Goal: Task Accomplishment & Management: Complete application form

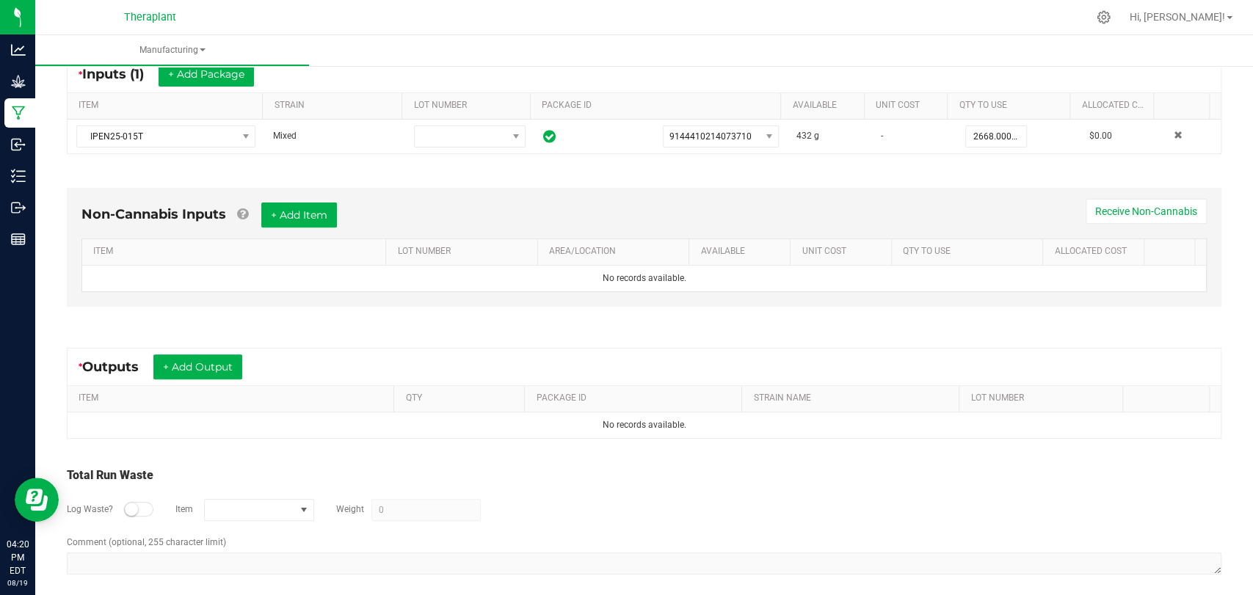
scroll to position [297, 0]
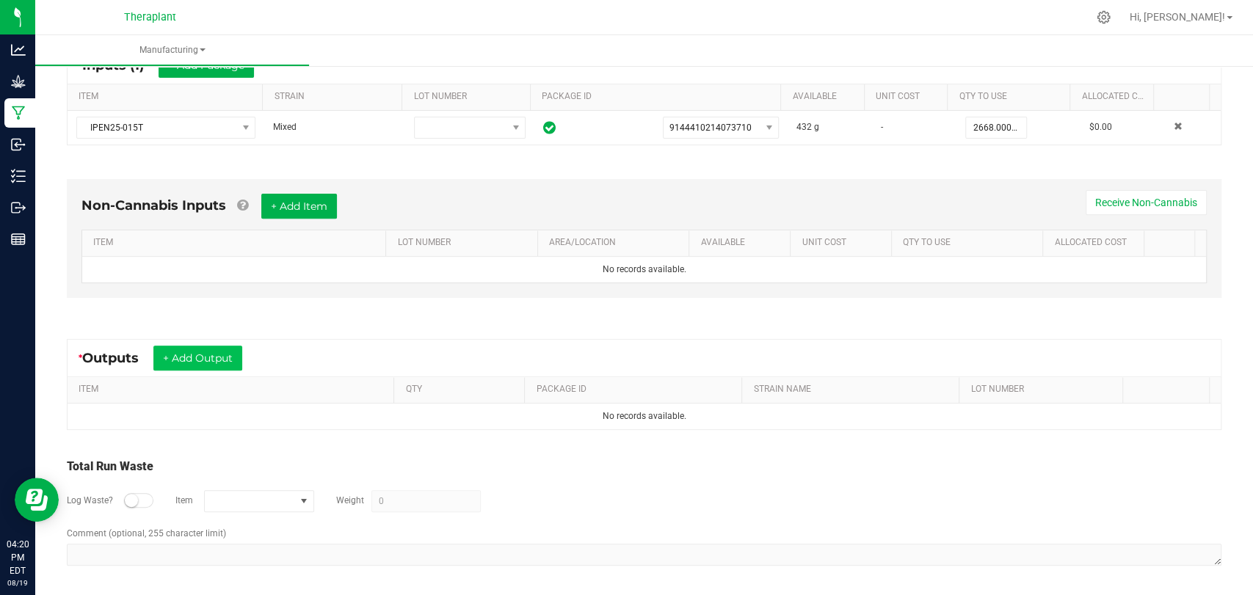
click at [209, 356] on button "+ Add Output" at bounding box center [197, 358] width 89 height 25
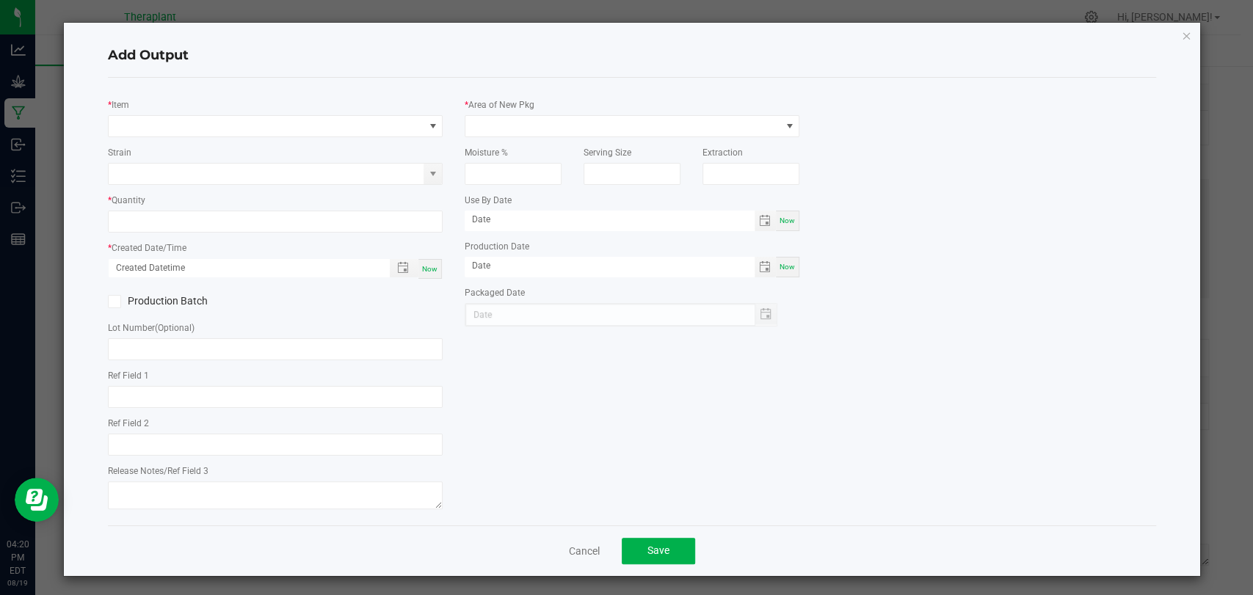
type input "WDC x MTT x Purple Urkel"
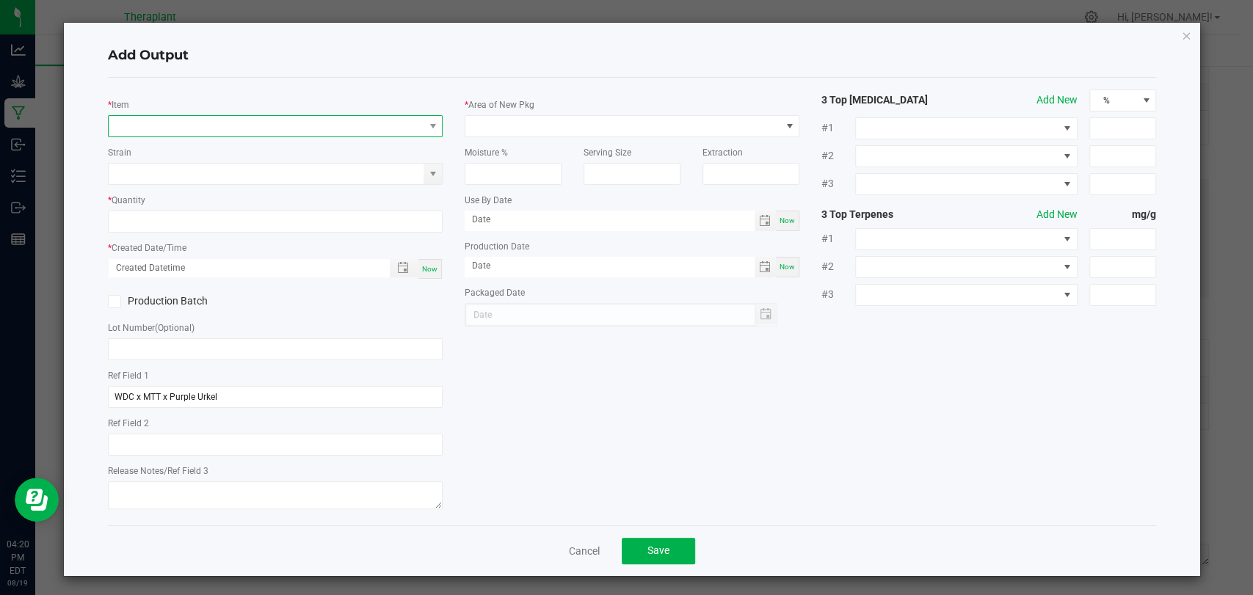
click at [280, 120] on span "NO DATA FOUND" at bounding box center [266, 126] width 315 height 21
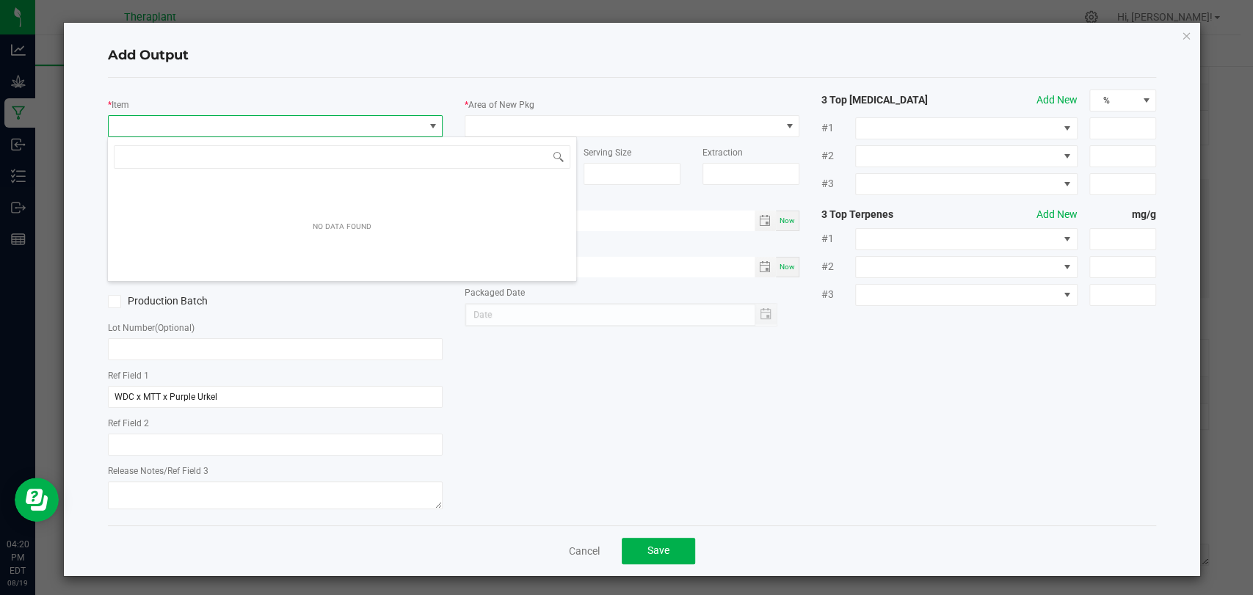
scroll to position [21, 330]
type input "41224"
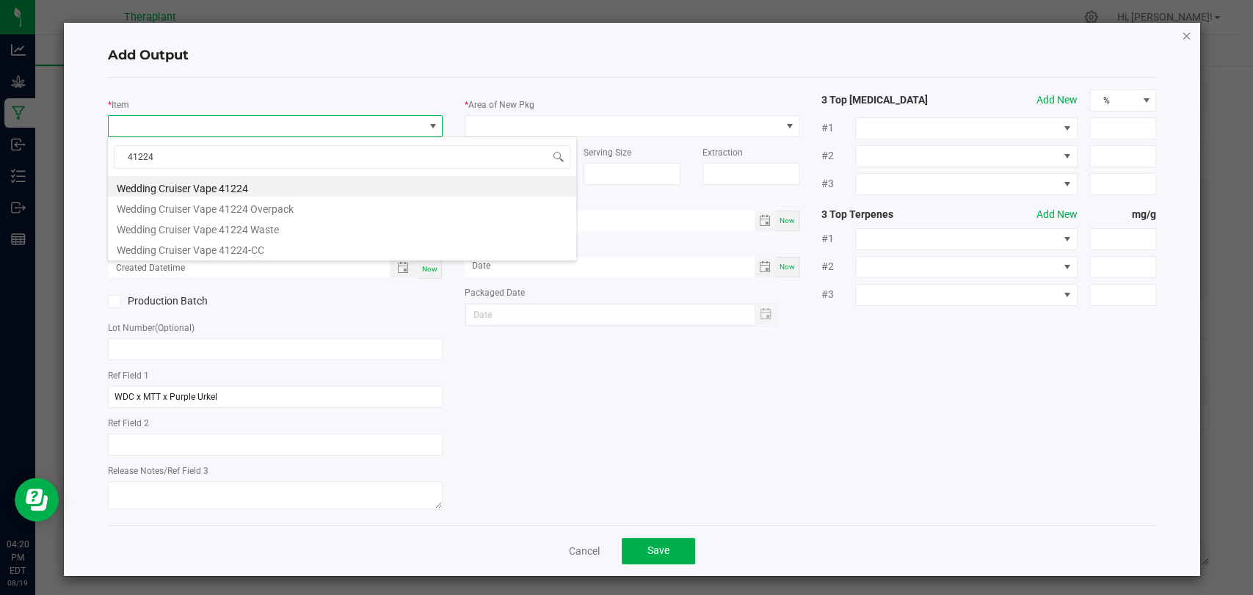
click at [1181, 35] on icon "button" at bounding box center [1186, 35] width 10 height 18
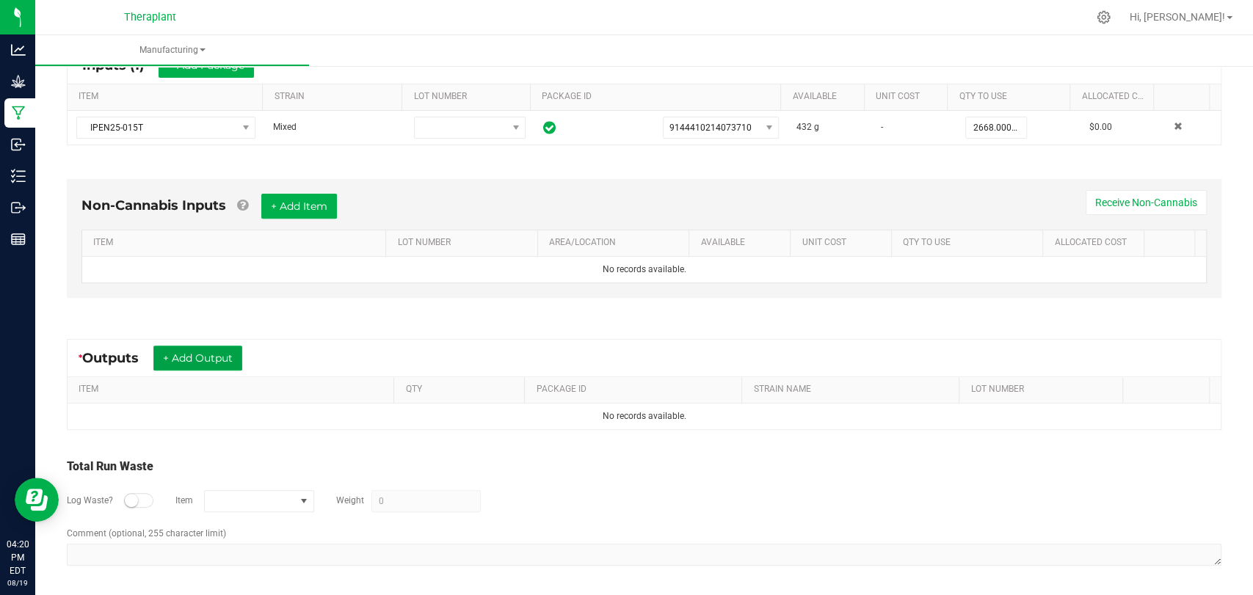
scroll to position [215, 0]
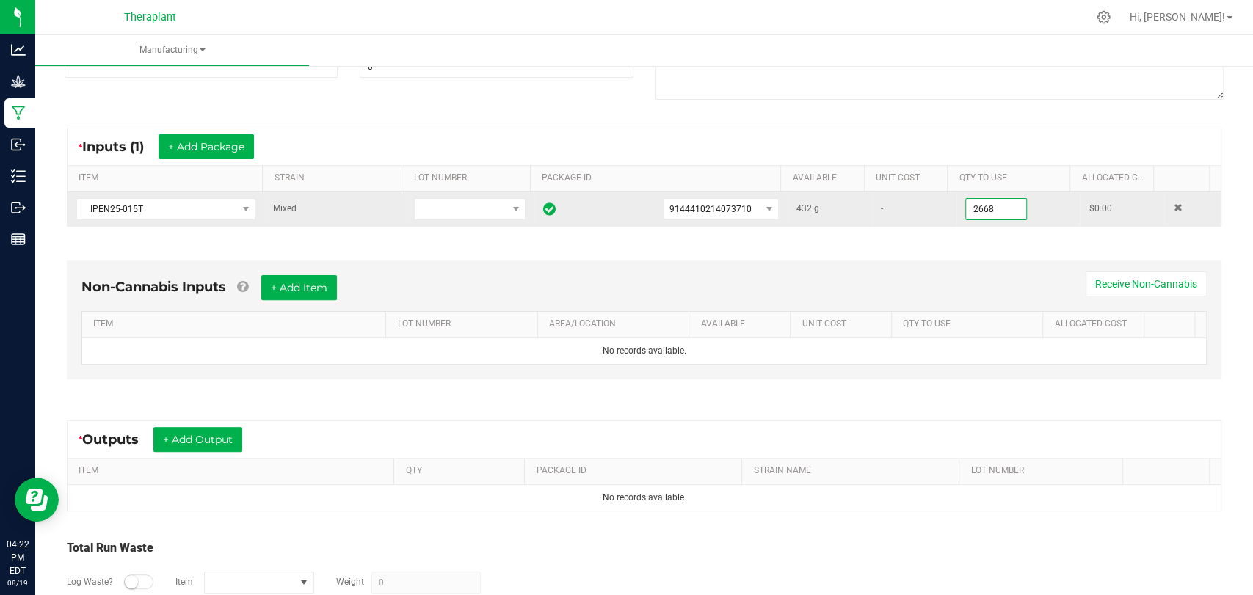
click at [982, 209] on input "2668" at bounding box center [996, 209] width 60 height 21
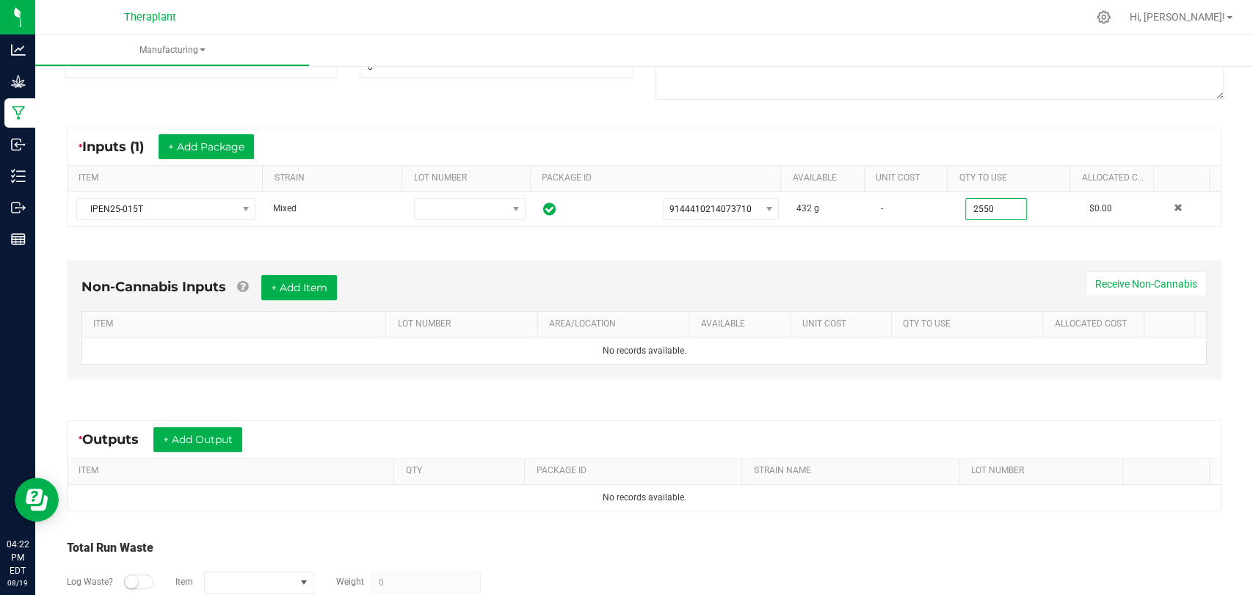
click at [983, 226] on div "* Inputs (1) + Add Package ITEM STRAIN LOT NUMBER PACKAGE ID AVAILABLE Unit Cos…" at bounding box center [644, 178] width 1181 height 126
type input "2550.0000 g"
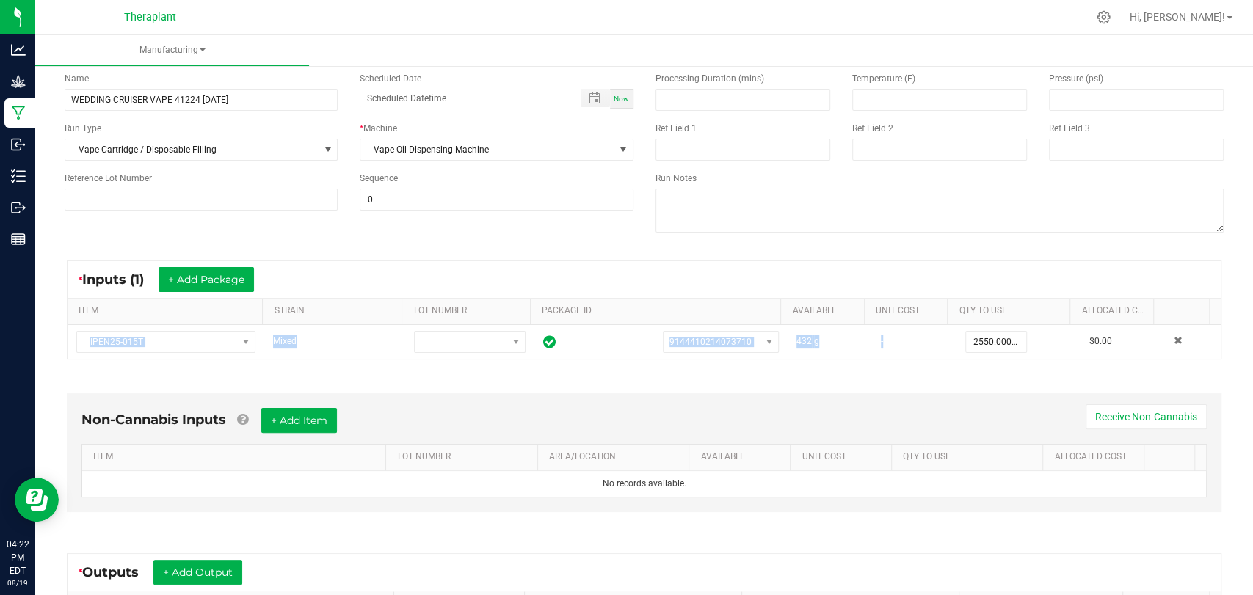
scroll to position [0, 0]
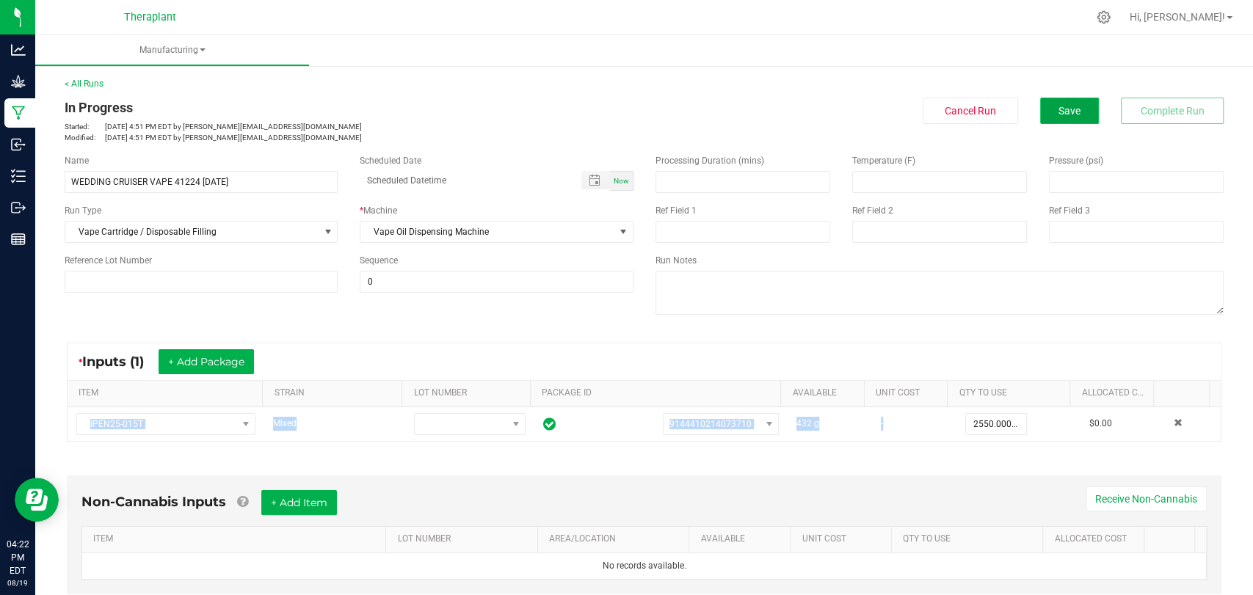
click at [1078, 110] on button "Save" at bounding box center [1069, 111] width 59 height 26
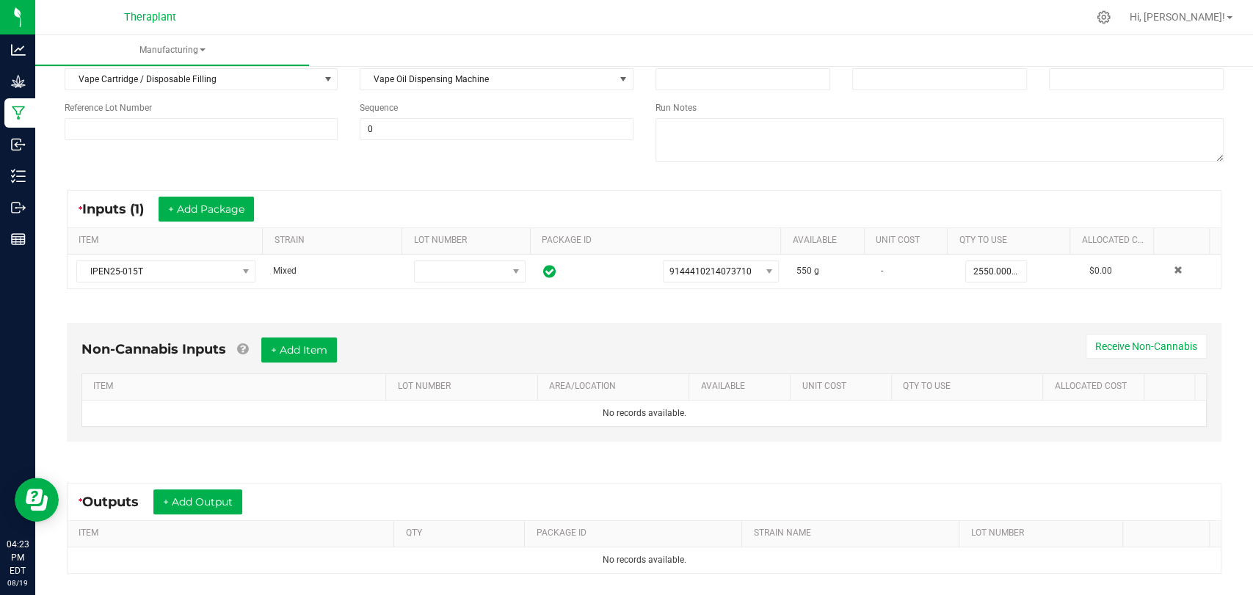
scroll to position [245, 0]
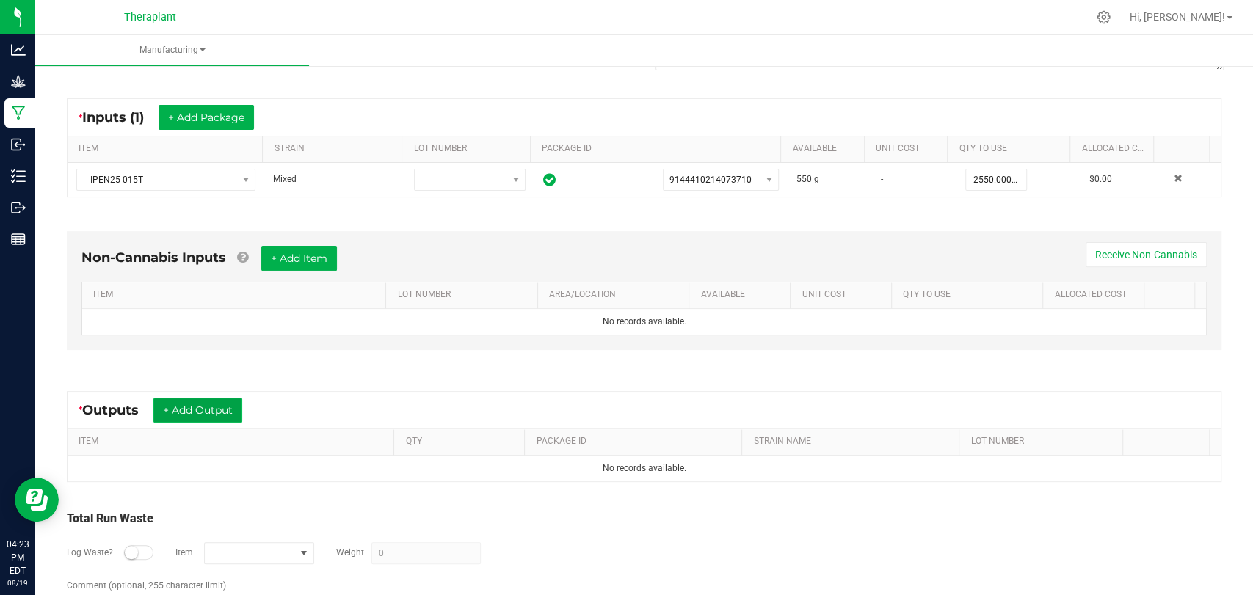
click at [217, 408] on button "+ Add Output" at bounding box center [197, 410] width 89 height 25
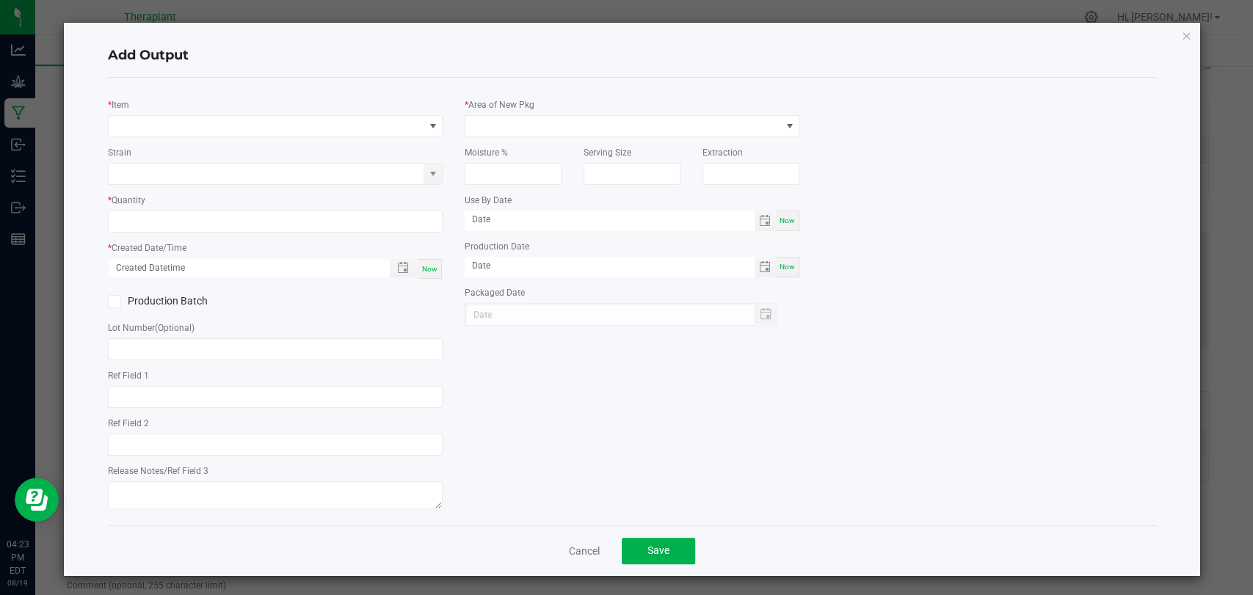
type input "WDC x MTT x Purple Urkel"
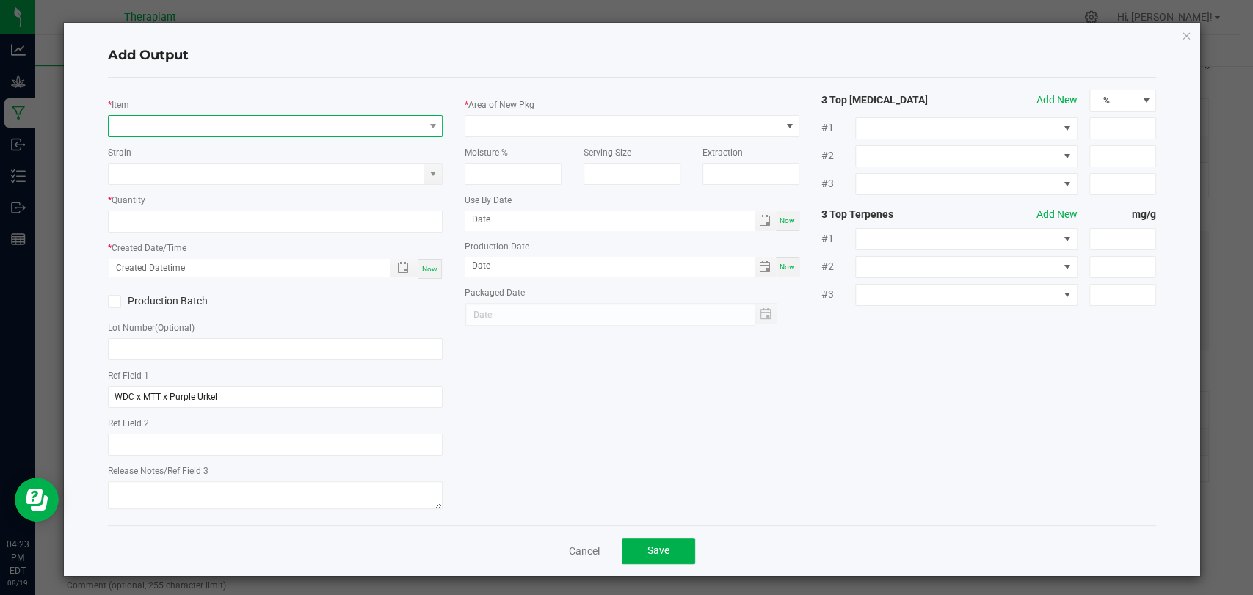
click at [256, 122] on span "NO DATA FOUND" at bounding box center [266, 126] width 315 height 21
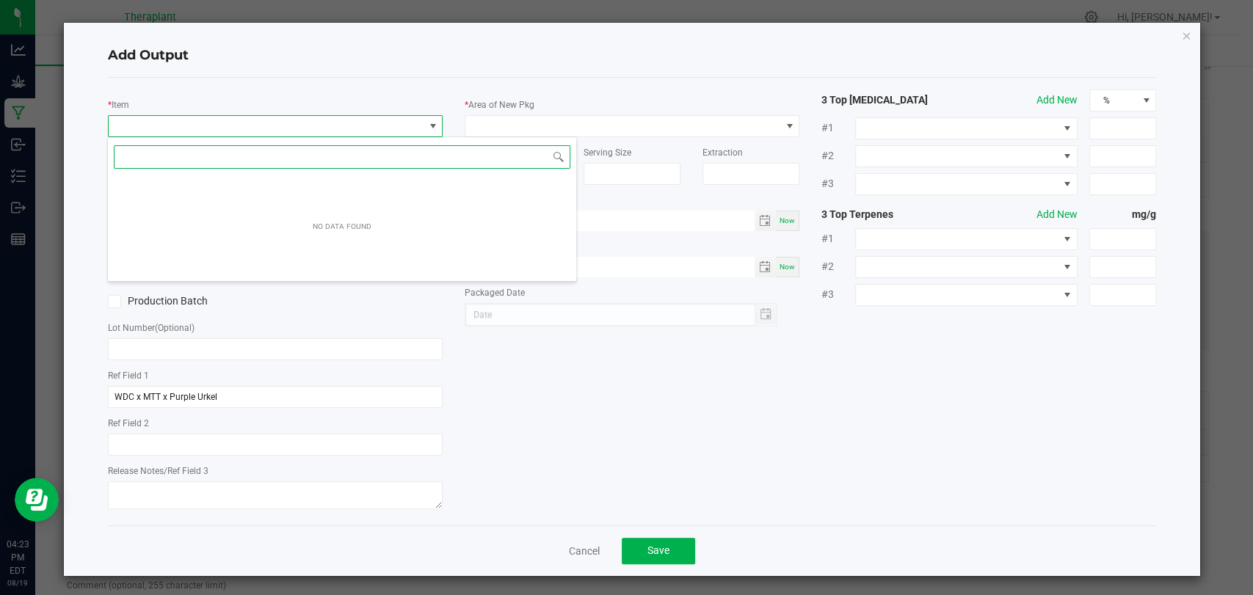
scroll to position [21, 330]
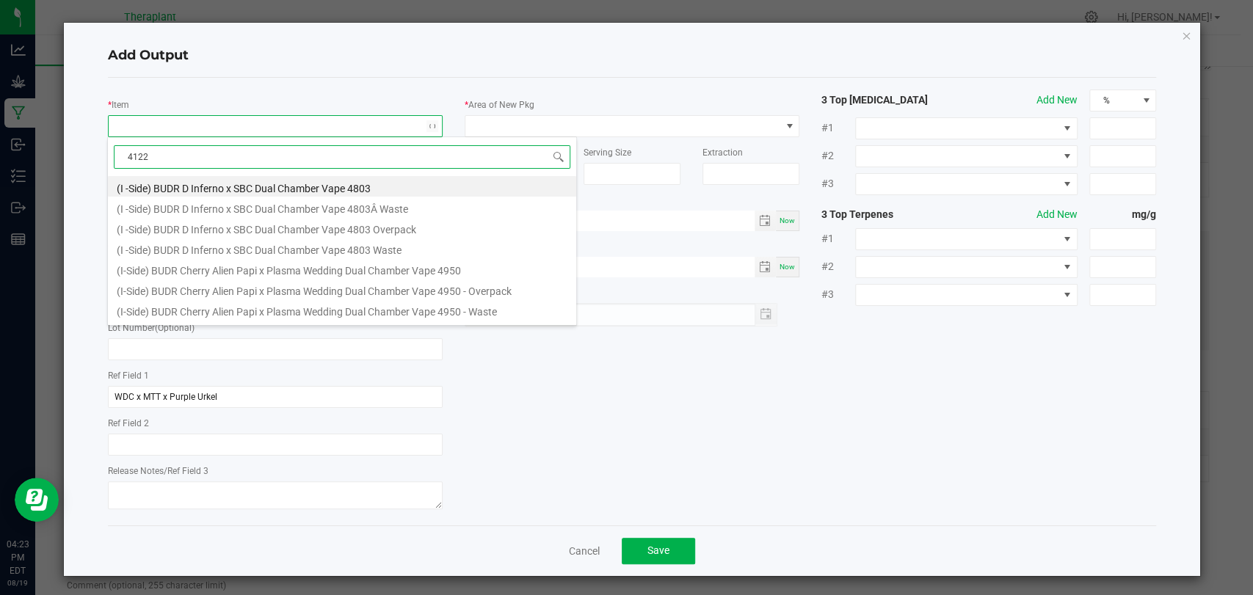
type input "41224"
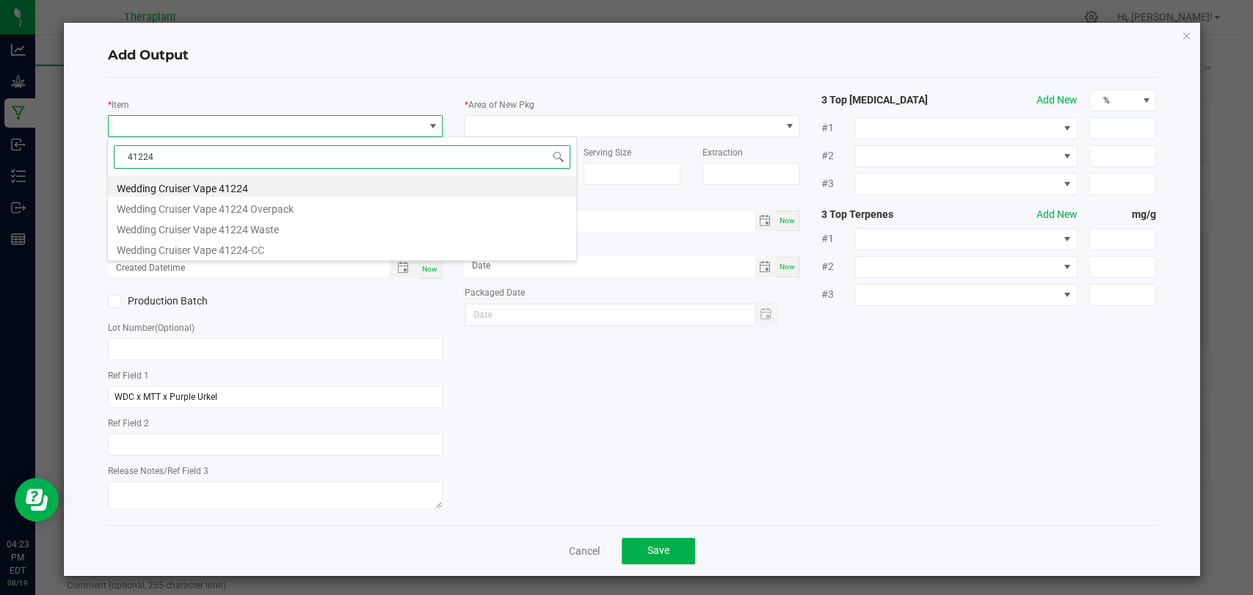
click at [240, 188] on li "Wedding Cruiser Vape 41224" at bounding box center [342, 186] width 468 height 21
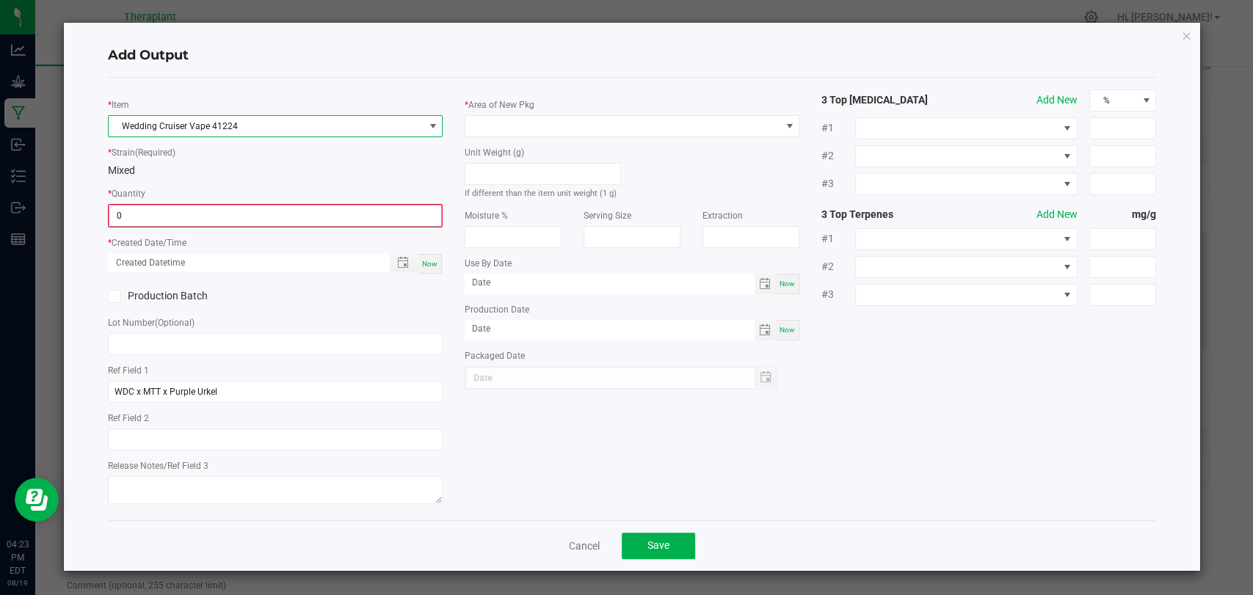
click at [225, 211] on input "0" at bounding box center [275, 216] width 332 height 21
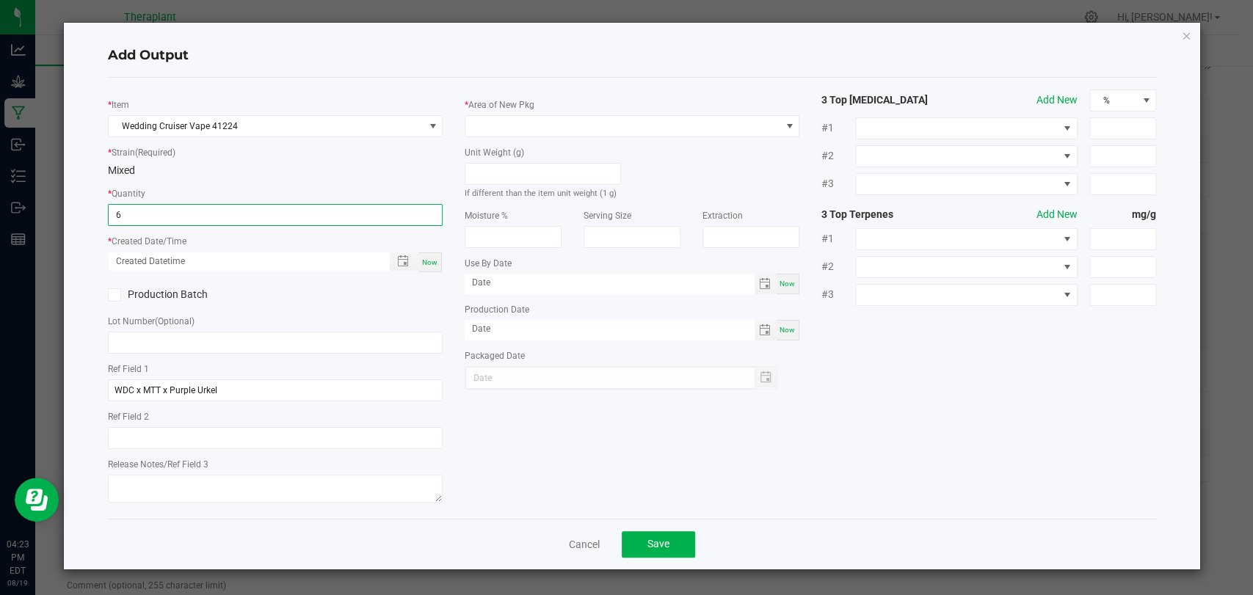
type input "6 ea"
click at [428, 266] on div "Now" at bounding box center [430, 263] width 23 height 20
type input "[DATE] 4:23 PM"
type input "[DATE]"
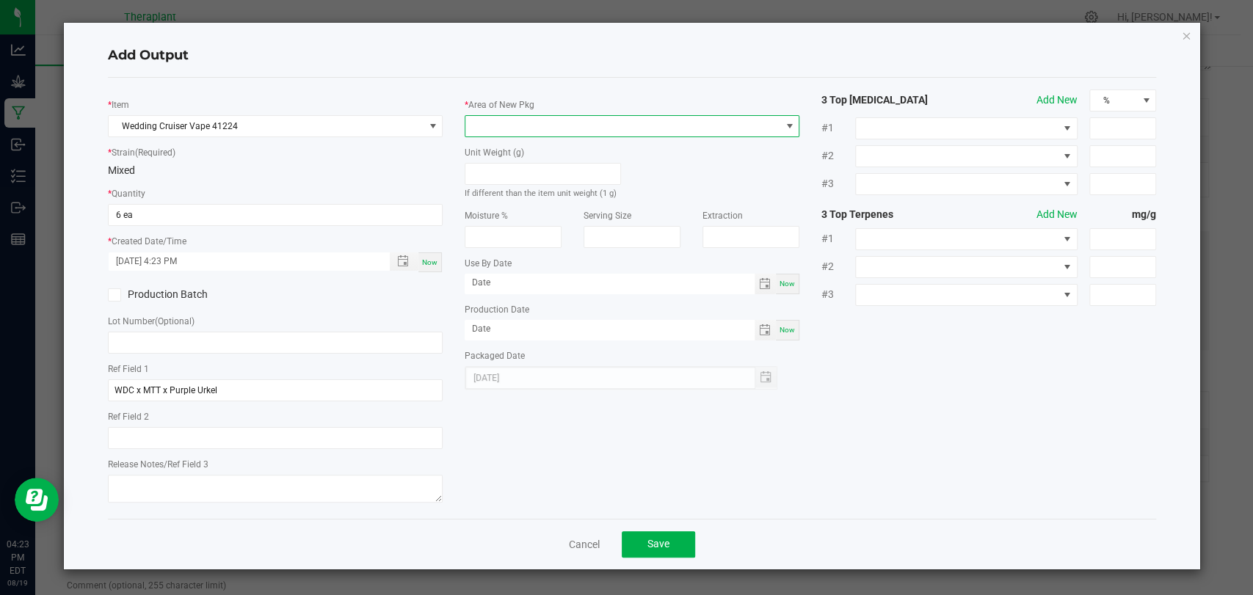
click at [504, 132] on span at bounding box center [623, 126] width 315 height 21
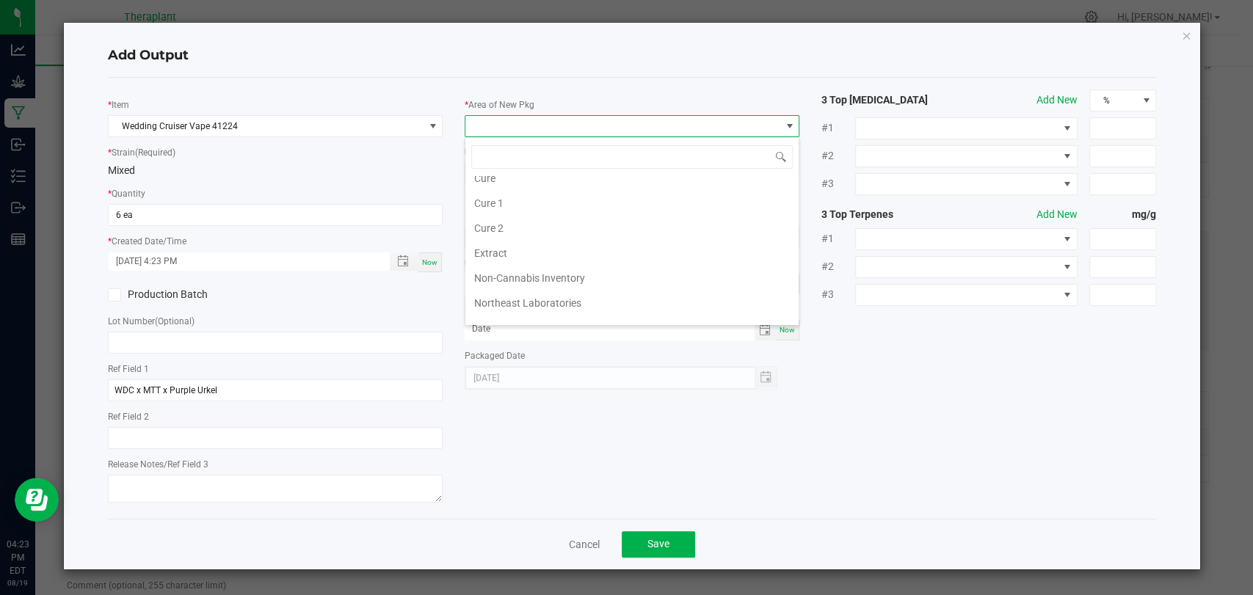
scroll to position [275, 0]
click at [498, 256] on li "Vault 2" at bounding box center [632, 263] width 333 height 25
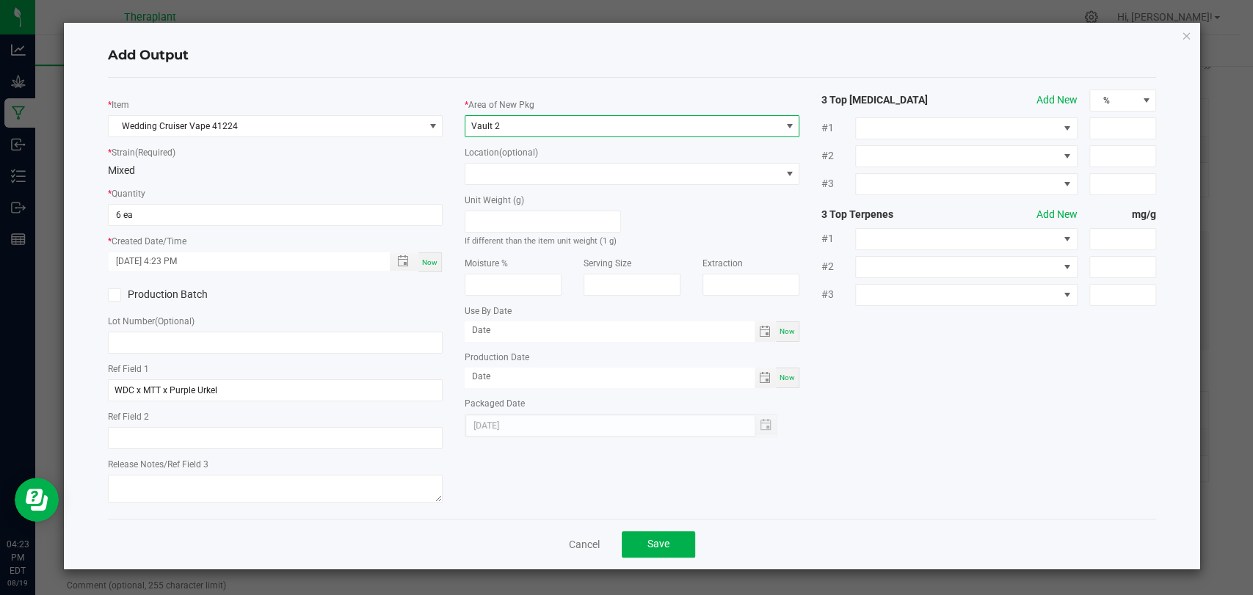
click at [516, 158] on label "Location (optional)" at bounding box center [501, 152] width 73 height 13
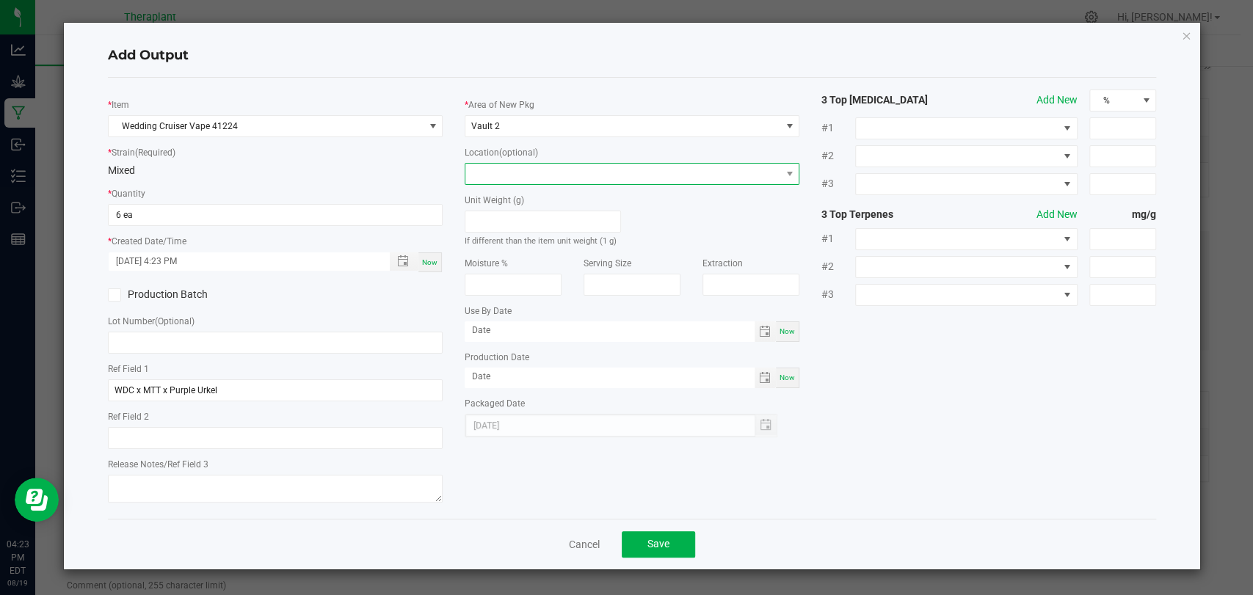
click at [517, 168] on span at bounding box center [623, 174] width 315 height 21
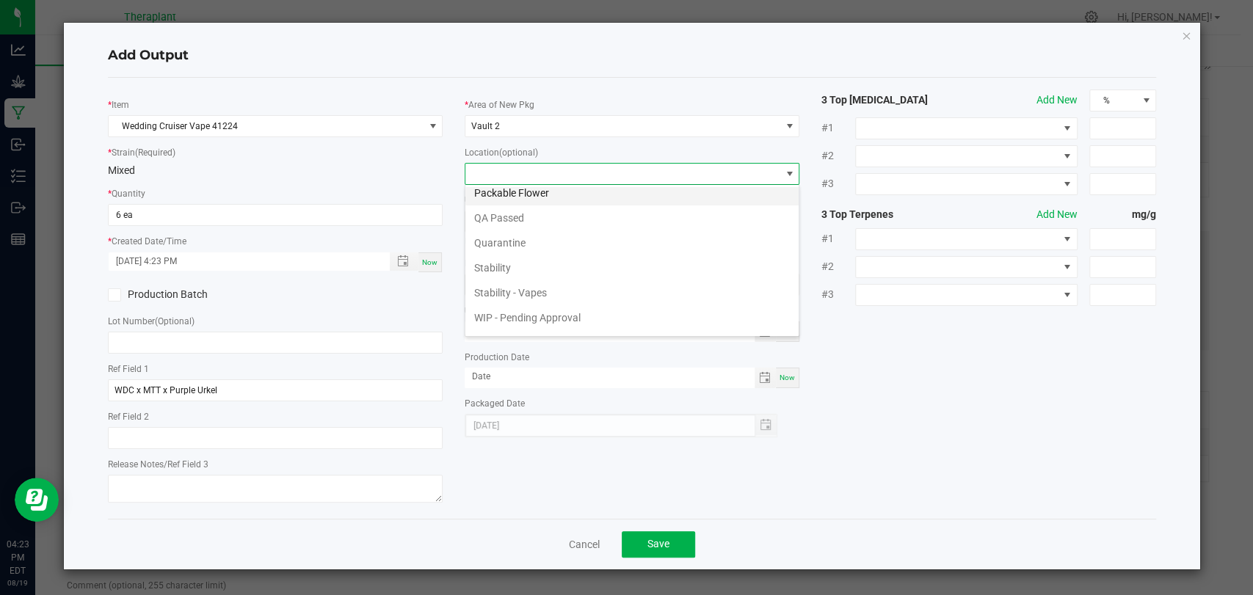
scroll to position [101, 0]
click at [520, 222] on li "Stability" at bounding box center [632, 223] width 333 height 25
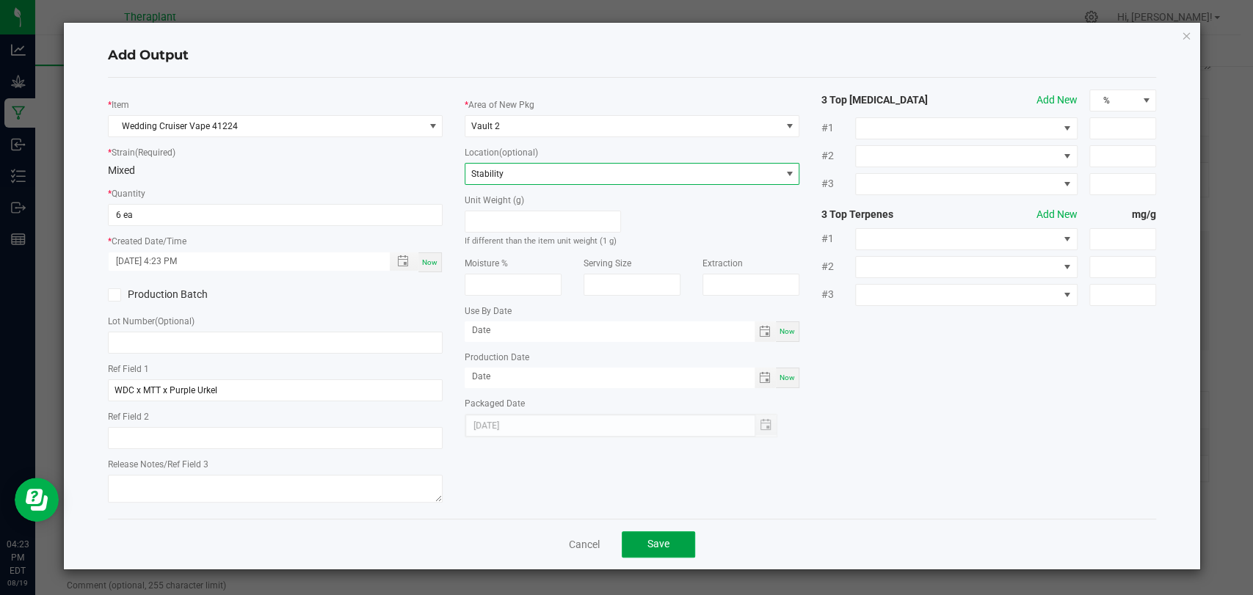
click at [671, 535] on button "Save" at bounding box center [658, 545] width 73 height 26
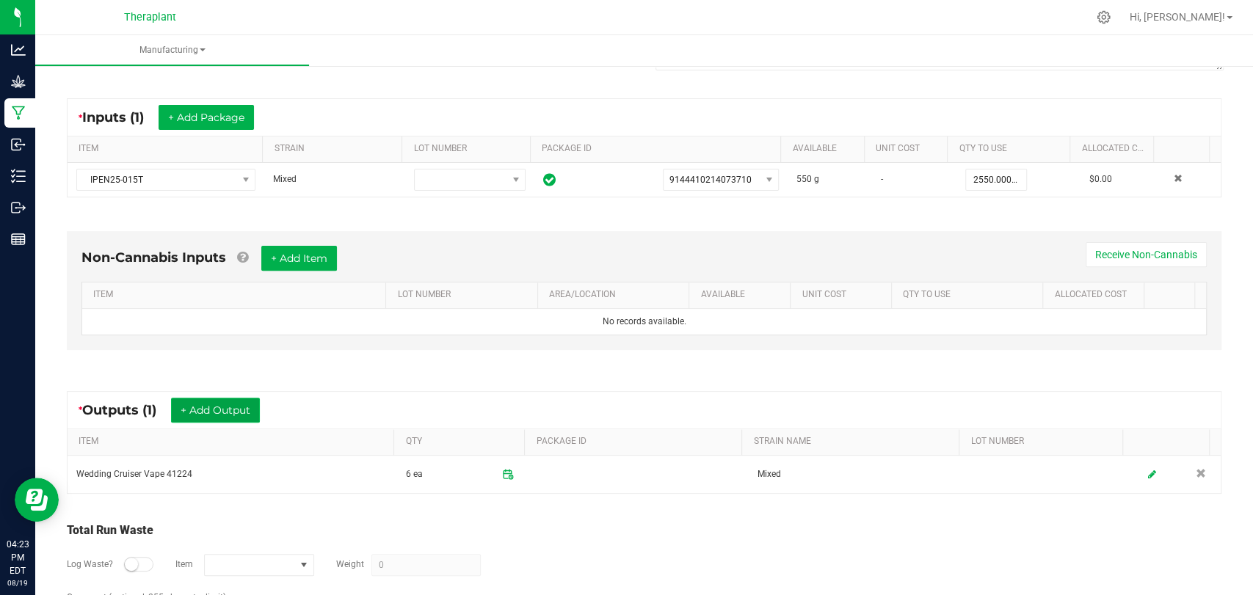
click at [234, 413] on button "+ Add Output" at bounding box center [215, 410] width 89 height 25
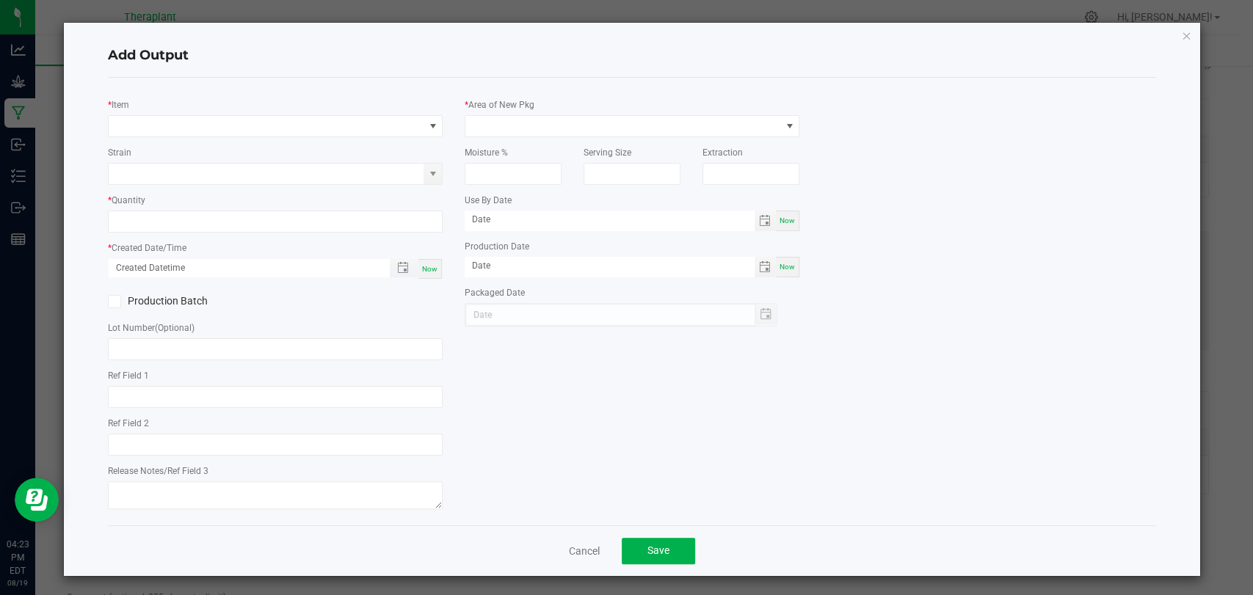
type input "WDC x MTT x Purple Urkel"
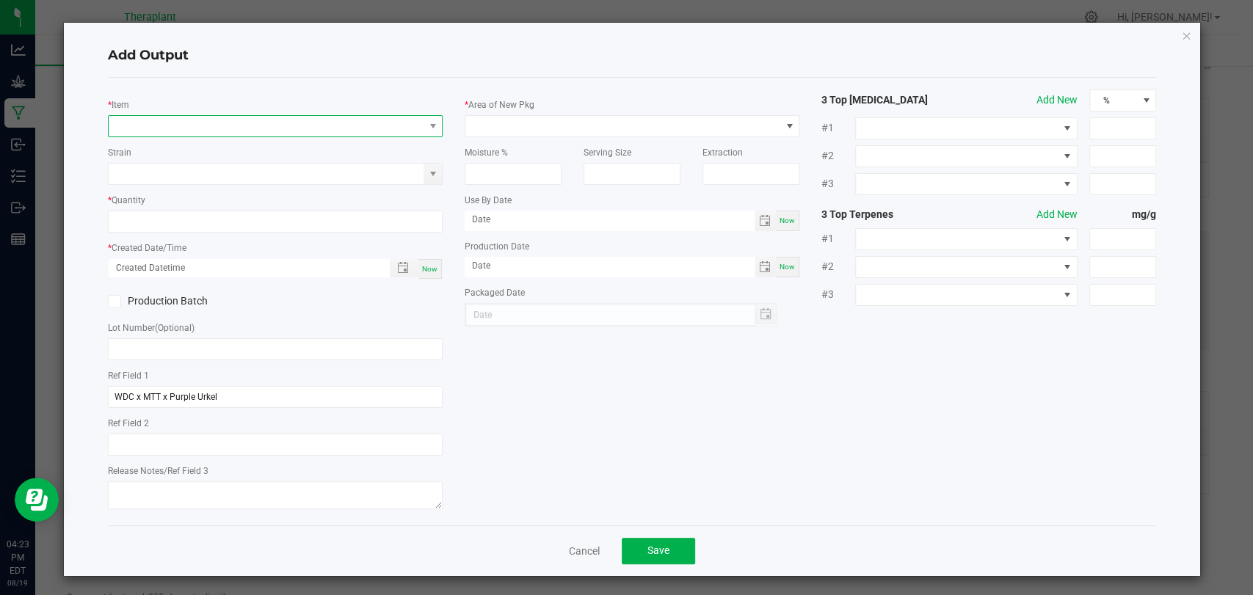
click at [297, 128] on span "NO DATA FOUND" at bounding box center [266, 126] width 315 height 21
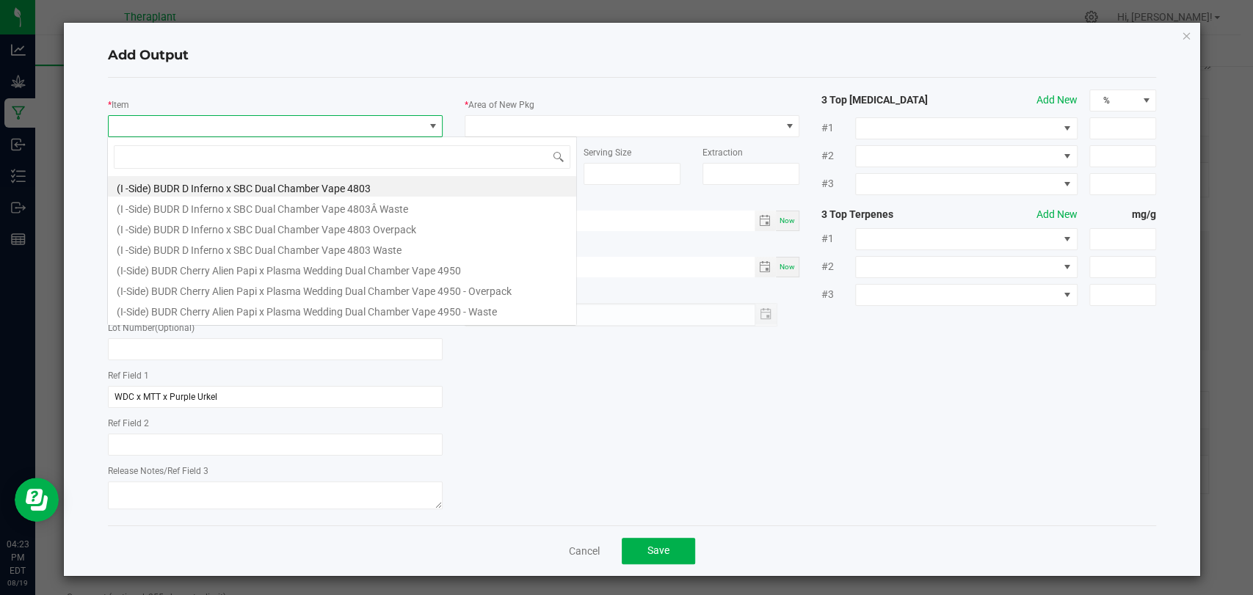
scroll to position [21, 330]
type input "41224"
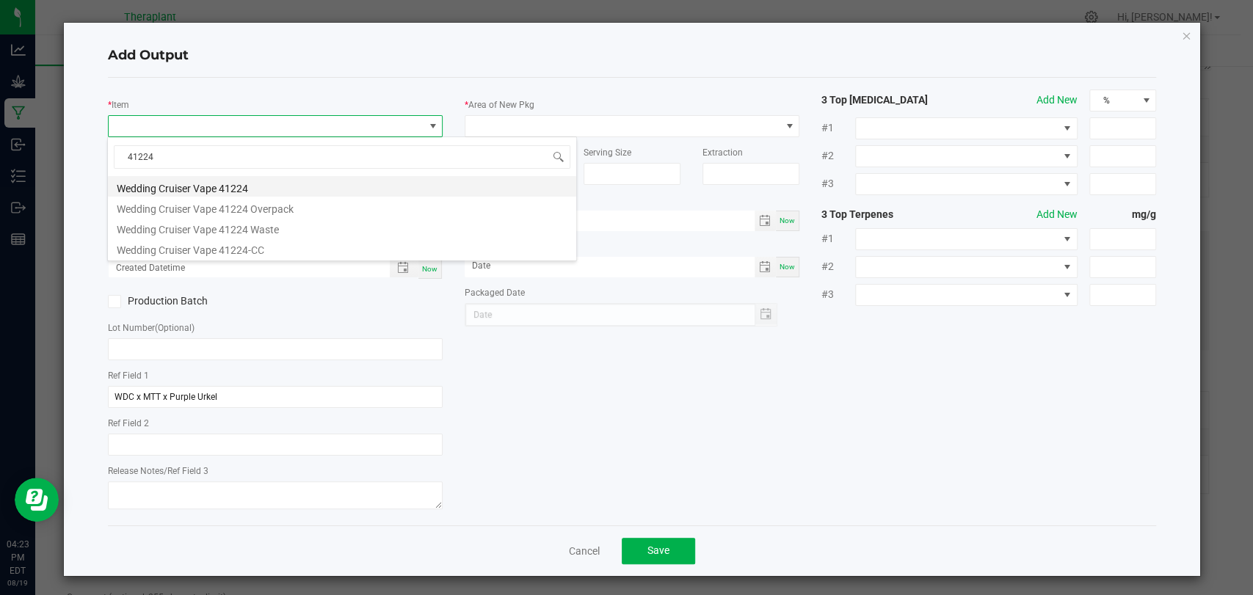
click at [233, 189] on li "Wedding Cruiser Vape 41224" at bounding box center [342, 186] width 468 height 21
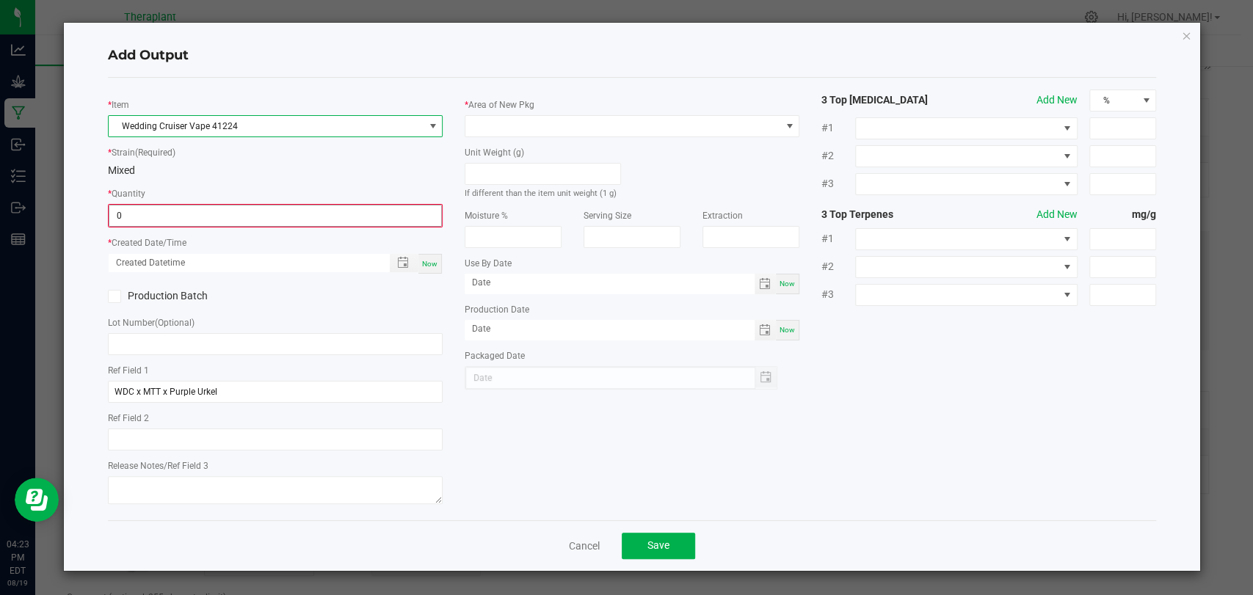
click at [223, 211] on input "0" at bounding box center [275, 216] width 332 height 21
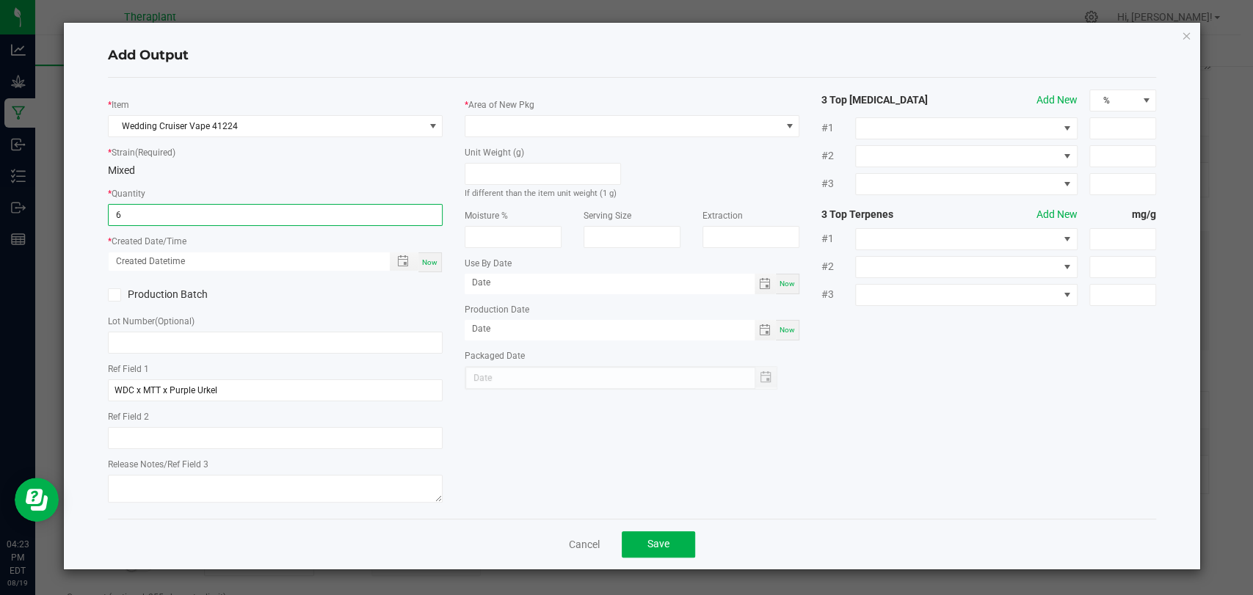
type input "6 ea"
click at [431, 265] on span "Now" at bounding box center [429, 262] width 15 height 8
type input "[DATE] 4:23 PM"
type input "[DATE]"
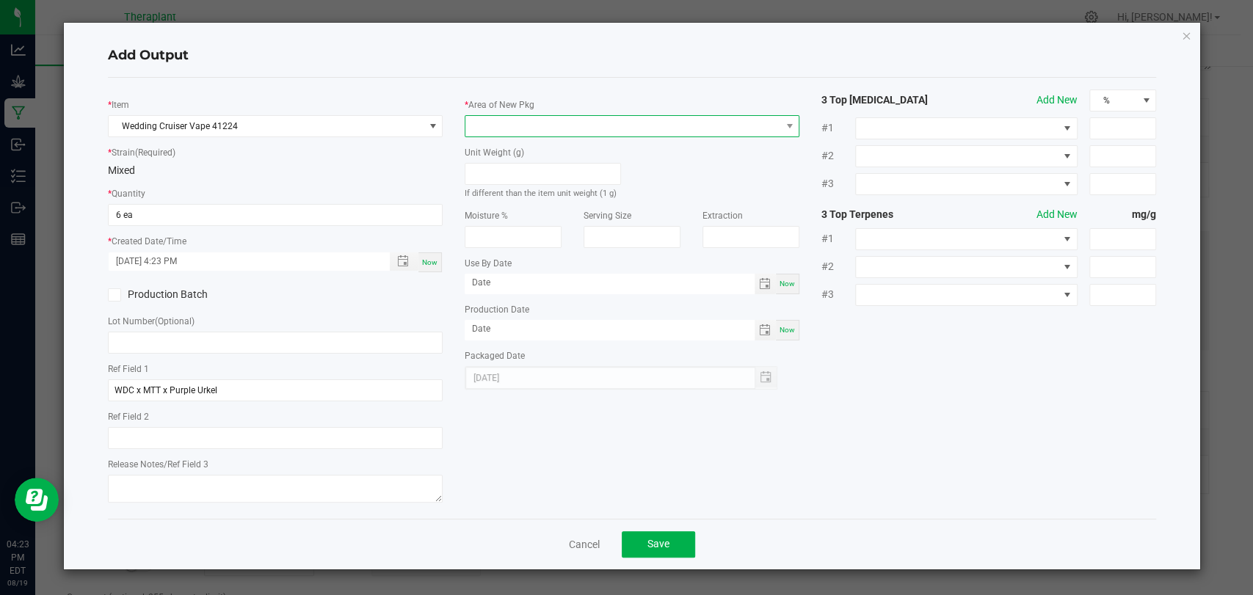
click at [501, 130] on span at bounding box center [623, 126] width 315 height 21
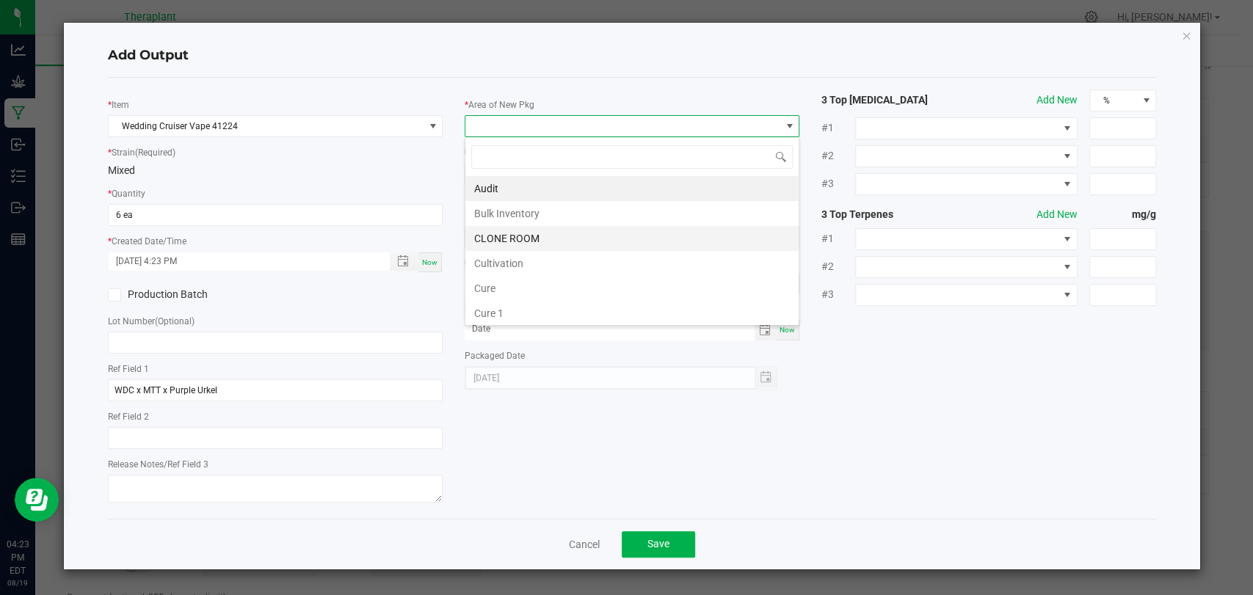
scroll to position [275, 0]
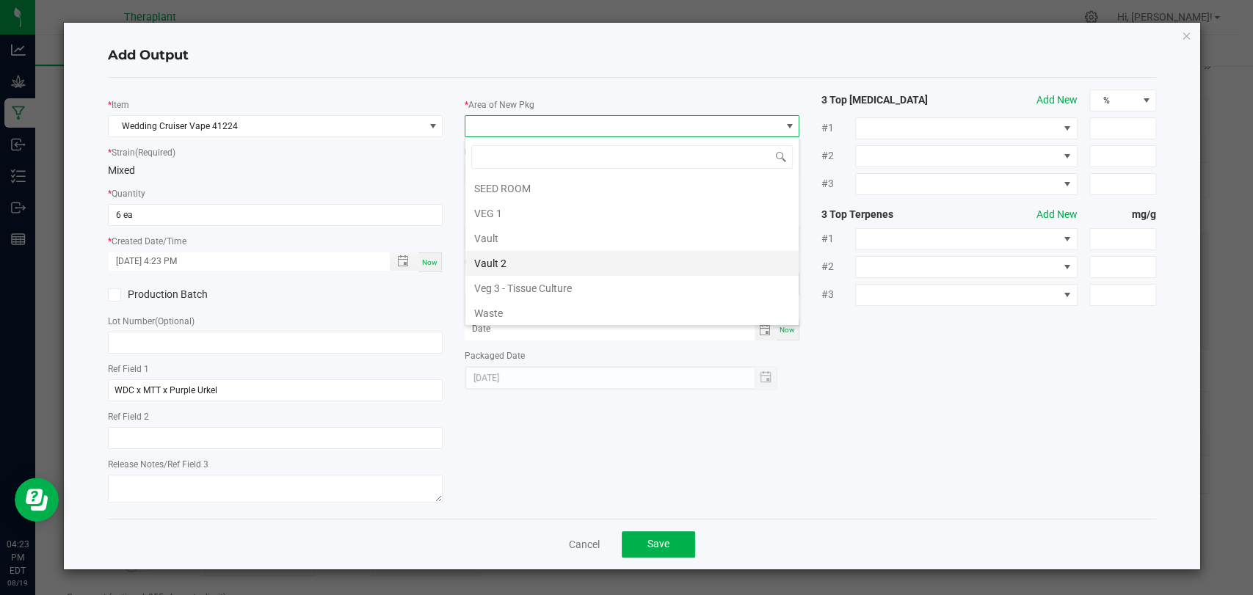
click at [504, 265] on li "Vault 2" at bounding box center [632, 263] width 333 height 25
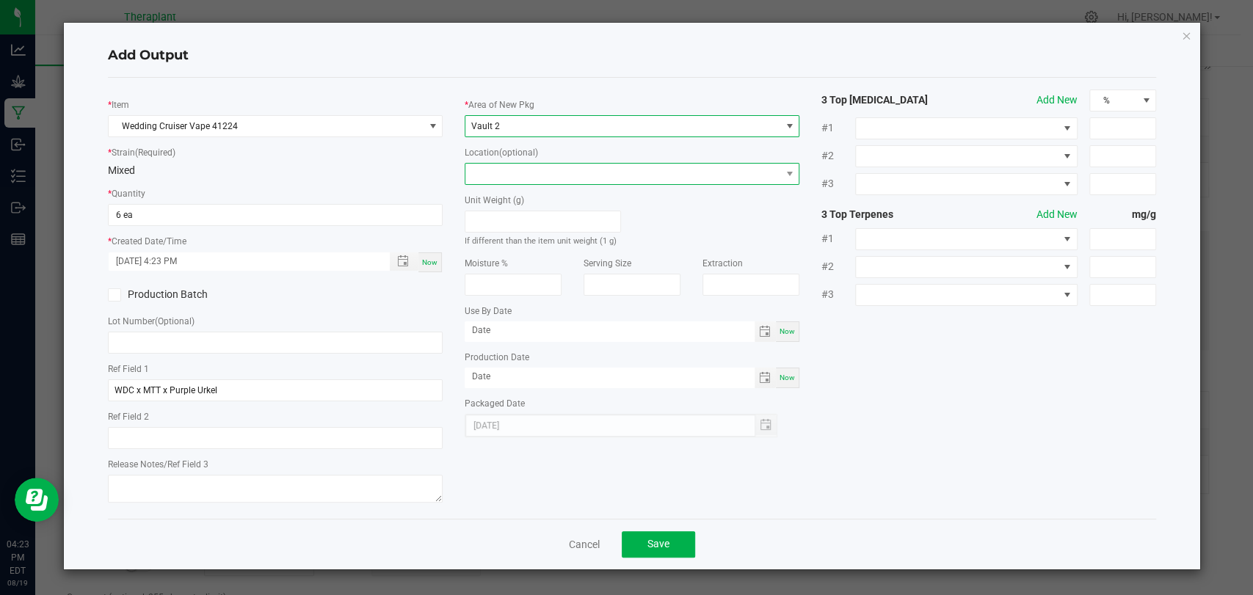
click at [513, 178] on span at bounding box center [623, 174] width 315 height 21
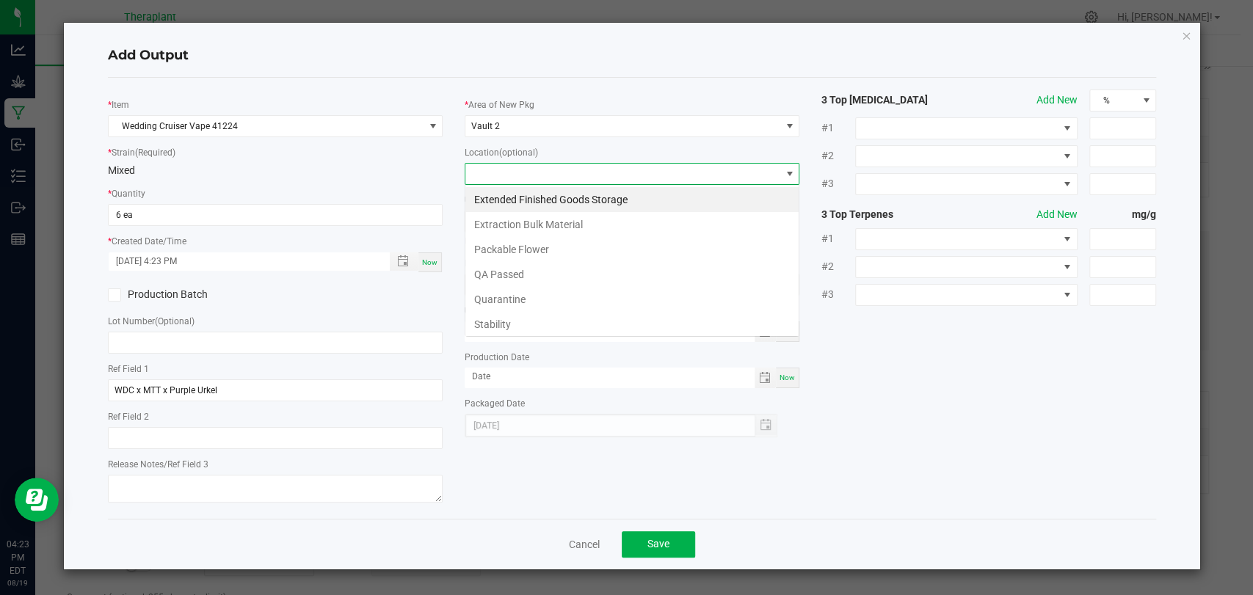
scroll to position [21, 335]
click at [497, 319] on li "Stability" at bounding box center [632, 324] width 333 height 25
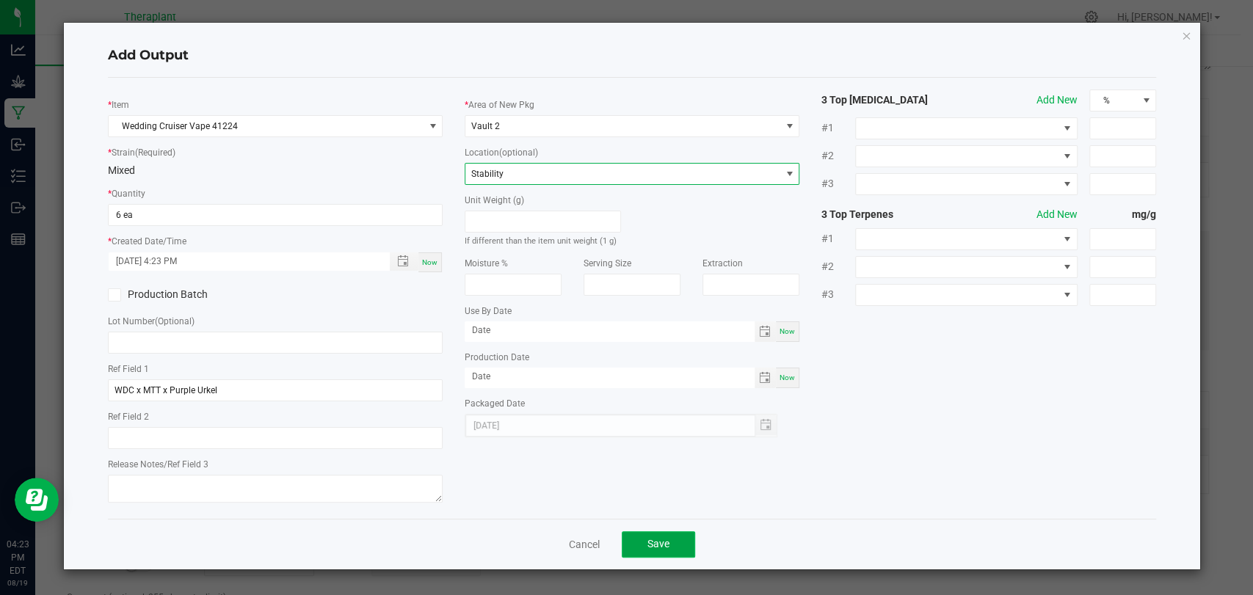
click at [670, 536] on button "Save" at bounding box center [658, 545] width 73 height 26
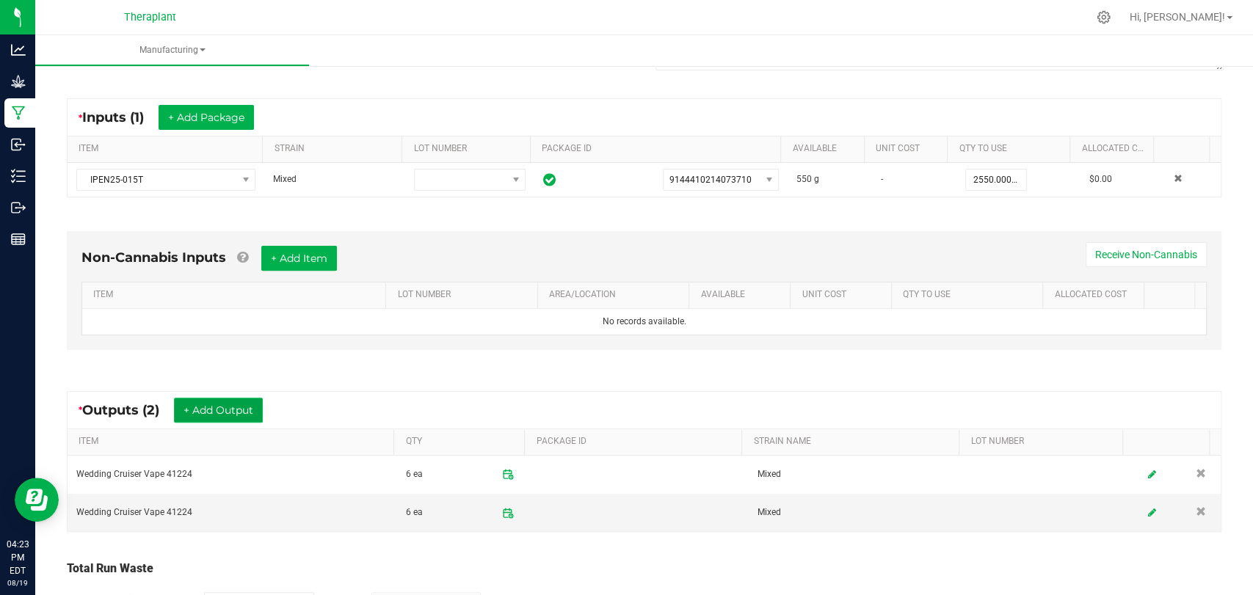
click at [239, 399] on button "+ Add Output" at bounding box center [218, 410] width 89 height 25
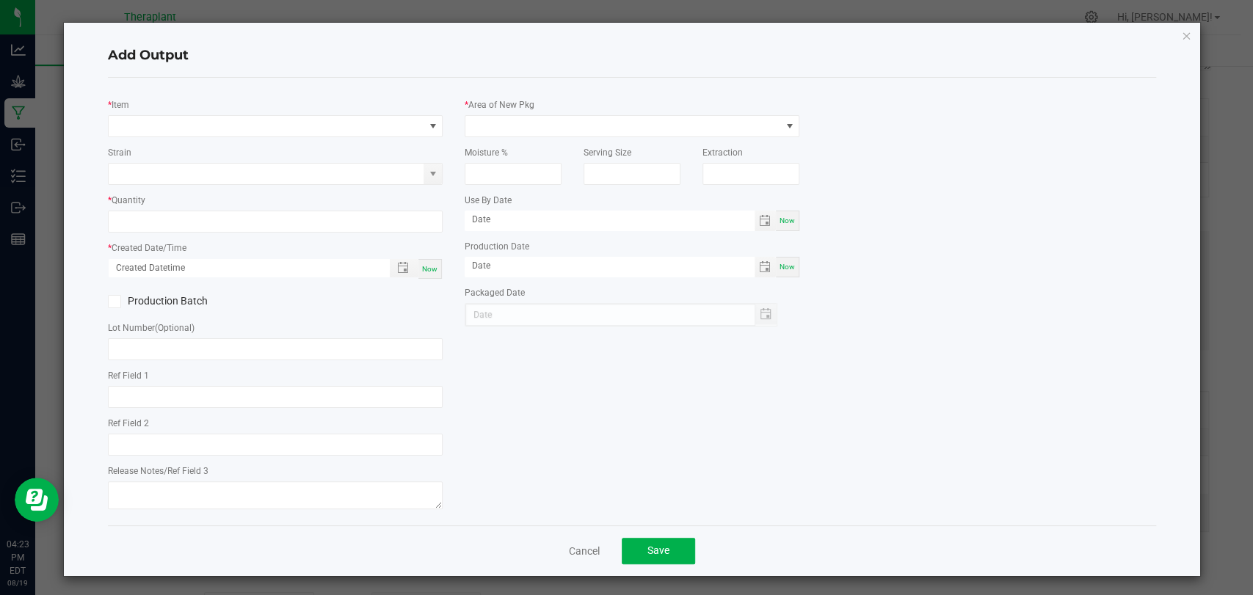
type input "WDC x MTT x Purple Urkel"
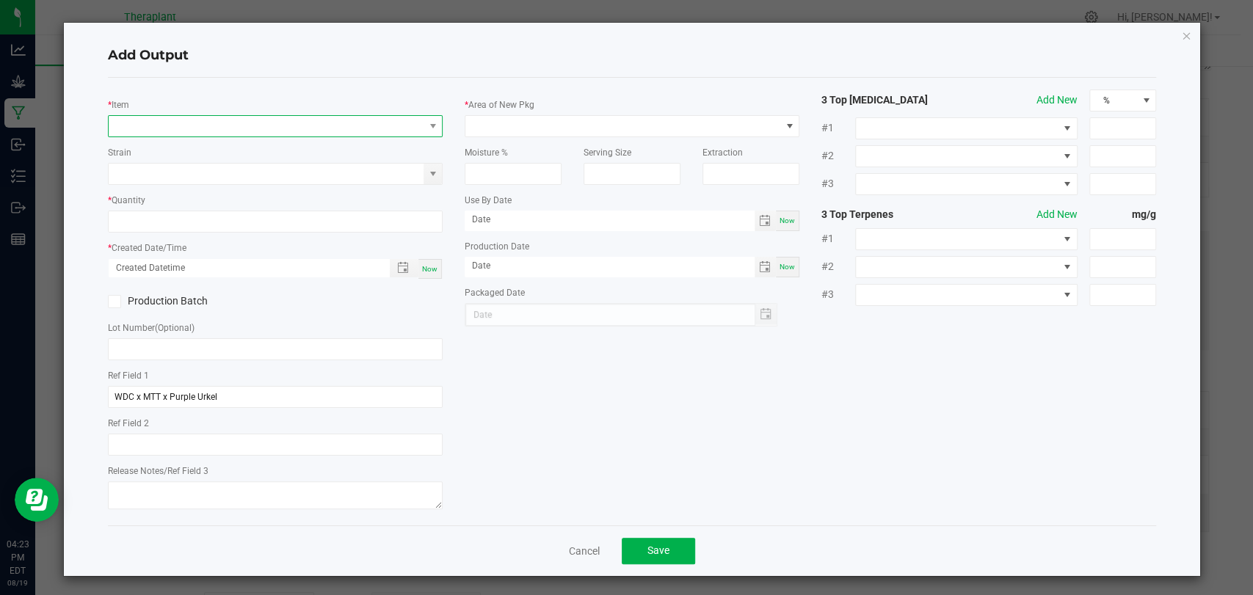
click at [270, 131] on span "NO DATA FOUND" at bounding box center [266, 126] width 315 height 21
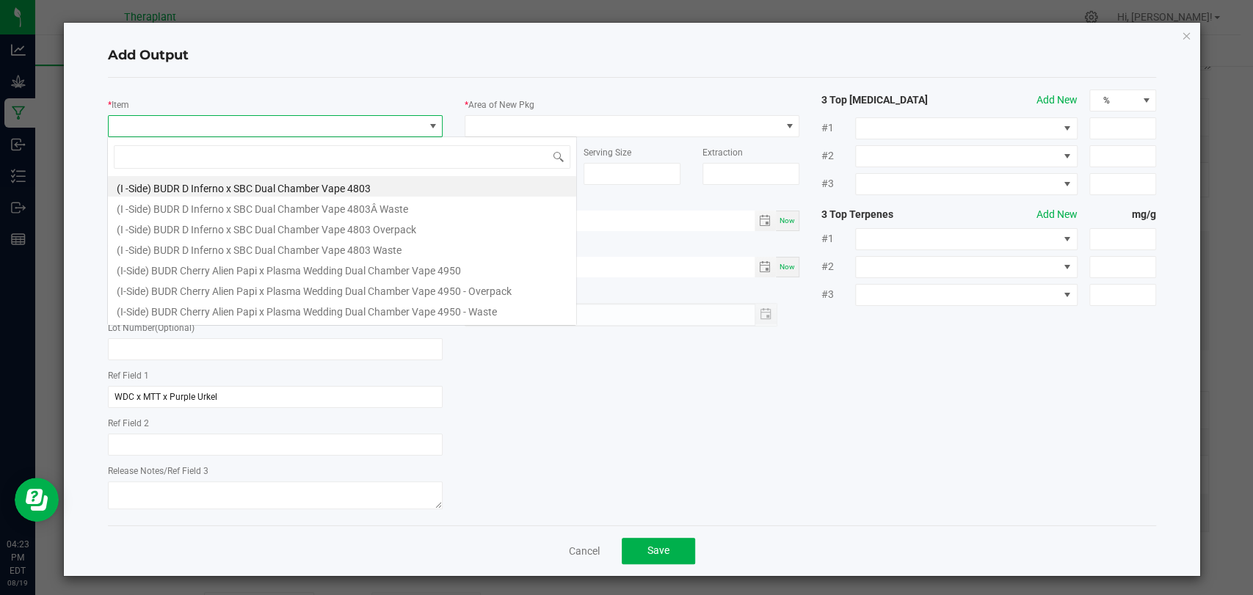
scroll to position [21, 330]
type input "41224"
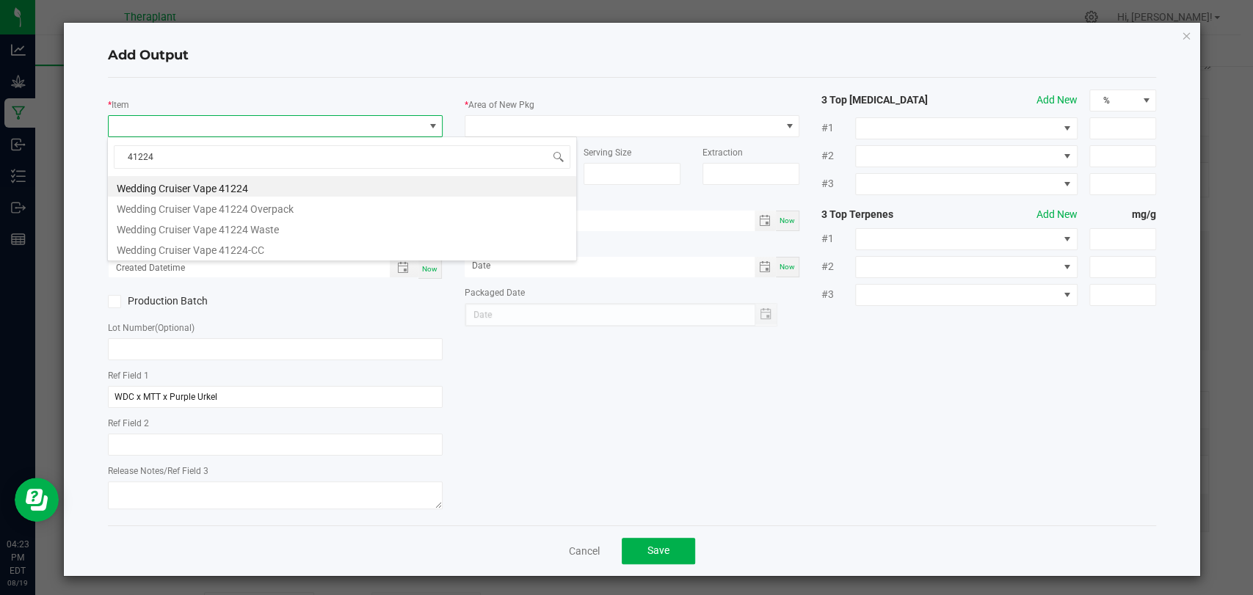
click at [233, 178] on li "Wedding Cruiser Vape 41224" at bounding box center [342, 186] width 468 height 21
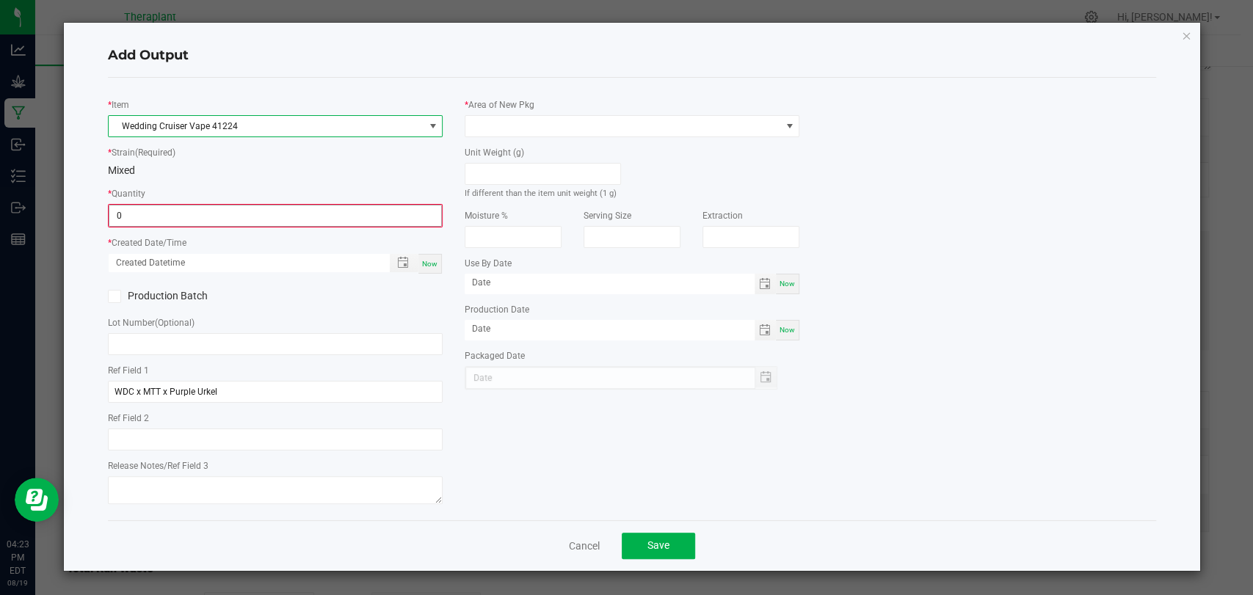
click at [222, 207] on input "0" at bounding box center [275, 216] width 332 height 21
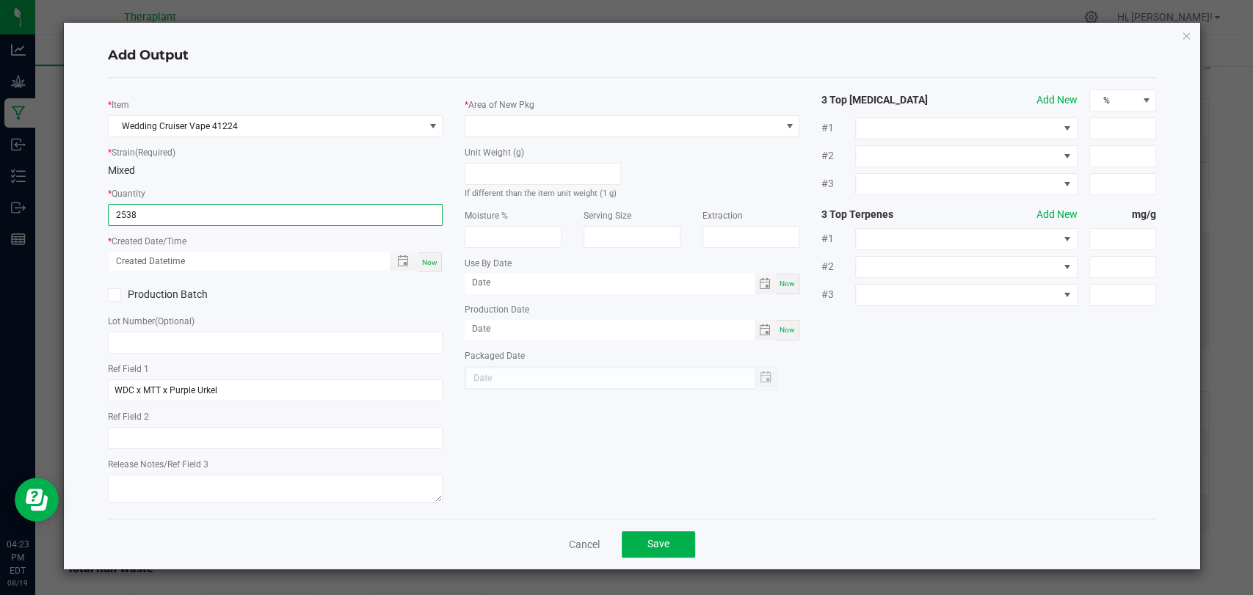
type input "2538 ea"
click at [429, 261] on span "Now" at bounding box center [429, 262] width 15 height 8
type input "[DATE] 4:23 PM"
type input "[DATE]"
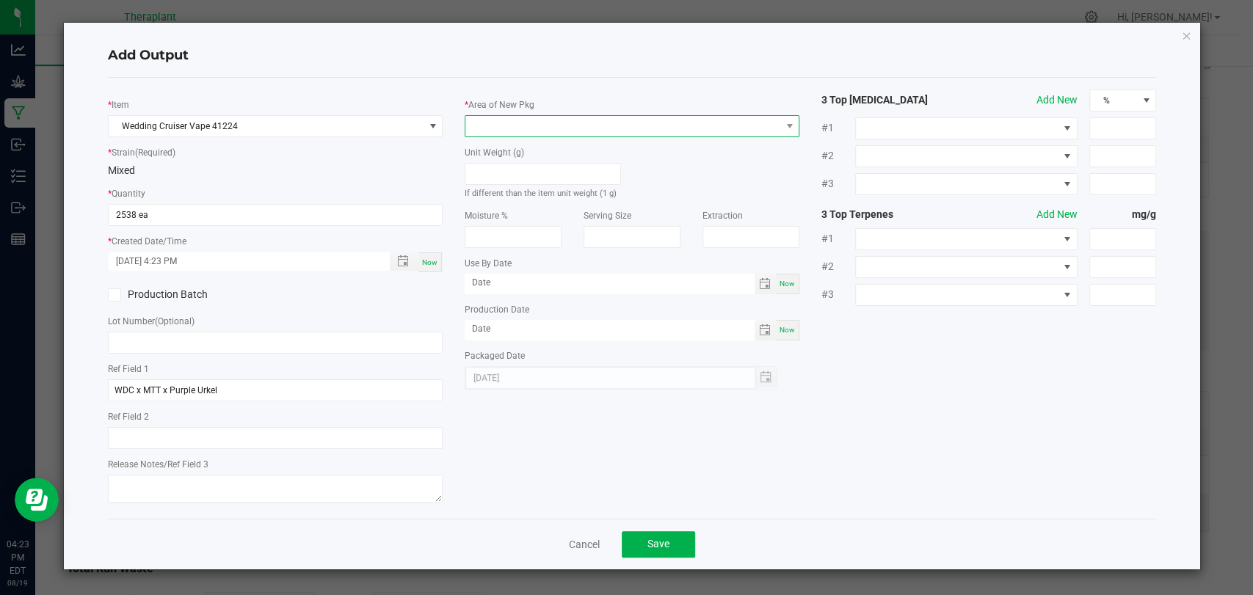
click at [519, 117] on span at bounding box center [623, 126] width 315 height 21
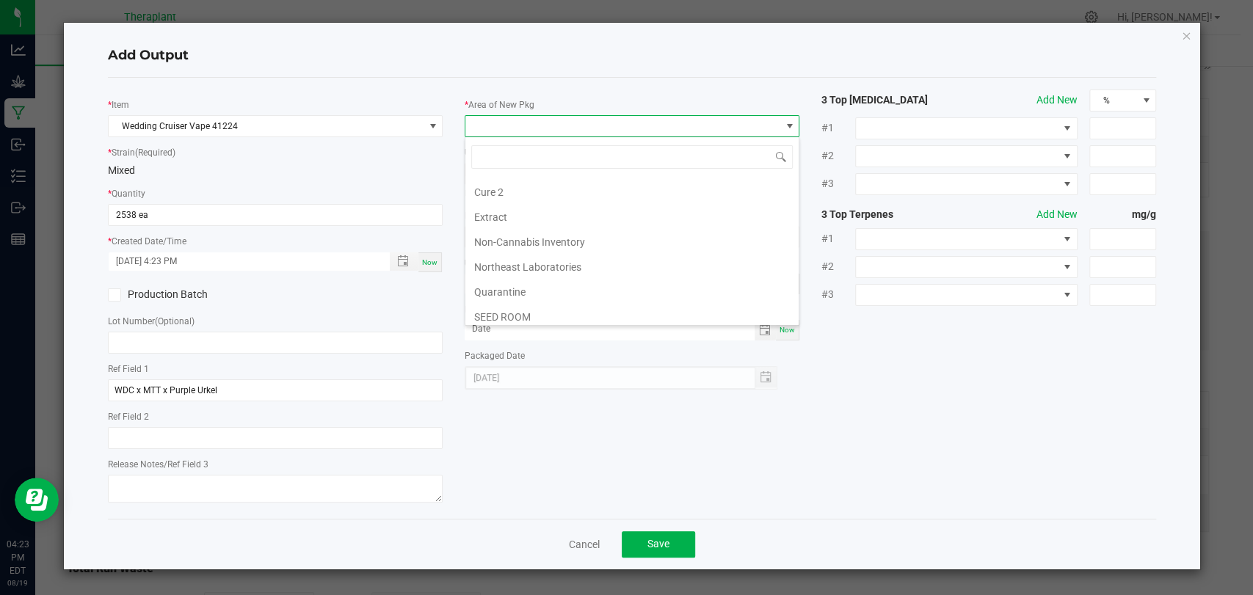
scroll to position [275, 0]
click at [507, 255] on li "Vault 2" at bounding box center [632, 263] width 333 height 25
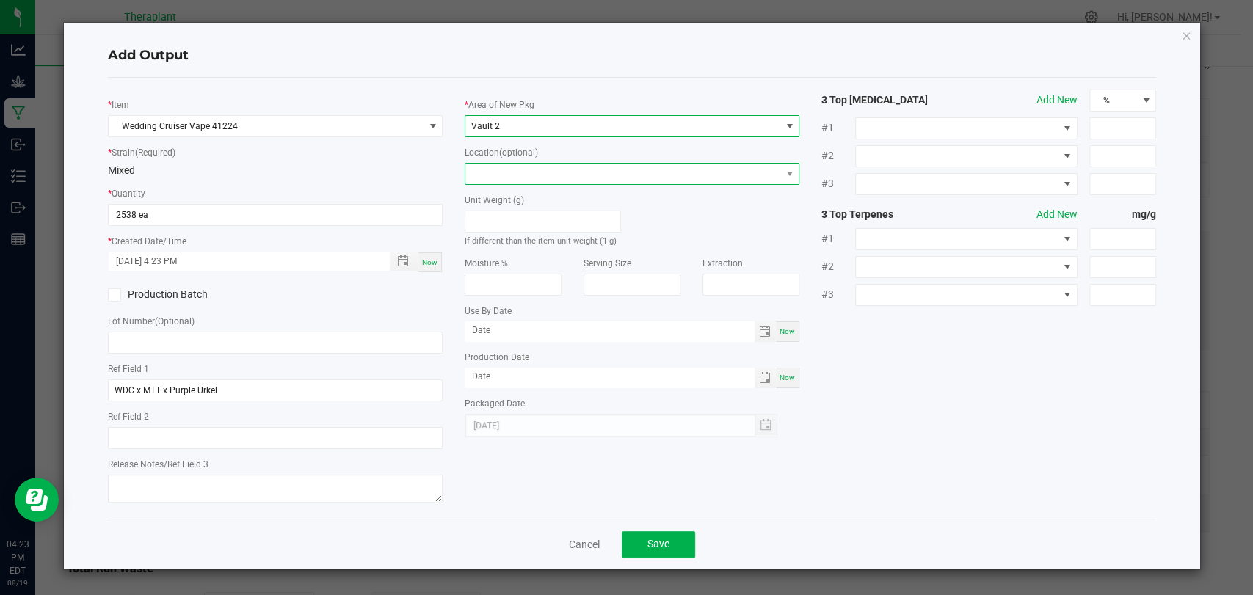
click at [505, 175] on span at bounding box center [623, 174] width 315 height 21
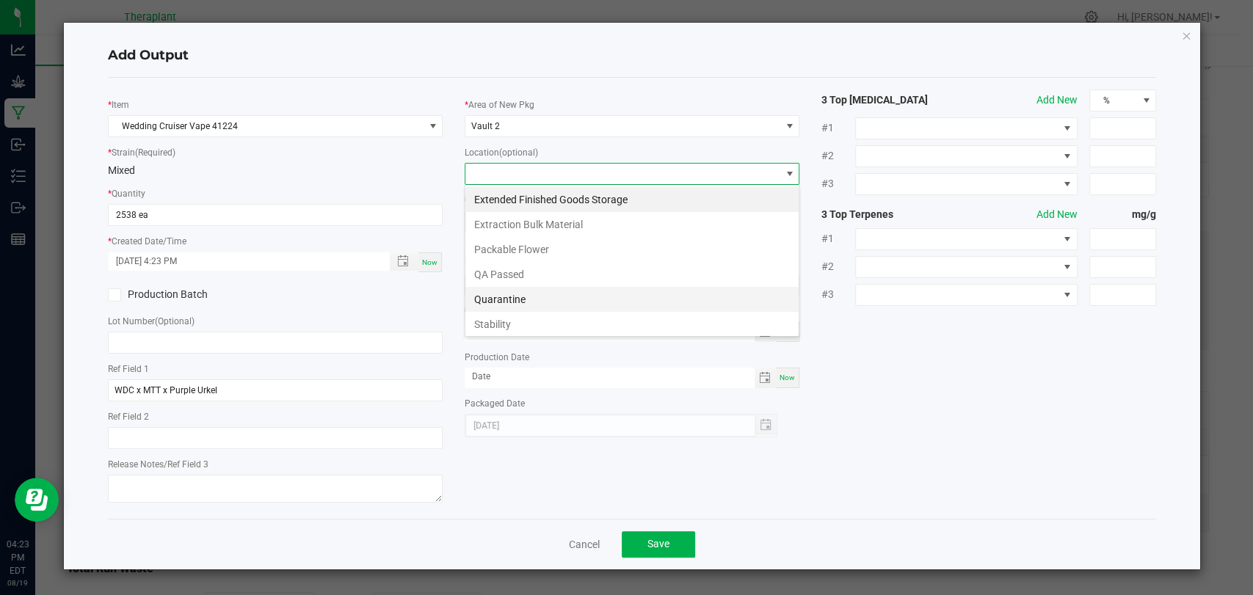
scroll to position [101, 0]
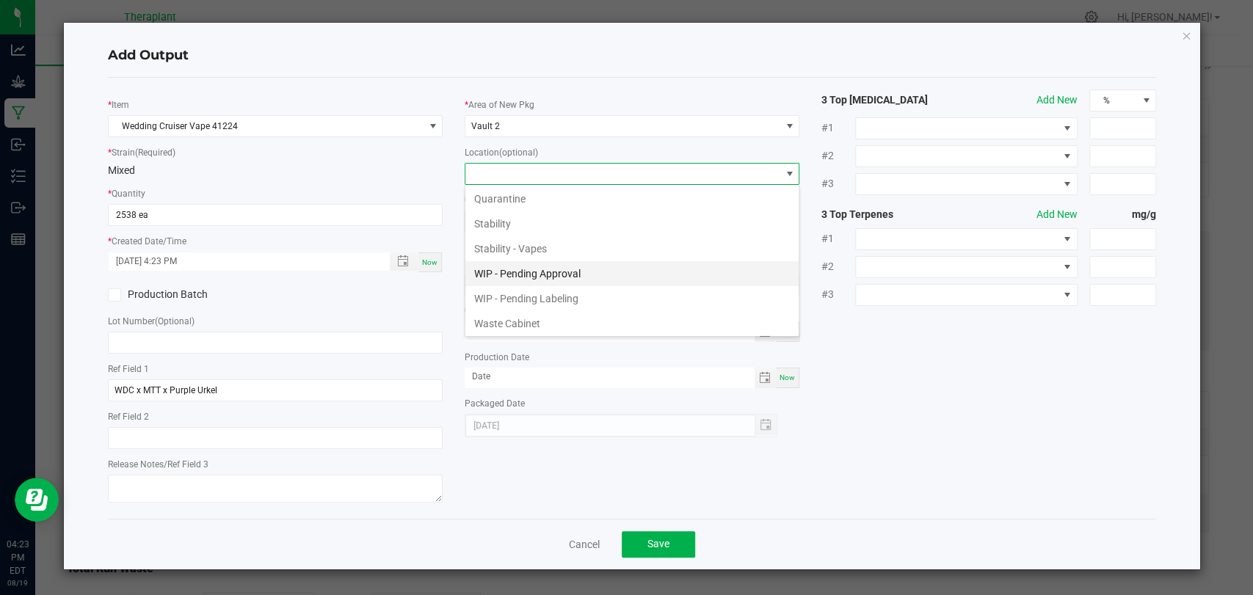
click at [529, 278] on li "WIP - Pending Approval" at bounding box center [632, 273] width 333 height 25
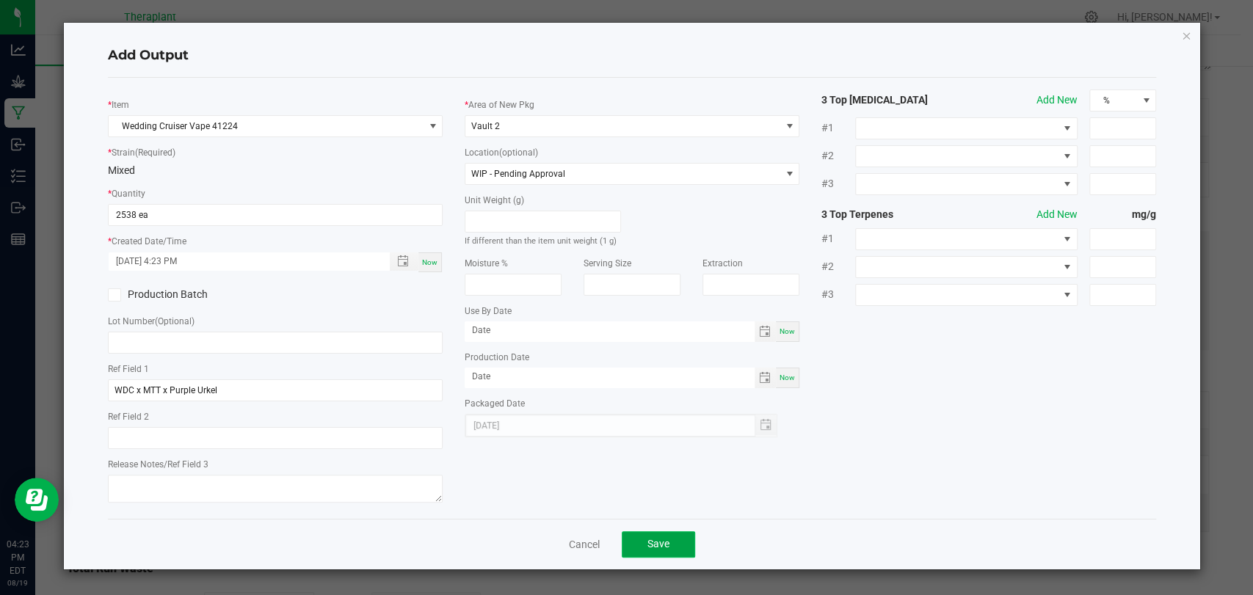
click at [643, 532] on button "Save" at bounding box center [658, 545] width 73 height 26
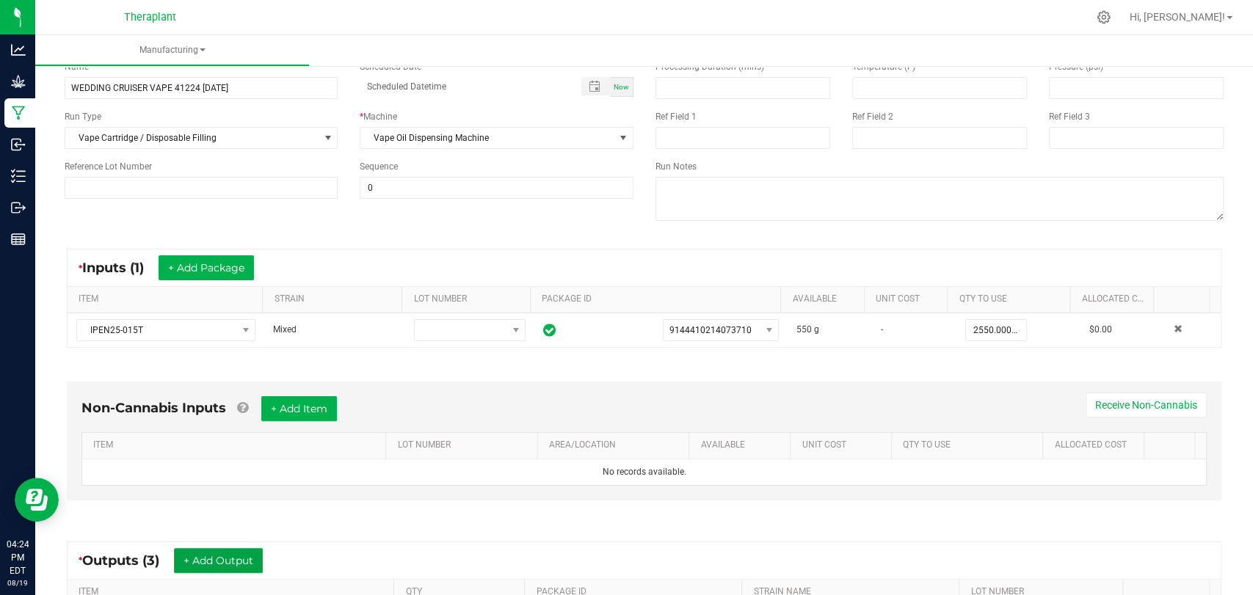
scroll to position [0, 0]
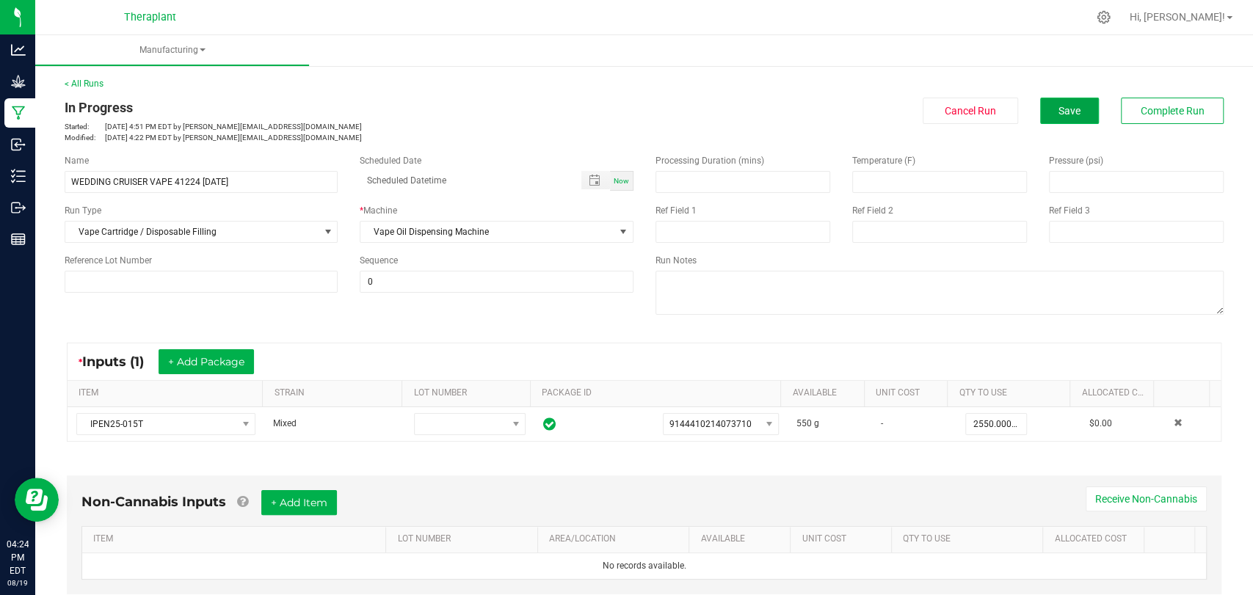
click at [1040, 111] on button "Save" at bounding box center [1069, 111] width 59 height 26
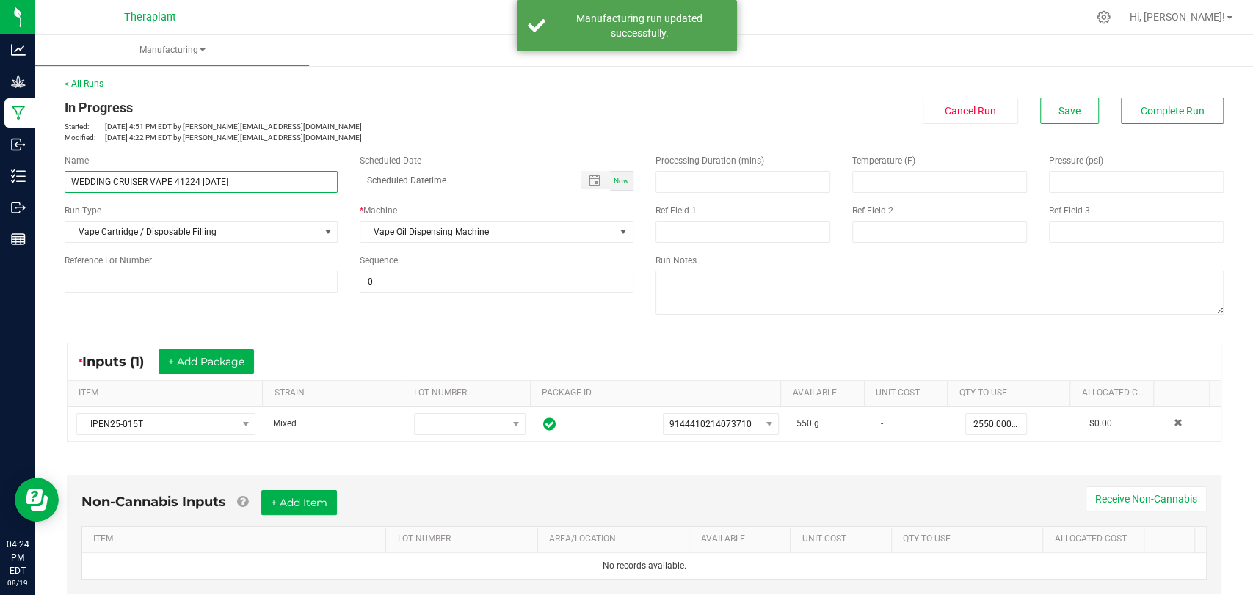
drag, startPoint x: 256, startPoint y: 177, endPoint x: 59, endPoint y: 179, distance: 197.5
click at [59, 179] on div "Name WEDDING CRUISER VAPE 41224 [DATE]" at bounding box center [201, 173] width 295 height 39
click at [491, 148] on div "Name WEDDING CRUISER VAPE 41224 [DATE] Scheduled Date Now Run Type Vape Cartrid…" at bounding box center [349, 223] width 591 height 161
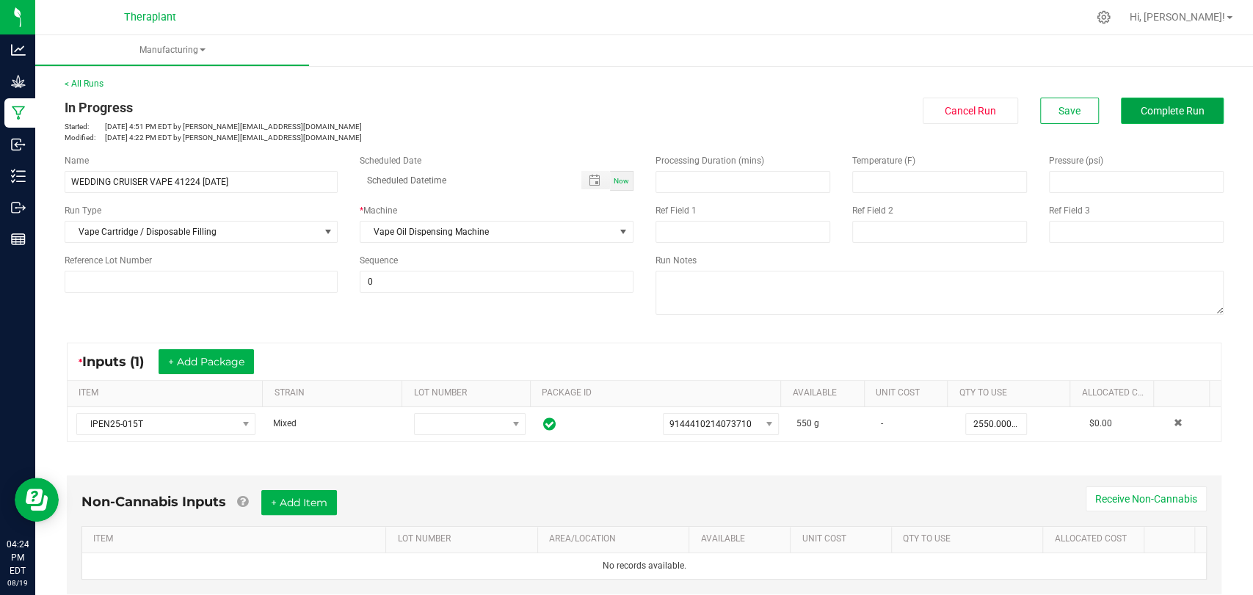
click at [1141, 105] on span "Complete Run" at bounding box center [1173, 111] width 64 height 12
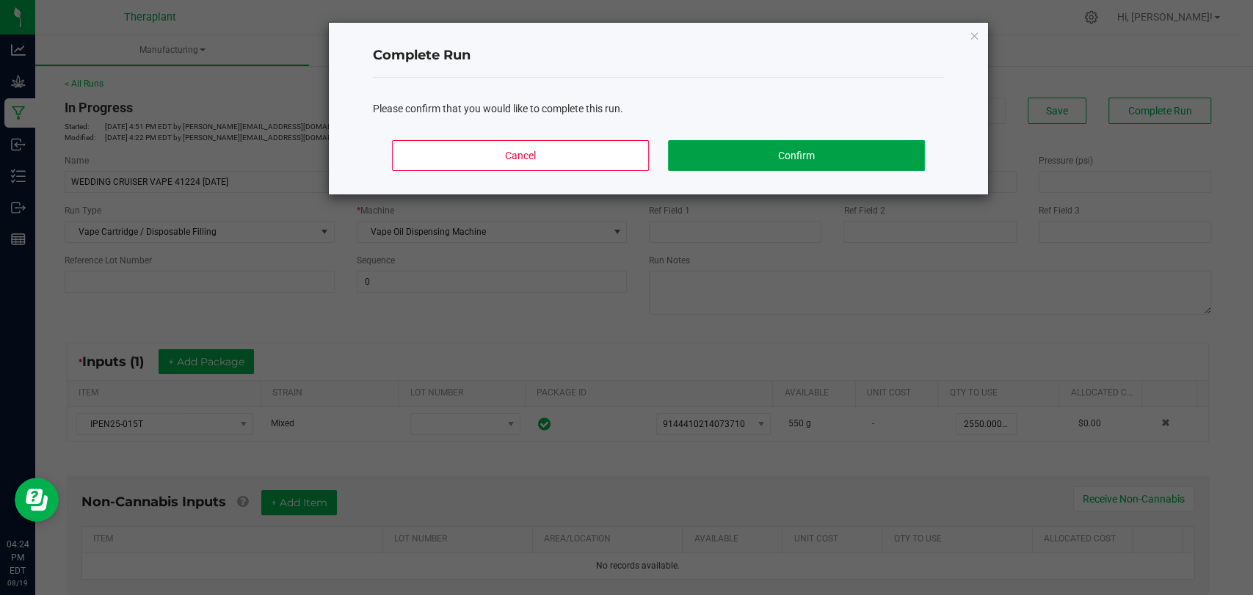
click at [879, 146] on button "Confirm" at bounding box center [796, 155] width 257 height 31
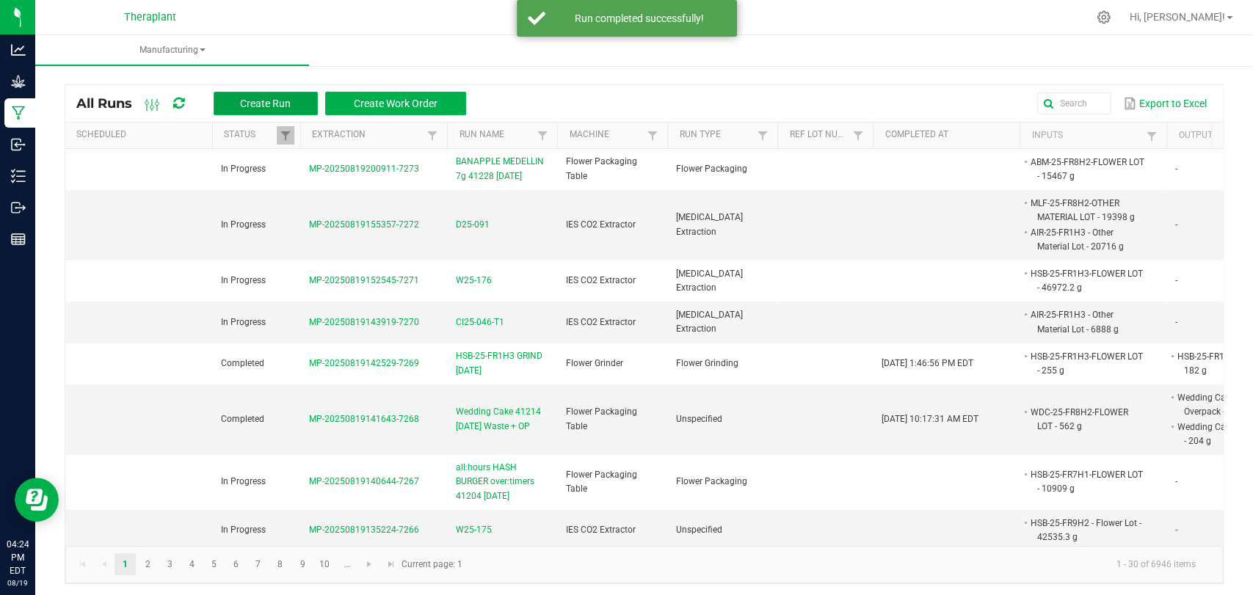
click at [281, 104] on span "Create Run" at bounding box center [265, 104] width 51 height 12
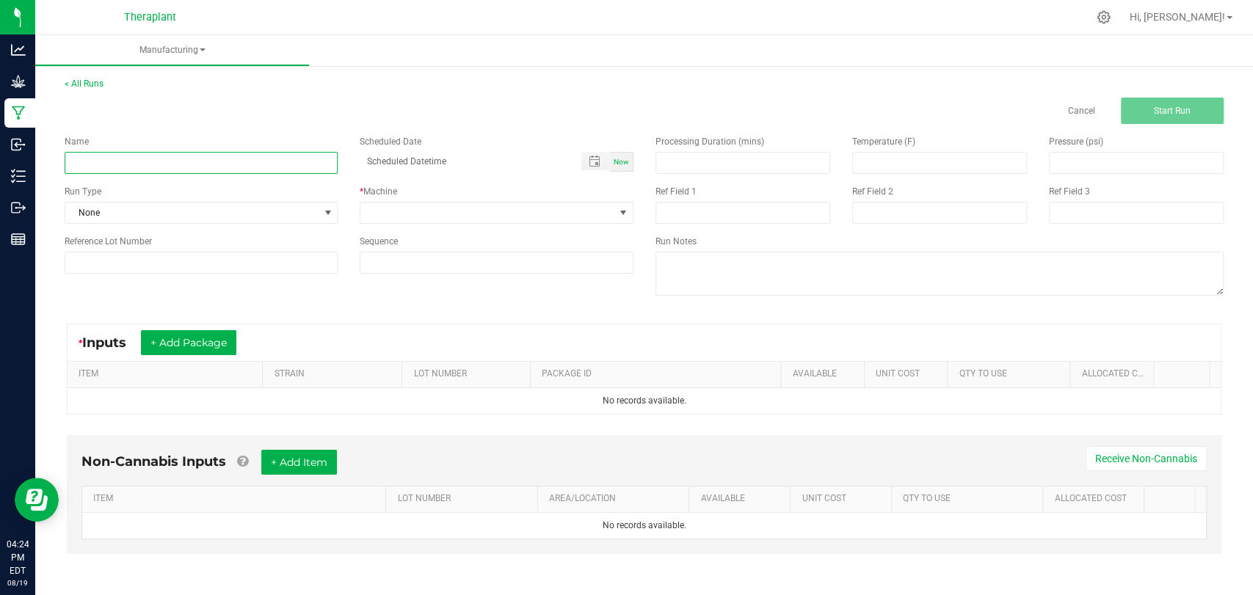
click at [272, 171] on input at bounding box center [201, 163] width 273 height 22
paste input "WEDDING CRUISER VAPE 41224 [DATE]"
type input "WEDDING CRUISER VAPE 41224 [DATE] Waste + OP"
click at [195, 342] on button "+ Add Package" at bounding box center [188, 342] width 95 height 25
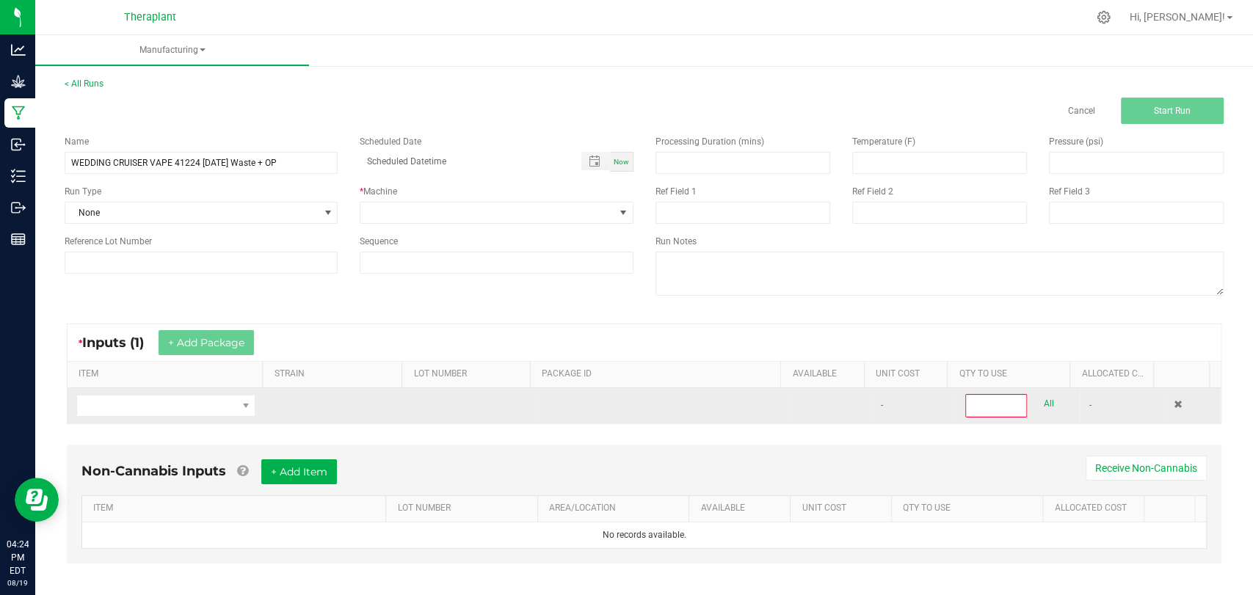
click at [181, 391] on td at bounding box center [166, 405] width 197 height 35
click at [177, 399] on span "NO DATA FOUND" at bounding box center [156, 406] width 159 height 21
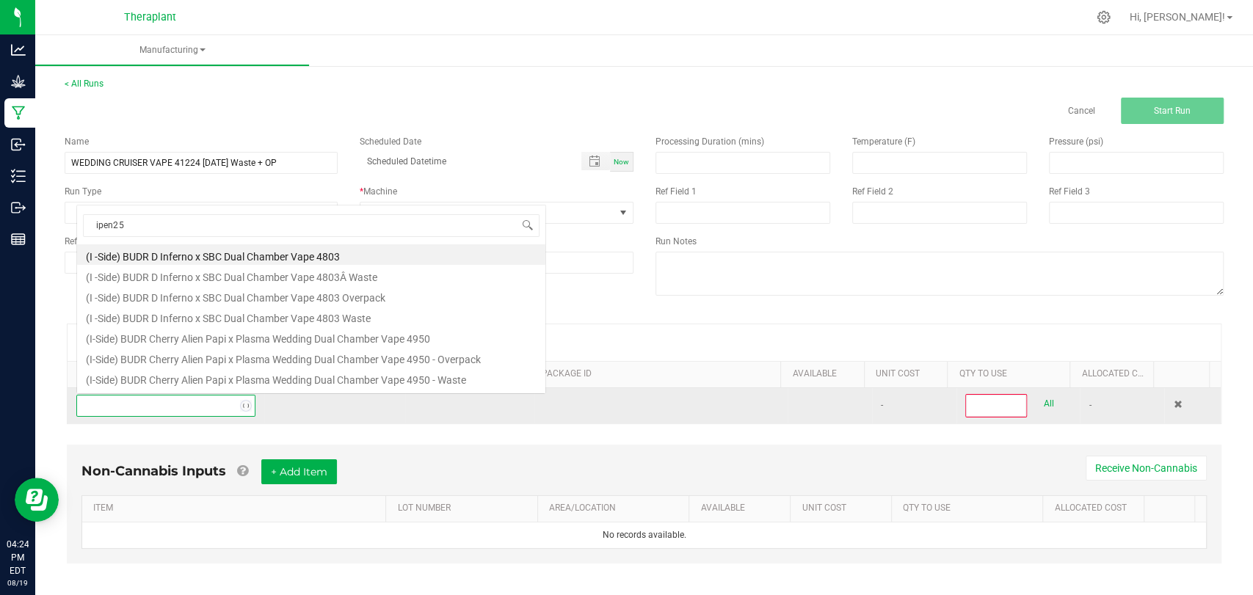
scroll to position [21, 173]
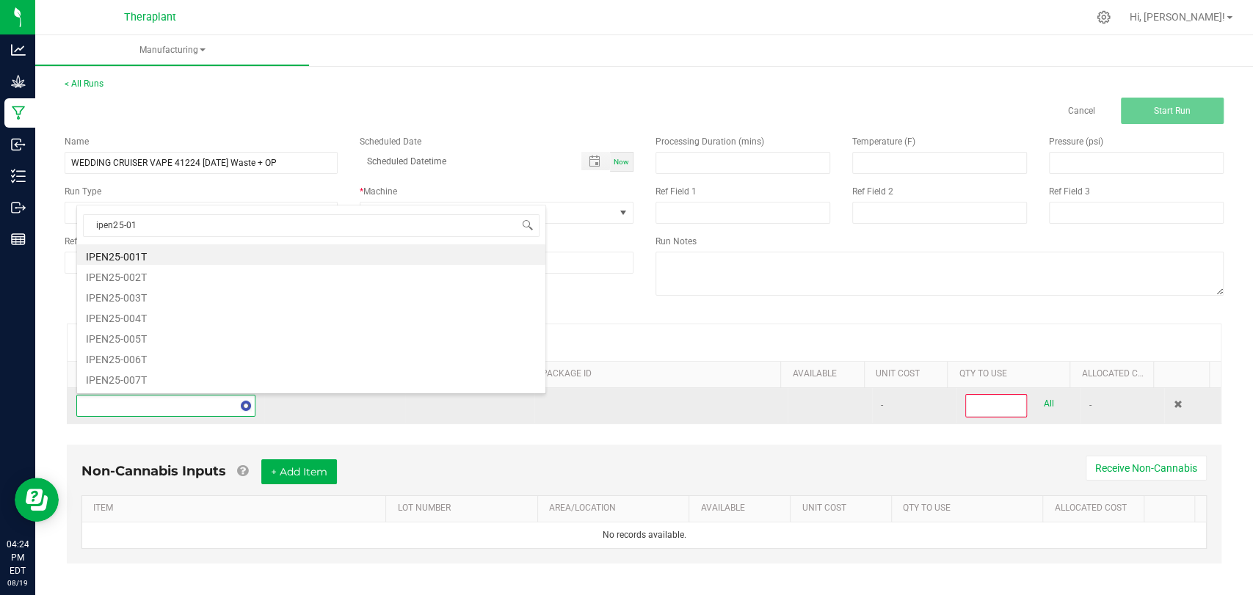
type input "ipen25-015"
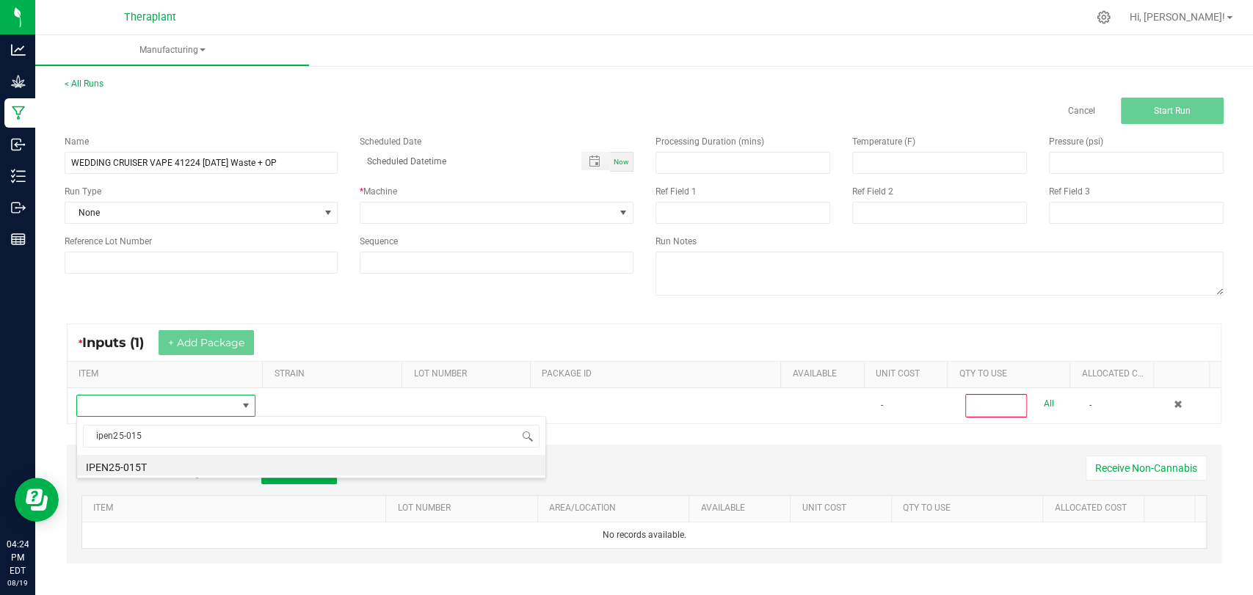
click at [148, 466] on li "IPEN25-015T" at bounding box center [311, 465] width 468 height 21
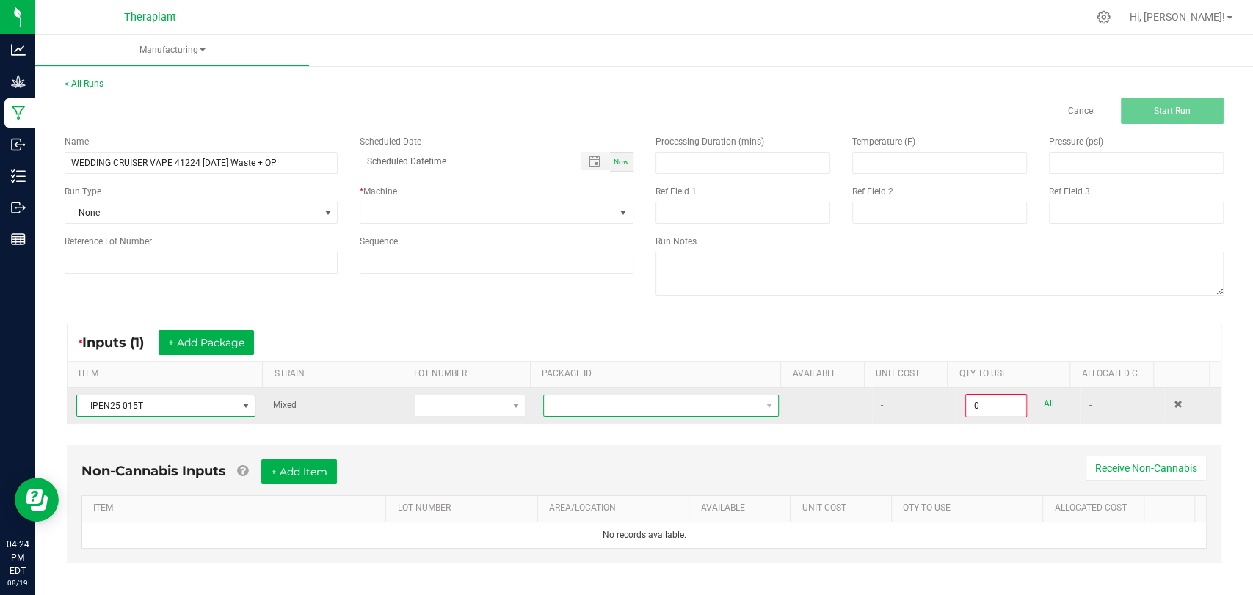
click at [631, 408] on span at bounding box center [652, 406] width 216 height 21
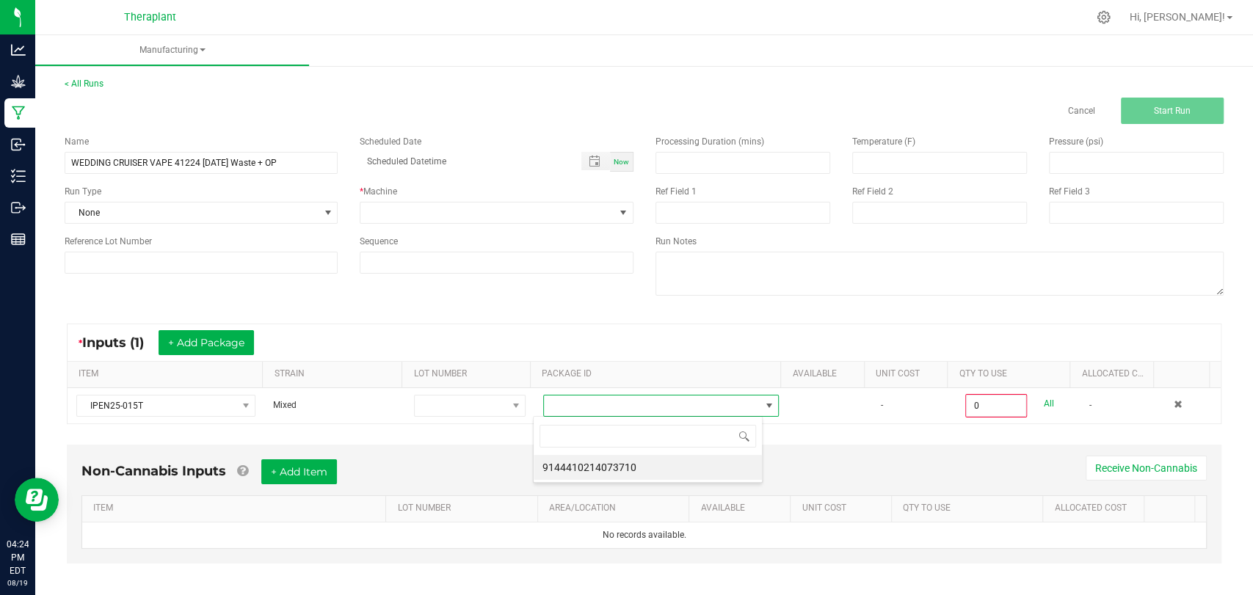
scroll to position [21, 229]
click at [623, 463] on li "9144410214073710" at bounding box center [648, 467] width 228 height 25
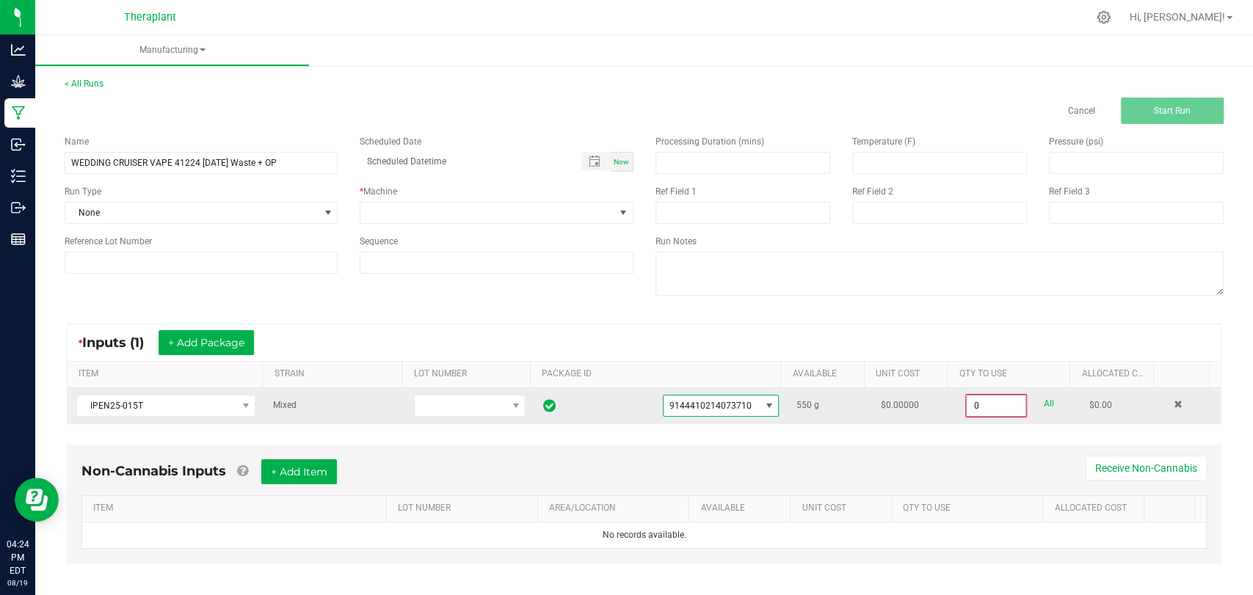
click at [989, 413] on input "0" at bounding box center [996, 406] width 59 height 21
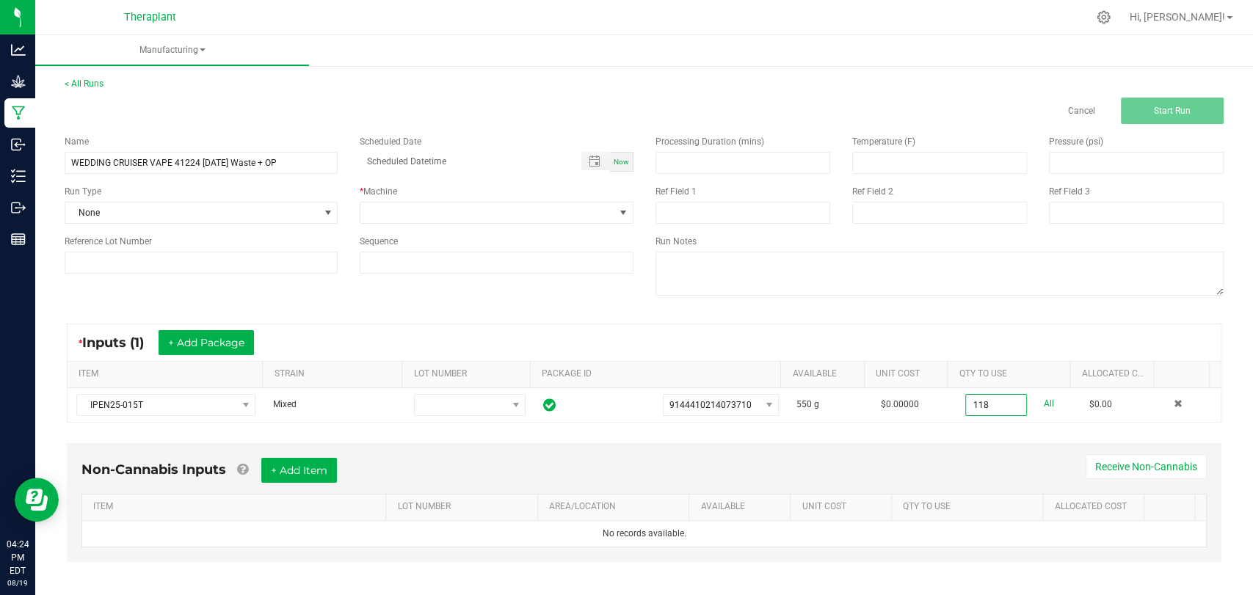
type input "118.0000 g"
click at [775, 344] on div "* Inputs (1) + Add Package" at bounding box center [644, 343] width 1153 height 37
click at [586, 221] on span at bounding box center [487, 213] width 253 height 21
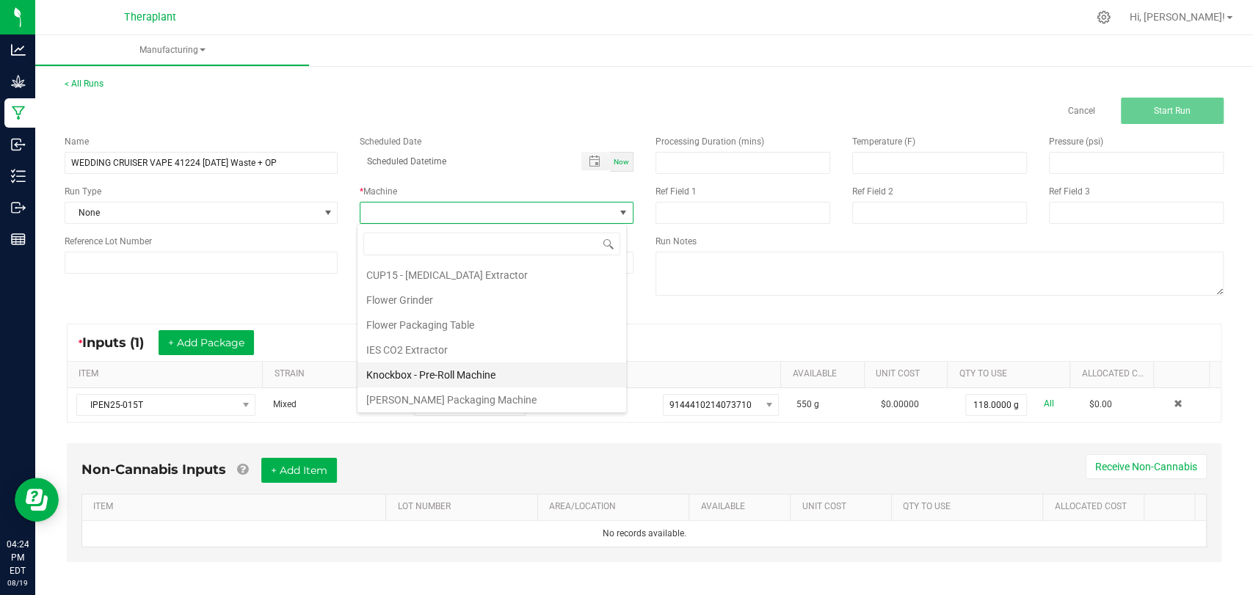
scroll to position [76, 0]
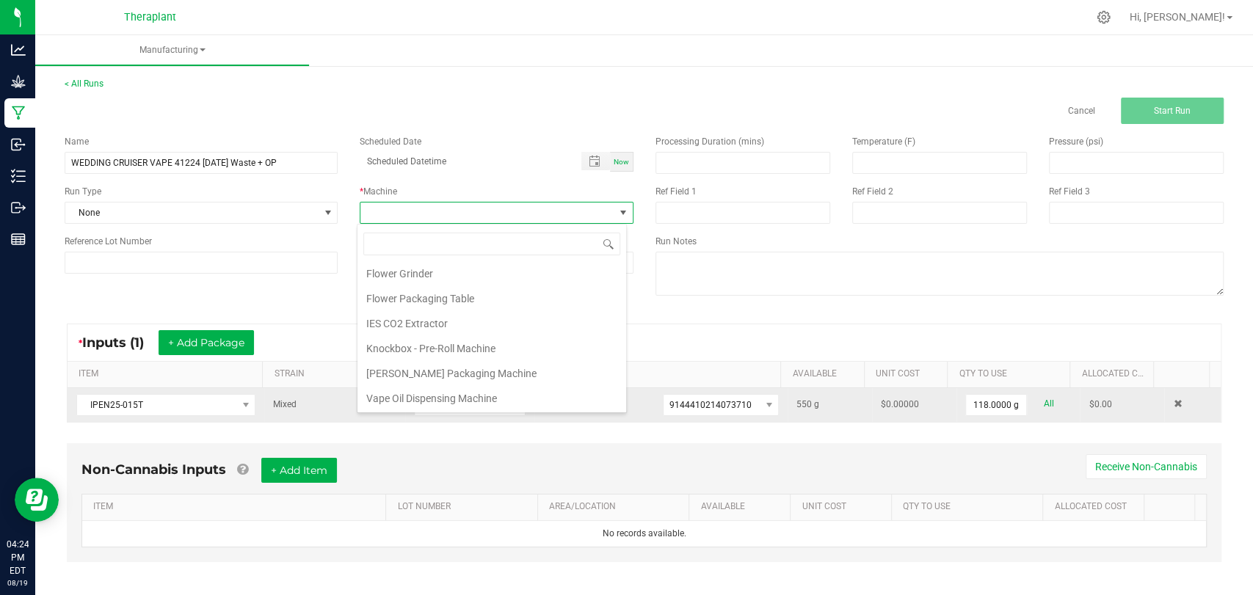
drag, startPoint x: 416, startPoint y: 391, endPoint x: 425, endPoint y: 388, distance: 9.8
click at [416, 391] on li "Vape Oil Dispensing Machine" at bounding box center [492, 398] width 269 height 25
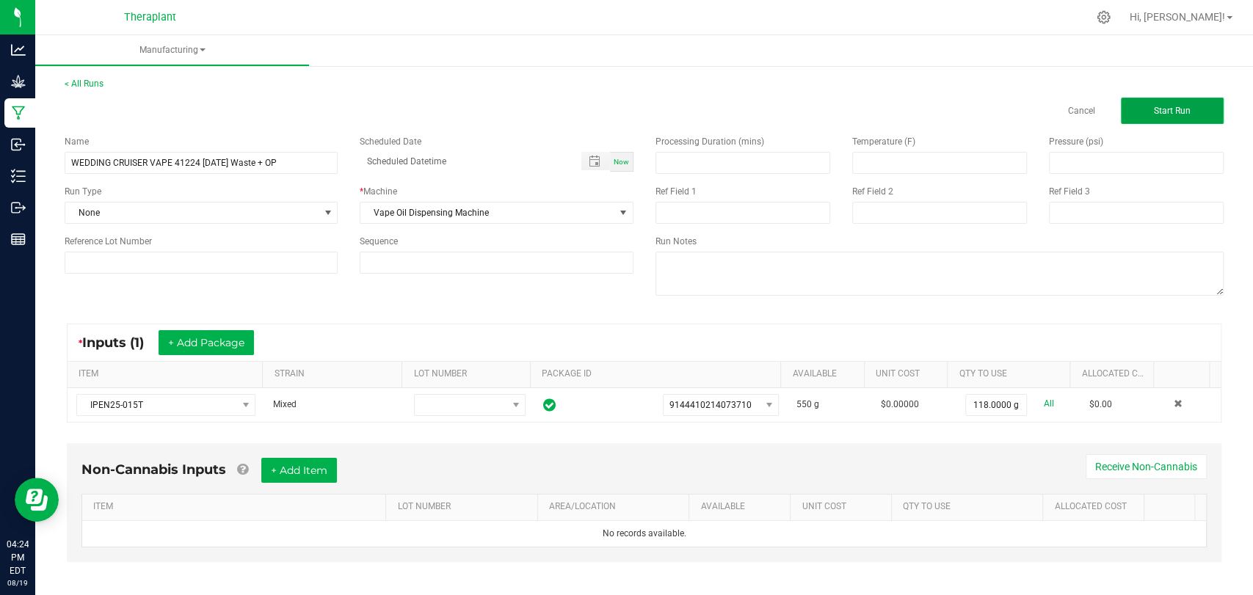
click at [1179, 120] on button "Start Run" at bounding box center [1172, 111] width 103 height 26
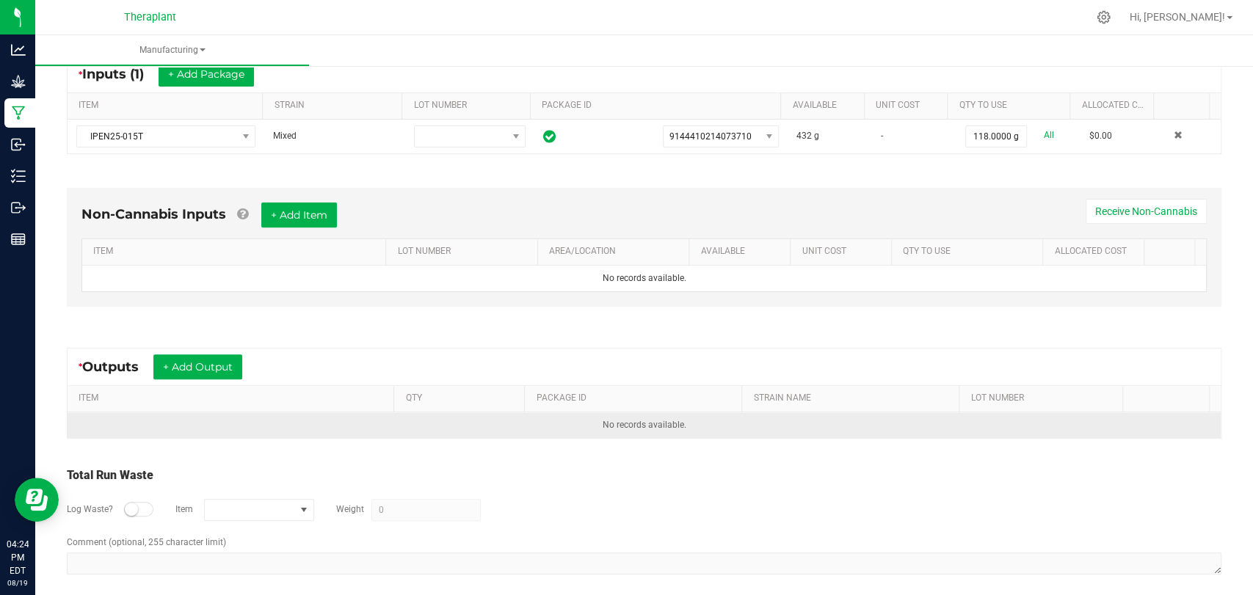
scroll to position [297, 0]
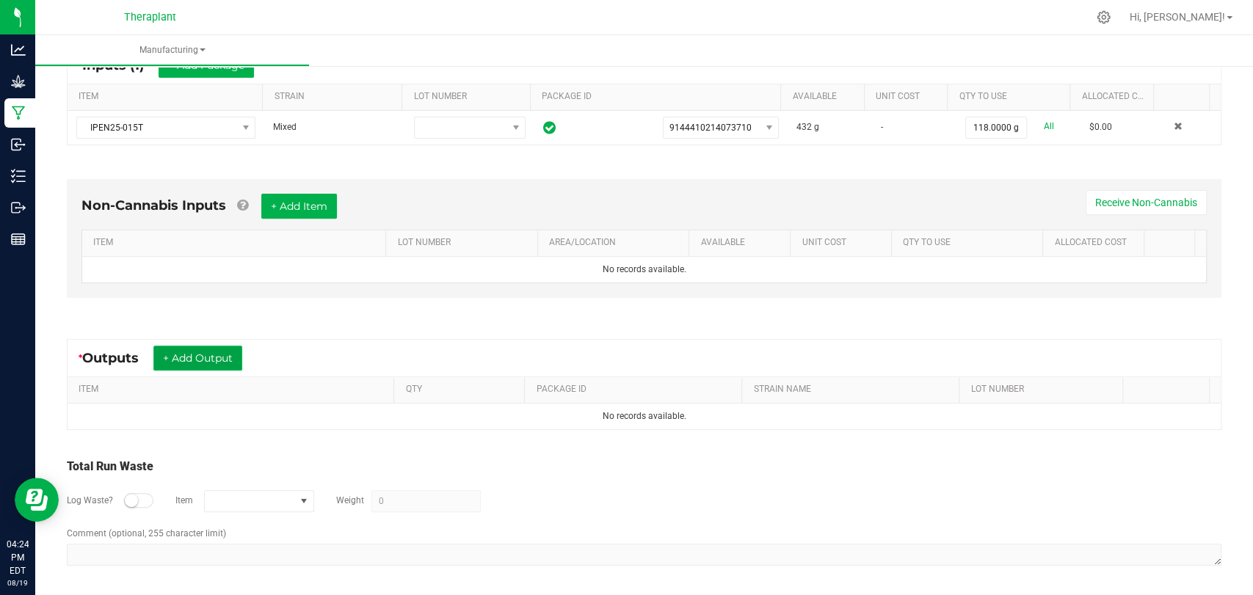
click at [225, 351] on button "+ Add Output" at bounding box center [197, 358] width 89 height 25
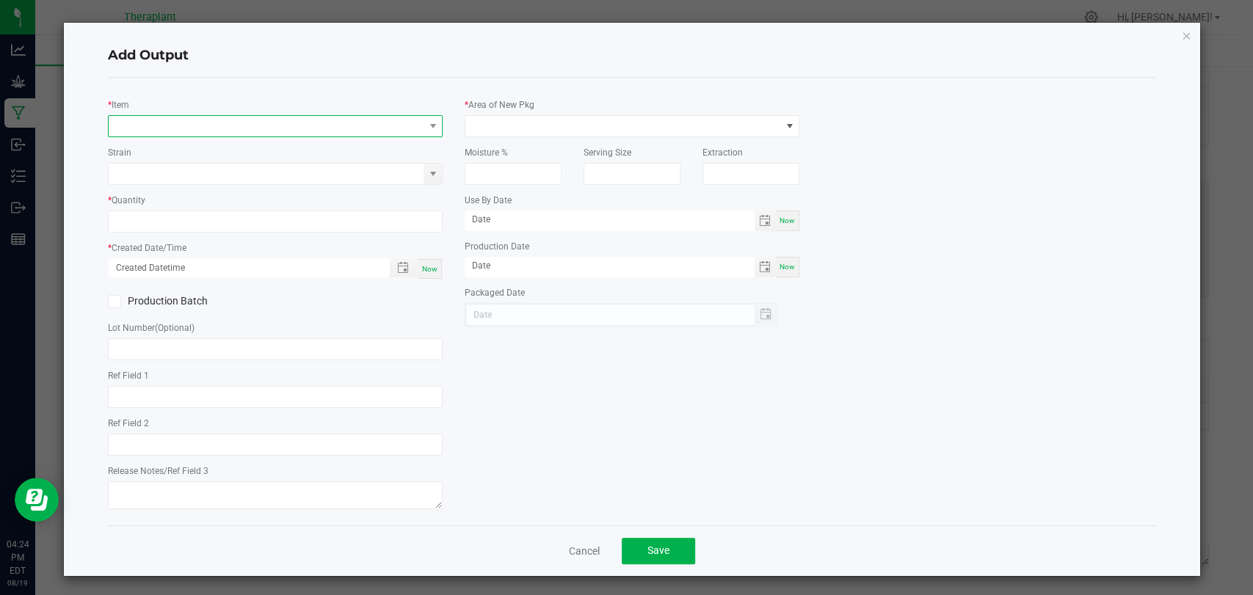
click at [251, 124] on span "NO DATA FOUND" at bounding box center [266, 126] width 315 height 21
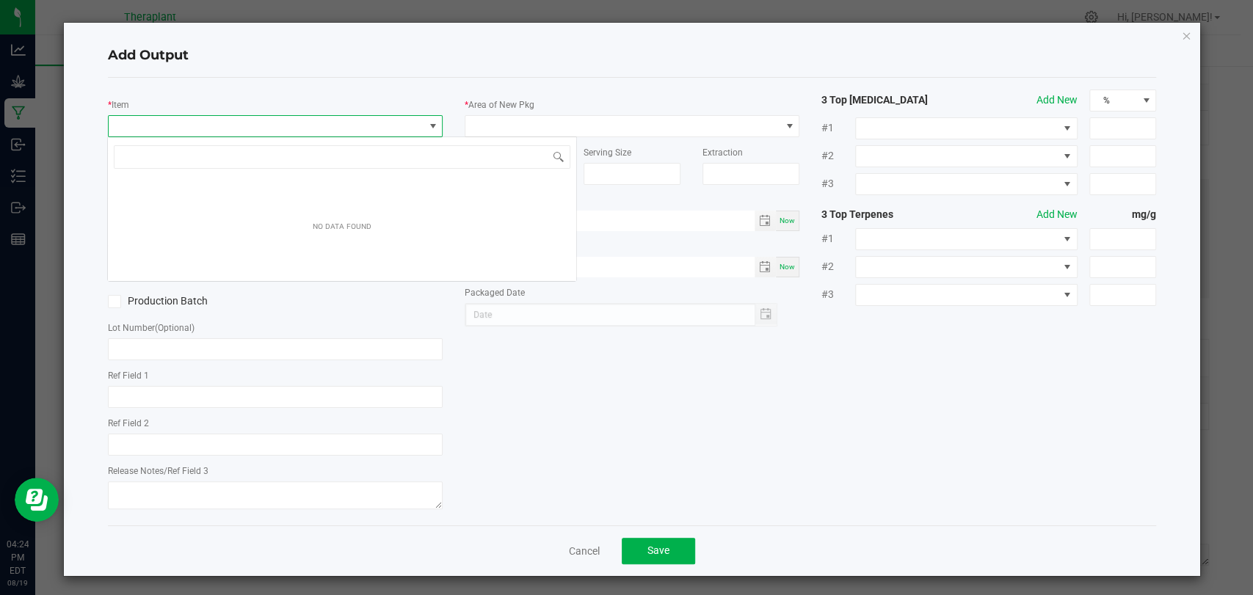
type input "WDC x MTT x Purple Urkel"
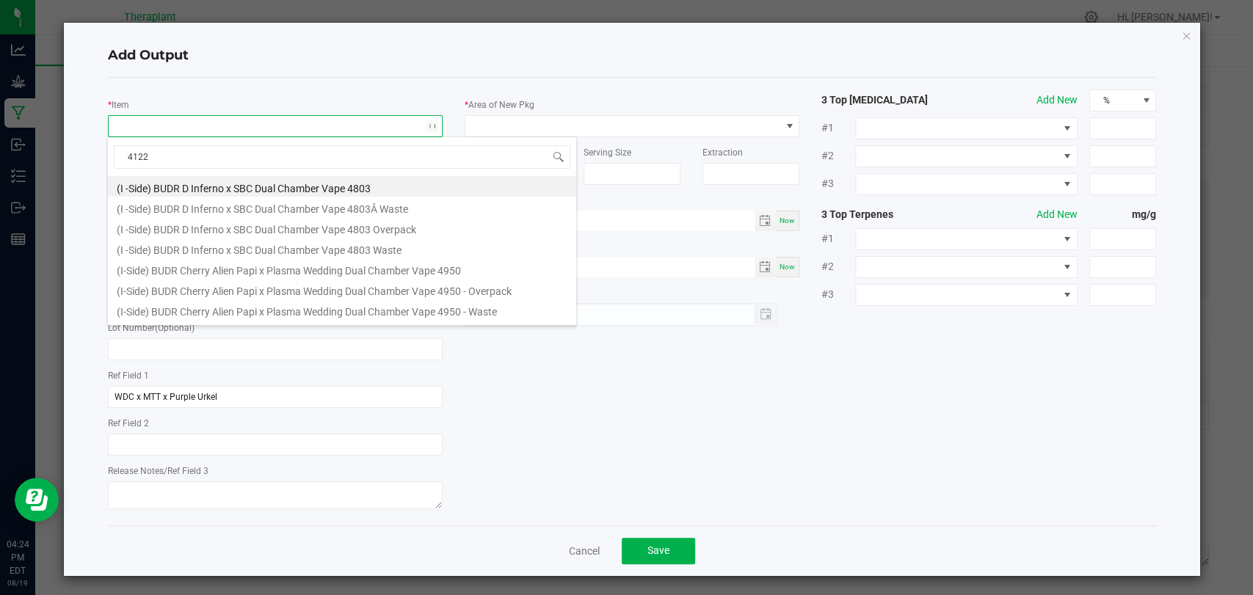
type input "41224"
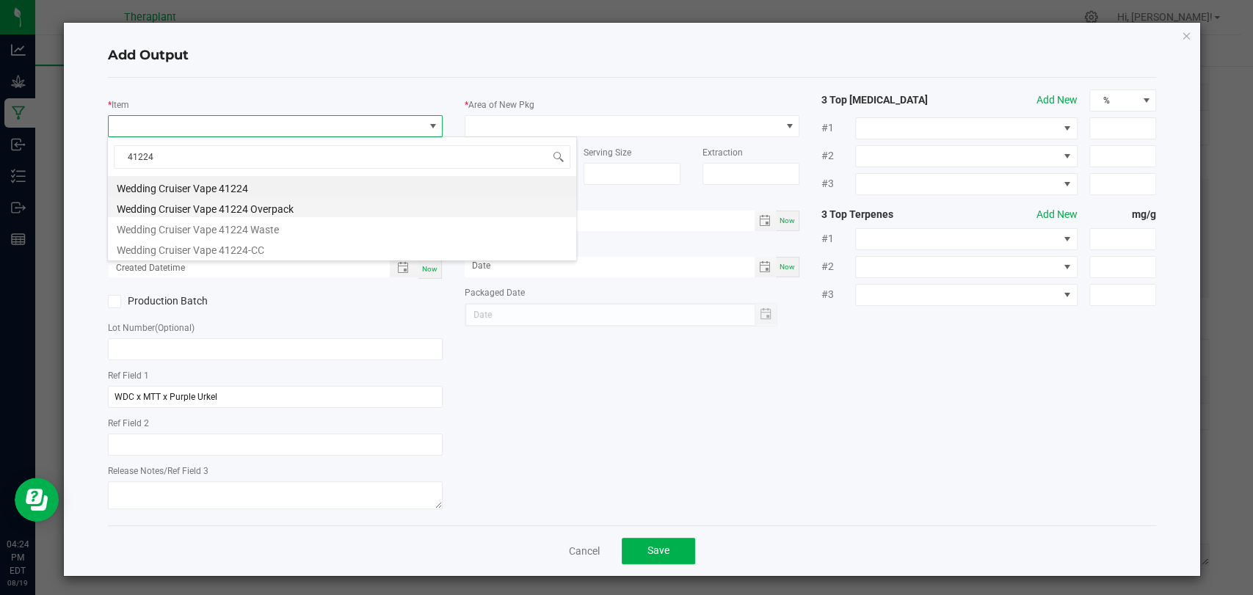
click at [242, 212] on li "Wedding Cruiser Vape 41224 Overpack" at bounding box center [342, 207] width 468 height 21
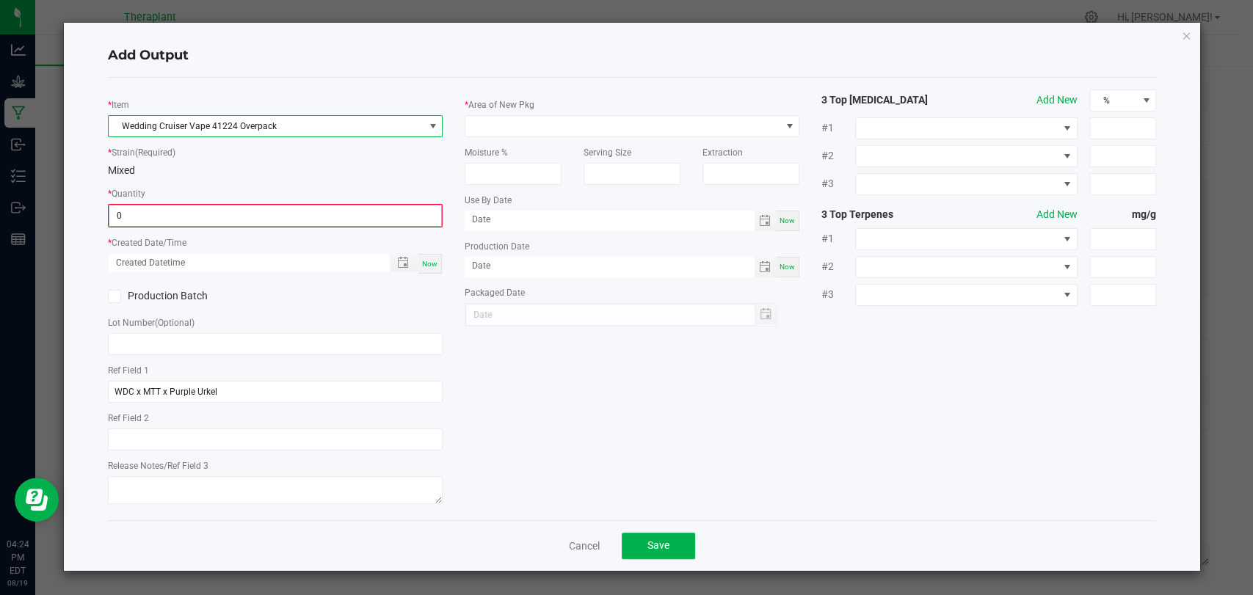
click at [241, 219] on input "0" at bounding box center [275, 216] width 332 height 21
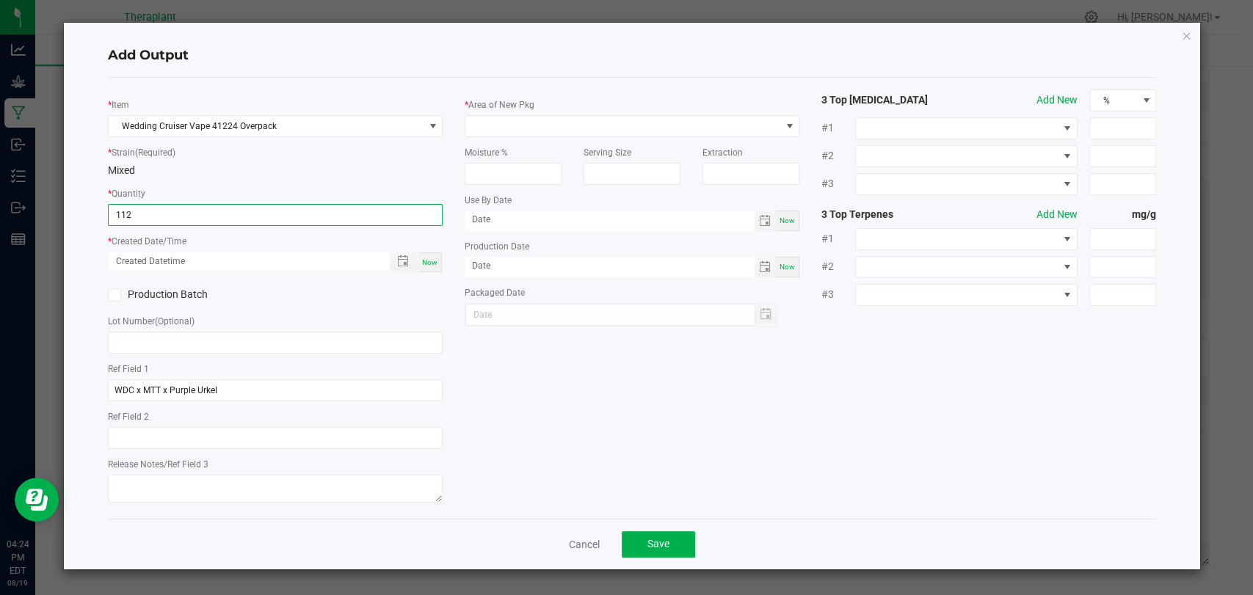
type input "112.0000 g"
click at [432, 261] on span "Now" at bounding box center [429, 262] width 15 height 8
type input "[DATE] 4:25 PM"
type input "[DATE]"
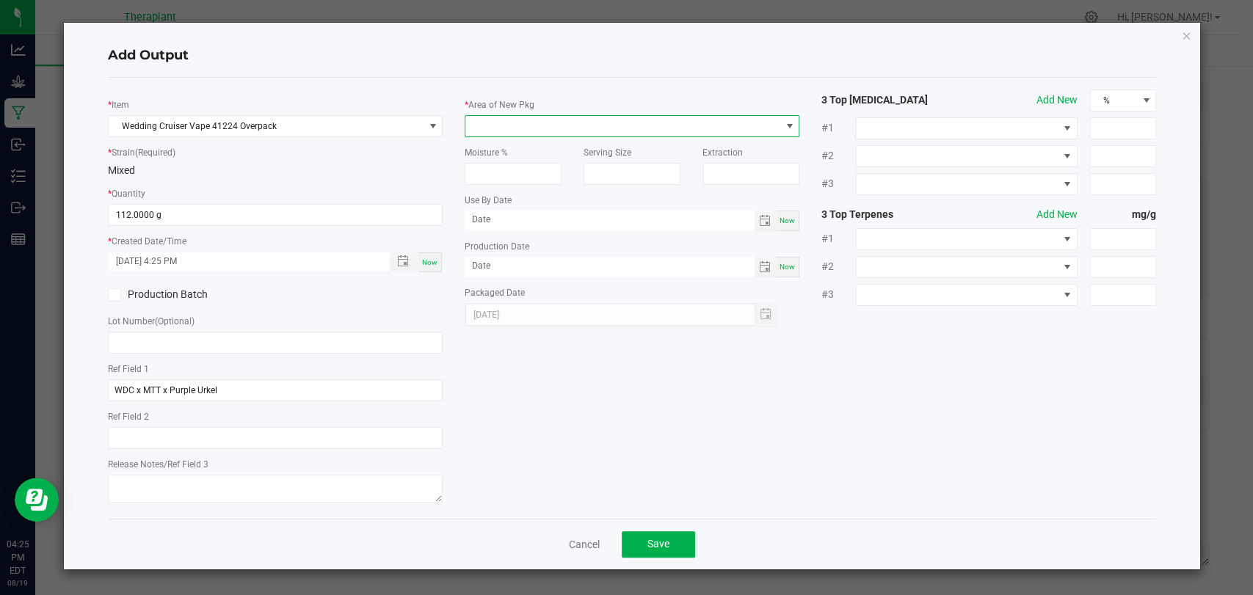
click at [493, 127] on span at bounding box center [623, 126] width 315 height 21
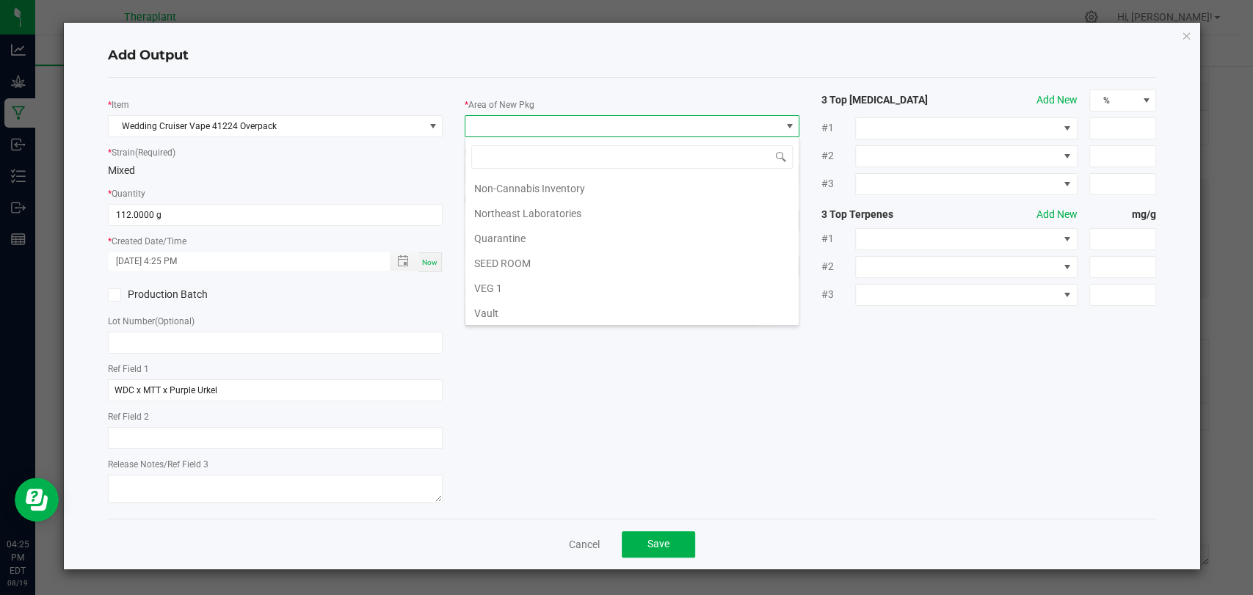
scroll to position [275, 0]
click at [492, 307] on li "Waste" at bounding box center [632, 313] width 333 height 25
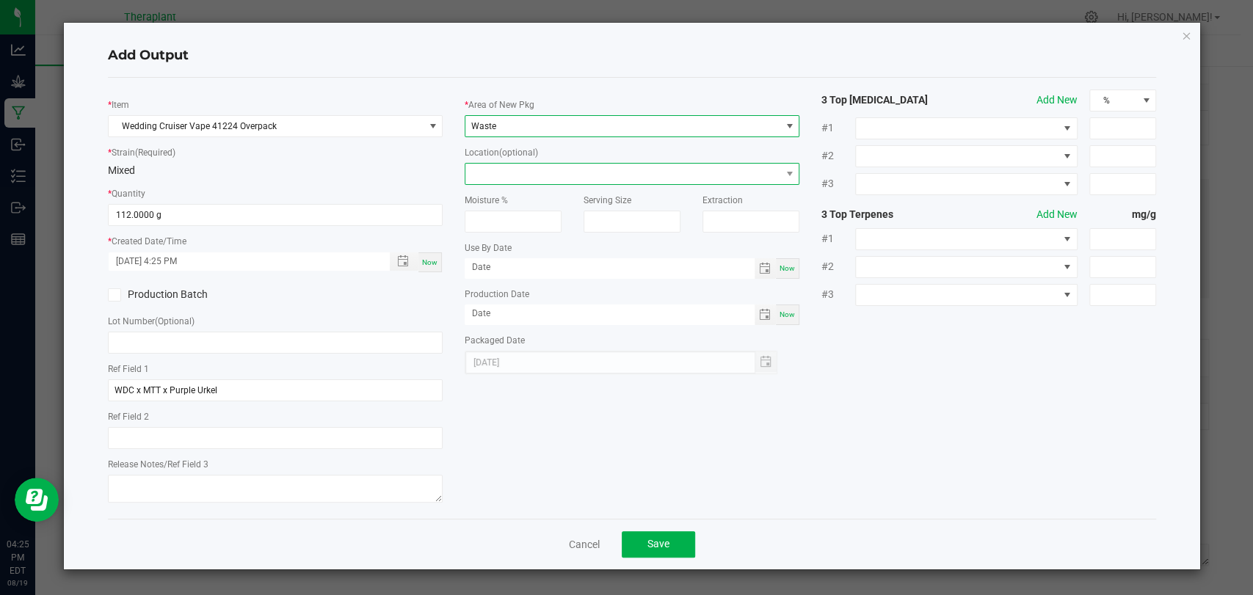
click at [529, 167] on span at bounding box center [623, 174] width 315 height 21
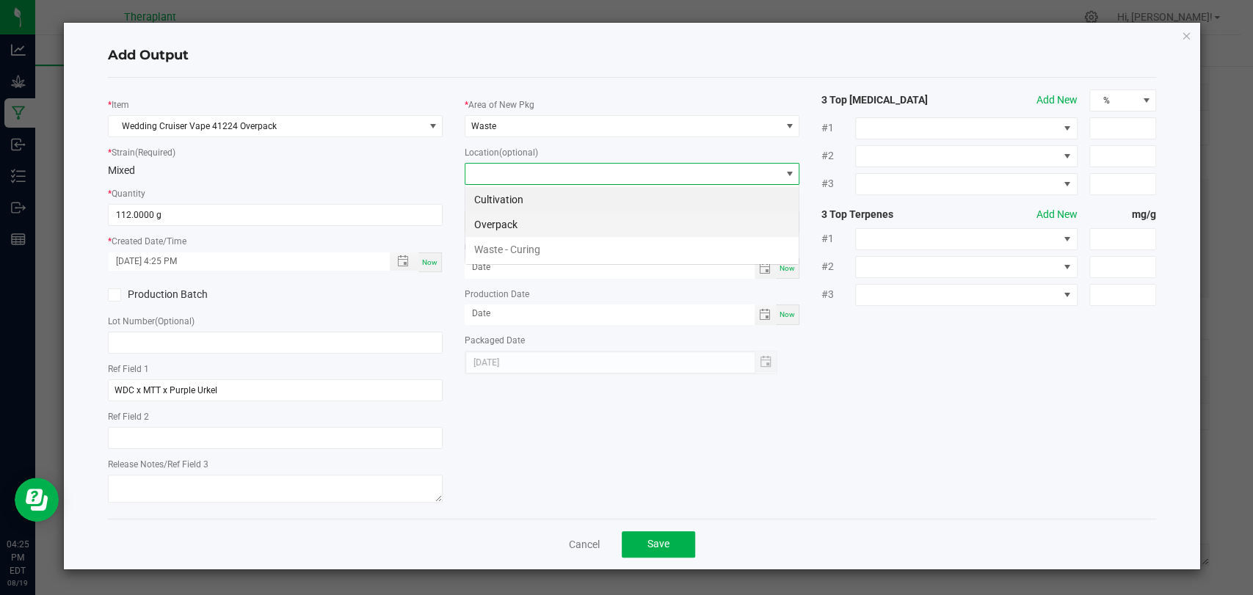
scroll to position [21, 335]
click at [524, 228] on li "Overpack" at bounding box center [632, 224] width 333 height 25
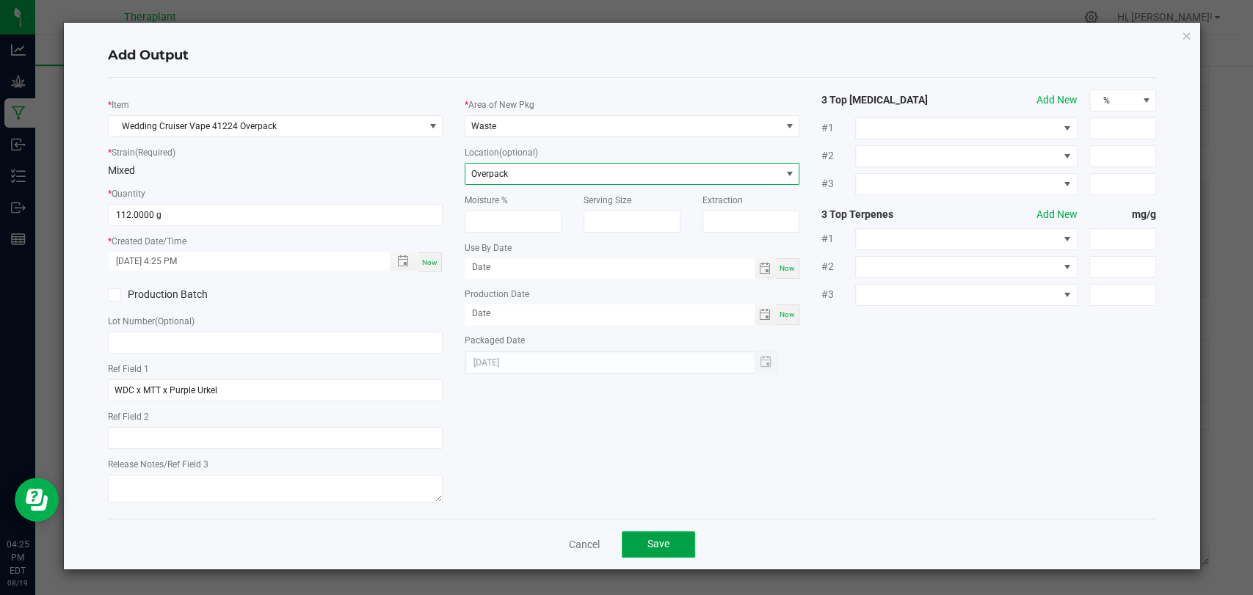
drag, startPoint x: 656, startPoint y: 535, endPoint x: 599, endPoint y: 521, distance: 58.2
click at [656, 535] on button "Save" at bounding box center [658, 545] width 73 height 26
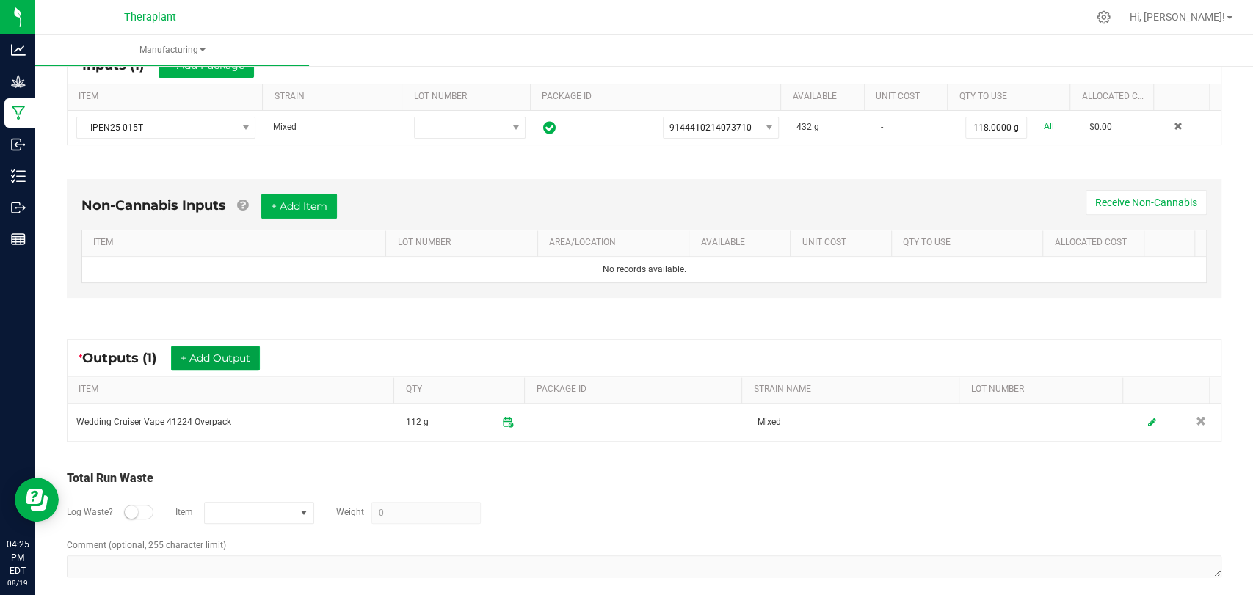
click at [243, 363] on button "+ Add Output" at bounding box center [215, 358] width 89 height 25
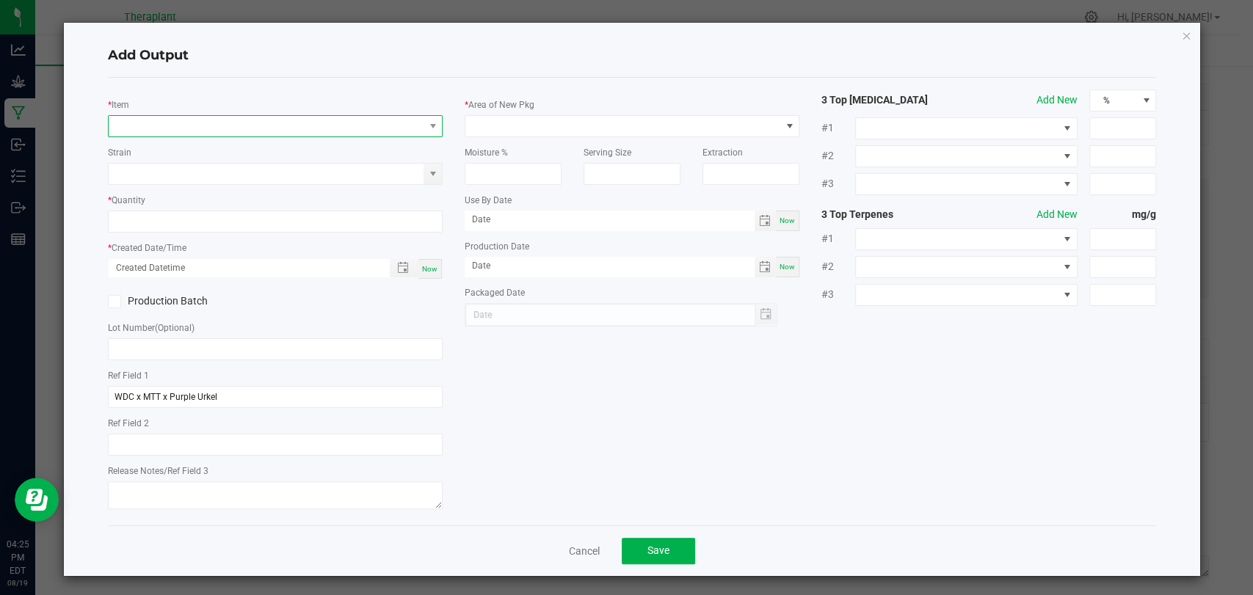
click at [275, 118] on span "NO DATA FOUND" at bounding box center [266, 126] width 315 height 21
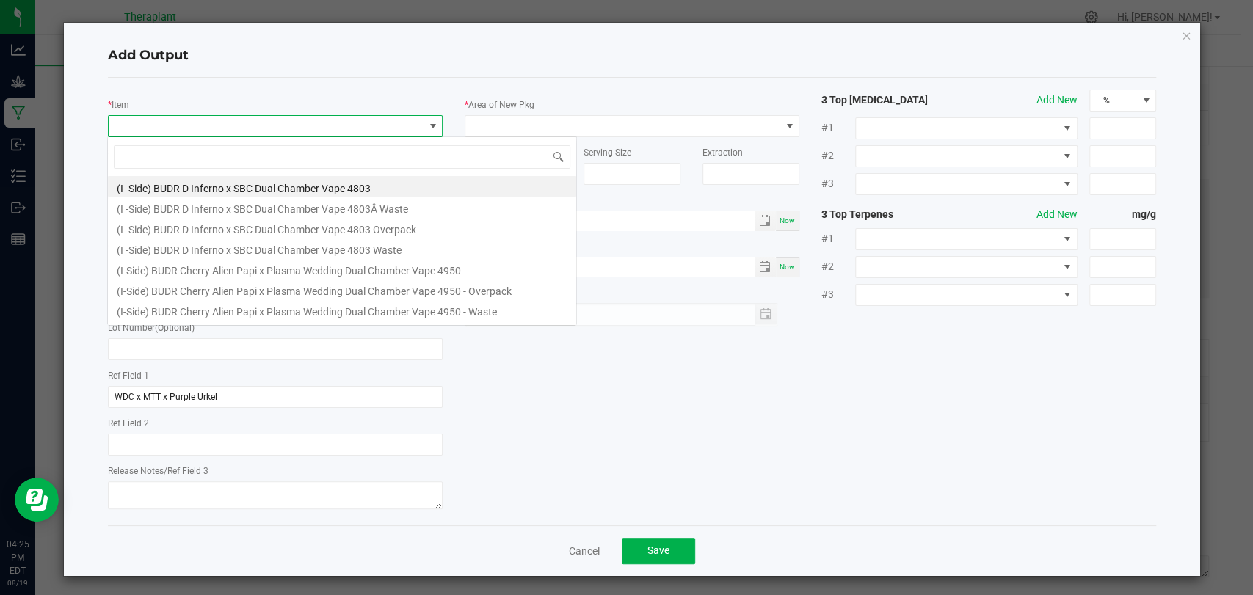
scroll to position [21, 330]
type input "41224"
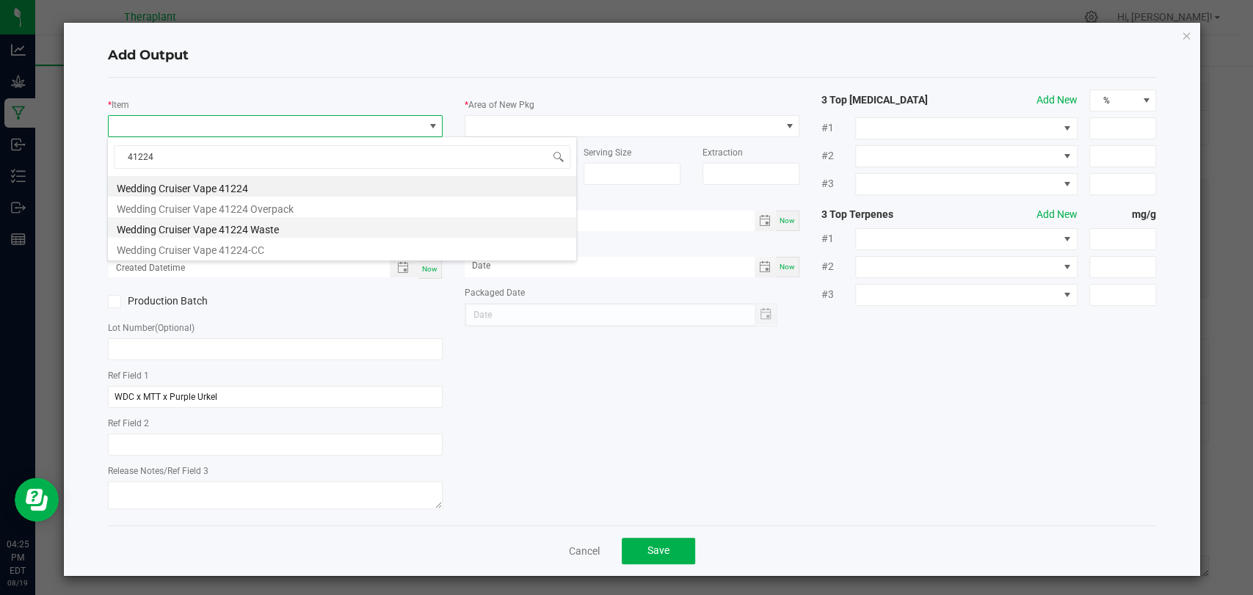
click at [248, 228] on li "Wedding Cruiser Vape 41224 Waste" at bounding box center [342, 227] width 468 height 21
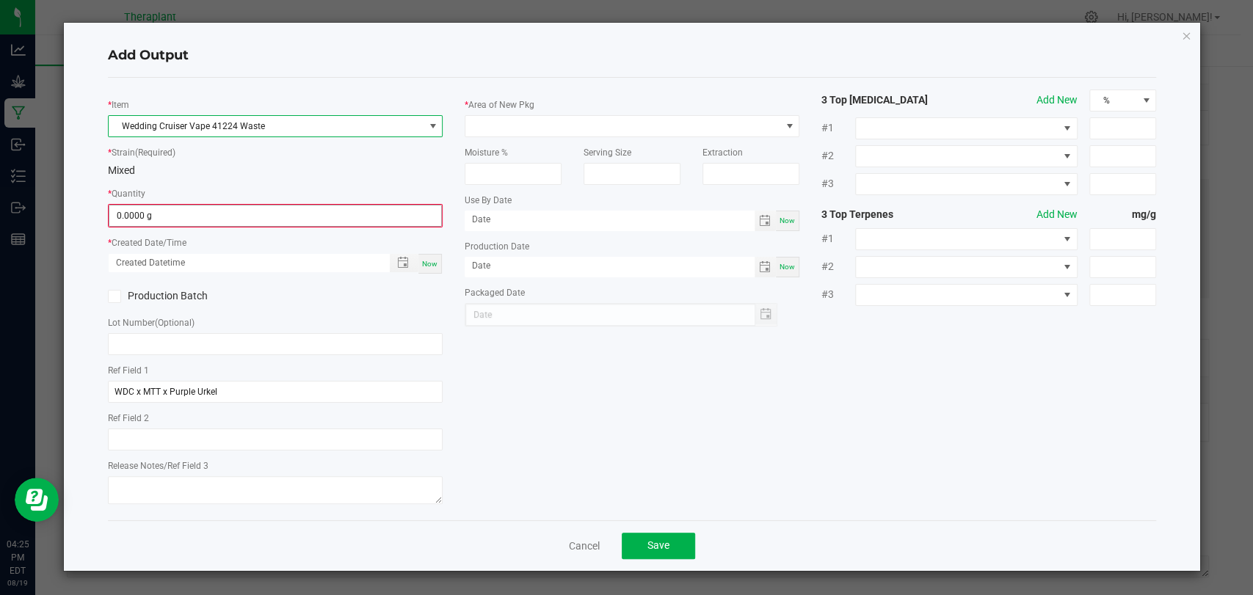
click at [249, 217] on input "0.0000 g" at bounding box center [275, 216] width 332 height 21
type input "0"
click at [1184, 34] on icon "button" at bounding box center [1186, 35] width 10 height 18
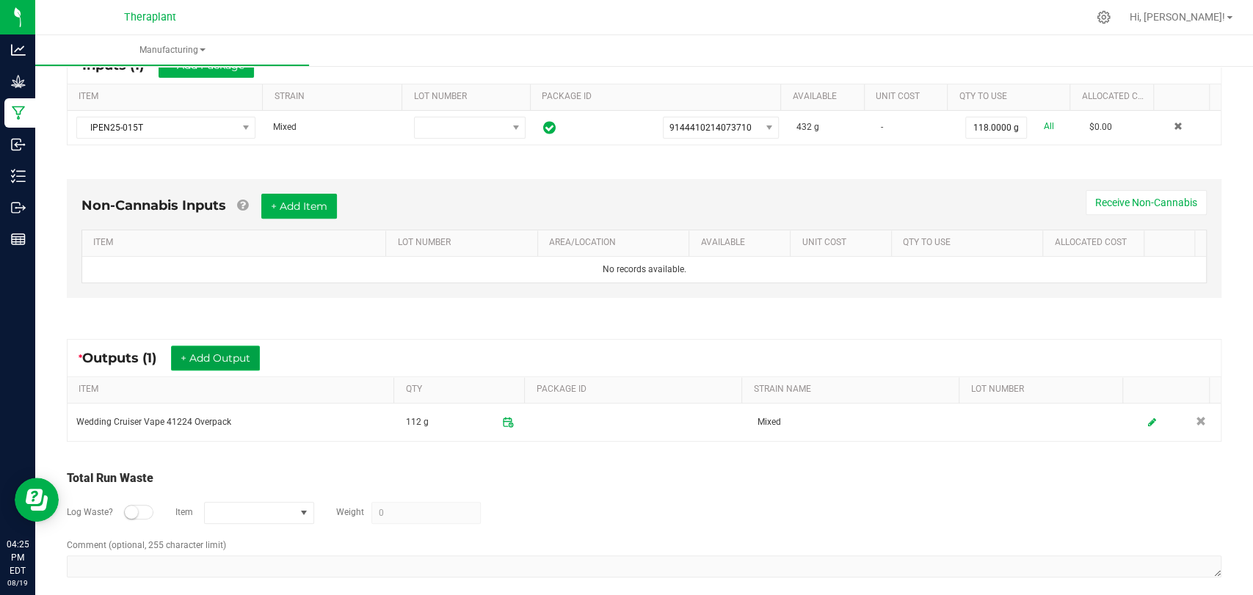
click at [212, 349] on button "+ Add Output" at bounding box center [215, 358] width 89 height 25
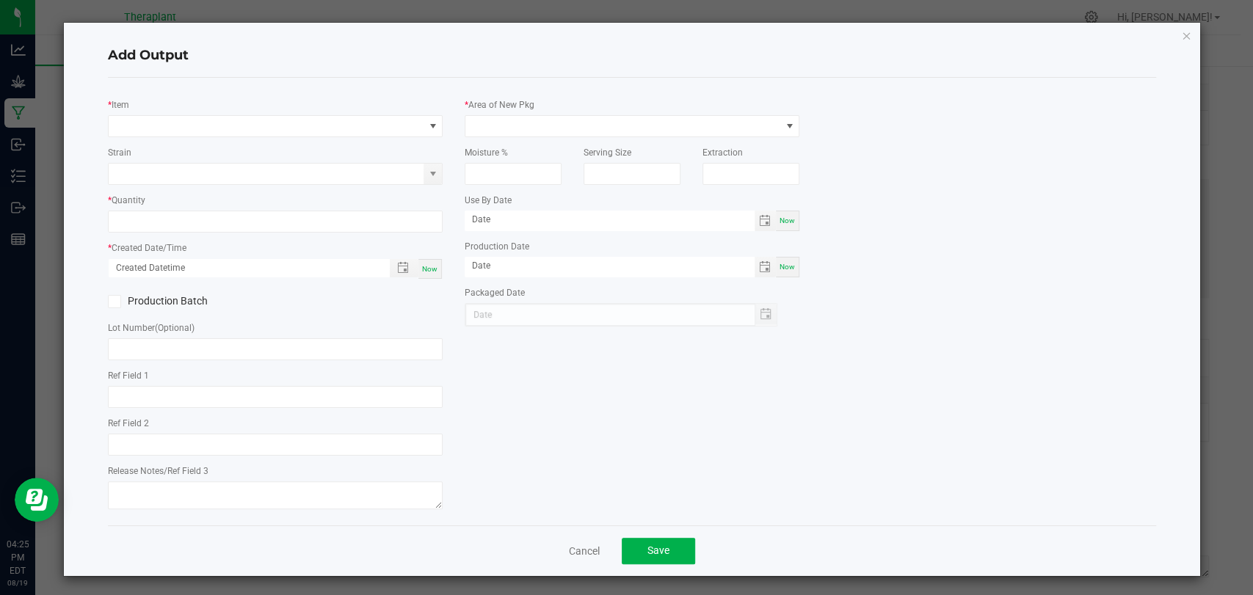
type input "WDC x MTT x Purple Urkel"
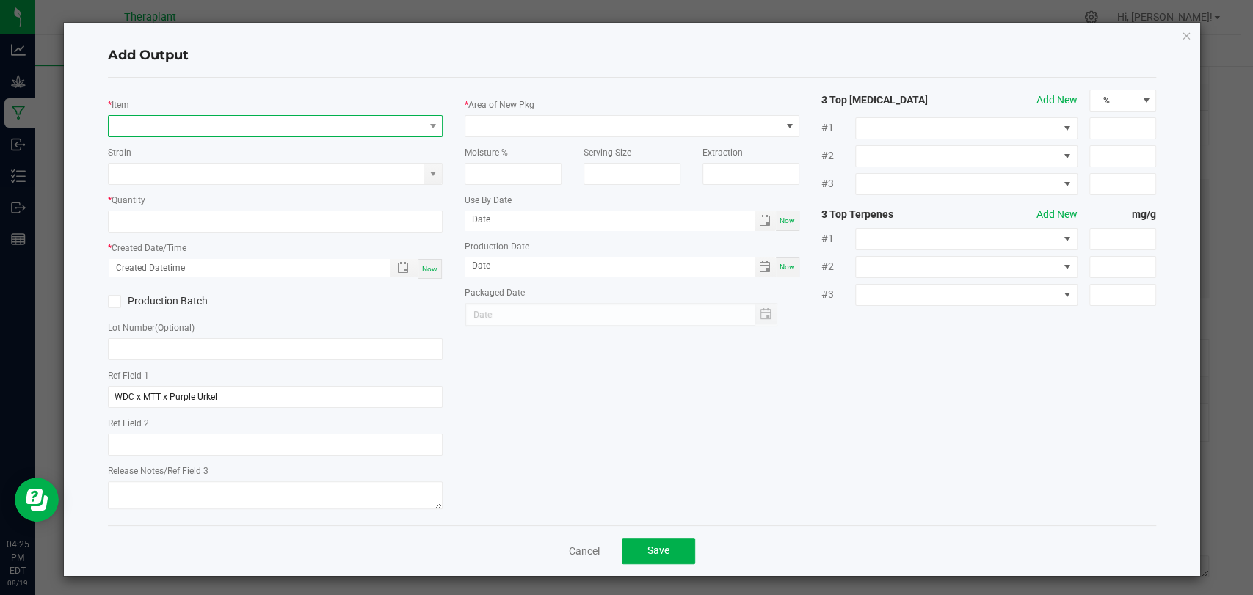
click at [264, 115] on span "NO DATA FOUND" at bounding box center [275, 126] width 335 height 22
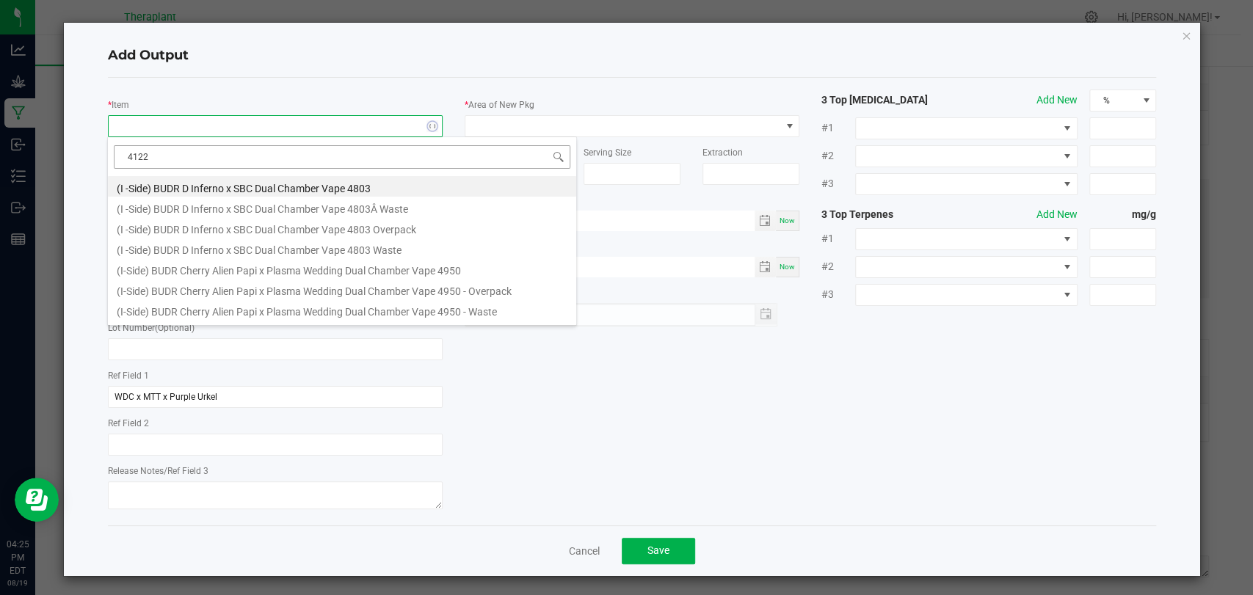
type input "41224"
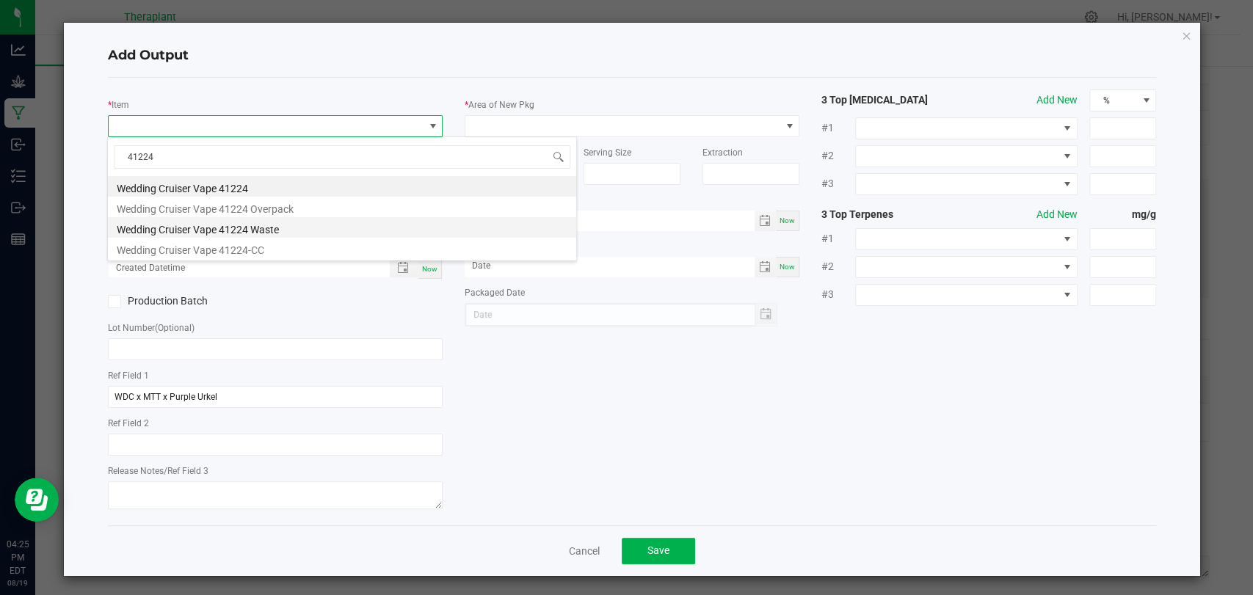
click at [250, 232] on li "Wedding Cruiser Vape 41224 Waste" at bounding box center [342, 227] width 468 height 21
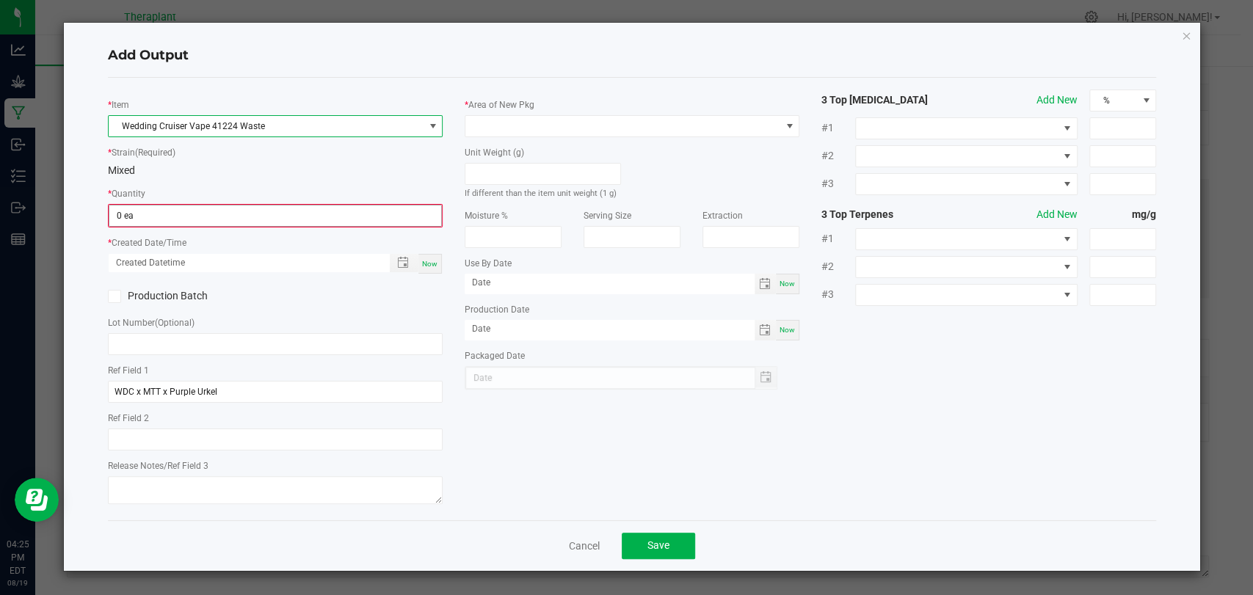
click at [248, 218] on input "0 ea" at bounding box center [275, 216] width 332 height 21
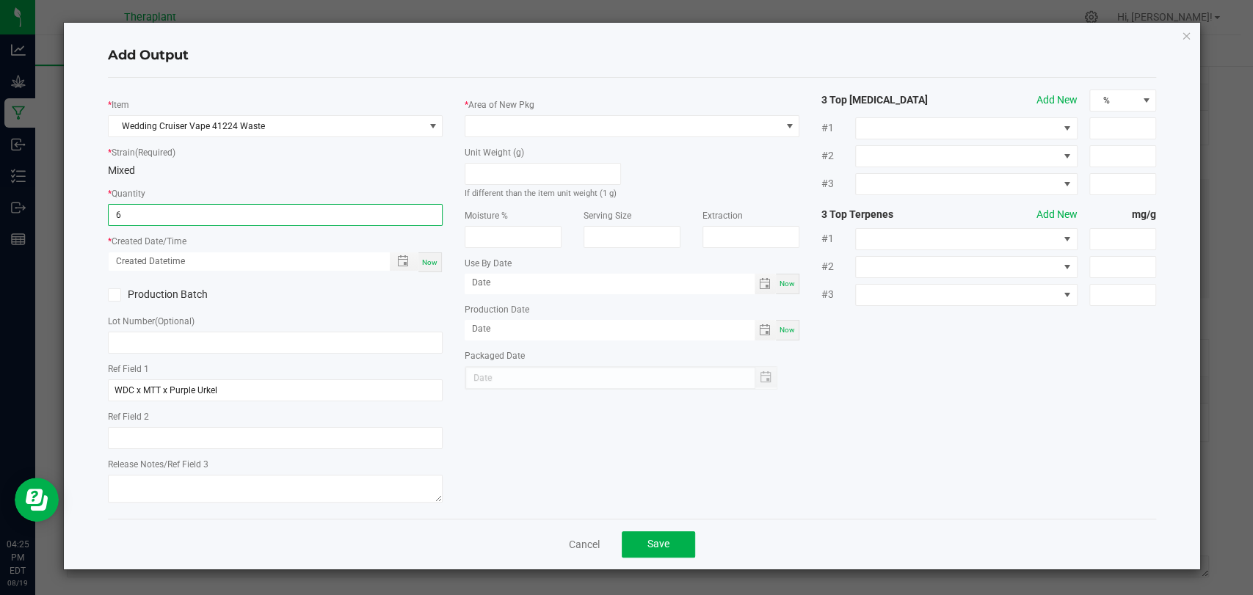
type input "6 ea"
click at [432, 260] on span "Now" at bounding box center [429, 262] width 15 height 8
type input "[DATE] 4:25 PM"
type input "[DATE]"
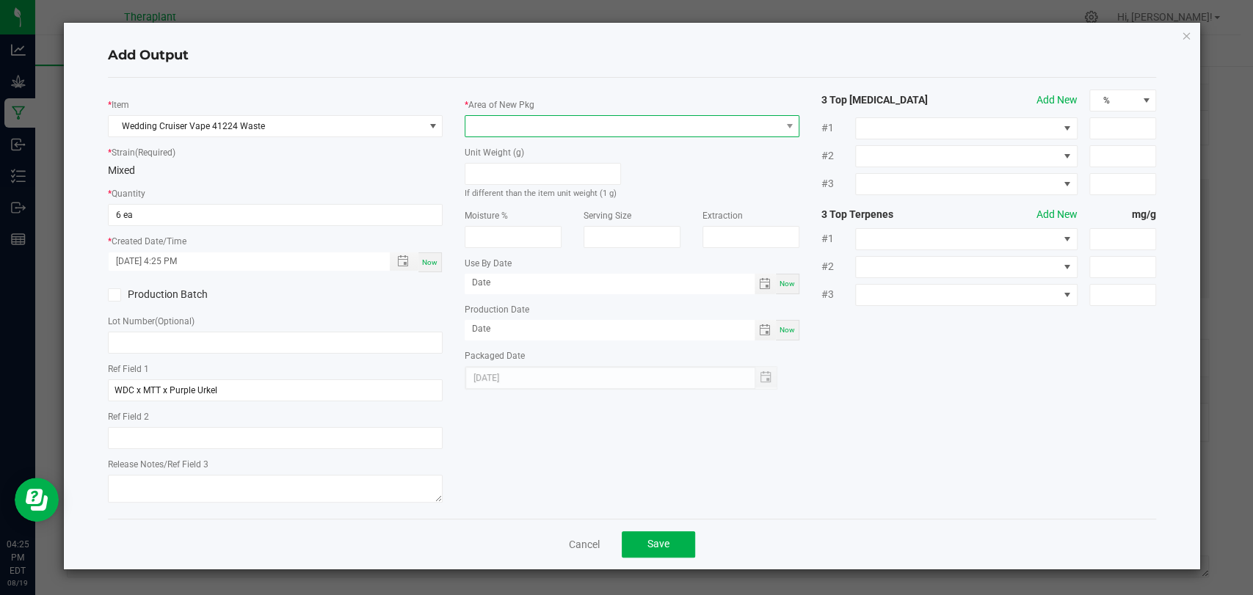
click at [511, 125] on span at bounding box center [623, 126] width 315 height 21
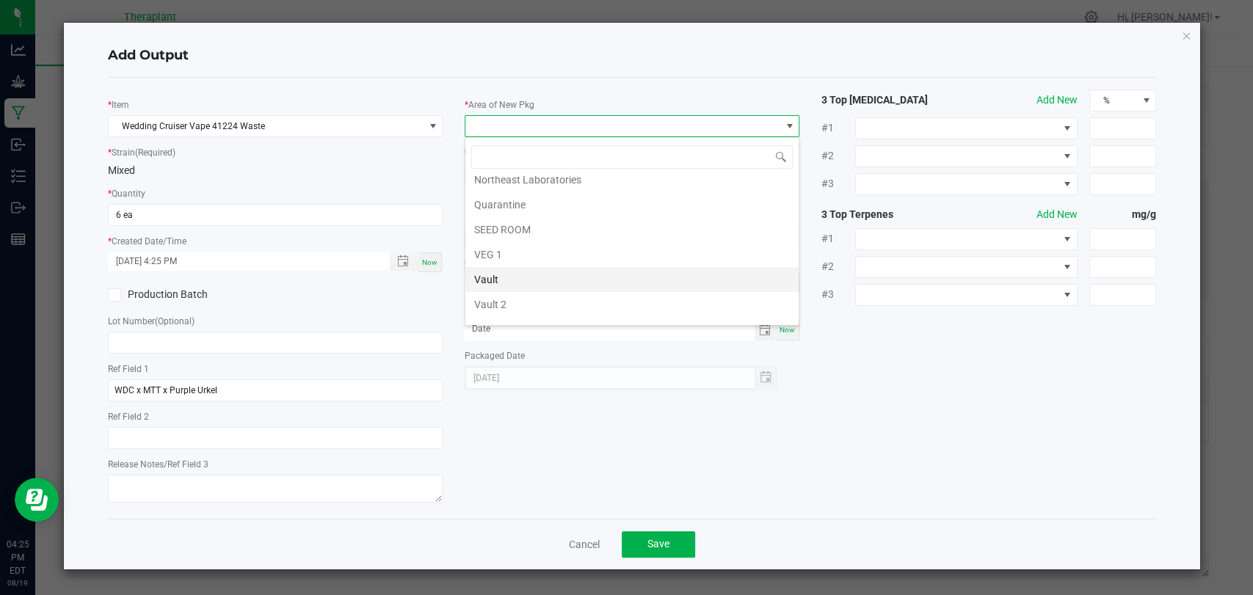
scroll to position [275, 0]
click at [515, 263] on li "Vault 2" at bounding box center [632, 263] width 333 height 25
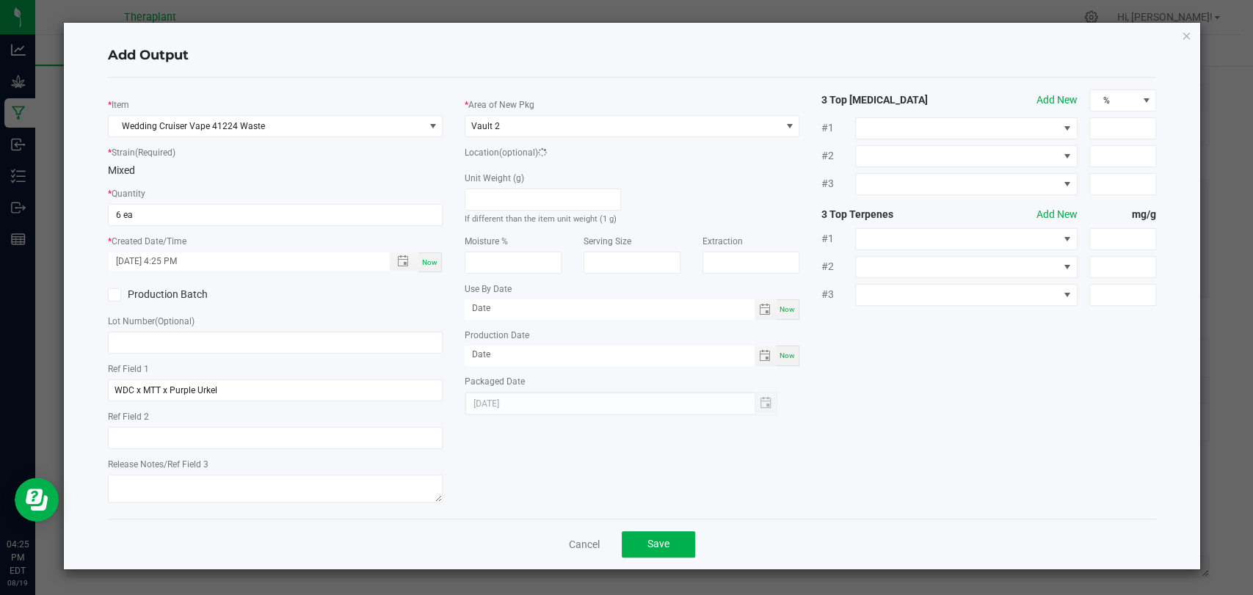
click at [527, 172] on div "Unit Weight (g) If different than the item unit weight (1 g)" at bounding box center [543, 198] width 156 height 56
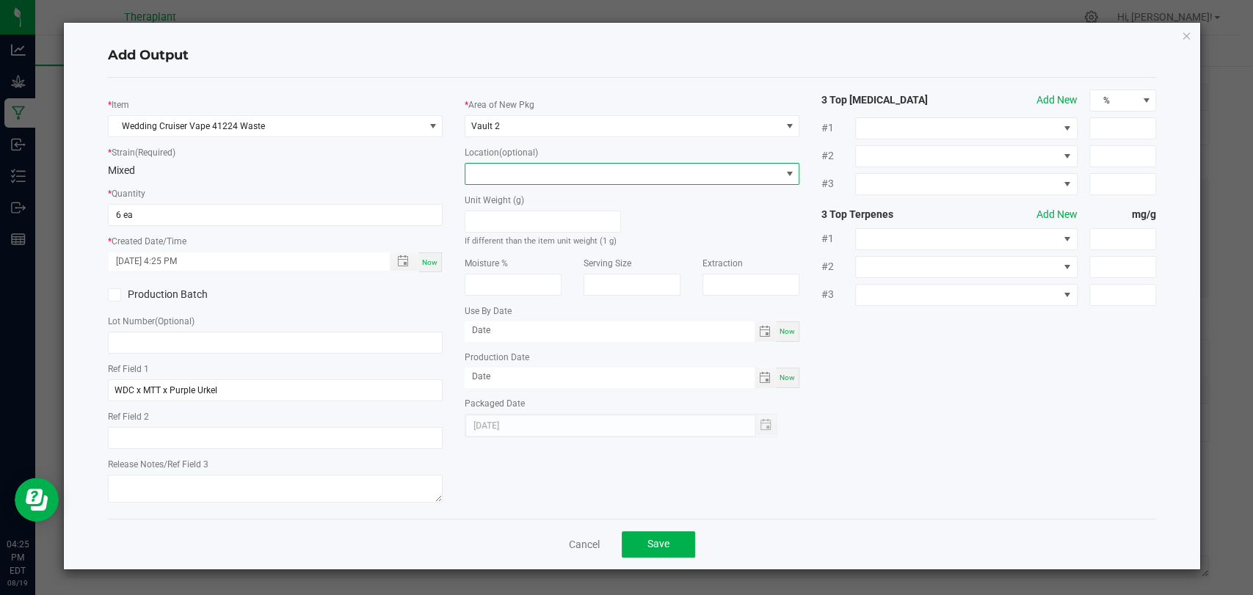
click at [527, 172] on span at bounding box center [623, 174] width 315 height 21
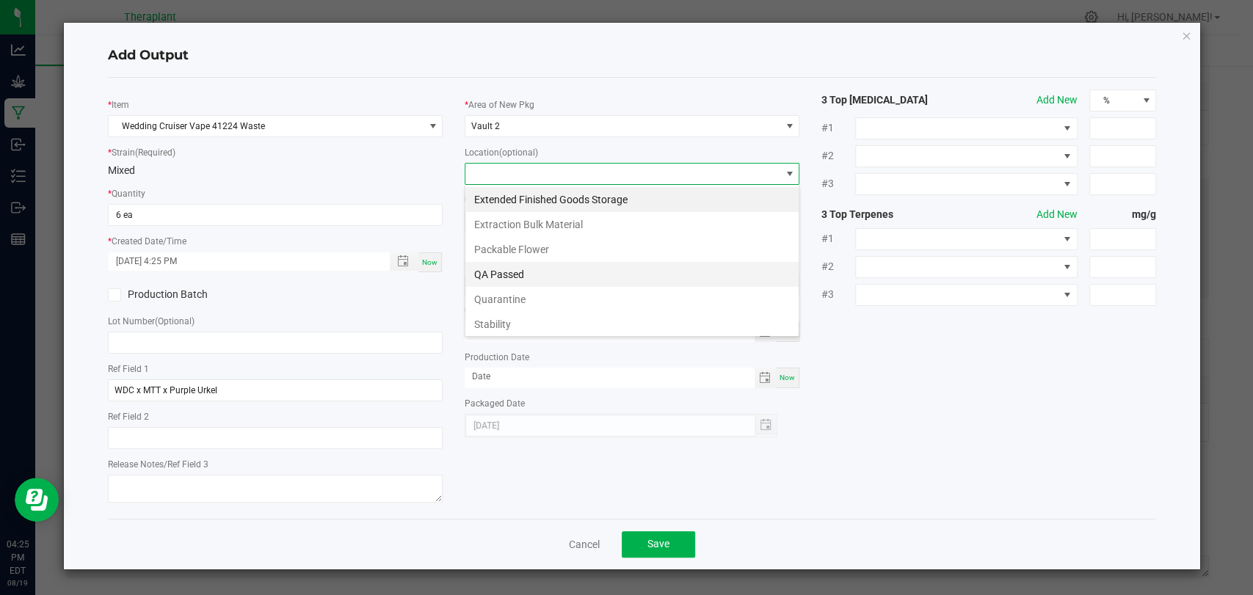
scroll to position [101, 0]
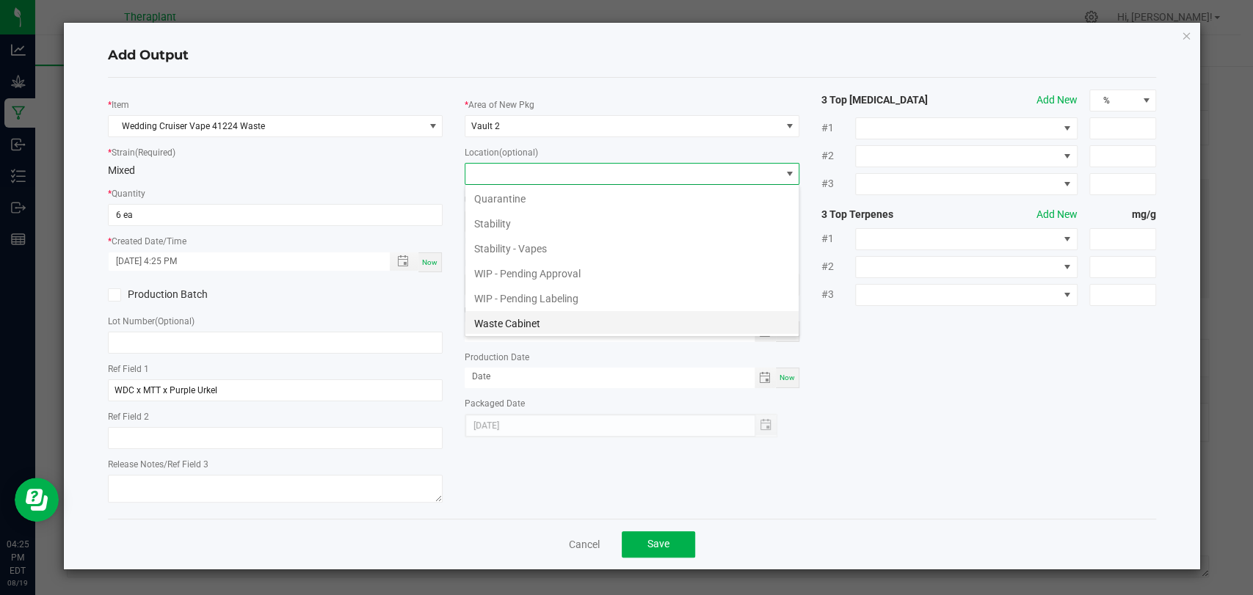
click at [521, 313] on li "Waste Cabinet" at bounding box center [632, 323] width 333 height 25
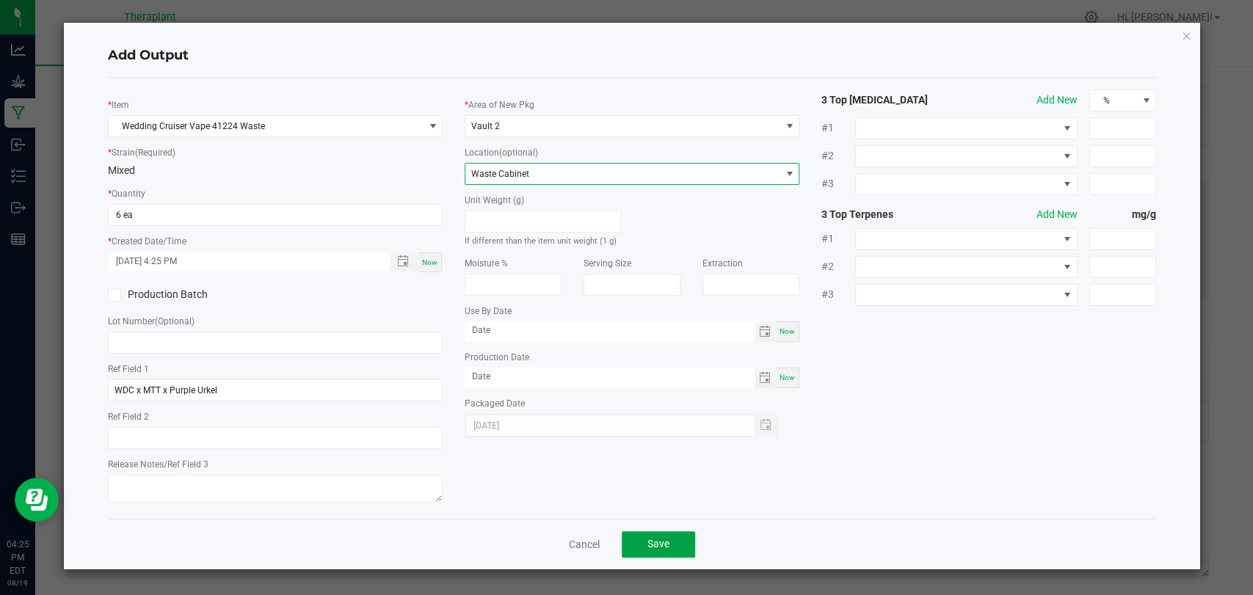
click at [663, 545] on span "Save" at bounding box center [659, 544] width 22 height 12
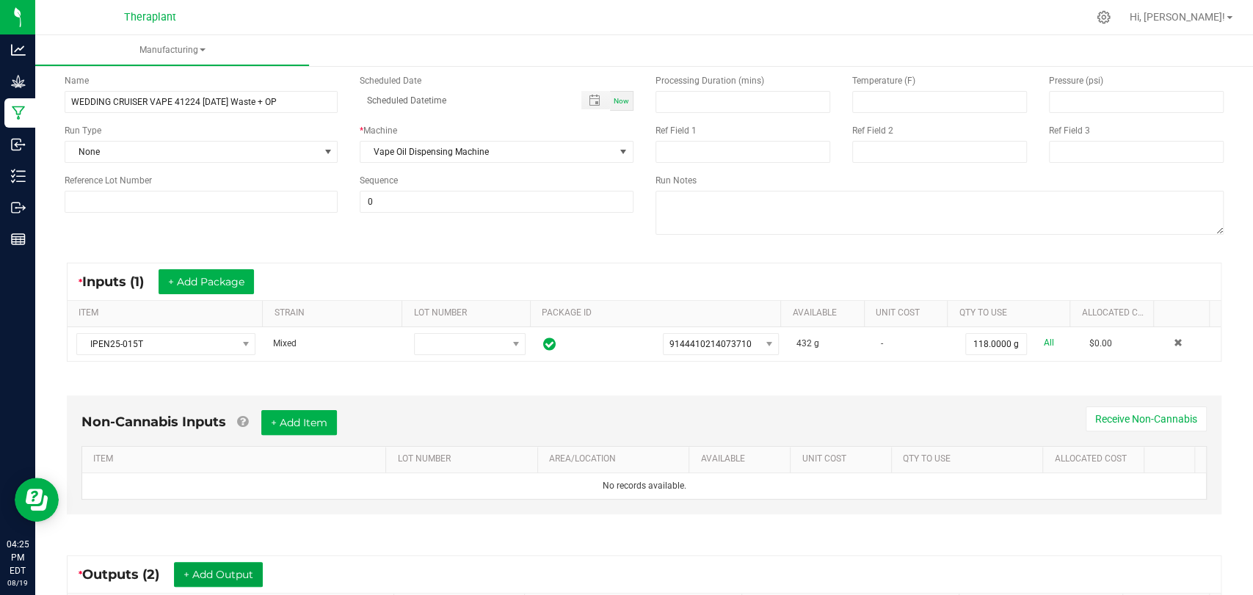
scroll to position [0, 0]
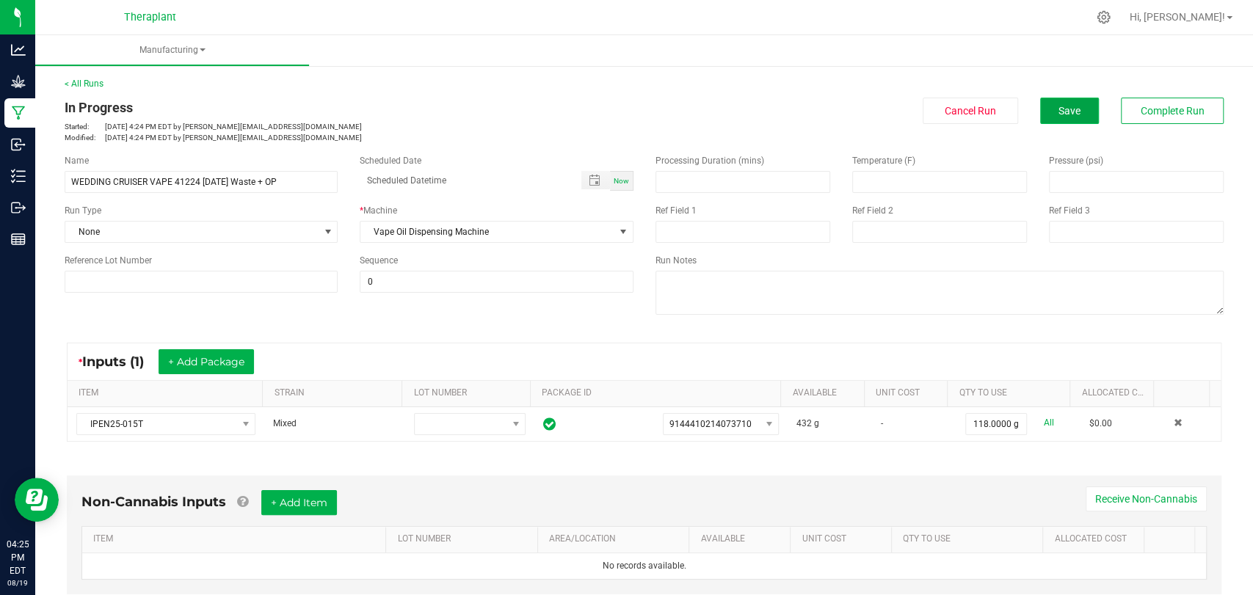
click at [1057, 122] on button "Save" at bounding box center [1069, 111] width 59 height 26
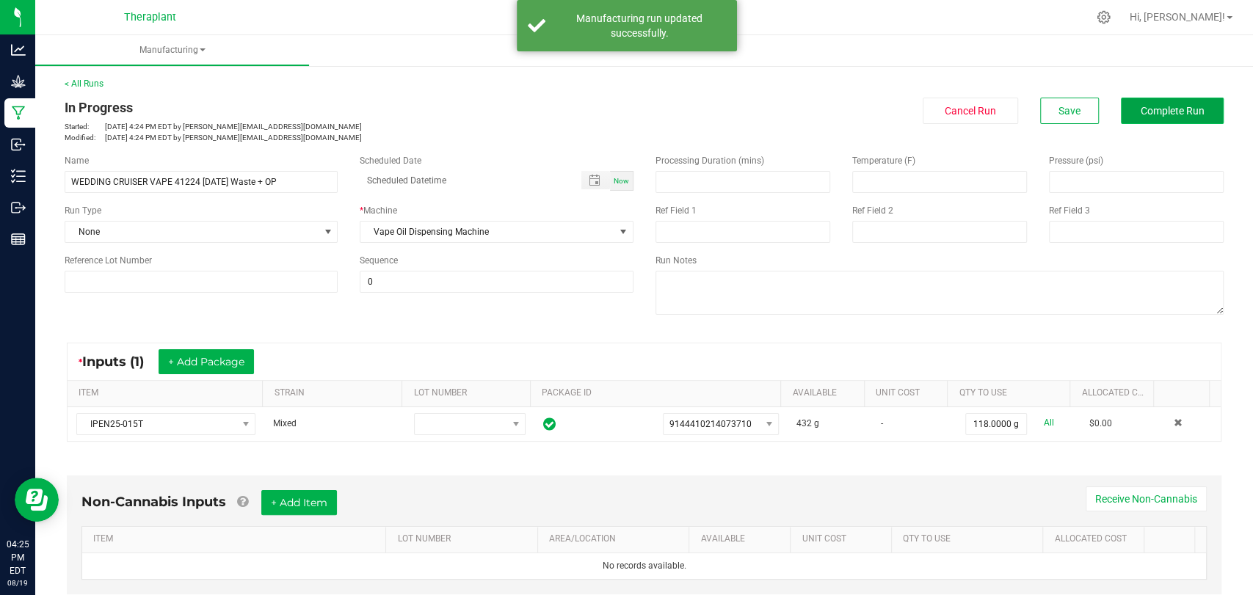
click at [1121, 113] on button "Complete Run" at bounding box center [1172, 111] width 103 height 26
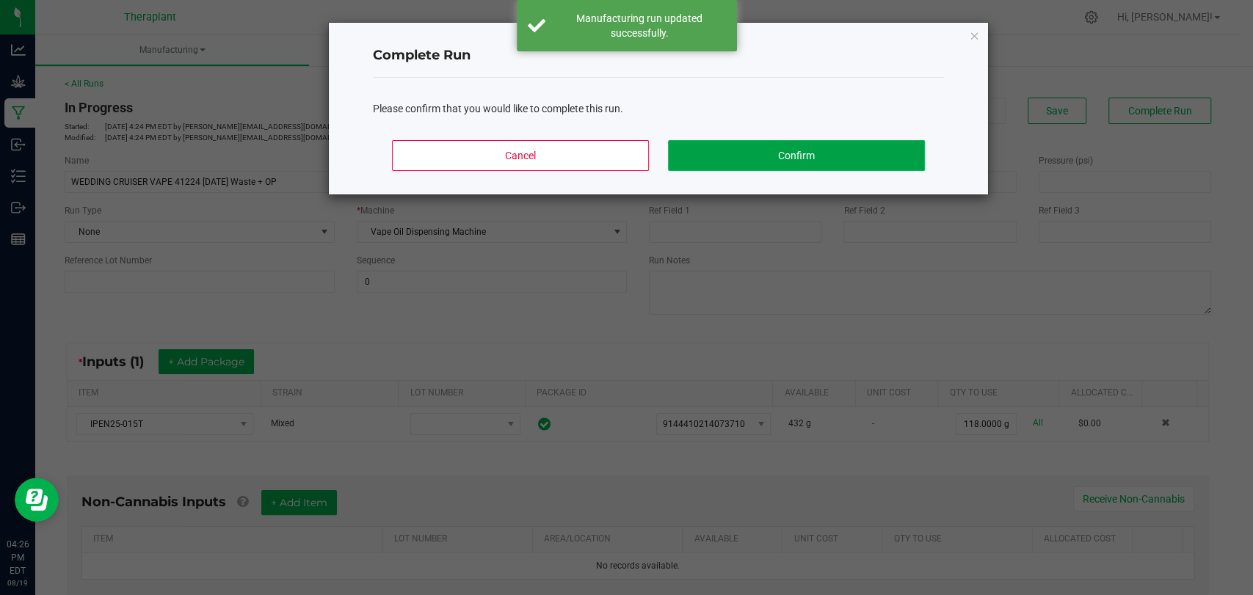
click at [833, 158] on button "Confirm" at bounding box center [796, 155] width 257 height 31
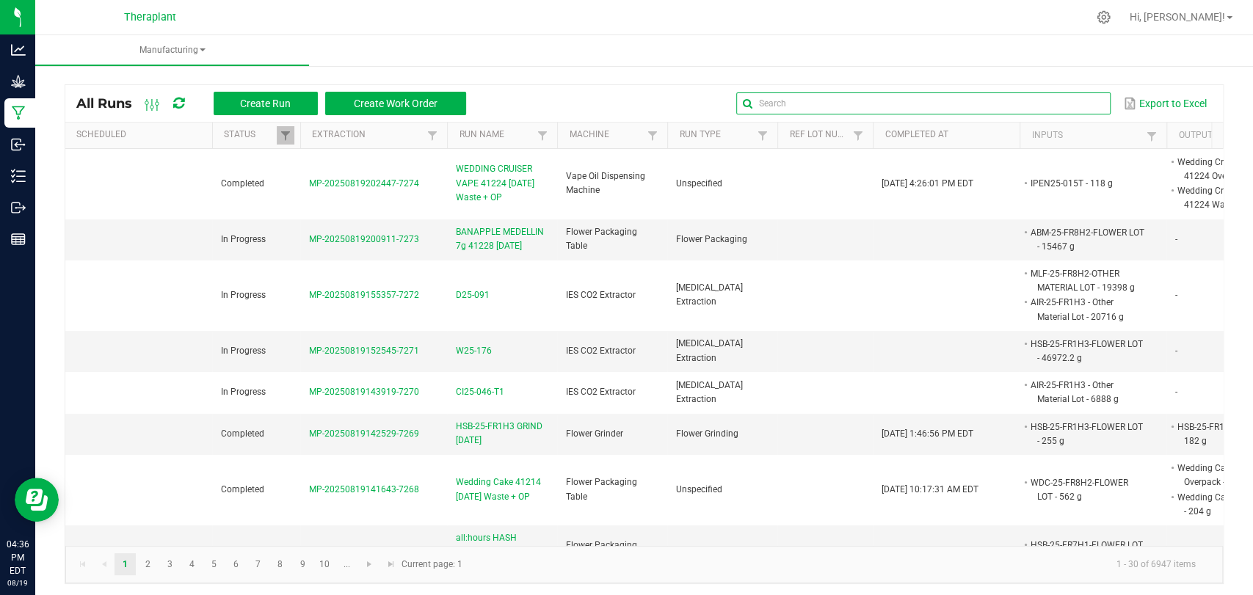
click at [1082, 101] on global-search-input-ngx at bounding box center [923, 103] width 374 height 10
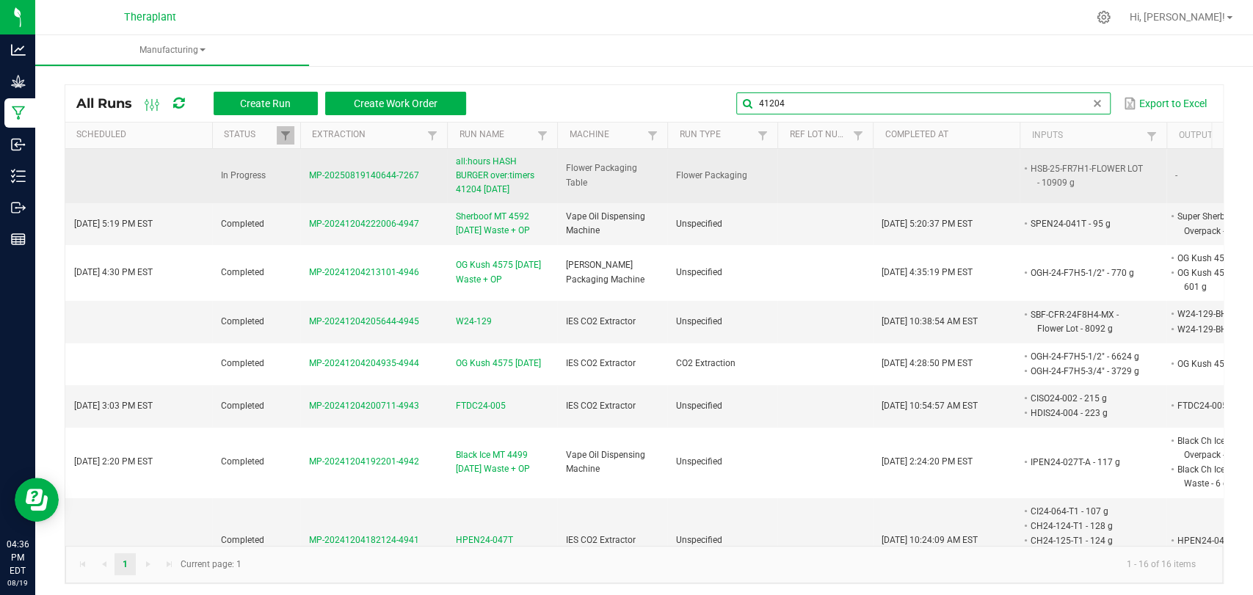
type input "41204"
click at [480, 170] on span "all:hours HASH BURGER over:timers 41204 [DATE]" at bounding box center [502, 176] width 93 height 43
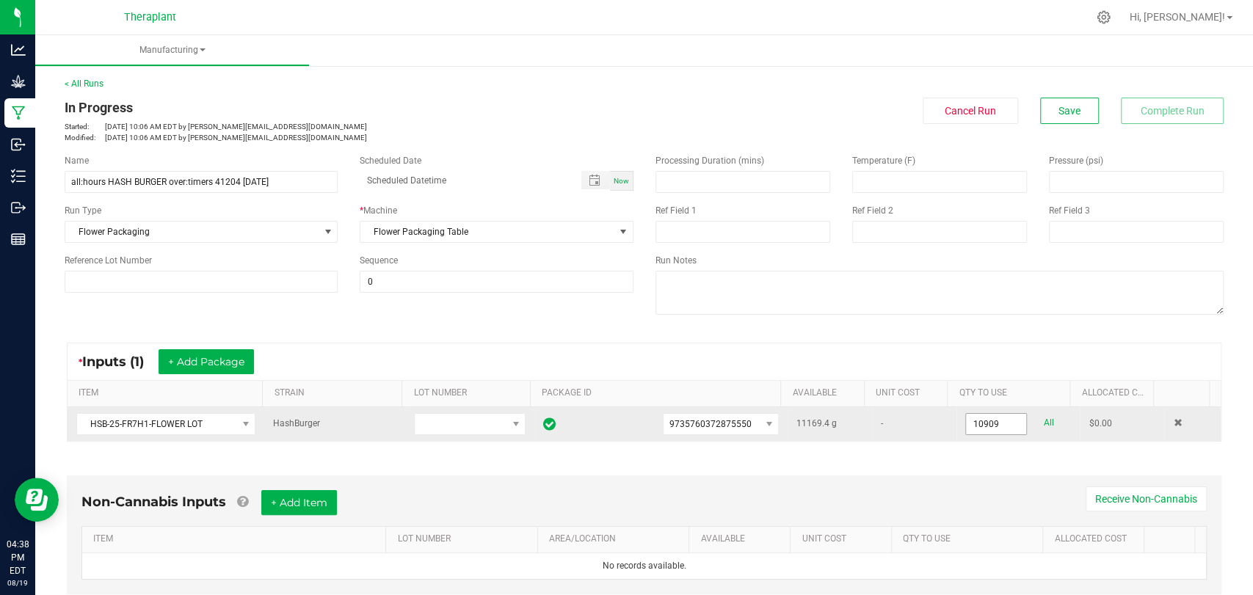
click at [972, 428] on input "10909" at bounding box center [996, 424] width 60 height 21
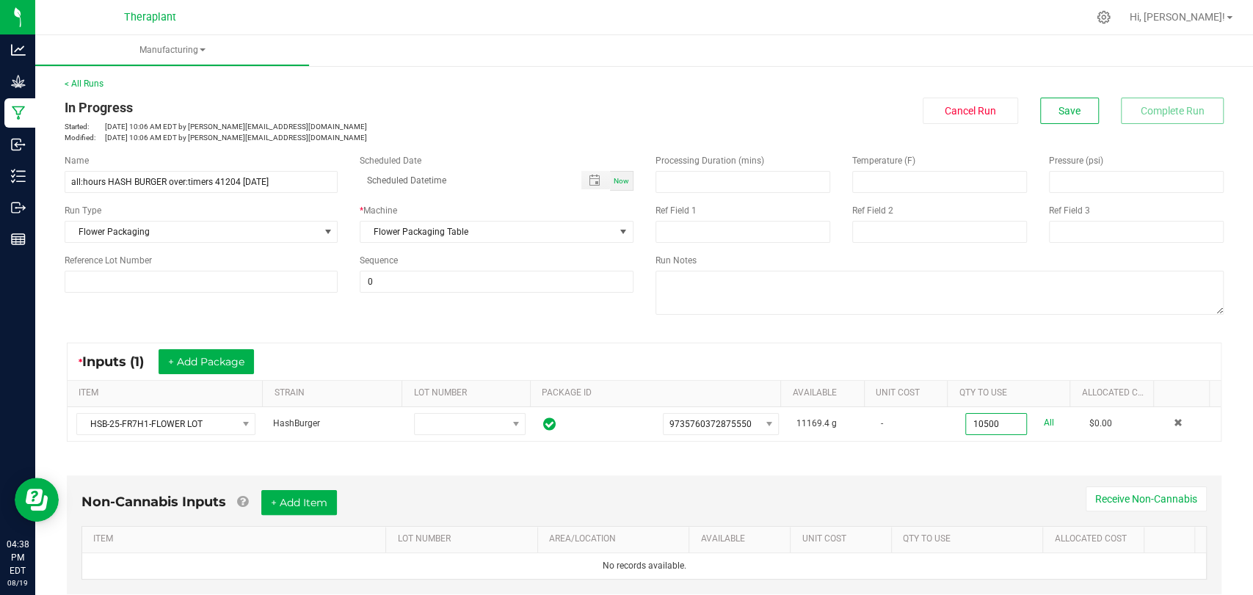
click at [971, 458] on div "Non-Cannabis Inputs + Add Item Receive Non-Cannabis ITEM LOT NUMBER AREA/LOCATI…" at bounding box center [644, 538] width 1181 height 167
type input "10500.0000 g"
click at [1060, 94] on div "< All Runs In Progress Started: [DATE] 10:06 AM EDT by [PERSON_NAME][EMAIL_ADDR…" at bounding box center [644, 110] width 1159 height 66
click at [1060, 102] on button "Save" at bounding box center [1069, 111] width 59 height 26
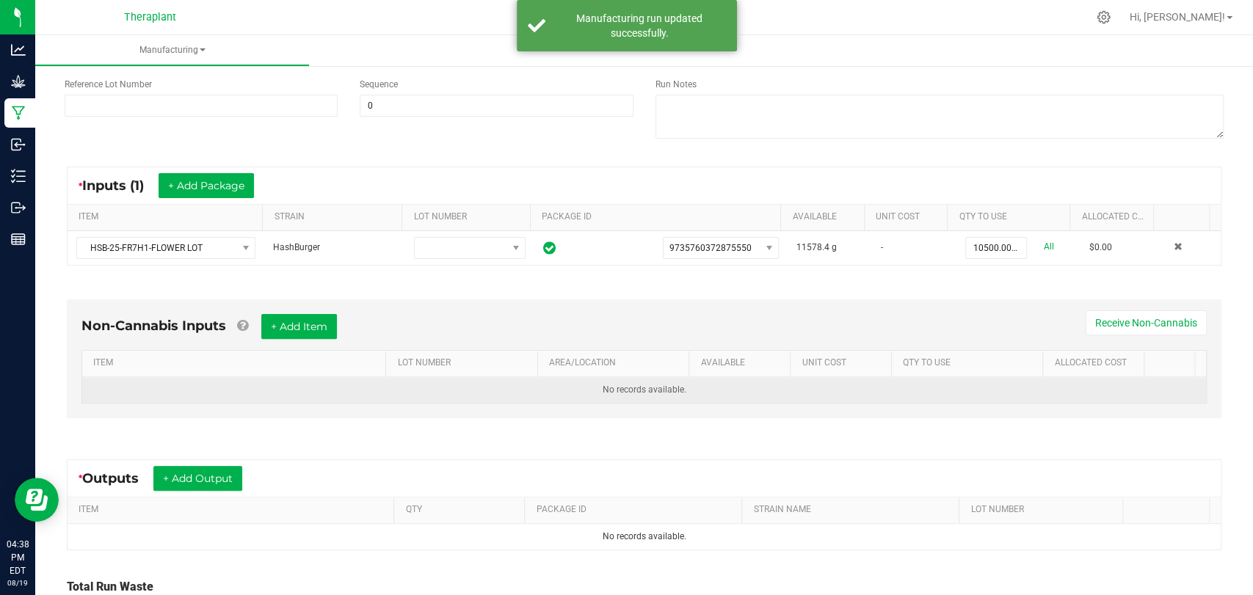
scroll to position [297, 0]
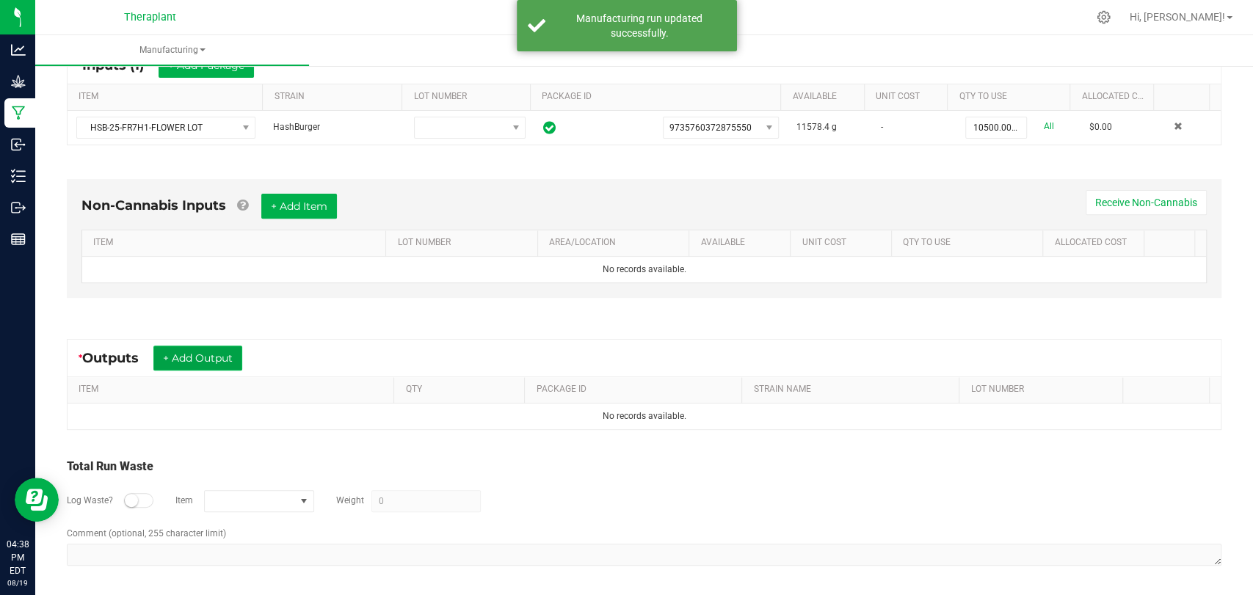
click at [203, 353] on button "+ Add Output" at bounding box center [197, 358] width 89 height 25
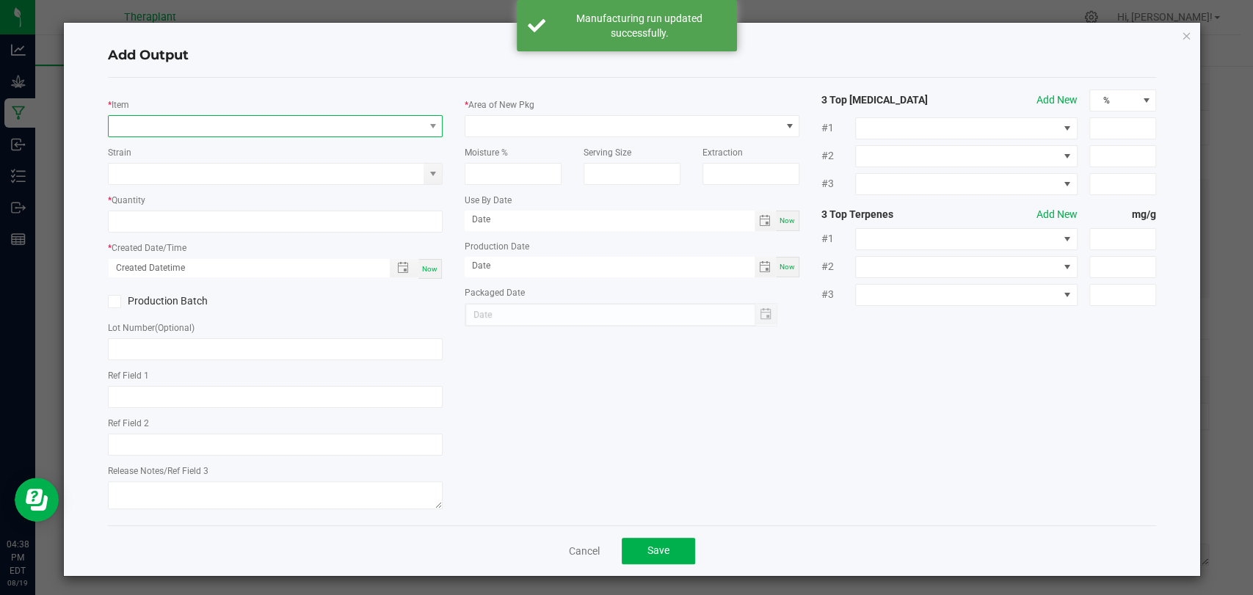
click at [221, 123] on span "NO DATA FOUND" at bounding box center [266, 126] width 315 height 21
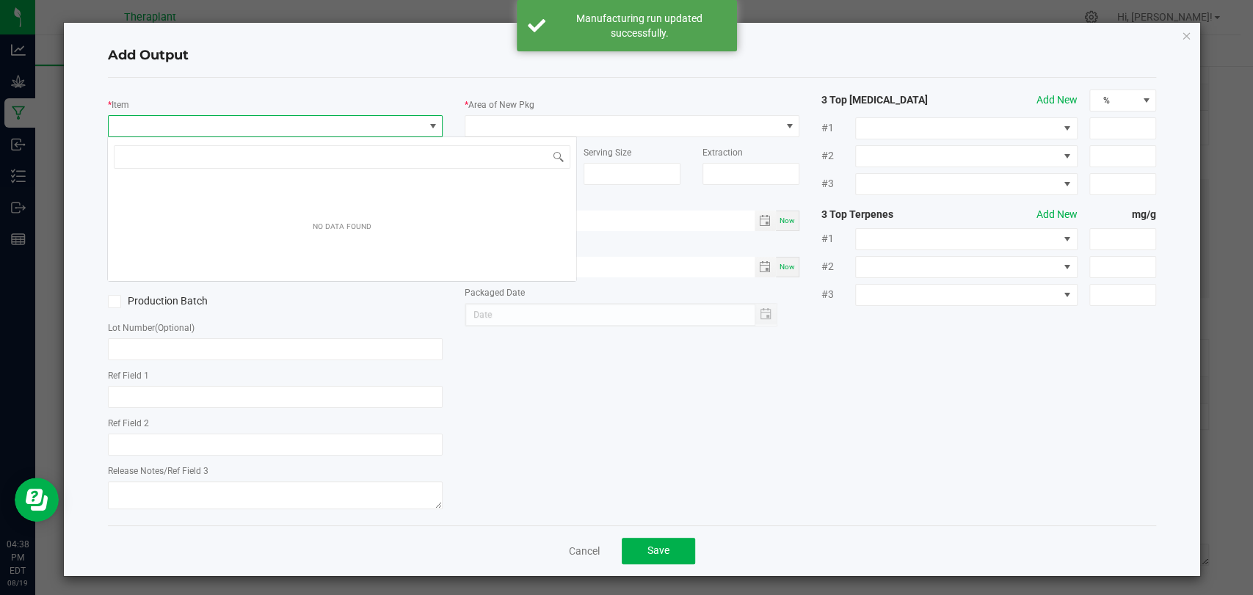
scroll to position [21, 330]
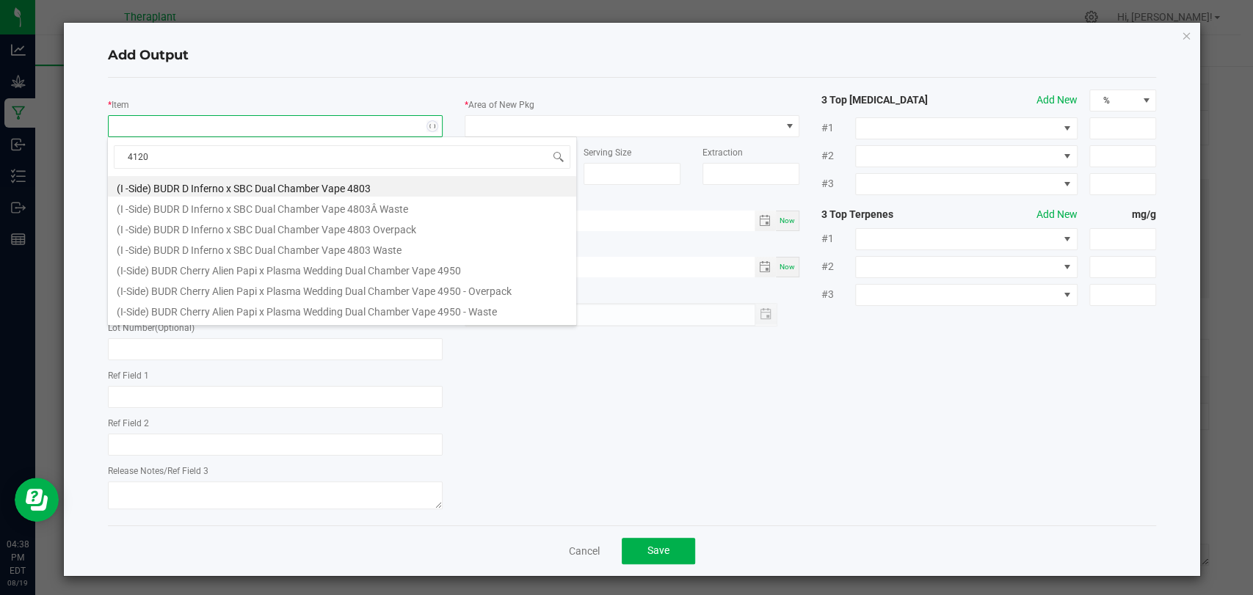
type input "41204"
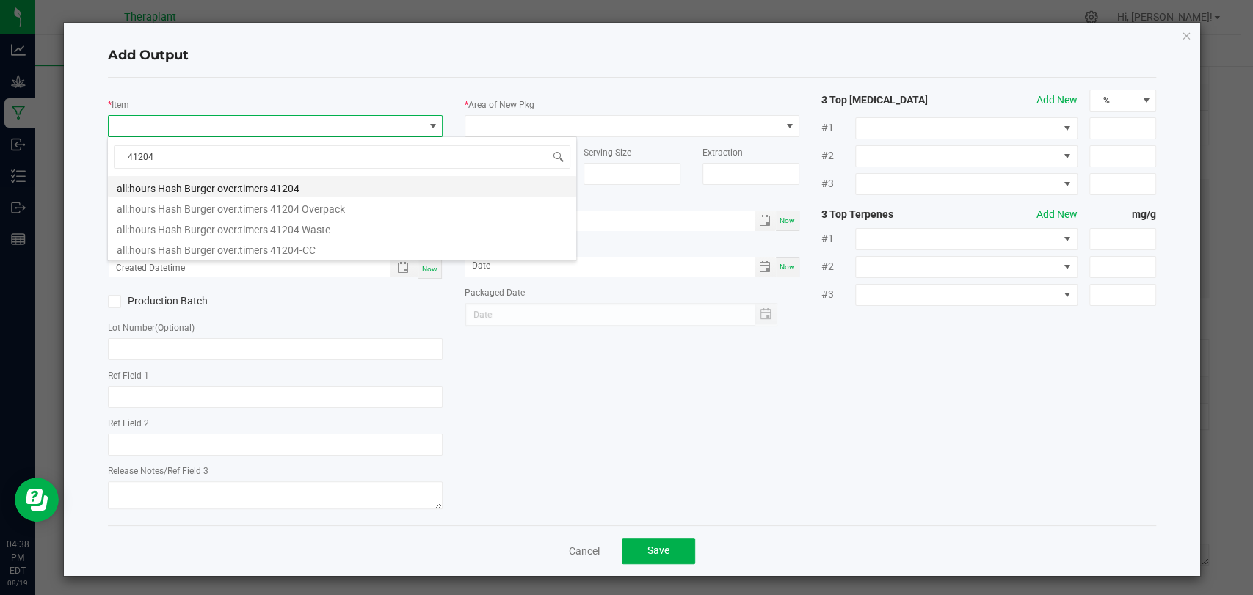
click at [234, 182] on li "all:hours Hash Burger over:timers 41204" at bounding box center [342, 186] width 468 height 21
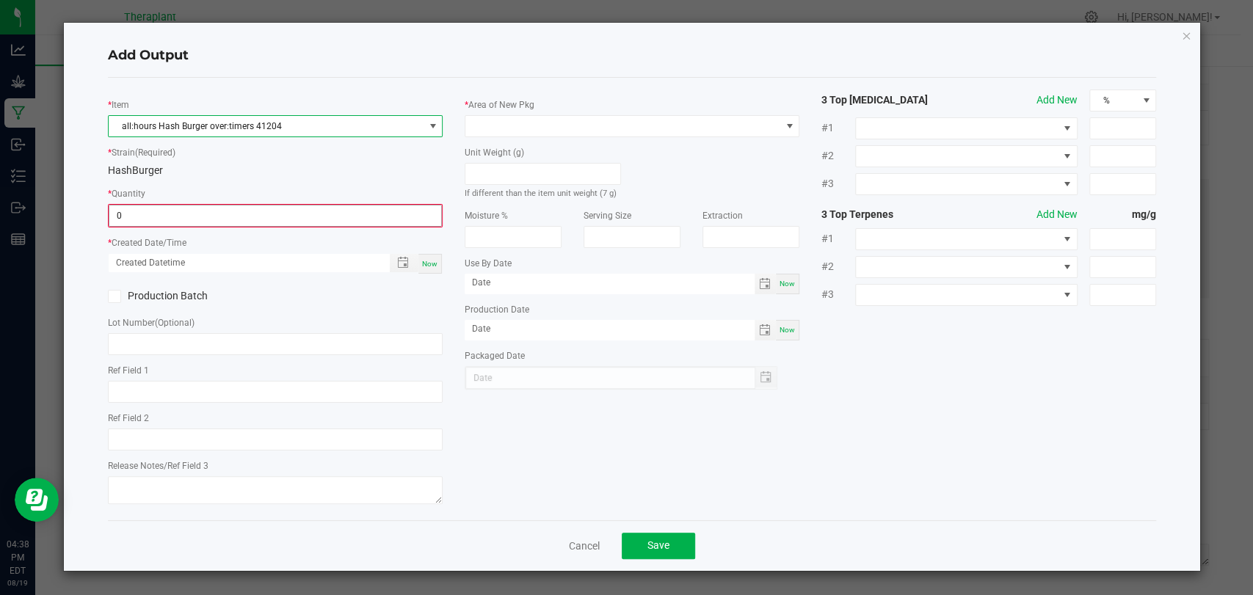
click at [236, 215] on input "0" at bounding box center [275, 216] width 332 height 21
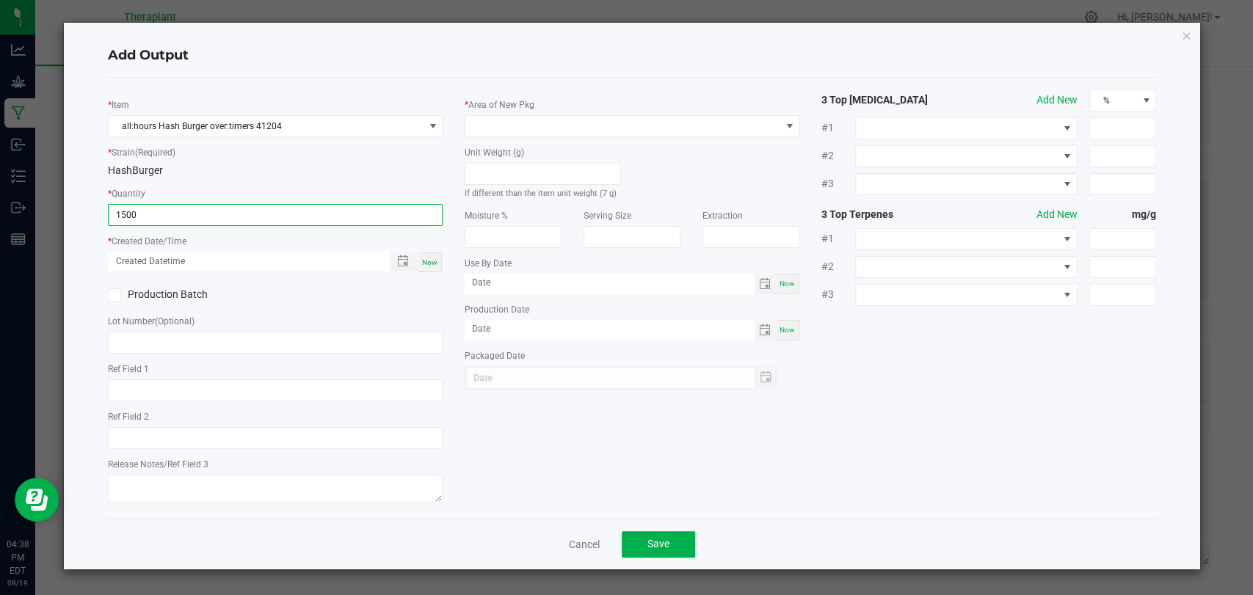
type input "1500 ea"
click at [426, 259] on span "Now" at bounding box center [429, 262] width 15 height 8
type input "[DATE] 4:38 PM"
type input "[DATE]"
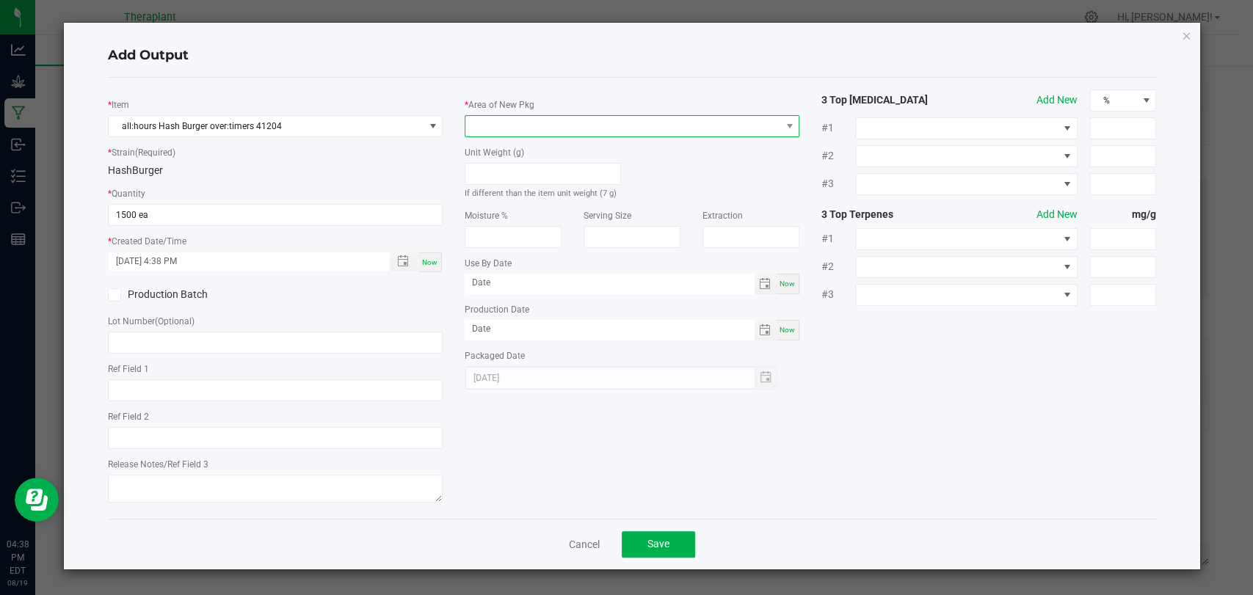
click at [557, 133] on span at bounding box center [623, 126] width 315 height 21
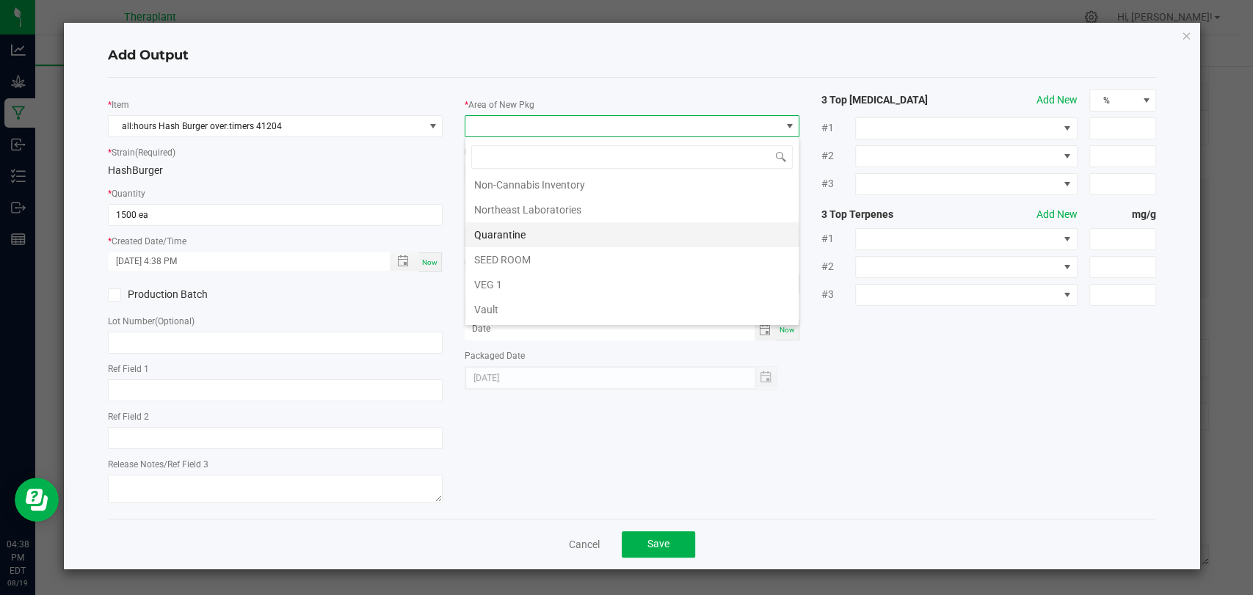
scroll to position [275, 0]
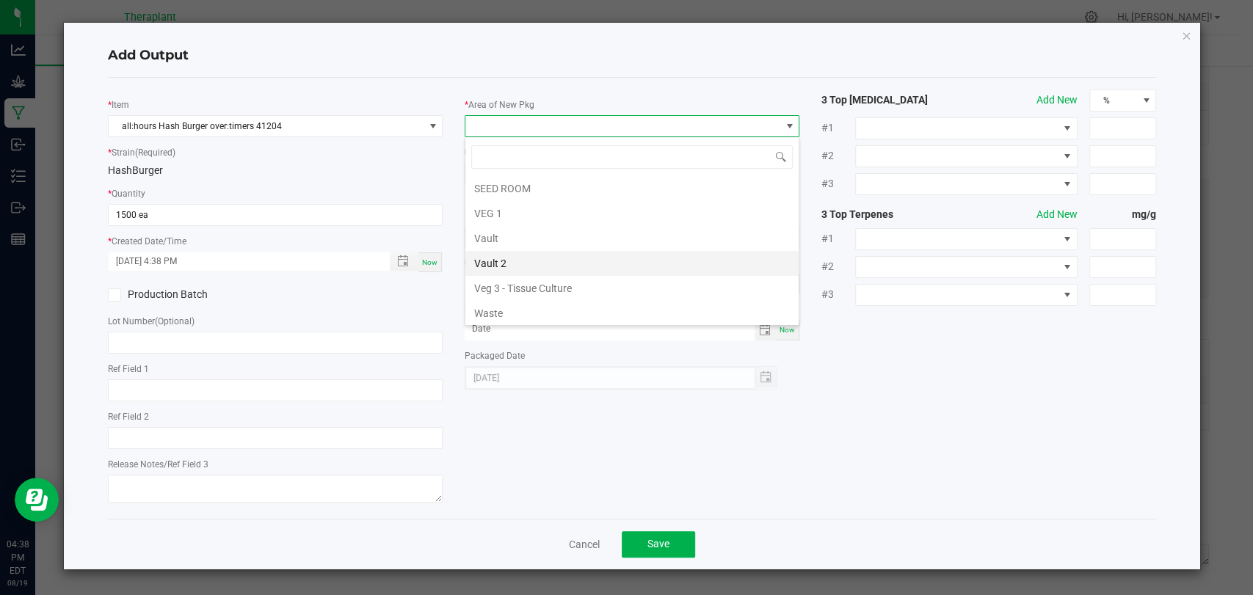
click at [517, 256] on li "Vault 2" at bounding box center [632, 263] width 333 height 25
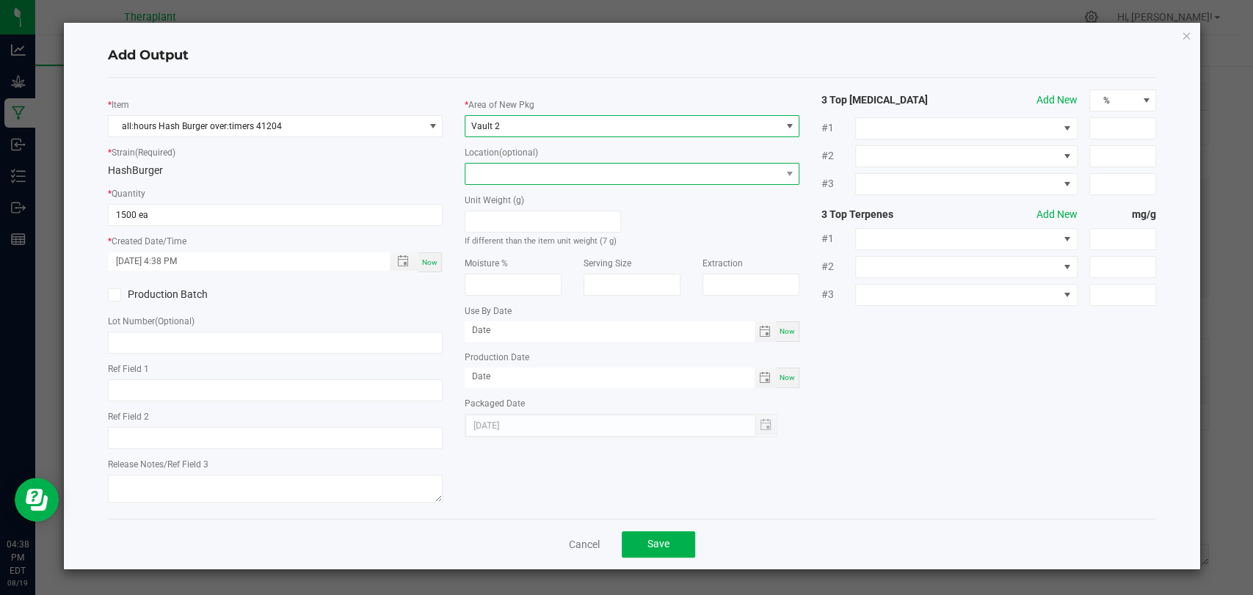
click at [518, 166] on span at bounding box center [623, 174] width 315 height 21
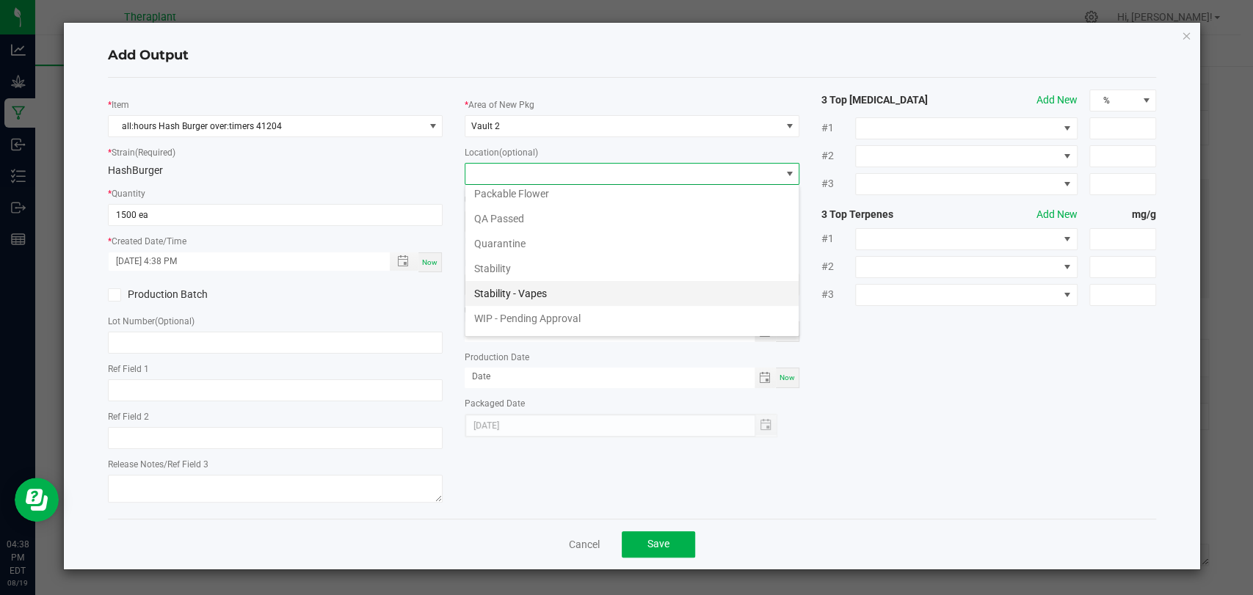
scroll to position [101, 0]
click at [532, 266] on li "WIP - Pending Approval" at bounding box center [632, 273] width 333 height 25
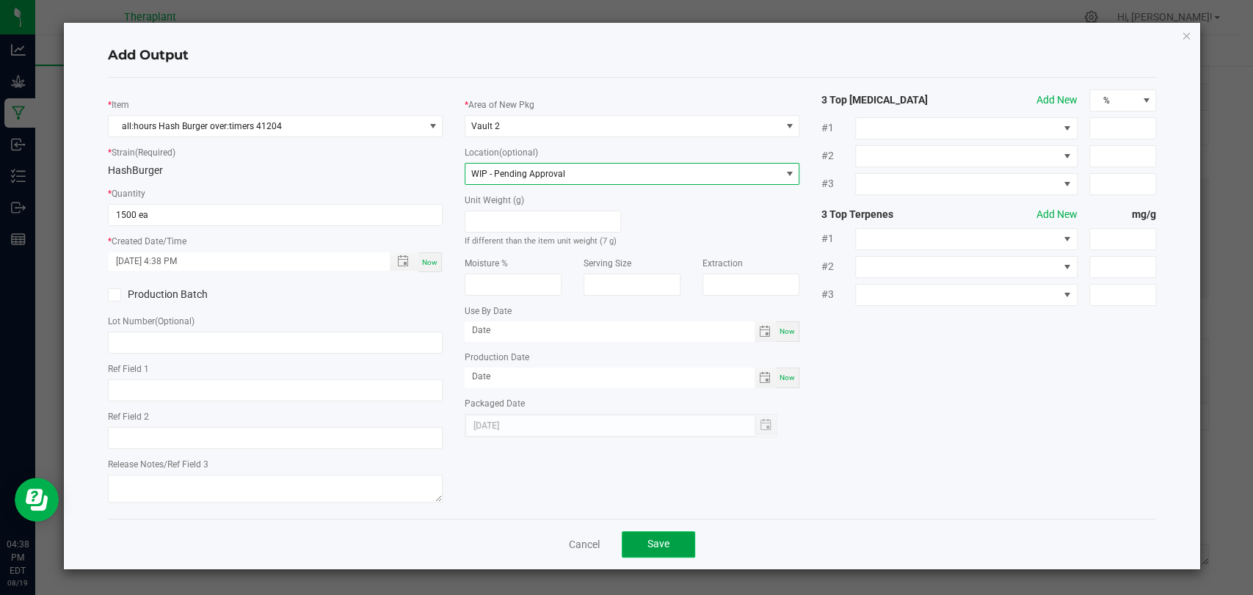
click at [652, 542] on span "Save" at bounding box center [659, 544] width 22 height 12
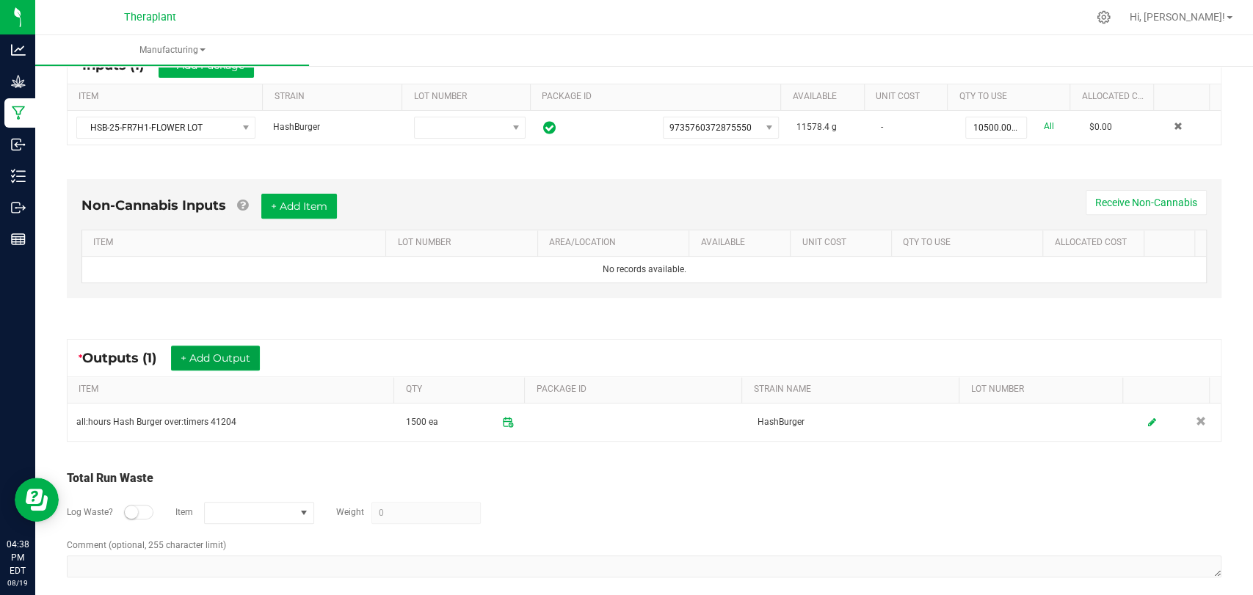
scroll to position [0, 0]
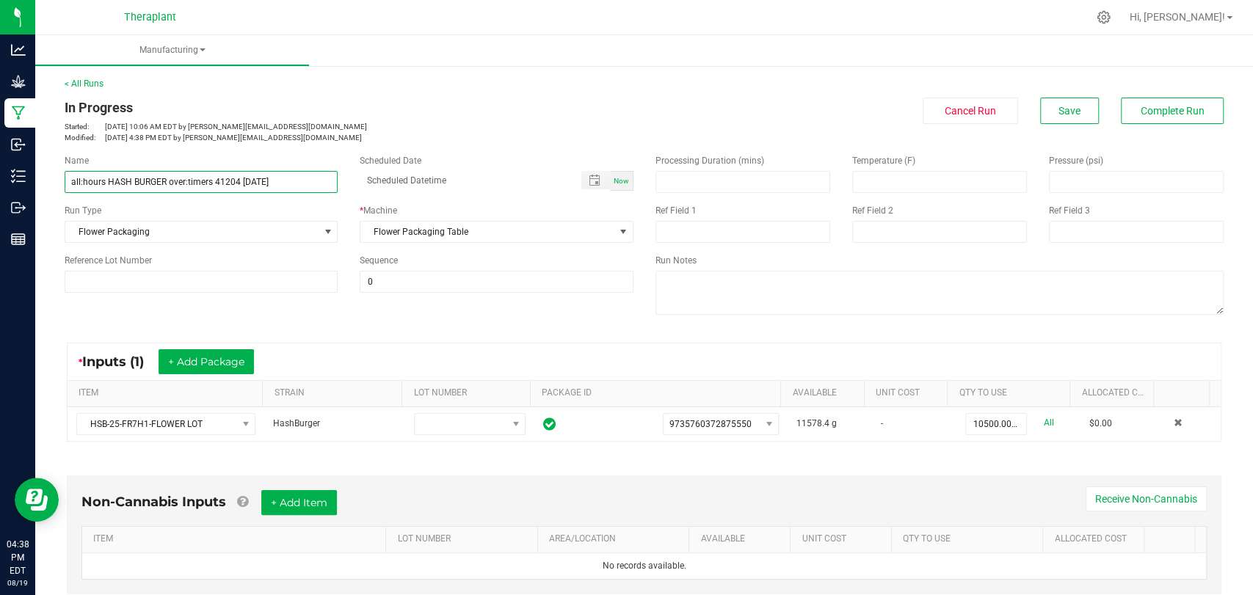
drag, startPoint x: 308, startPoint y: 187, endPoint x: 70, endPoint y: 192, distance: 237.9
click at [70, 192] on input "all:hours HASH BURGER over:timers 41204 [DATE]" at bounding box center [201, 182] width 273 height 22
click at [435, 40] on ul "Manufacturing" at bounding box center [661, 51] width 1253 height 32
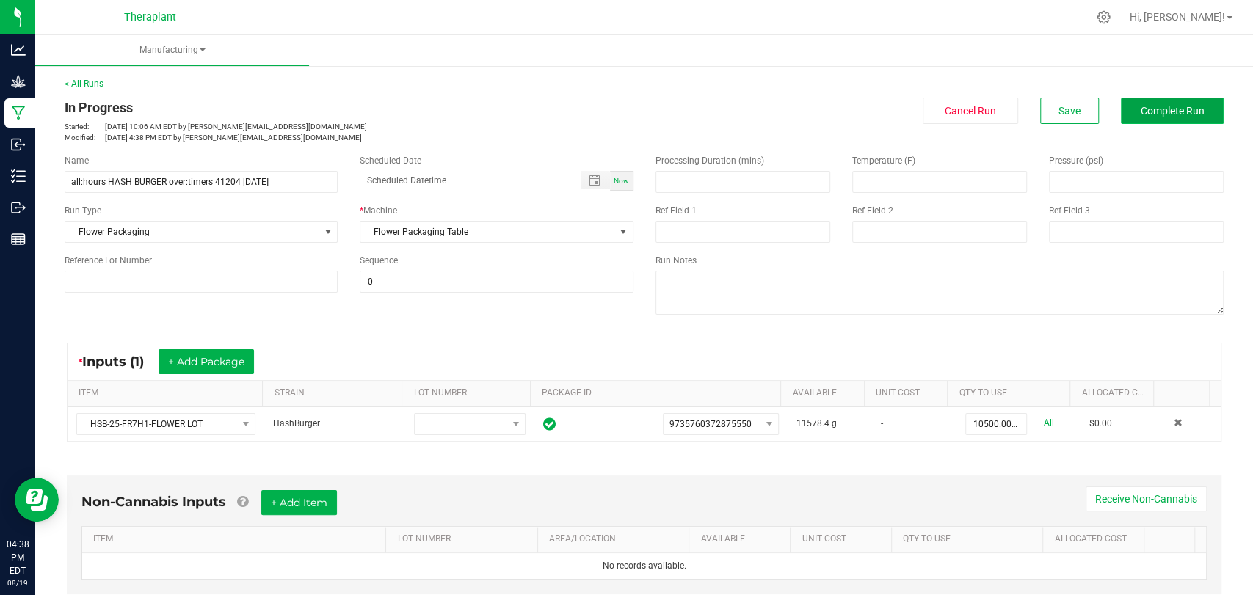
click at [1161, 115] on span "Complete Run" at bounding box center [1173, 111] width 64 height 12
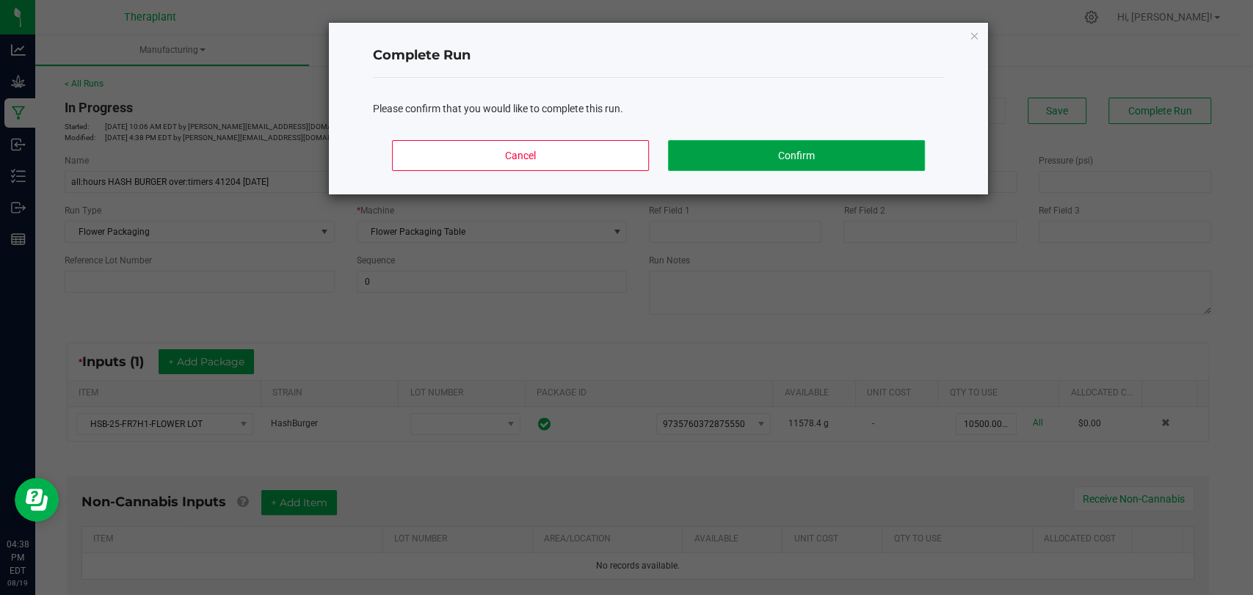
click at [694, 152] on button "Confirm" at bounding box center [796, 155] width 257 height 31
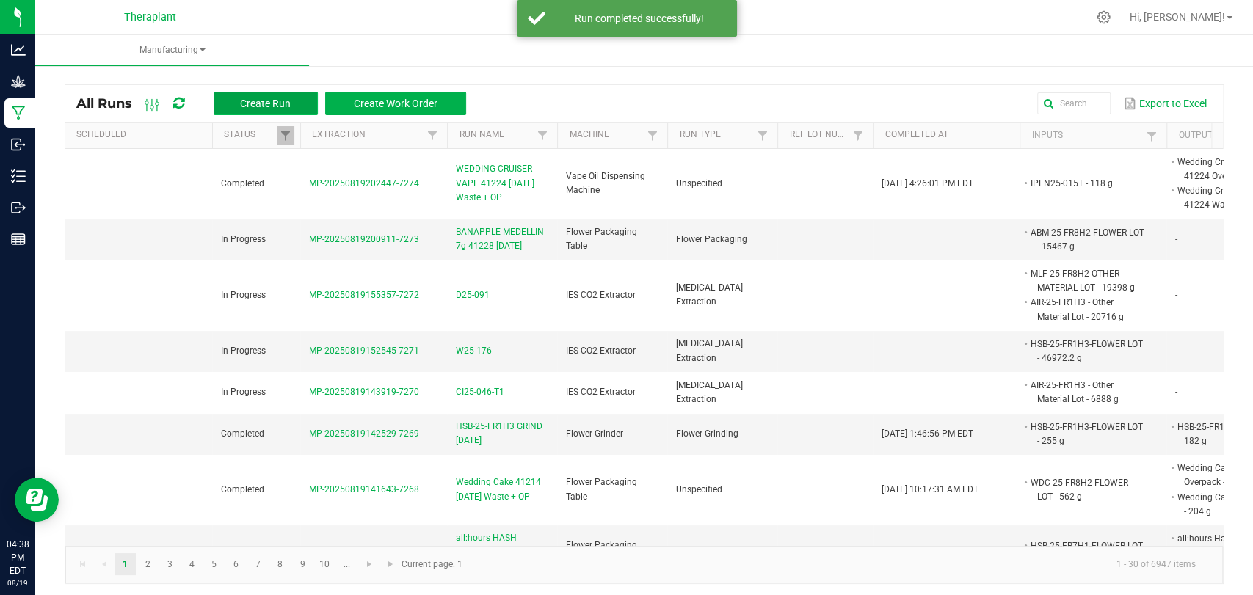
click at [260, 105] on span "Create Run" at bounding box center [265, 104] width 51 height 12
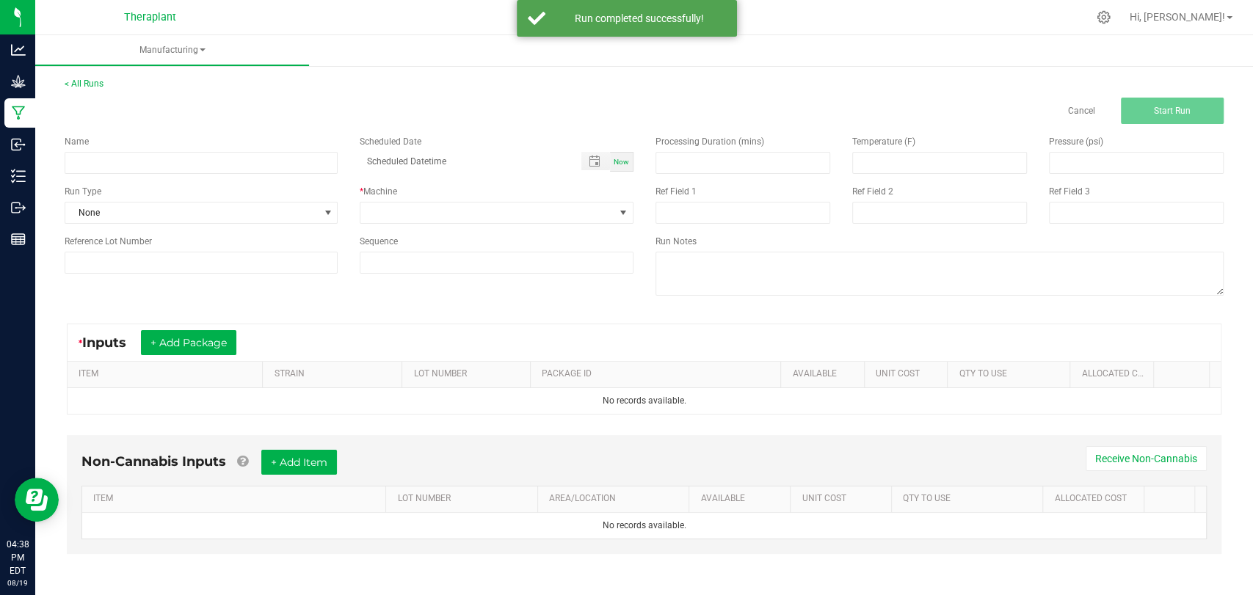
click at [225, 177] on div "Name Scheduled Date Now Run Type None * Machine Reference Lot Number Sequence" at bounding box center [349, 204] width 591 height 161
drag, startPoint x: 228, startPoint y: 165, endPoint x: 220, endPoint y: 163, distance: 8.4
click at [228, 165] on input at bounding box center [201, 163] width 273 height 22
paste input "all:hours HASH BURGER over:timers 41204 [DATE]"
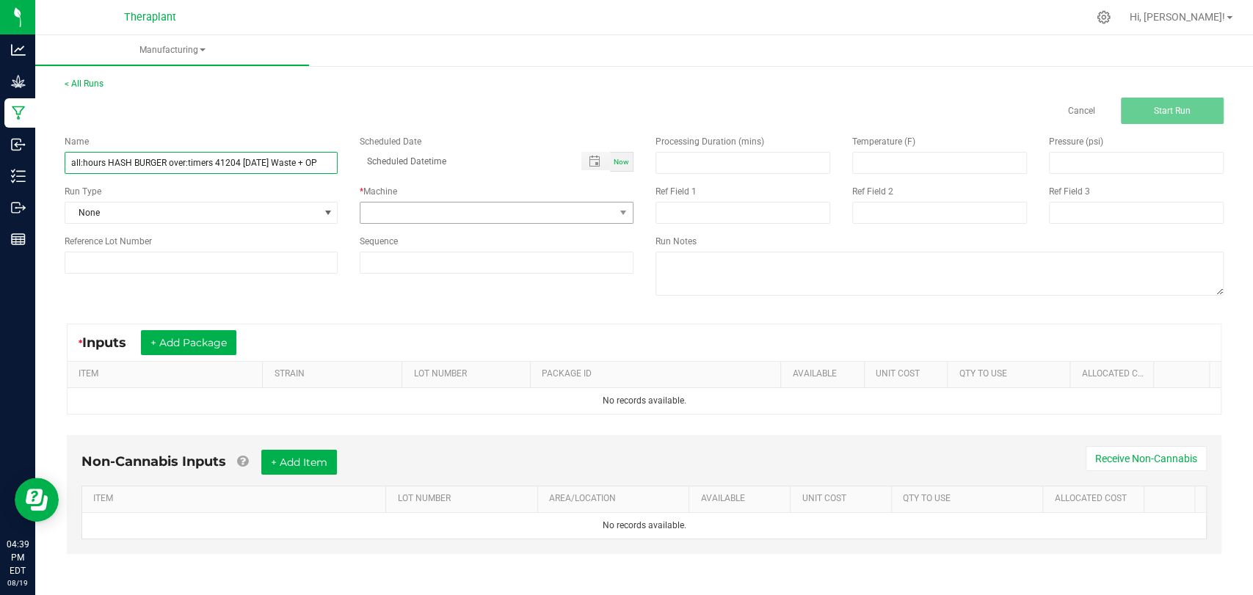
type input "all:hours HASH BURGER over:timers 41204 [DATE] Waste + OP"
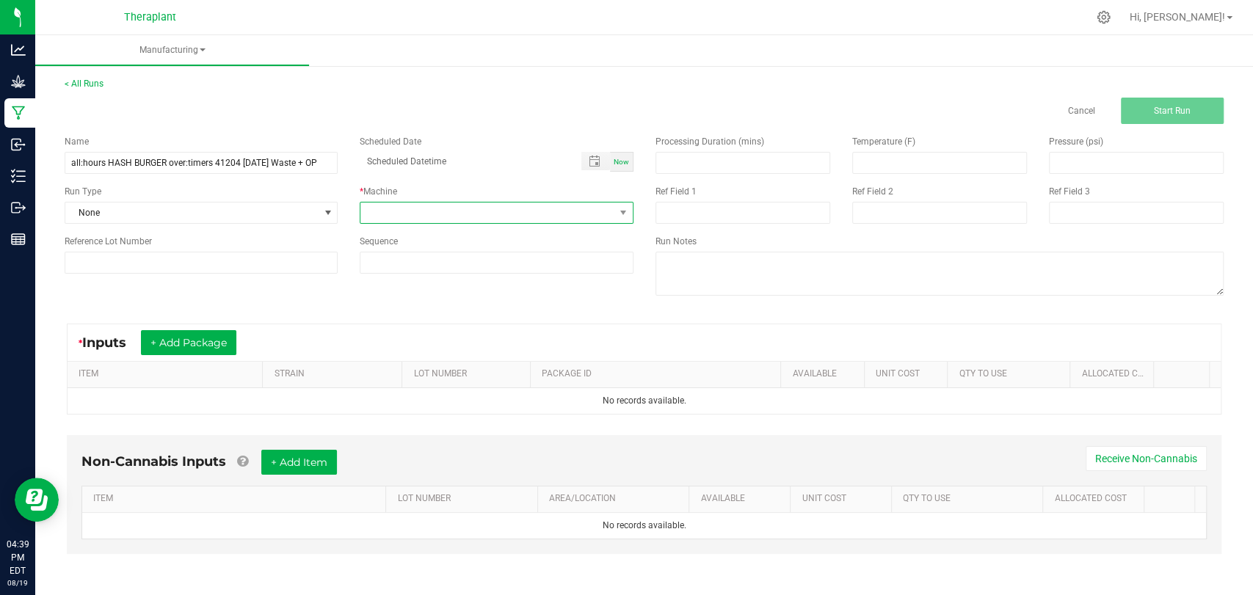
click at [394, 209] on span at bounding box center [487, 213] width 253 height 21
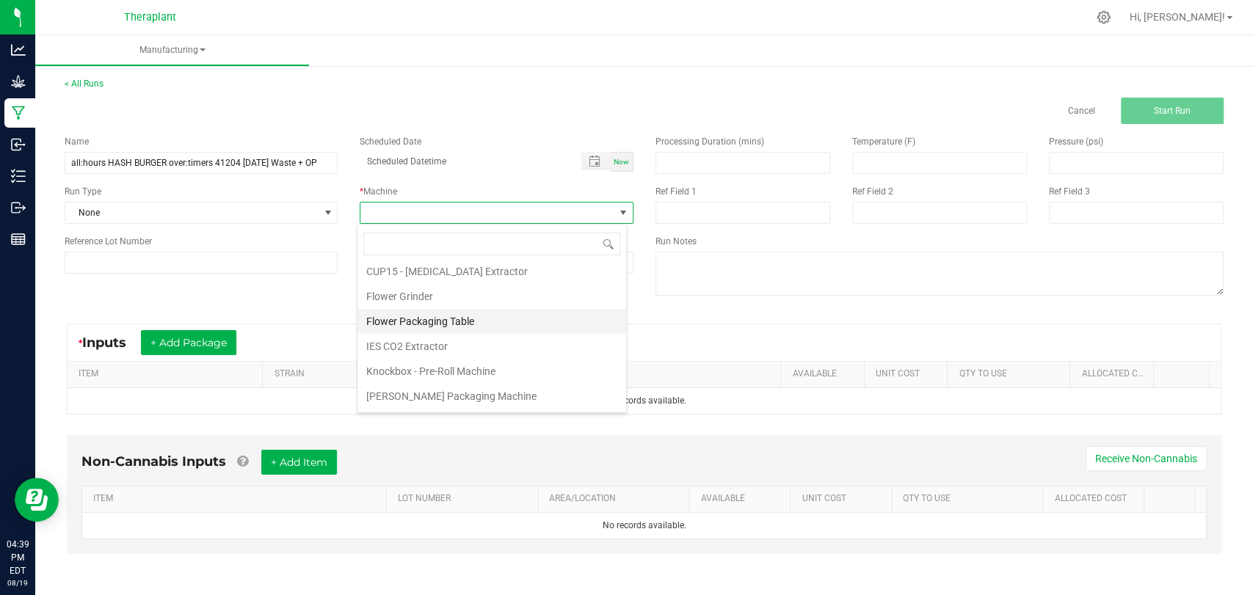
scroll to position [76, 0]
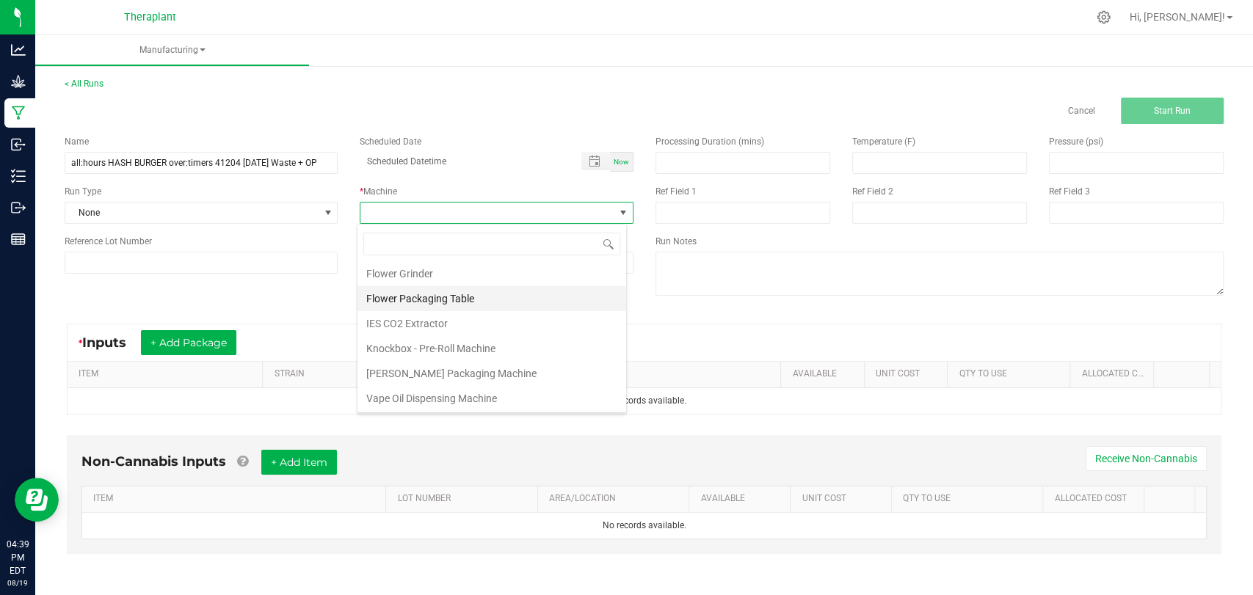
click at [403, 301] on li "Flower Packaging Table" at bounding box center [492, 298] width 269 height 25
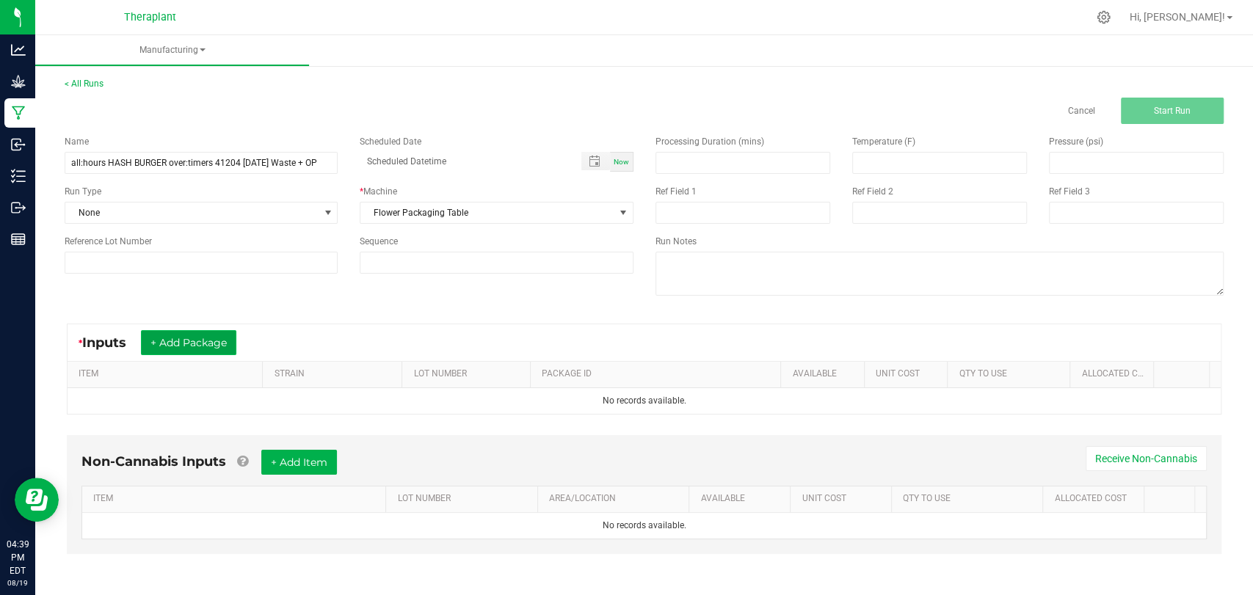
click at [171, 342] on button "+ Add Package" at bounding box center [188, 342] width 95 height 25
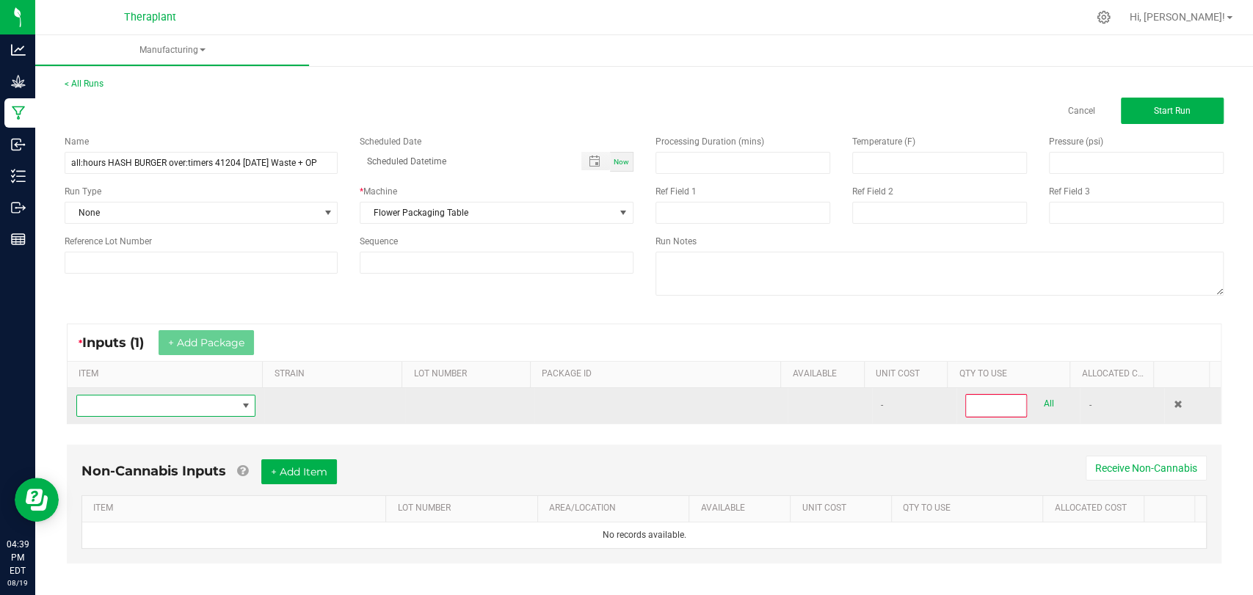
click at [170, 402] on span "NO DATA FOUND" at bounding box center [156, 406] width 159 height 21
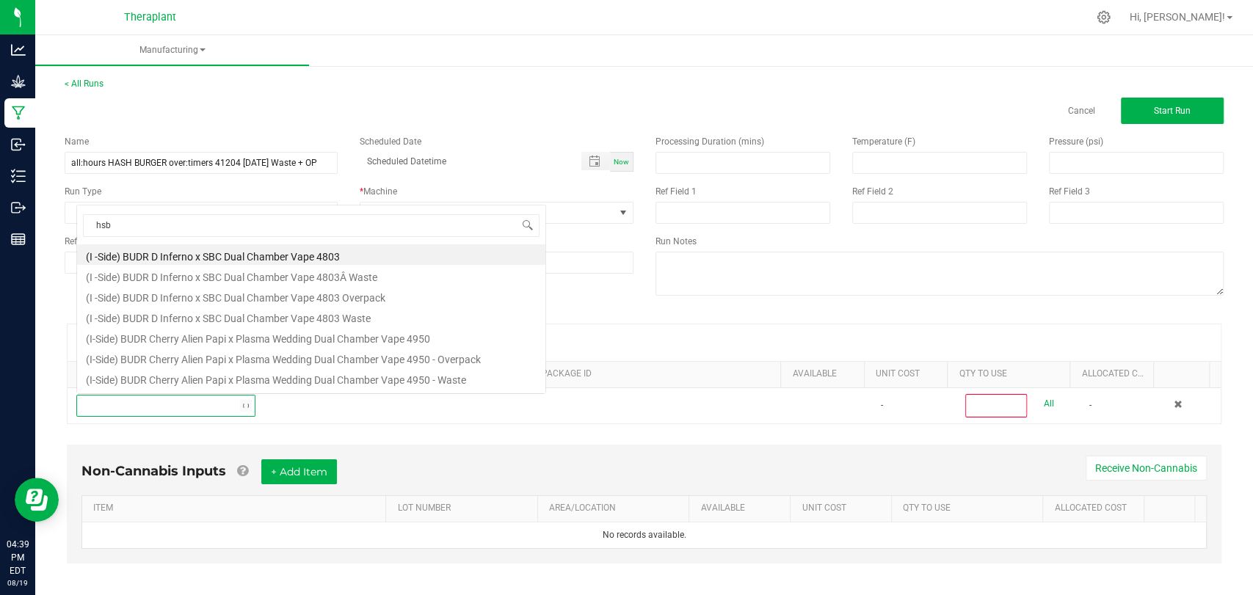
scroll to position [21, 173]
type input "hsb-25-fr7"
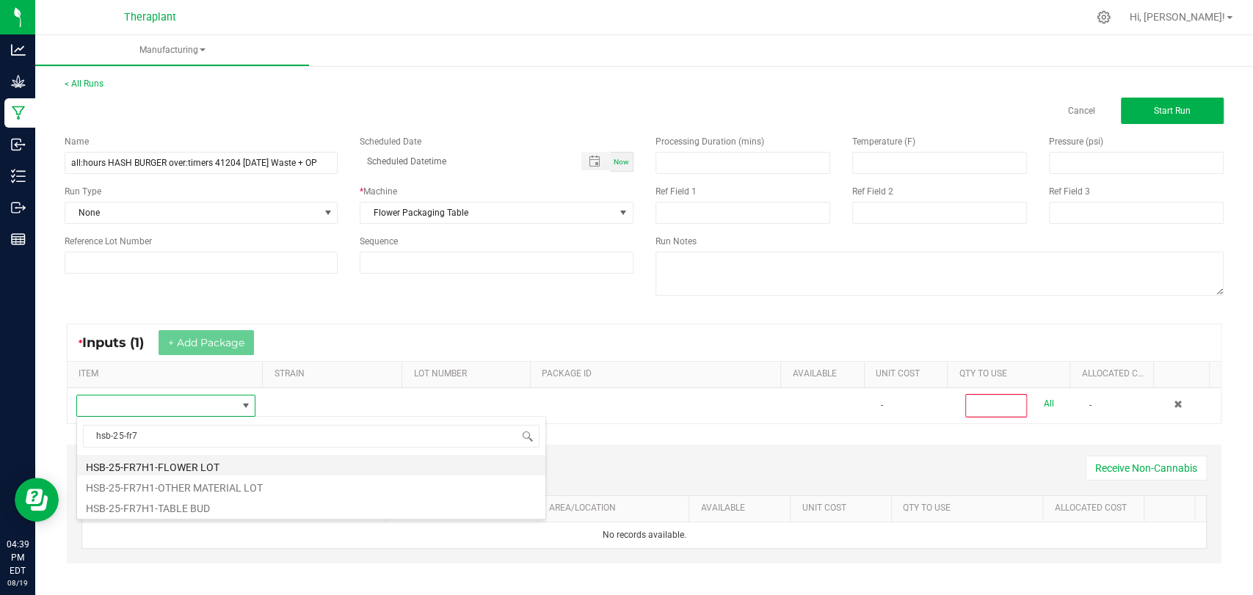
click at [164, 462] on li "HSB-25-FR7H1-FLOWER LOT" at bounding box center [311, 465] width 468 height 21
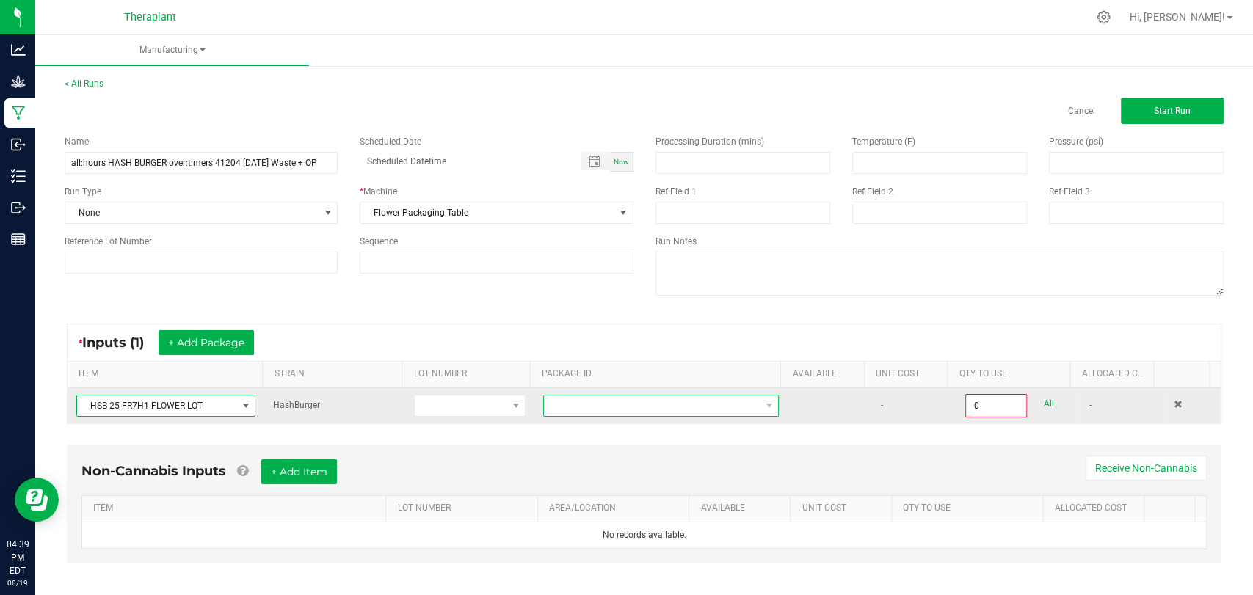
click at [570, 413] on span at bounding box center [652, 406] width 216 height 21
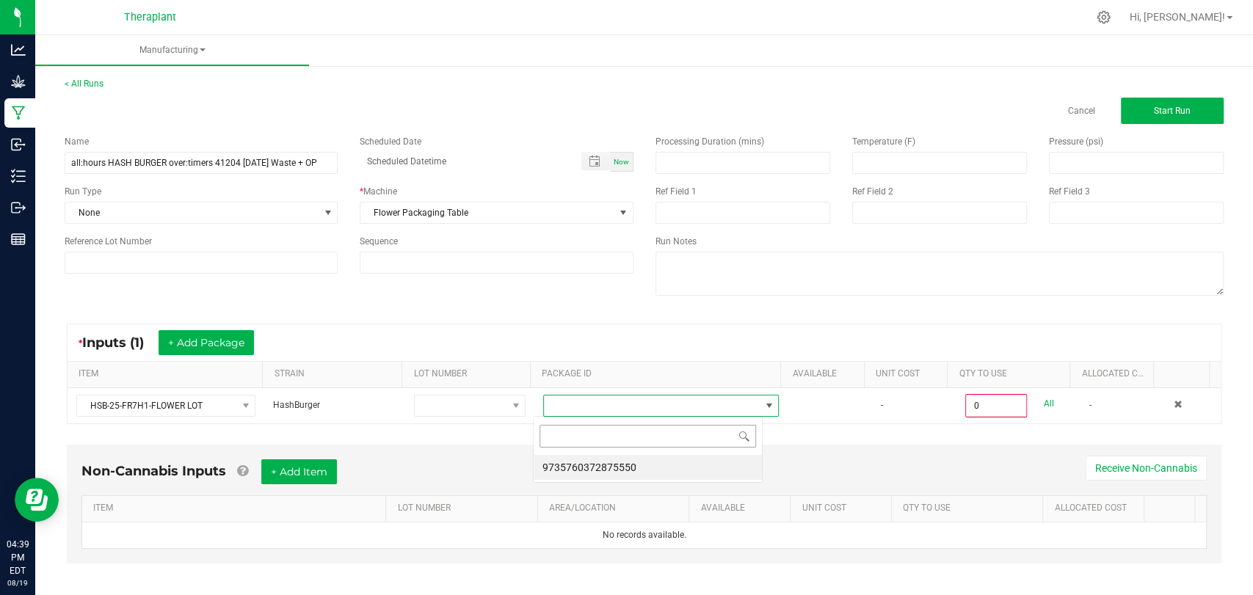
scroll to position [21, 229]
click at [589, 470] on li "9735760372875550" at bounding box center [648, 467] width 228 height 25
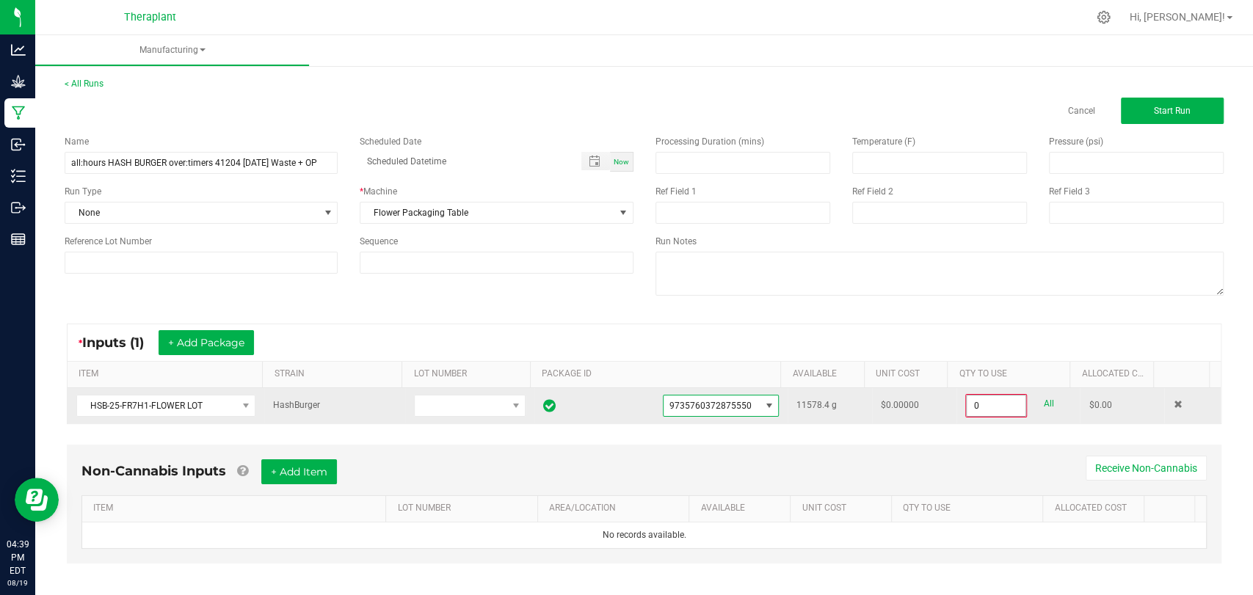
click at [974, 405] on input "0" at bounding box center [996, 406] width 59 height 21
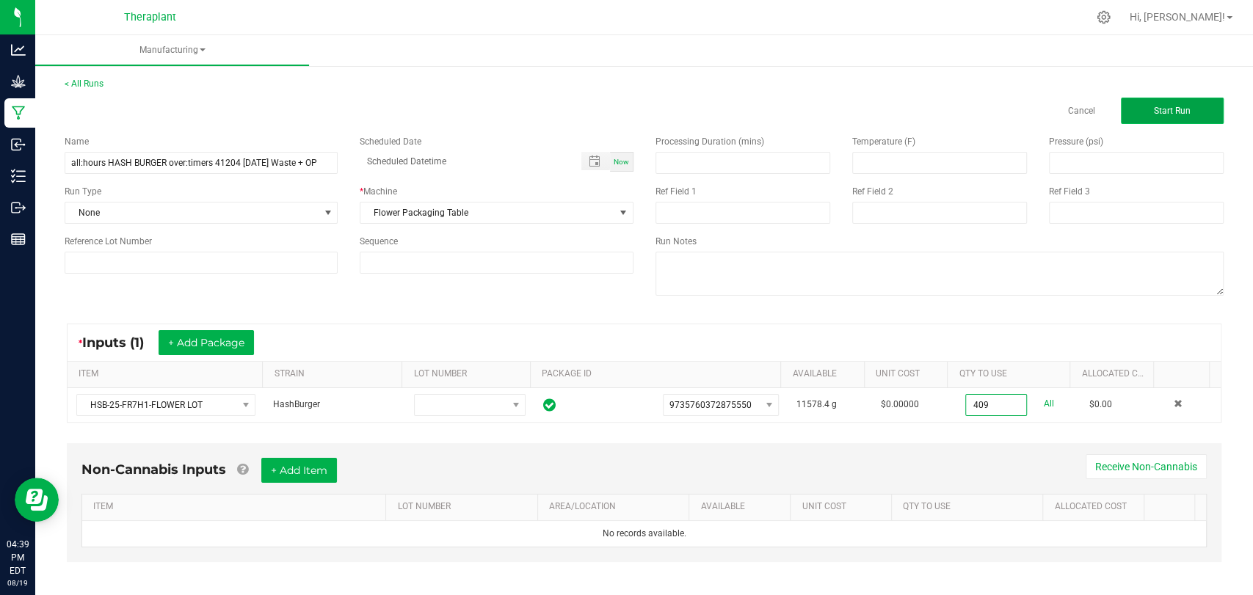
type input "409.0000 g"
click at [1131, 111] on button "Start Run" at bounding box center [1172, 111] width 103 height 26
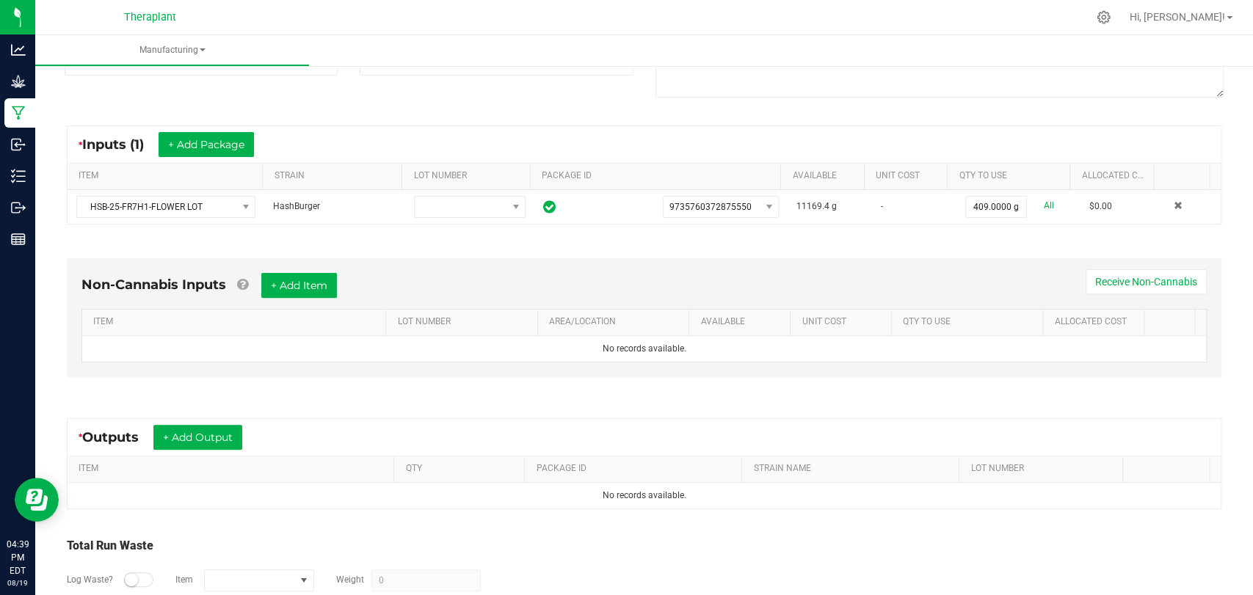
scroll to position [297, 0]
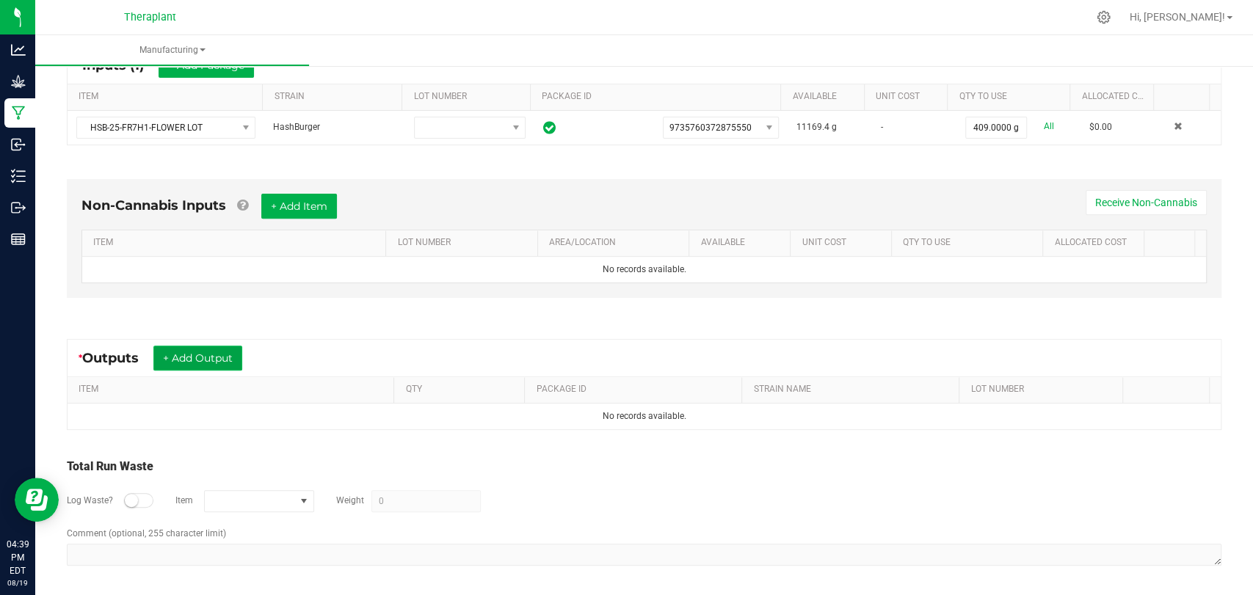
click at [223, 361] on button "+ Add Output" at bounding box center [197, 358] width 89 height 25
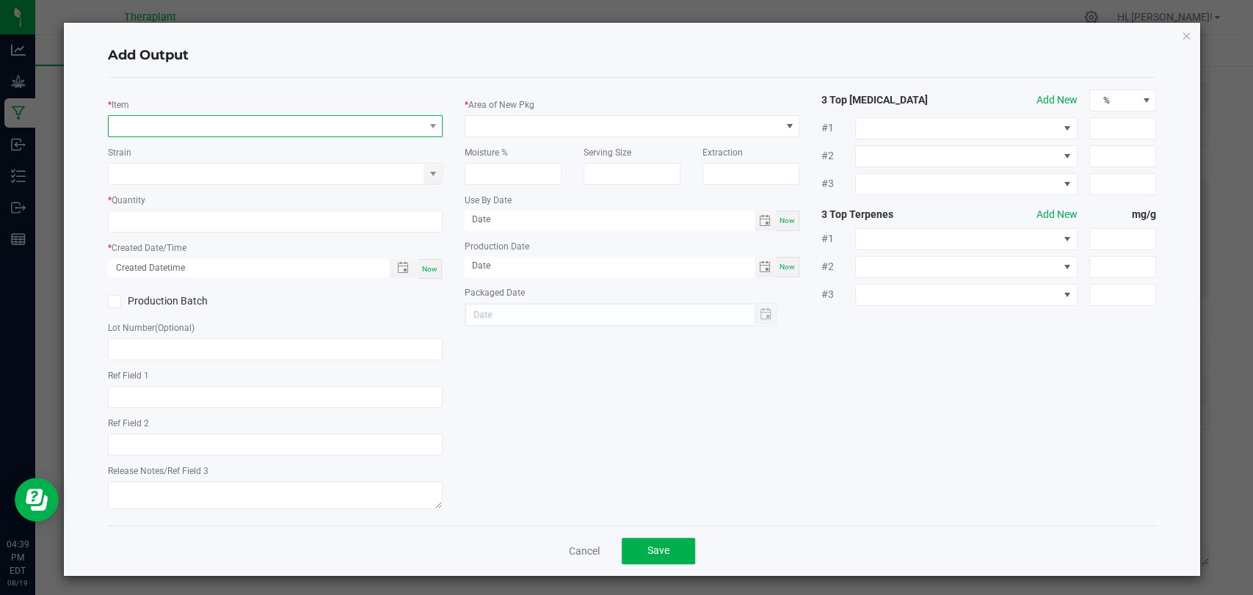
click at [249, 131] on span "NO DATA FOUND" at bounding box center [266, 126] width 315 height 21
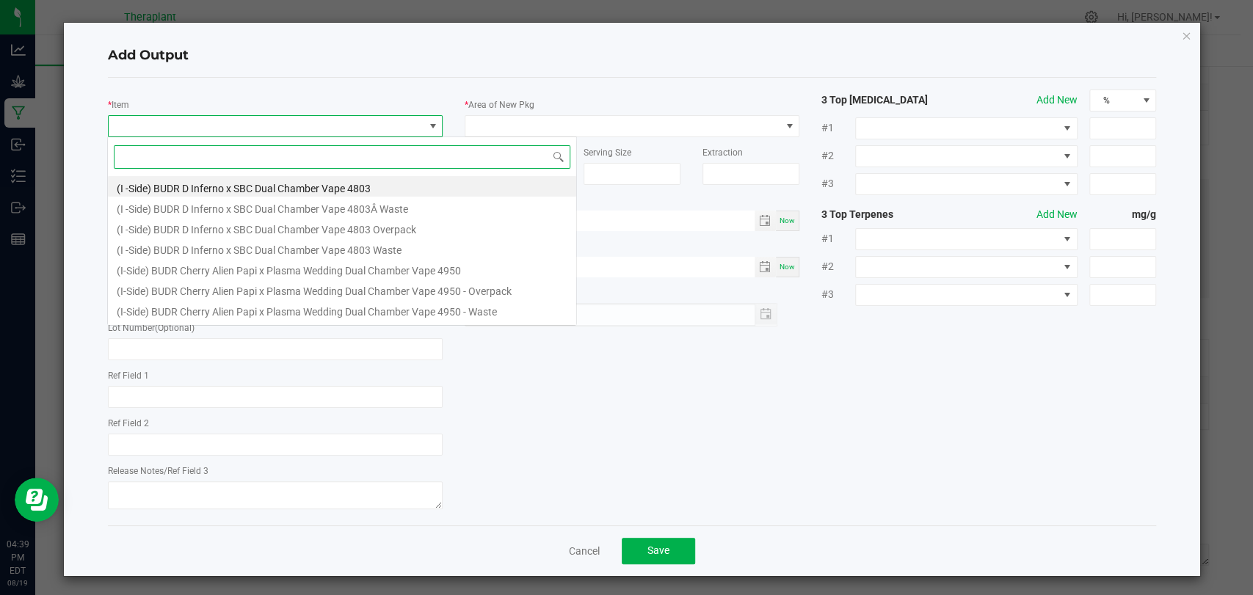
scroll to position [21, 330]
type input "41204"
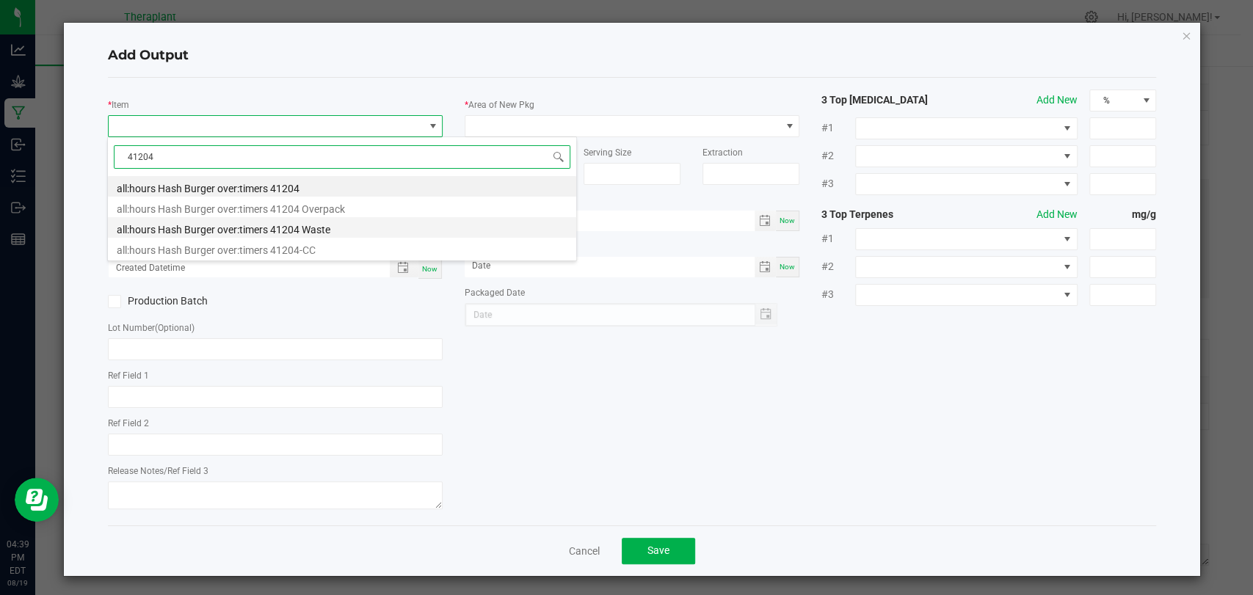
click at [272, 223] on li "all:hours Hash Burger over:timers 41204 Waste" at bounding box center [342, 227] width 468 height 21
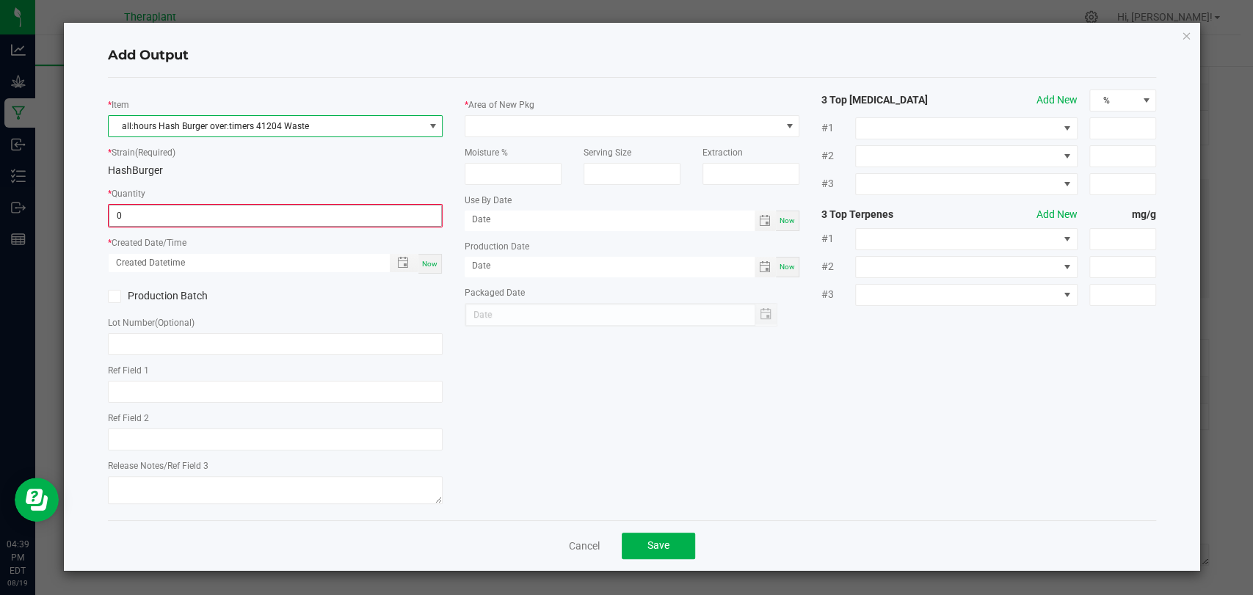
click at [269, 218] on input "0" at bounding box center [275, 216] width 332 height 21
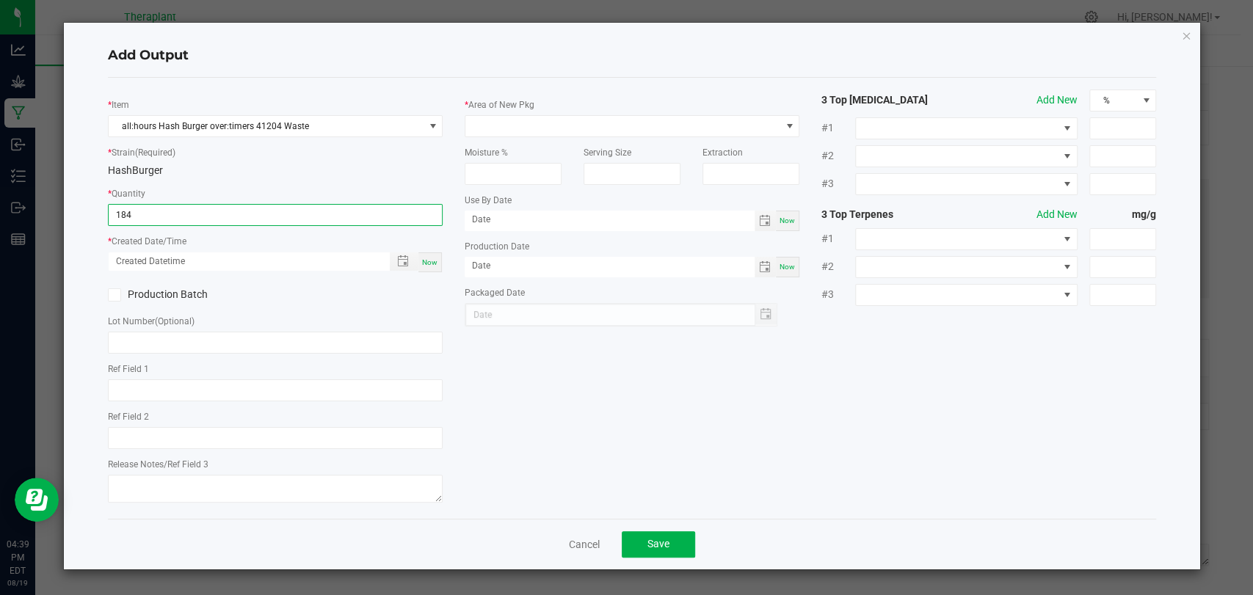
type input "184.0000 g"
click at [436, 260] on span "Now" at bounding box center [429, 262] width 15 height 8
type input "[DATE] 4:39 PM"
type input "[DATE]"
click at [524, 138] on div "Moisture %" at bounding box center [513, 161] width 119 height 48
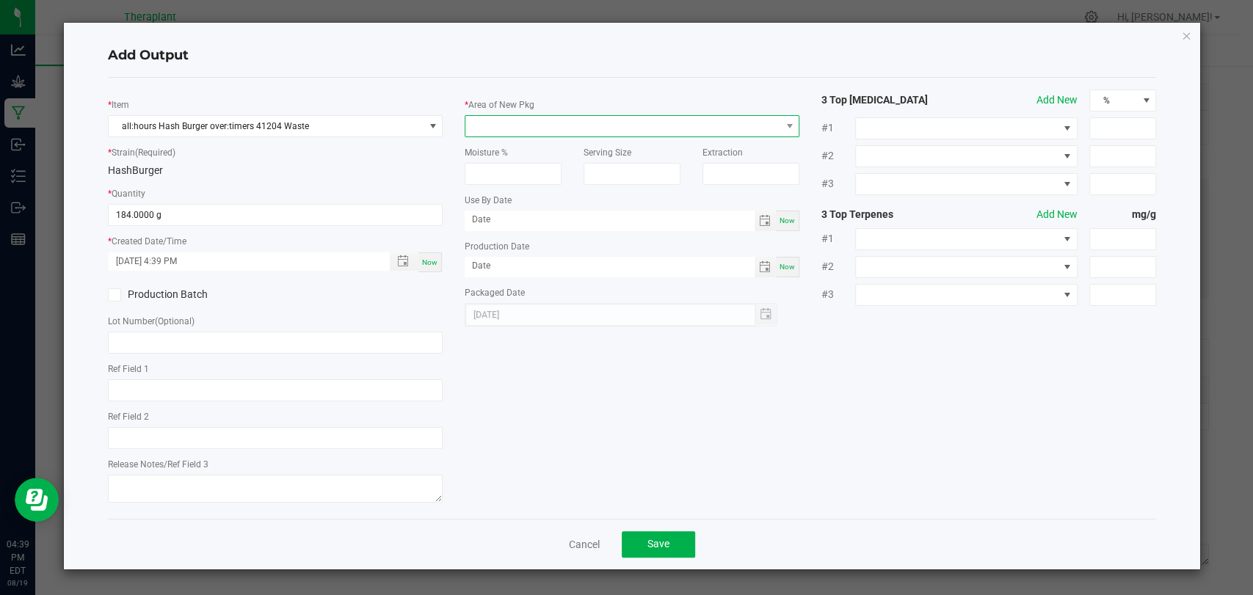
click at [527, 131] on span at bounding box center [623, 126] width 315 height 21
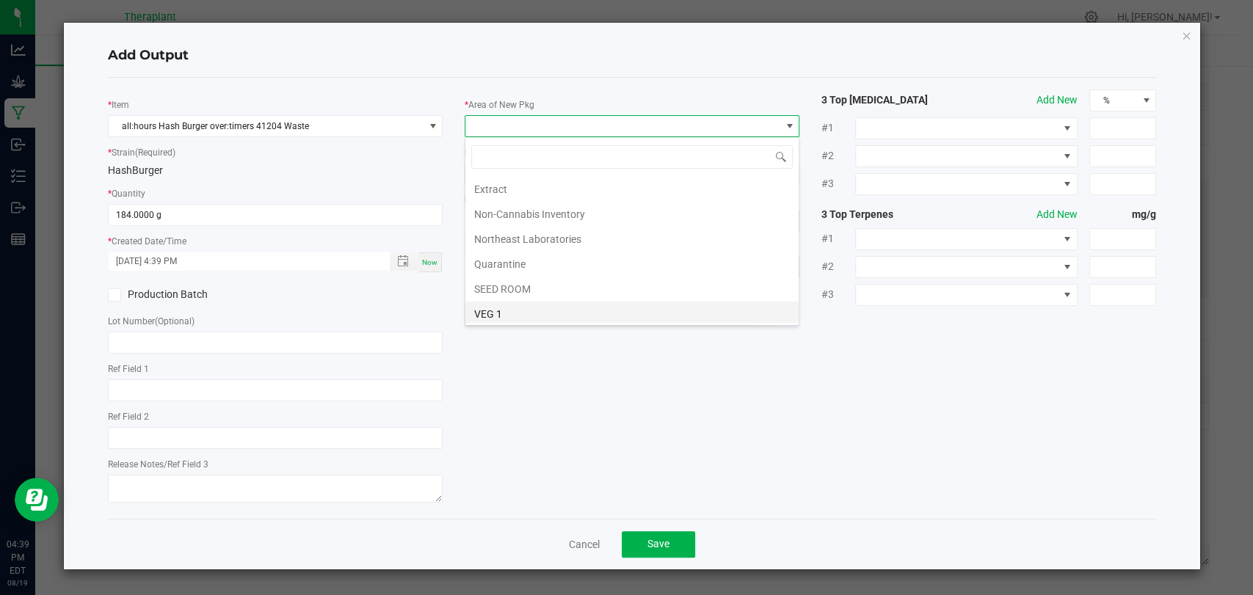
scroll to position [275, 0]
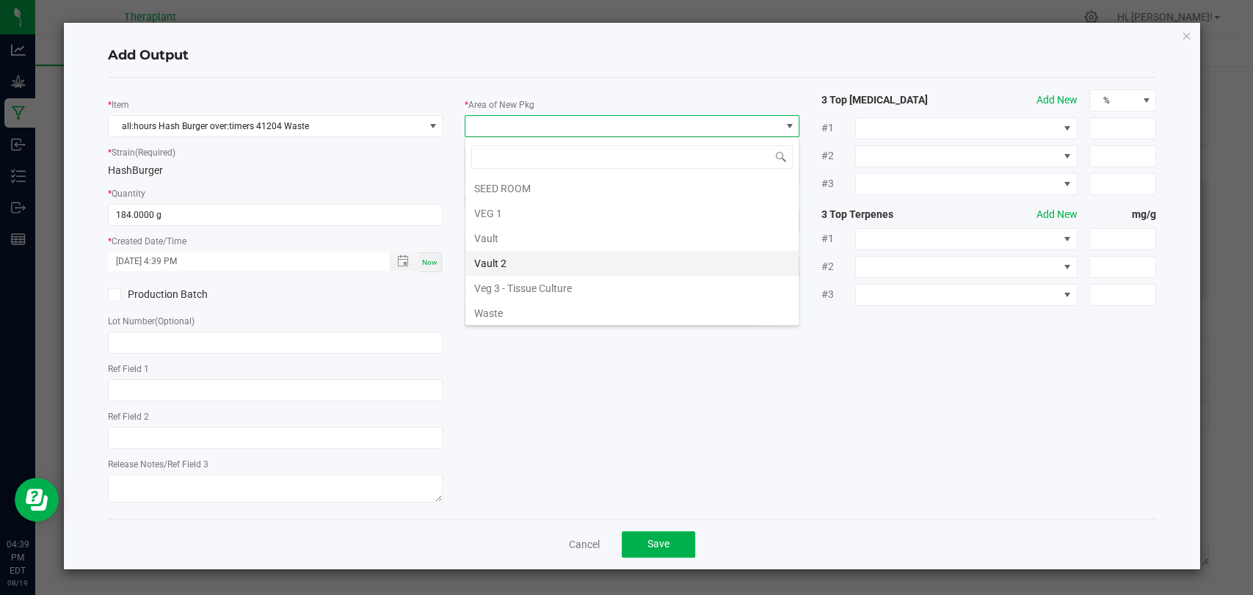
click at [496, 256] on li "Vault 2" at bounding box center [632, 263] width 333 height 25
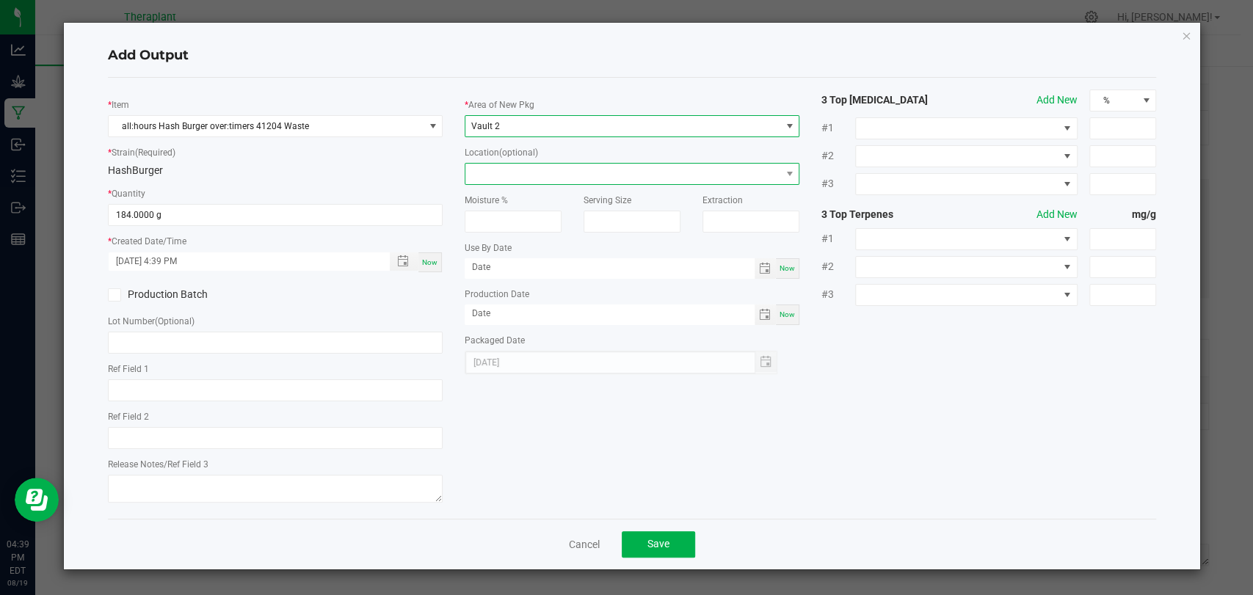
click at [501, 177] on span at bounding box center [623, 174] width 315 height 21
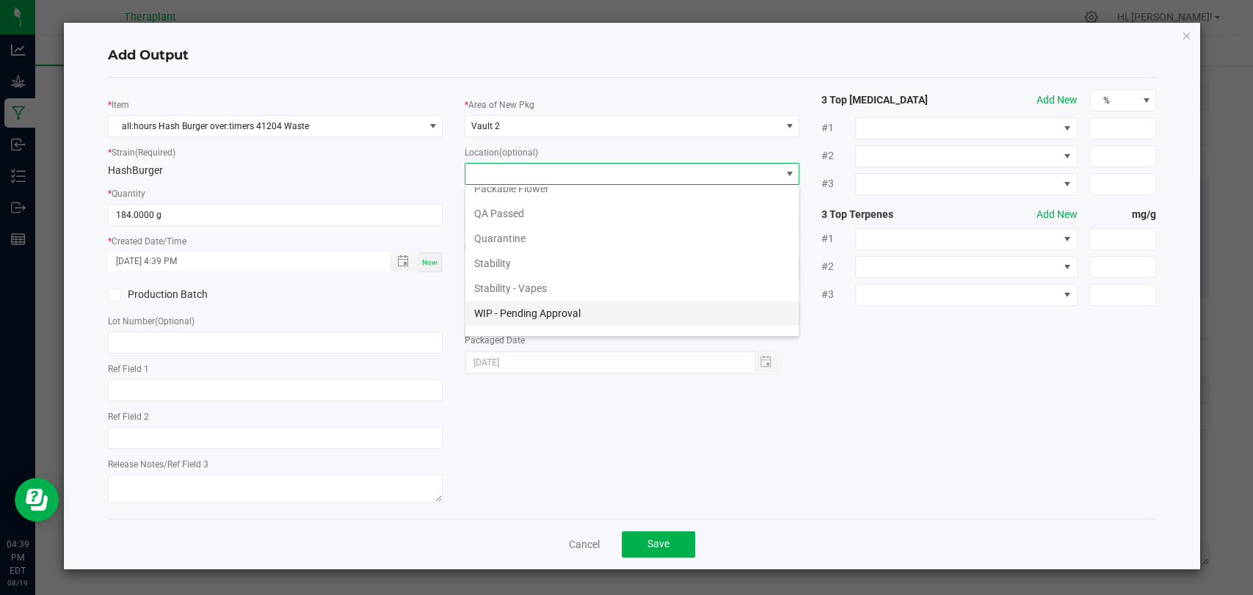
scroll to position [101, 0]
click at [515, 317] on li "Waste Cabinet" at bounding box center [632, 323] width 333 height 25
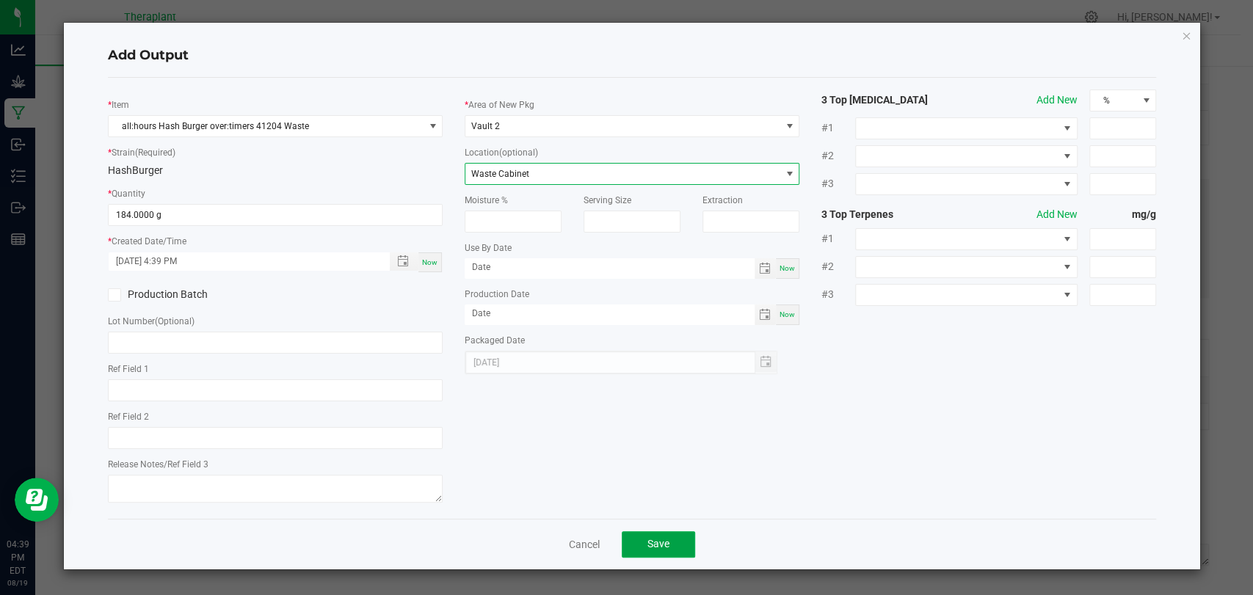
click at [675, 537] on button "Save" at bounding box center [658, 545] width 73 height 26
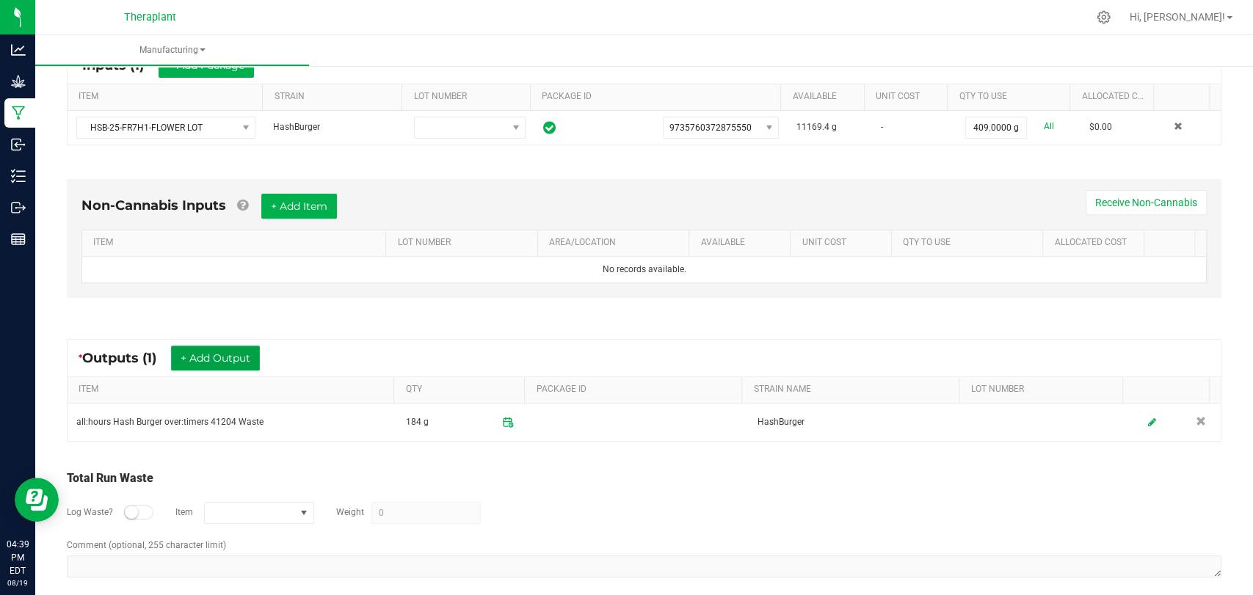
click at [229, 351] on button "+ Add Output" at bounding box center [215, 358] width 89 height 25
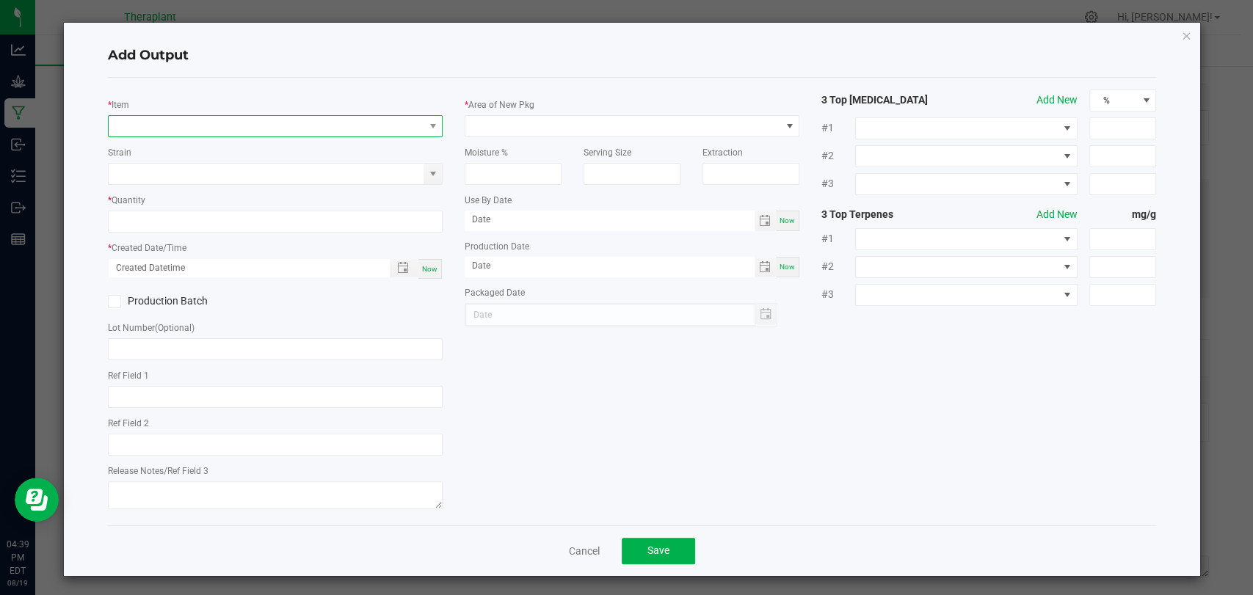
click at [261, 123] on span "NO DATA FOUND" at bounding box center [266, 126] width 315 height 21
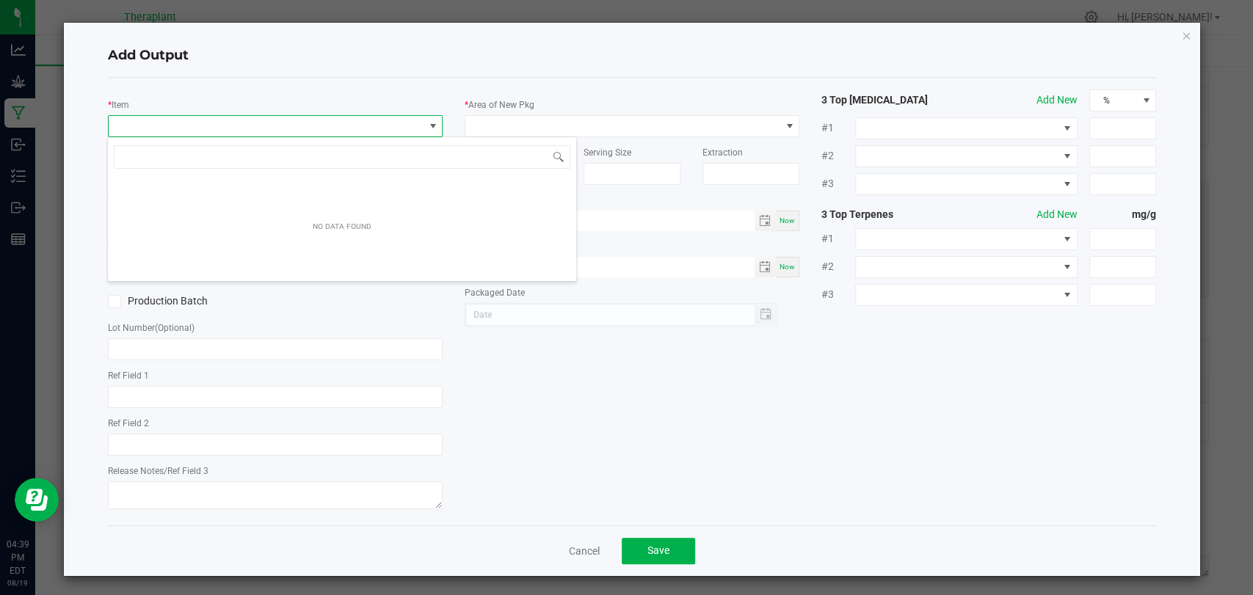
scroll to position [21, 330]
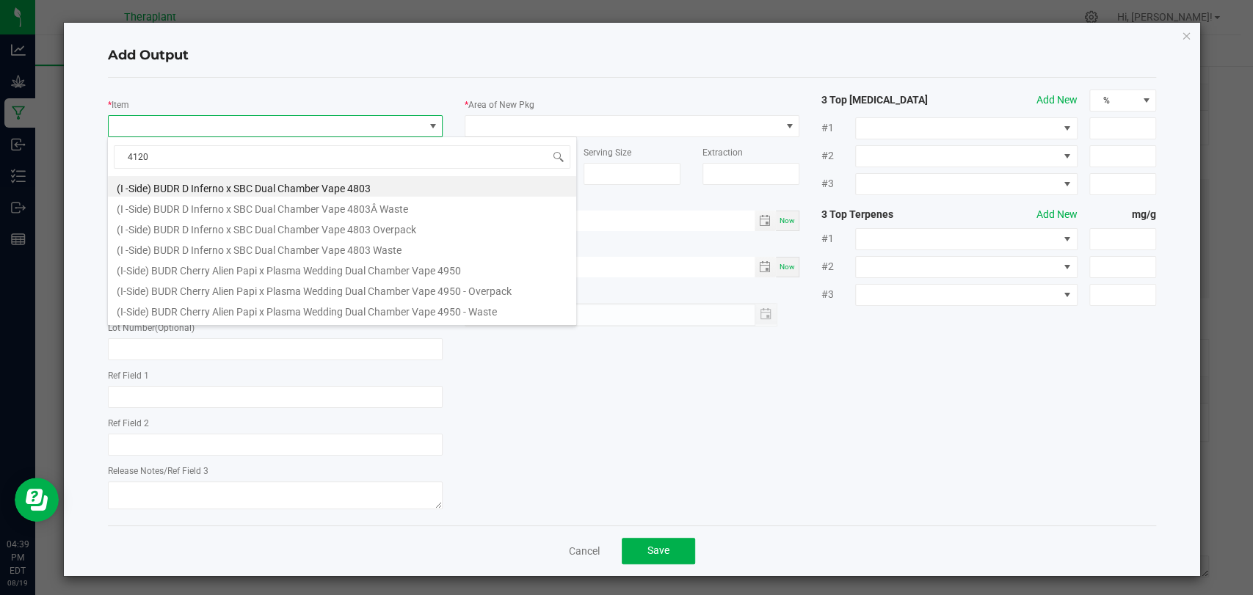
type input "41204"
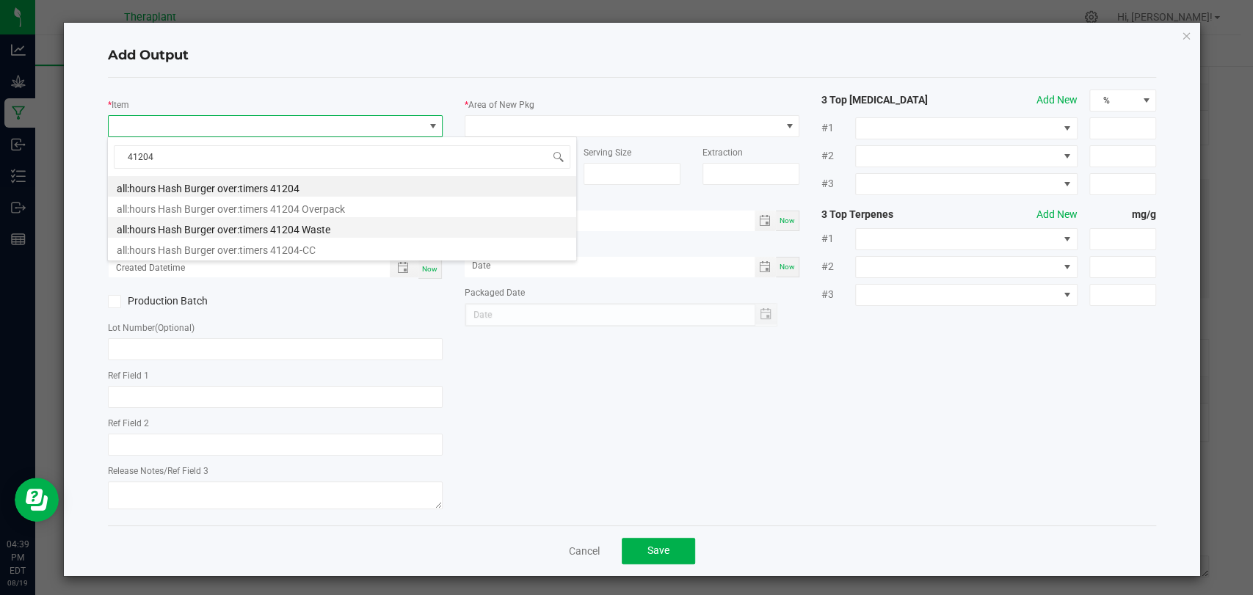
click at [258, 217] on li "all:hours Hash Burger over:timers 41204 Waste" at bounding box center [342, 227] width 468 height 21
type input "0.0000 g"
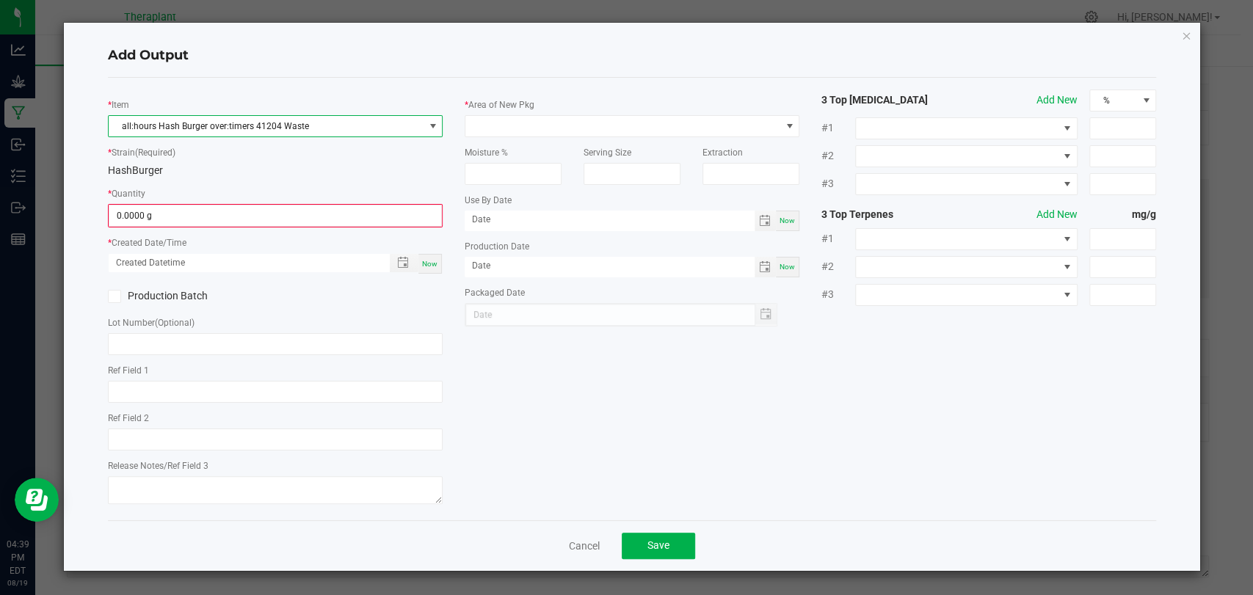
click at [269, 131] on span "all:hours Hash Burger over:timers 41204 Waste" at bounding box center [266, 126] width 315 height 21
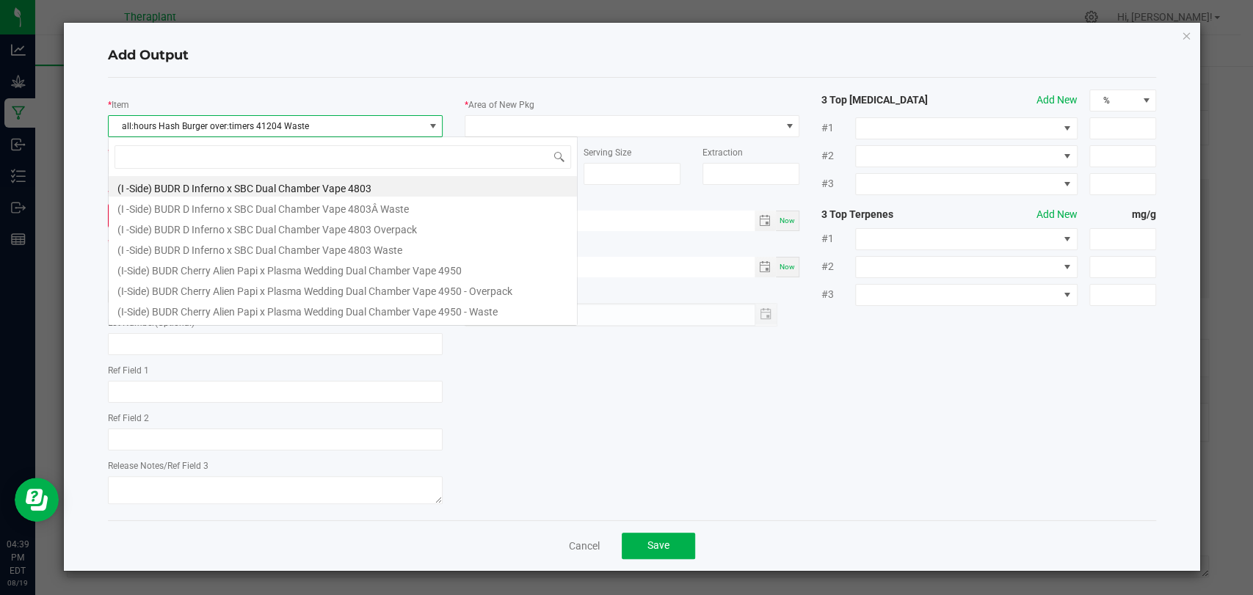
scroll to position [21, 335]
type input "41204"
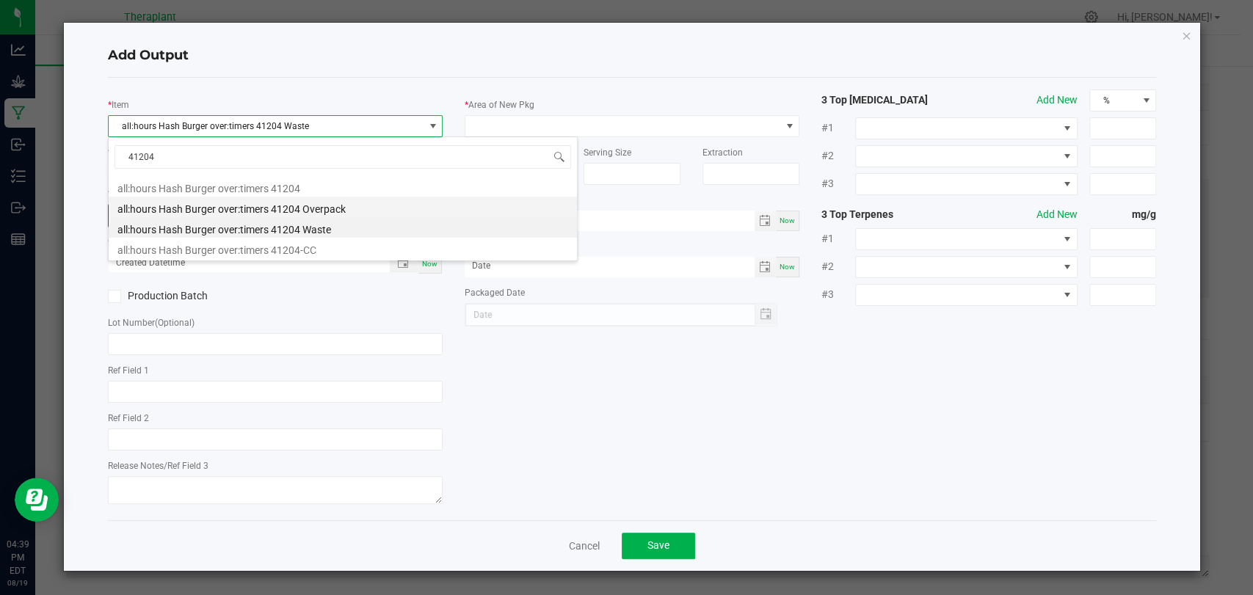
click at [293, 210] on li "all:hours Hash Burger over:timers 41204 Overpack" at bounding box center [343, 207] width 468 height 21
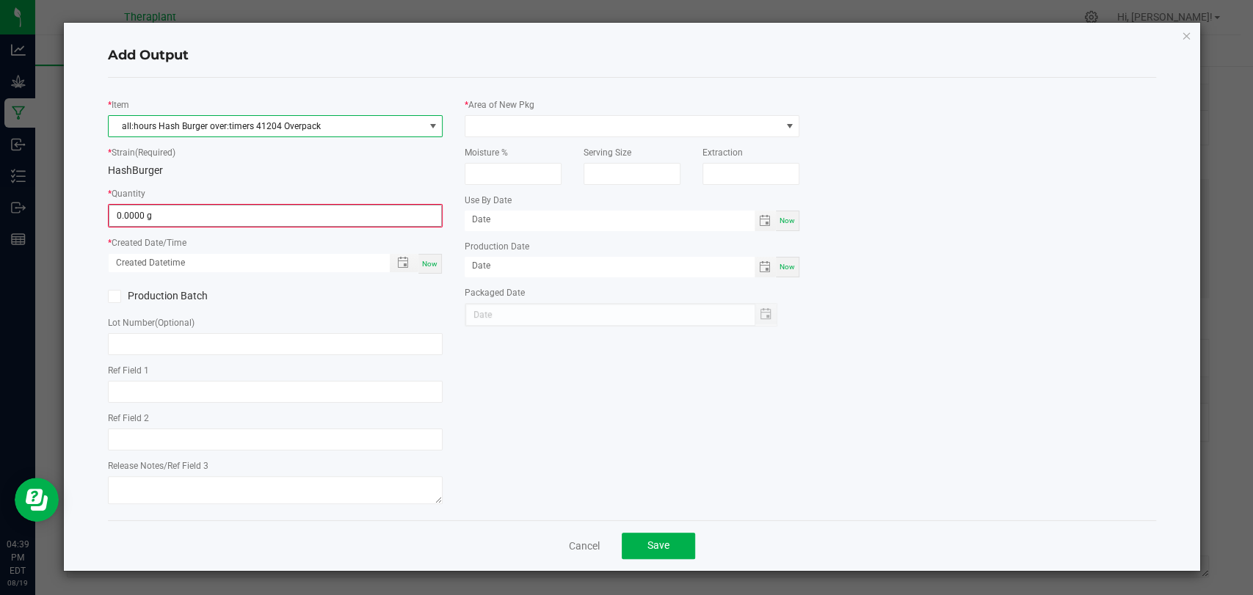
click at [272, 216] on input "0.0000 g" at bounding box center [275, 216] width 332 height 21
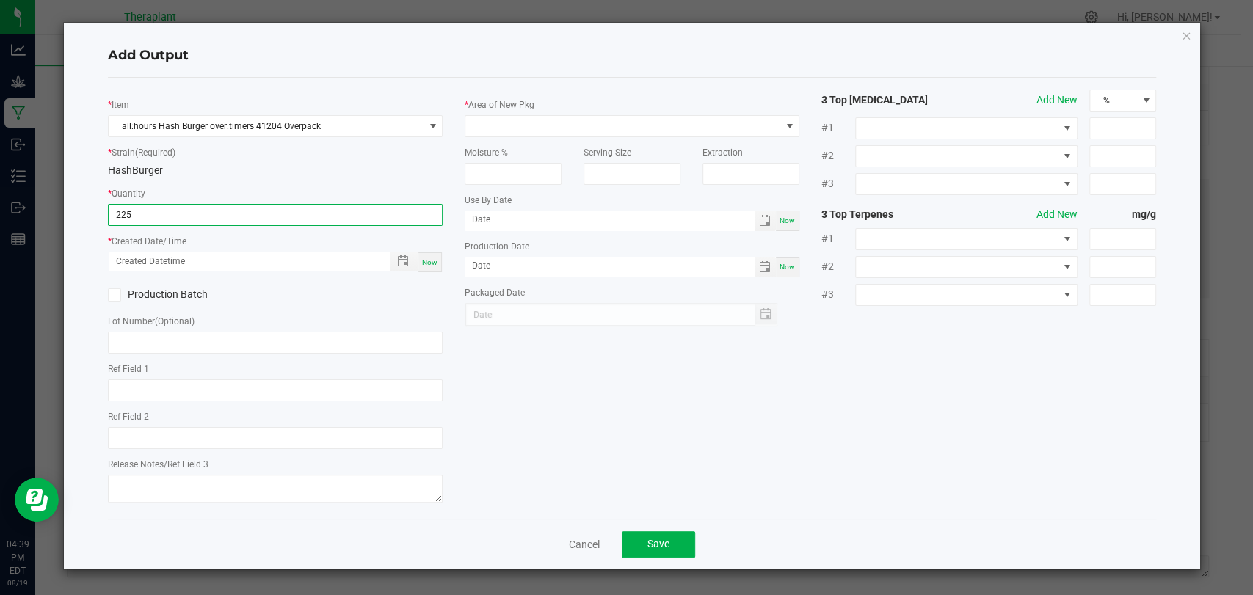
type input "225.0000 g"
click at [431, 259] on span "Now" at bounding box center [429, 262] width 15 height 8
type input "[DATE] 4:39 PM"
type input "[DATE]"
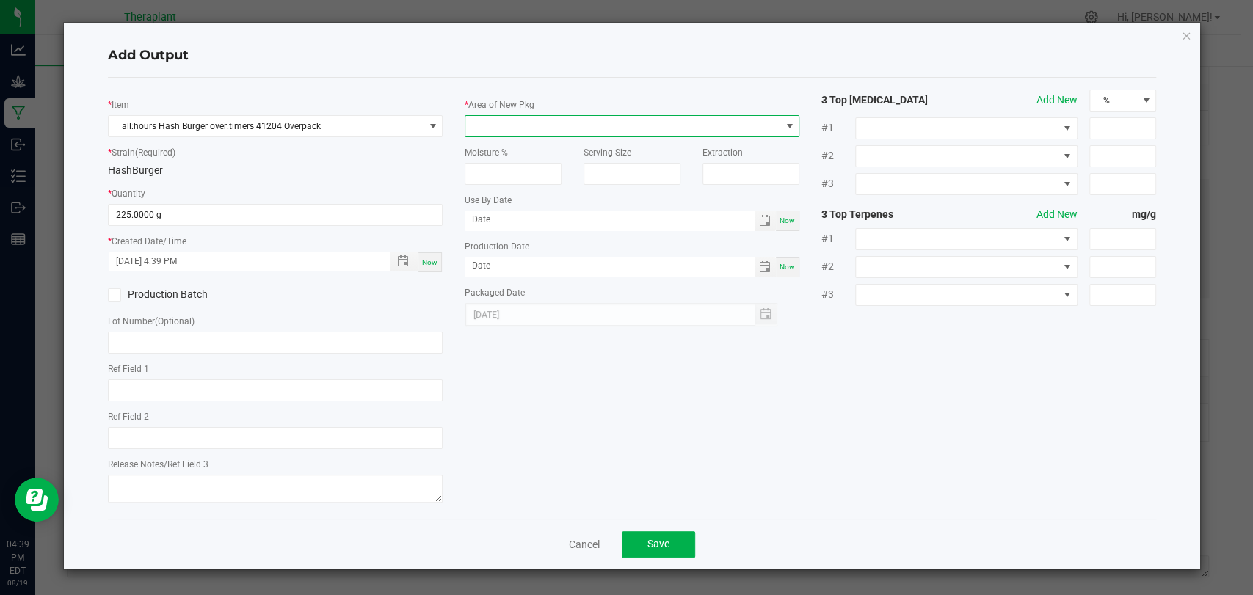
click at [496, 131] on span at bounding box center [623, 126] width 315 height 21
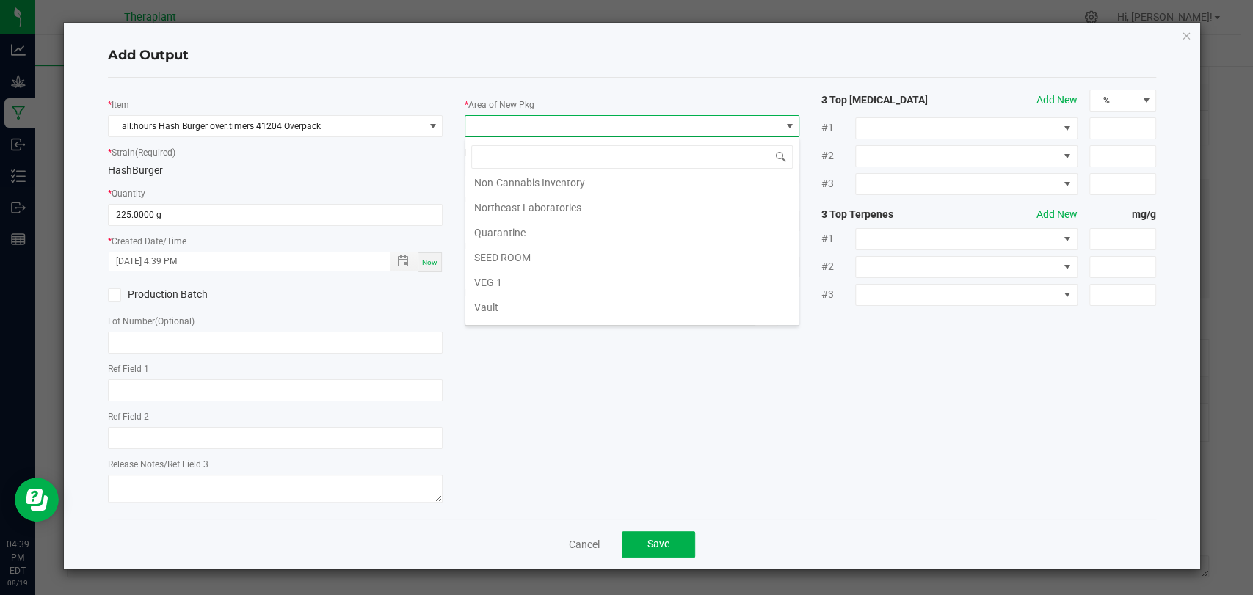
scroll to position [275, 0]
click at [495, 312] on li "Waste" at bounding box center [632, 313] width 333 height 25
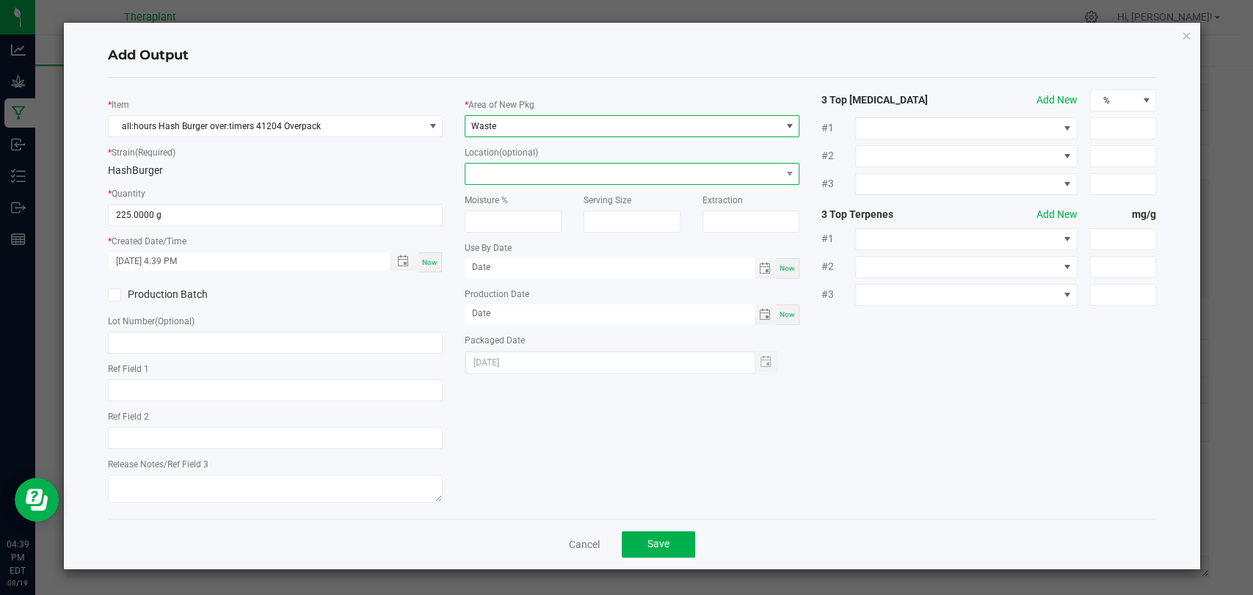
click at [514, 167] on span at bounding box center [623, 174] width 315 height 21
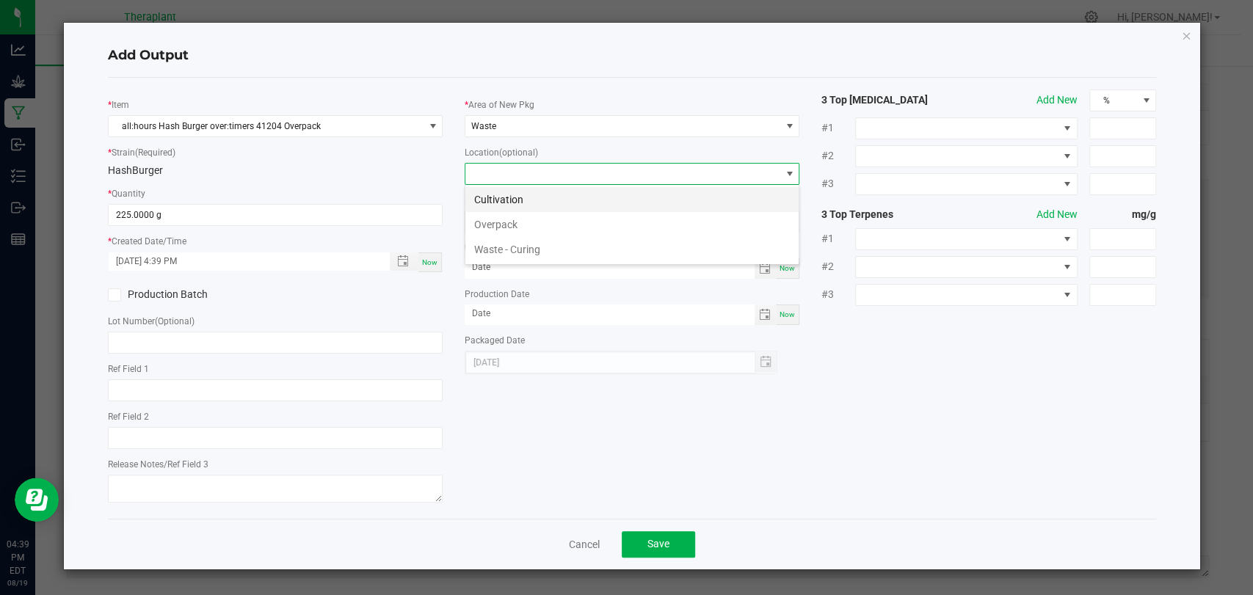
scroll to position [21, 335]
click at [505, 220] on li "Overpack" at bounding box center [632, 224] width 333 height 25
click at [654, 538] on span "Save" at bounding box center [659, 544] width 22 height 12
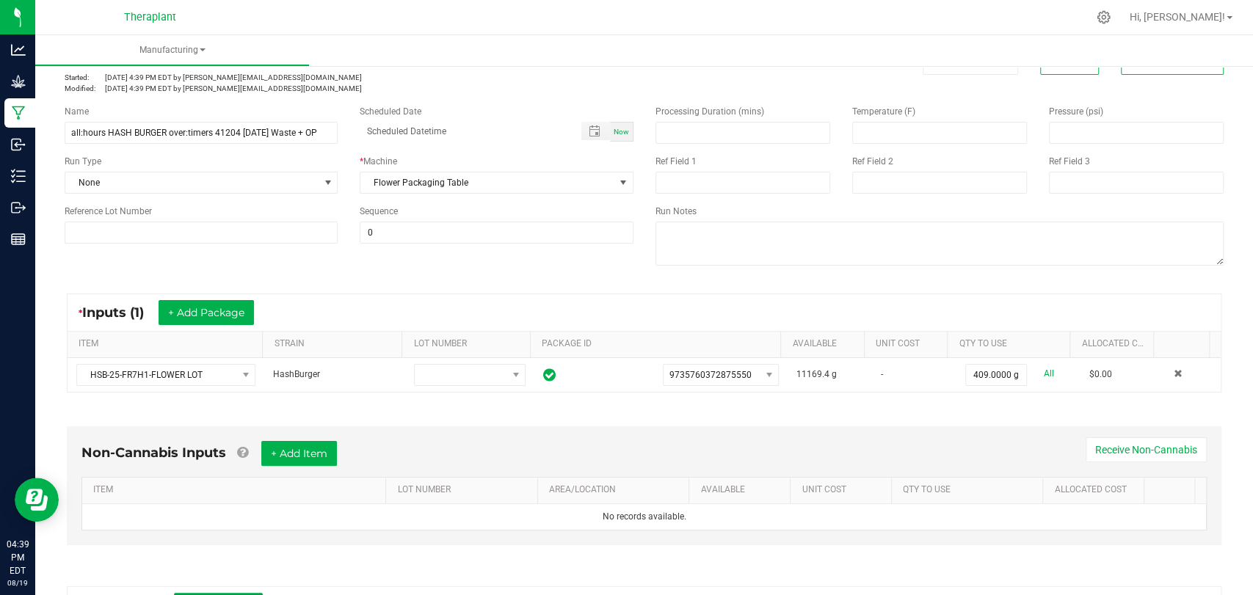
scroll to position [0, 0]
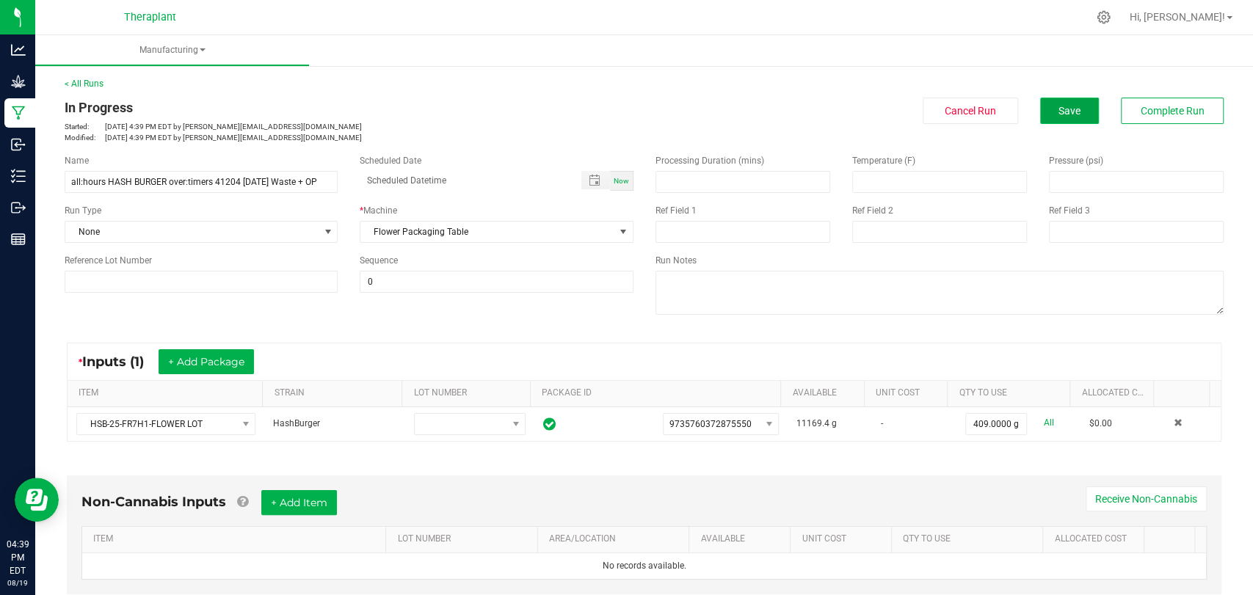
click at [1059, 115] on span "Save" at bounding box center [1070, 111] width 22 height 12
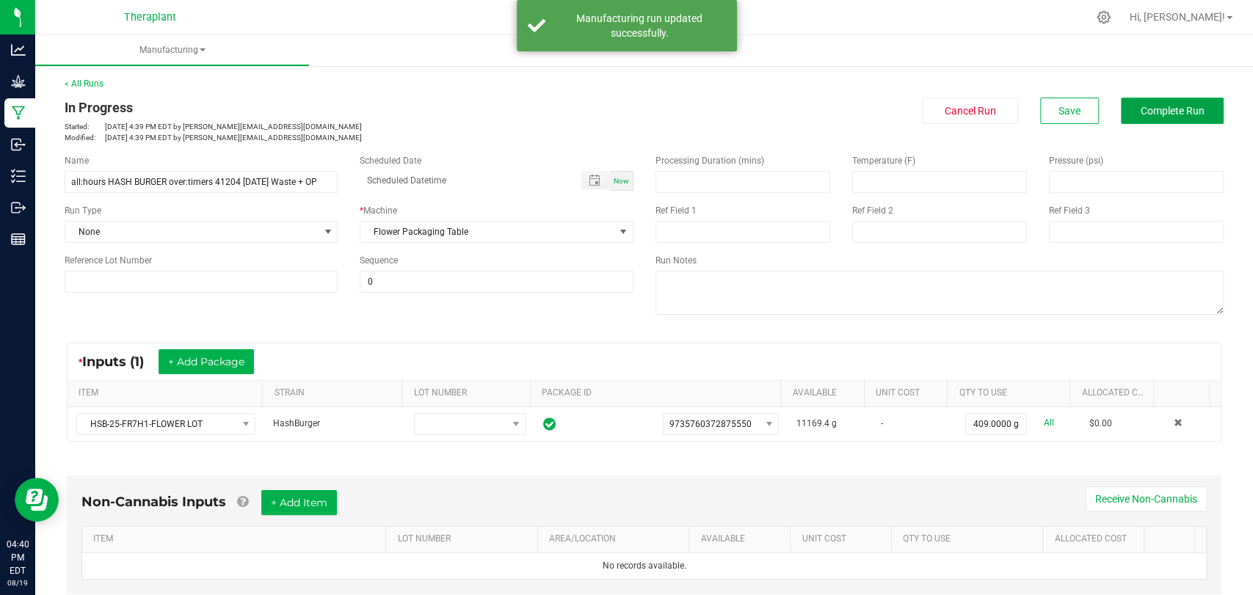
click at [1141, 106] on span "Complete Run" at bounding box center [1173, 111] width 64 height 12
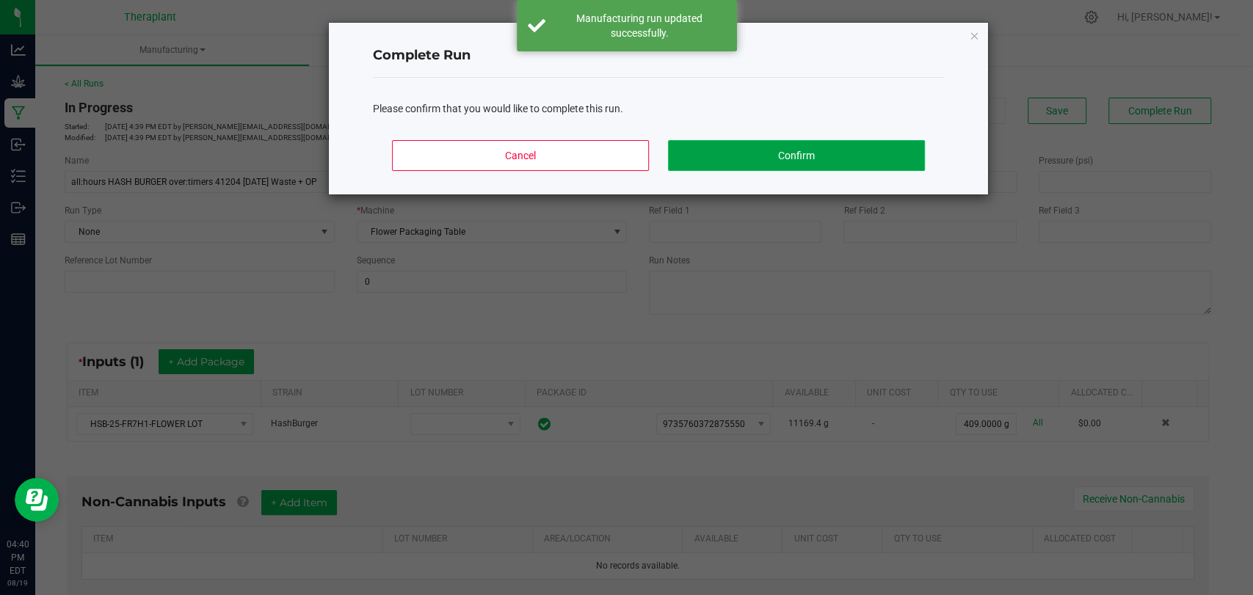
click at [880, 162] on button "Confirm" at bounding box center [796, 155] width 257 height 31
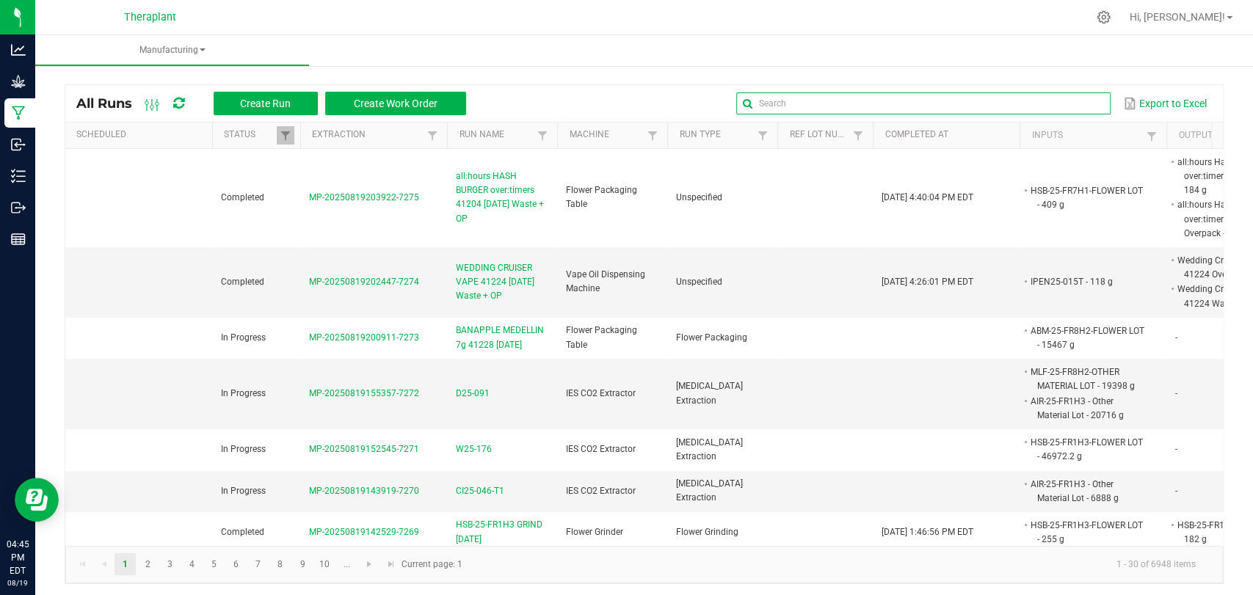
click at [1076, 101] on input "text" at bounding box center [923, 104] width 374 height 22
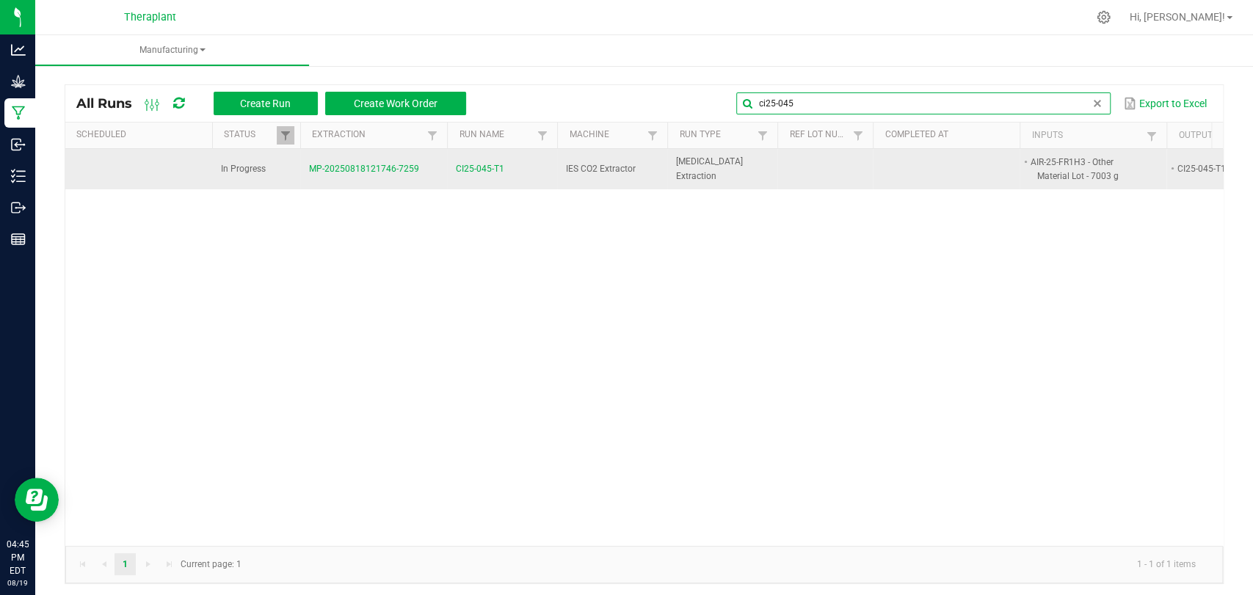
type input "ci25-045"
click at [492, 169] on span "CI25-045-T1" at bounding box center [480, 169] width 48 height 14
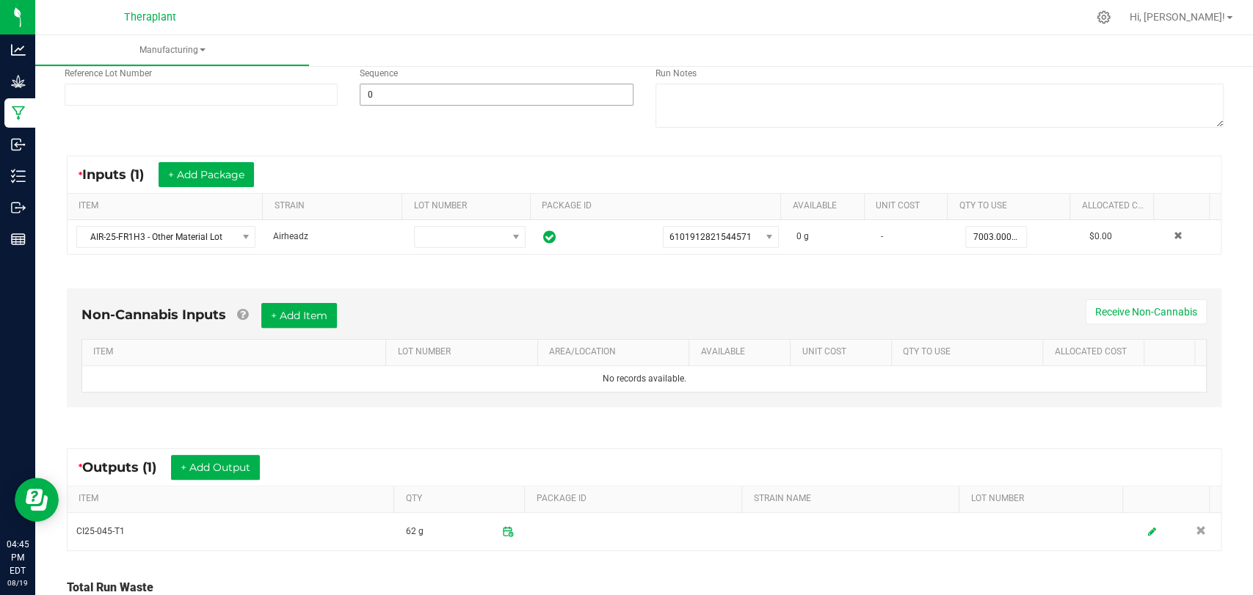
scroll to position [308, 0]
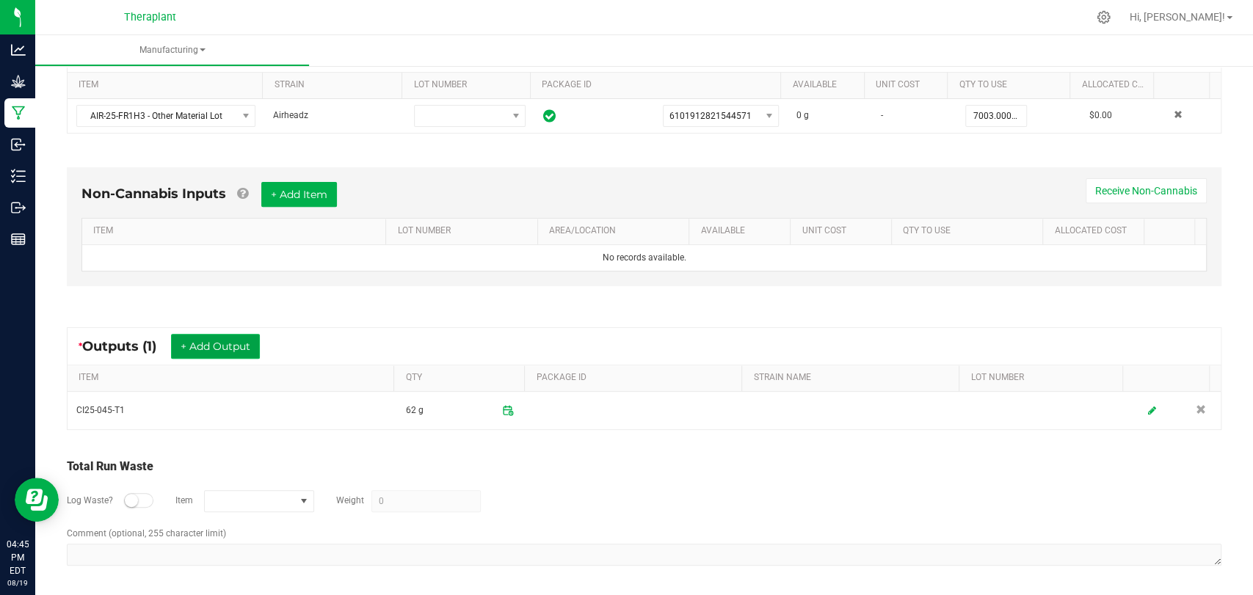
click at [200, 348] on button "+ Add Output" at bounding box center [215, 346] width 89 height 25
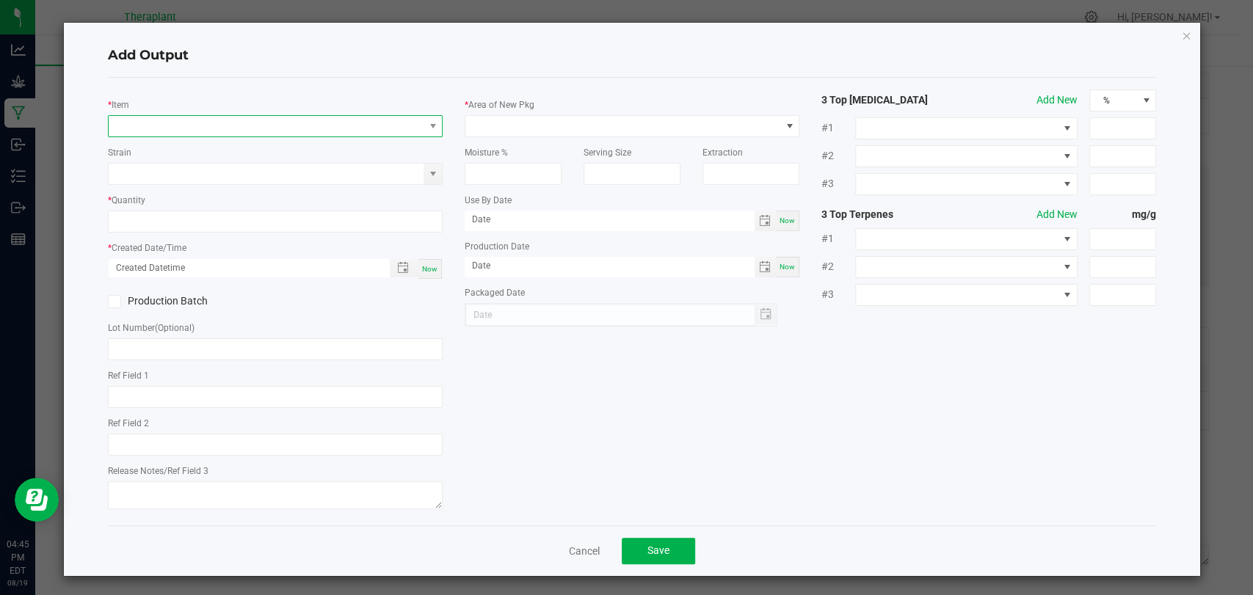
click at [253, 116] on span "NO DATA FOUND" at bounding box center [266, 126] width 315 height 21
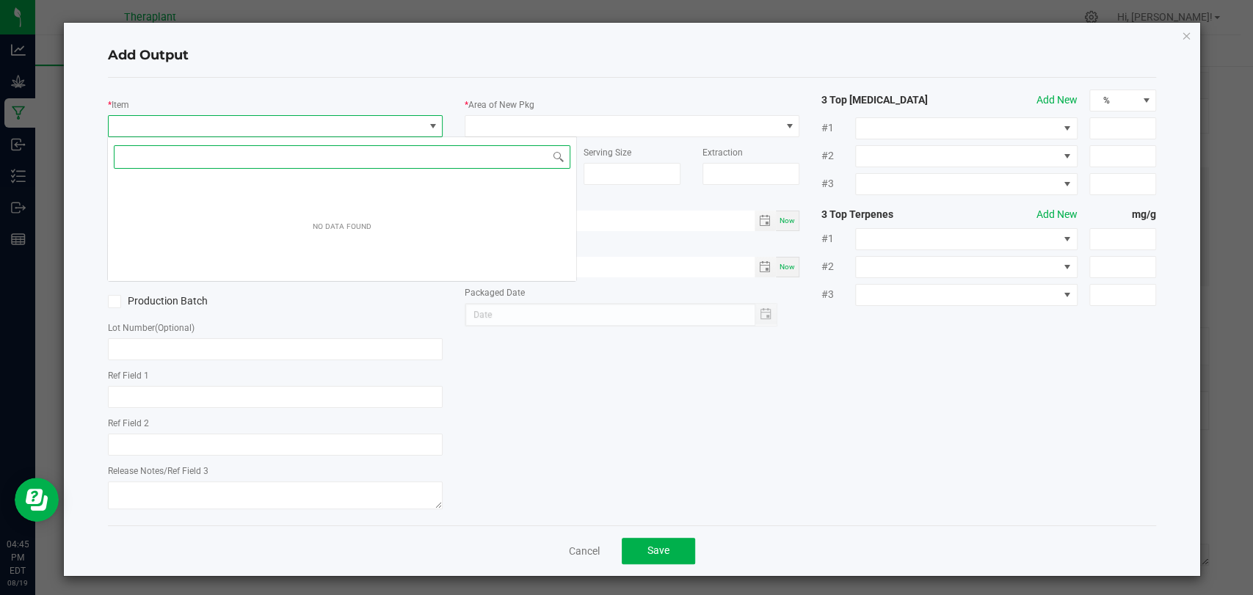
scroll to position [21, 330]
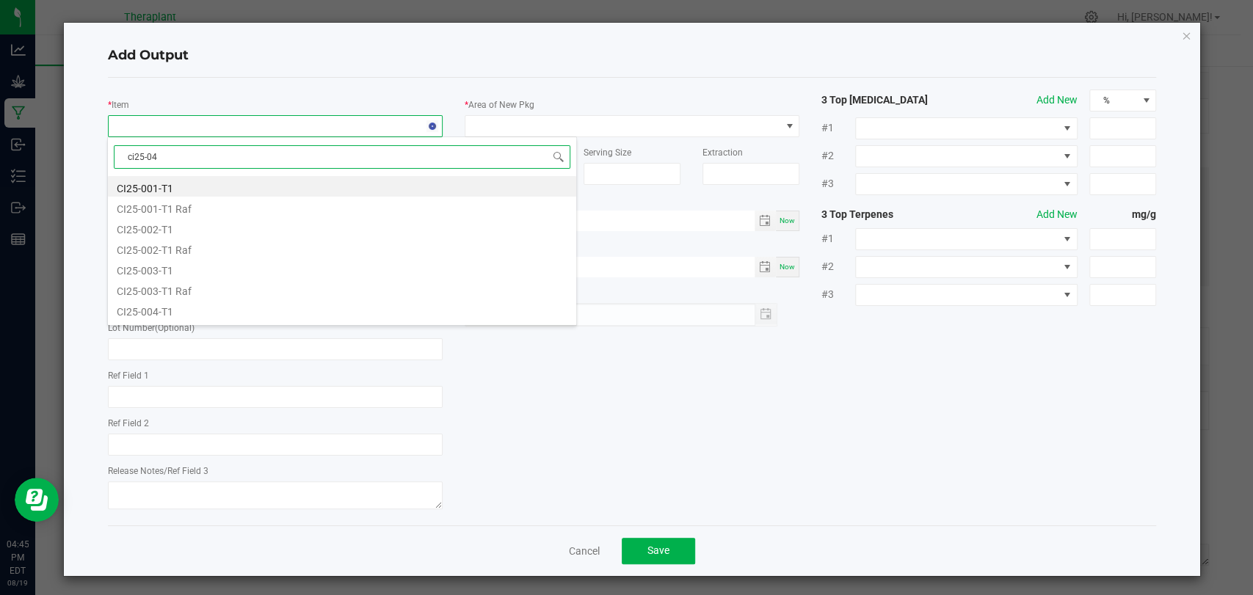
type input "ci25-045"
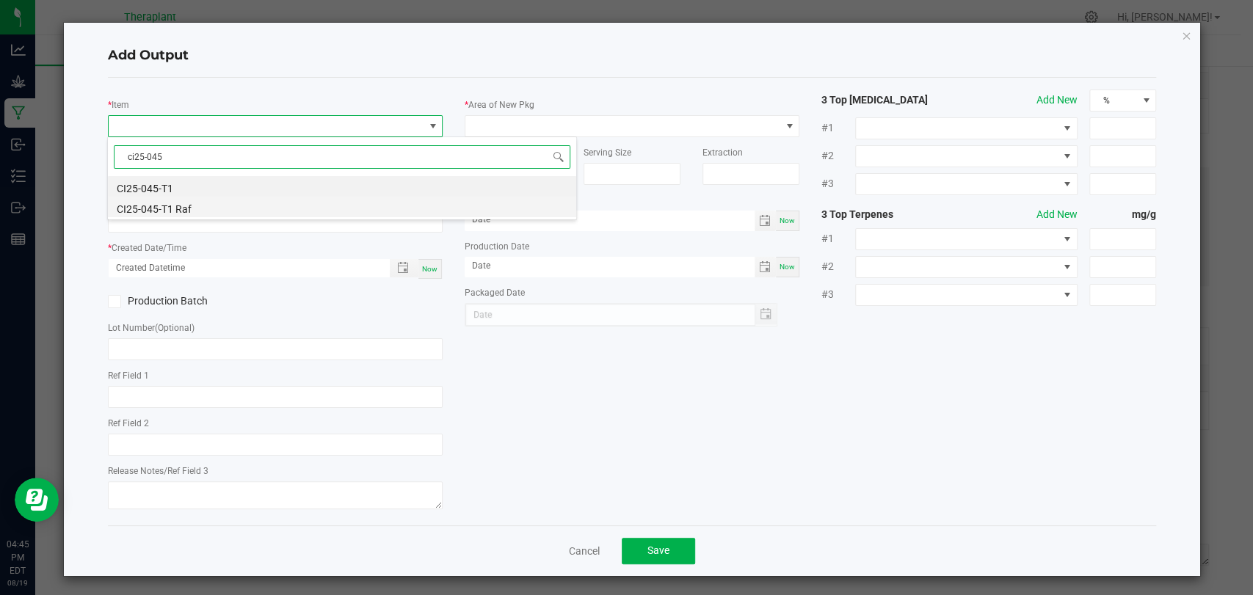
click at [193, 201] on li "CI25-045-T1 Raf" at bounding box center [342, 207] width 468 height 21
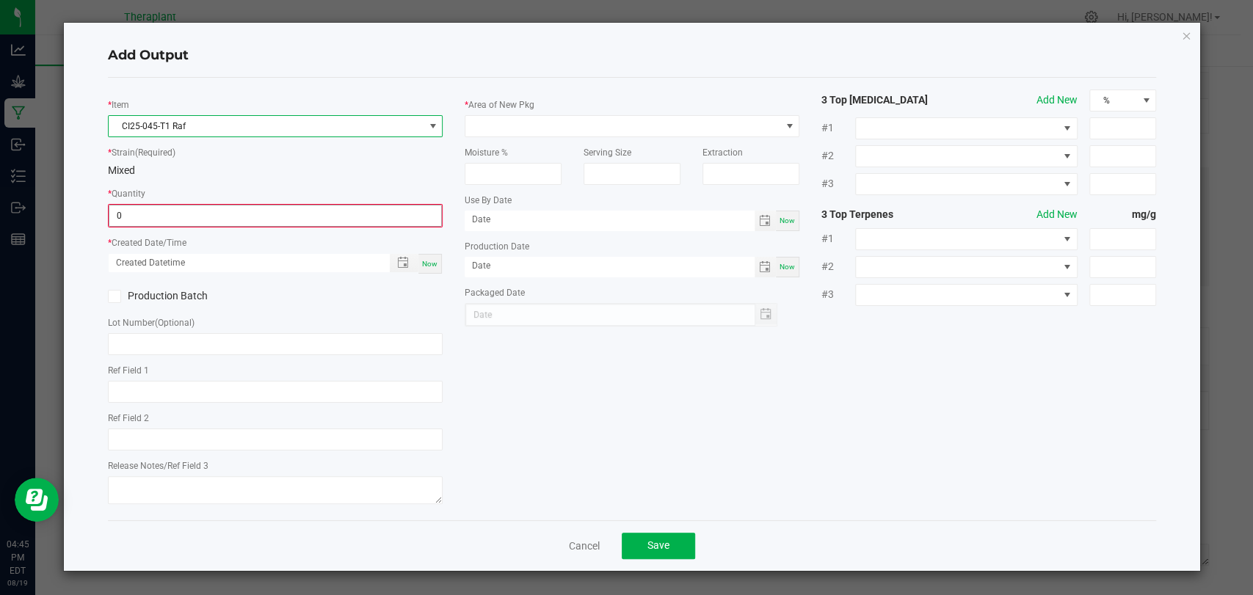
click at [192, 211] on input "0" at bounding box center [275, 216] width 332 height 21
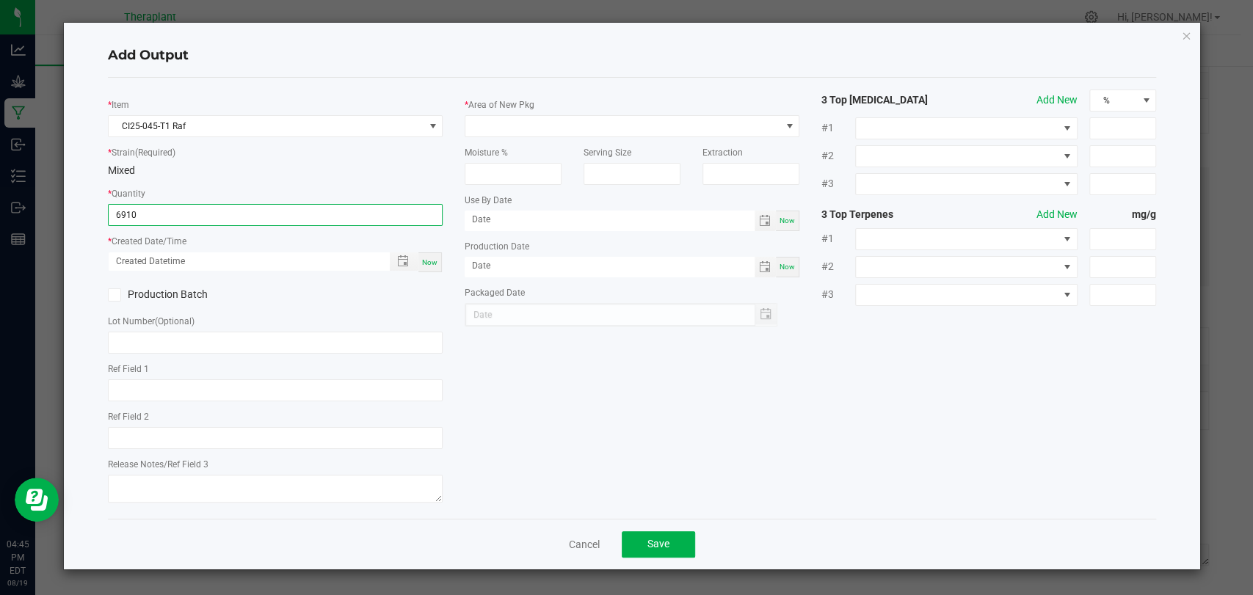
type input "6910.0000 g"
click at [430, 260] on span "Now" at bounding box center [429, 262] width 15 height 8
type input "[DATE] 4:45 PM"
type input "[DATE]"
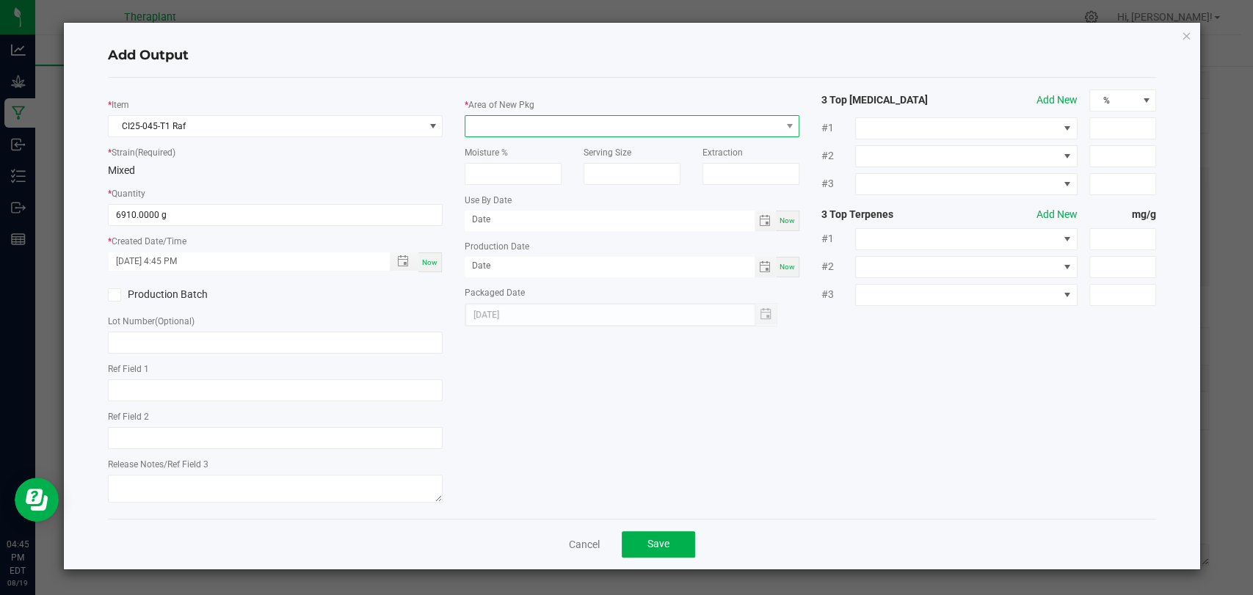
click at [509, 125] on span at bounding box center [623, 126] width 315 height 21
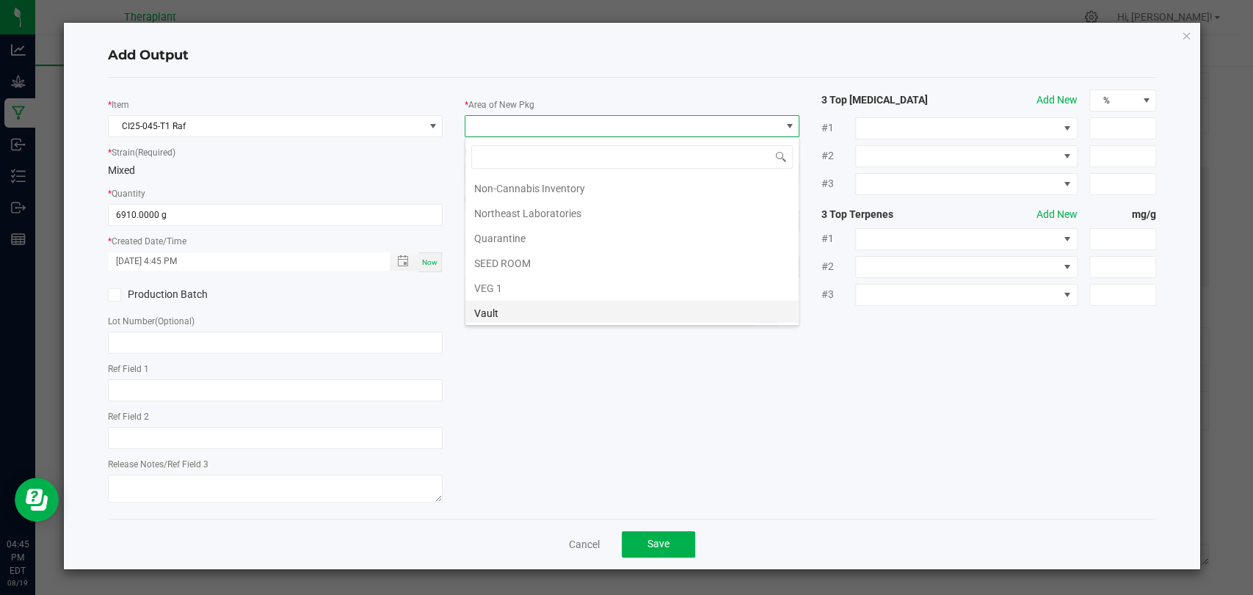
scroll to position [275, 0]
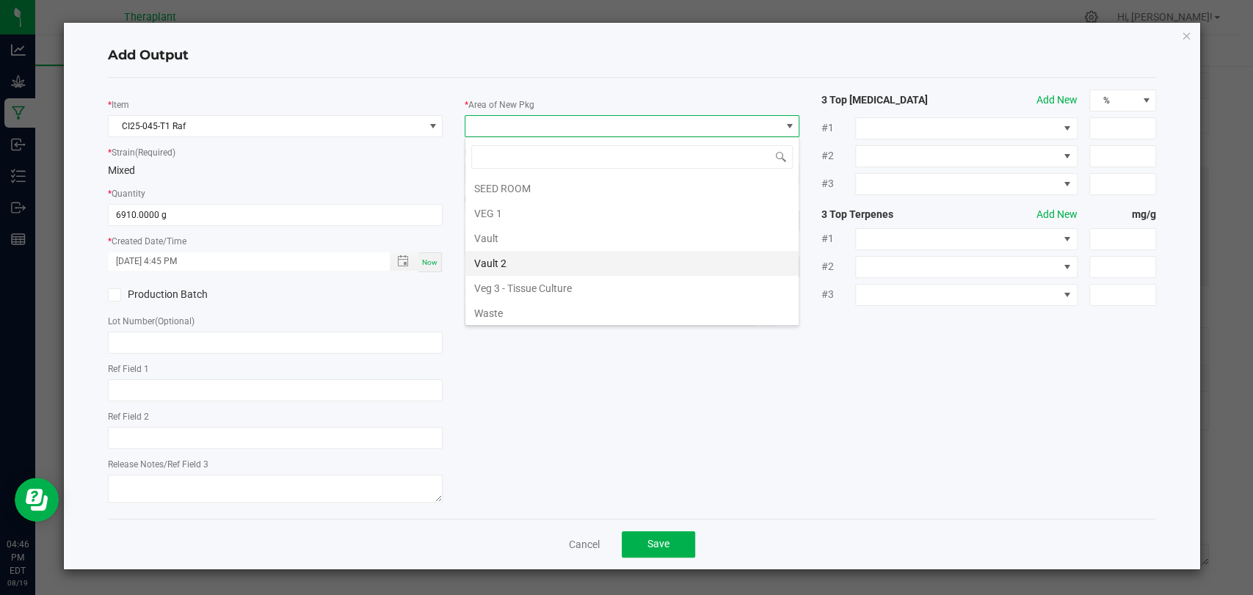
click at [492, 257] on li "Vault 2" at bounding box center [632, 263] width 333 height 25
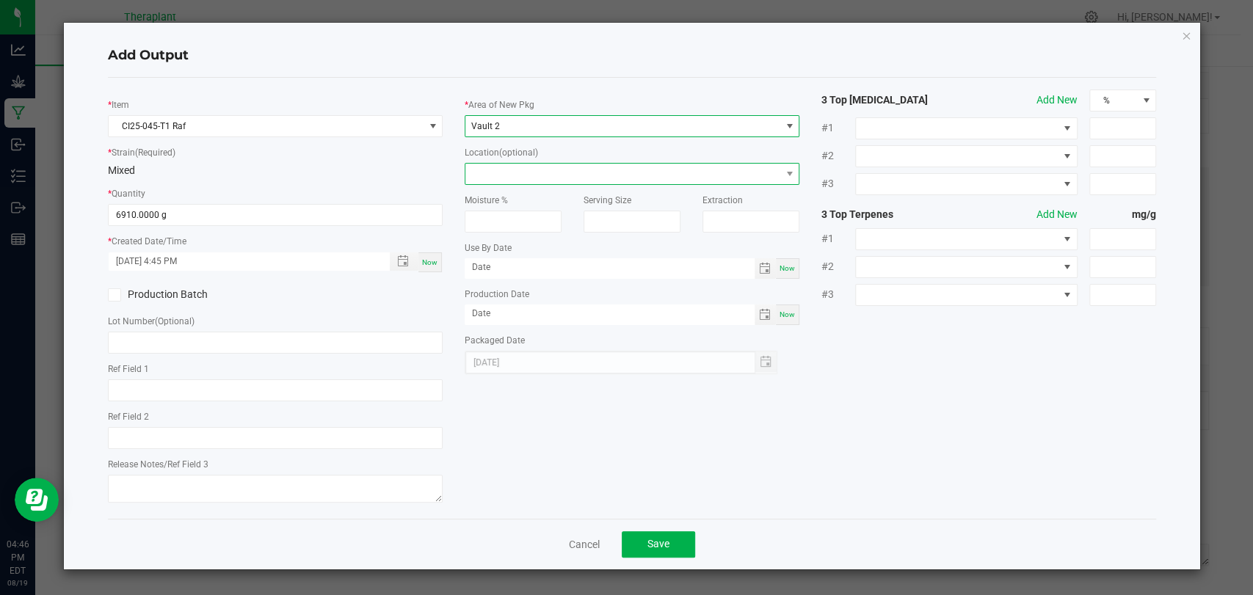
click at [499, 164] on span at bounding box center [623, 174] width 315 height 21
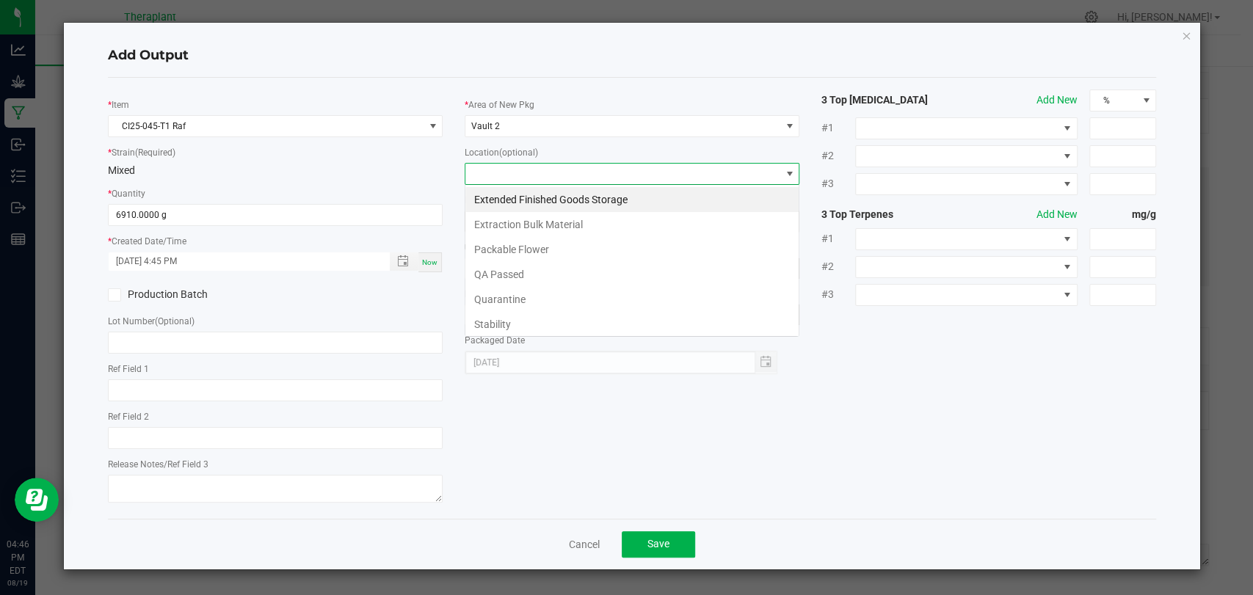
scroll to position [21, 335]
click at [529, 225] on li "Extraction Bulk Material" at bounding box center [632, 224] width 333 height 25
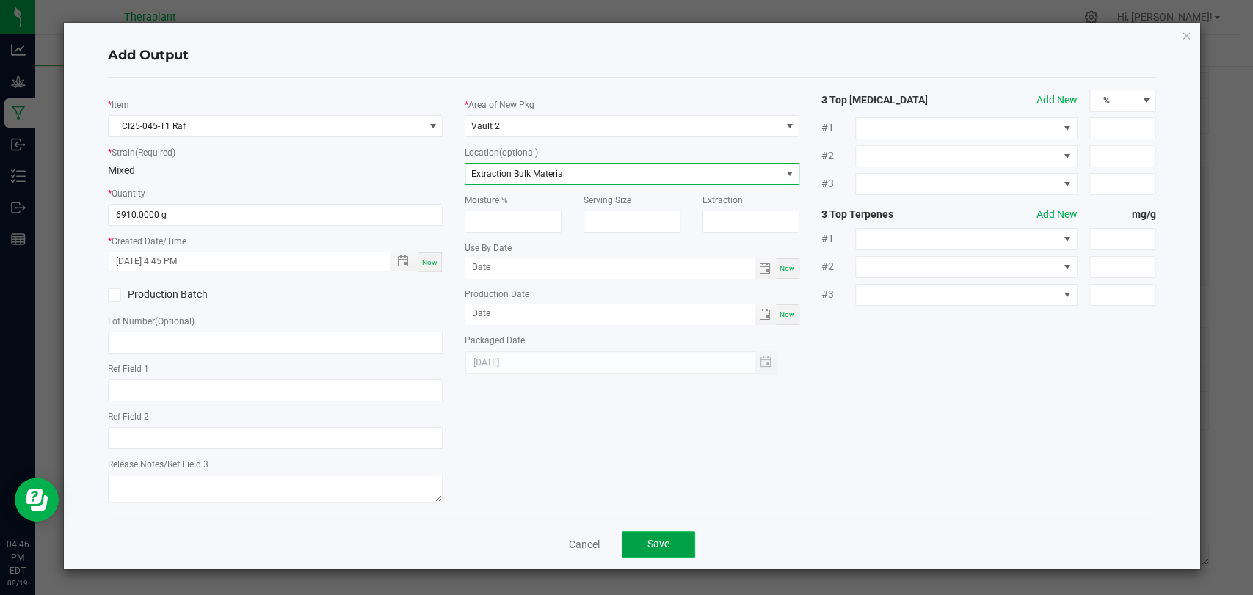
click at [662, 550] on button "Save" at bounding box center [658, 545] width 73 height 26
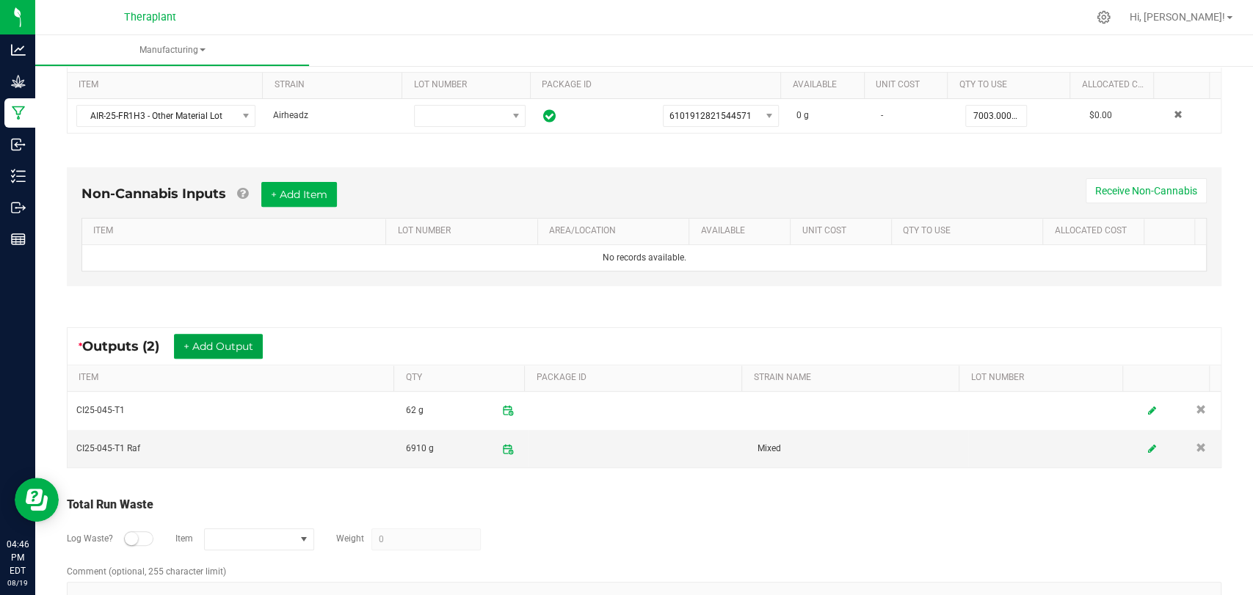
scroll to position [0, 0]
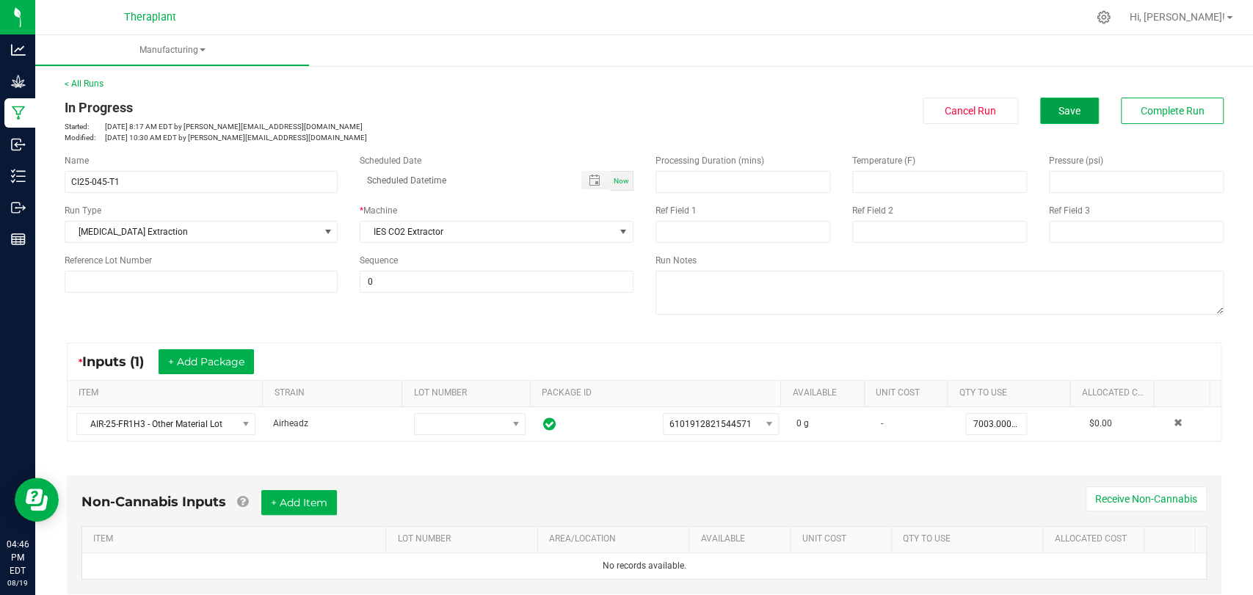
click at [1046, 119] on button "Save" at bounding box center [1069, 111] width 59 height 26
click at [1144, 108] on span "Complete Run" at bounding box center [1173, 111] width 64 height 12
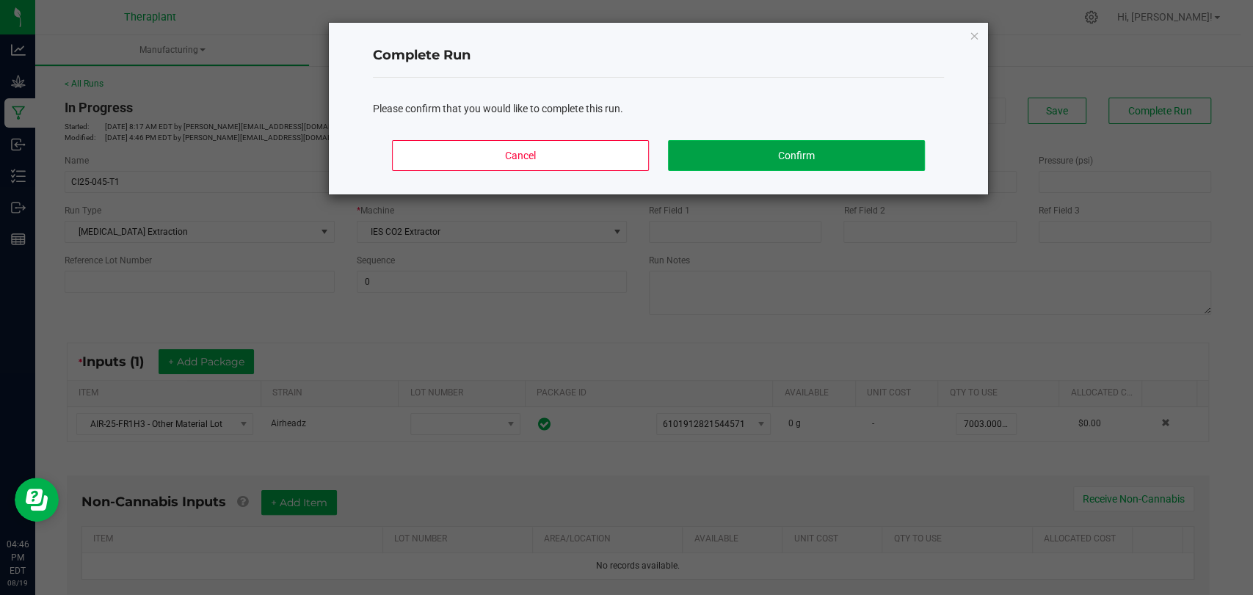
click at [797, 151] on button "Confirm" at bounding box center [796, 155] width 257 height 31
